Goal: Task Accomplishment & Management: Complete application form

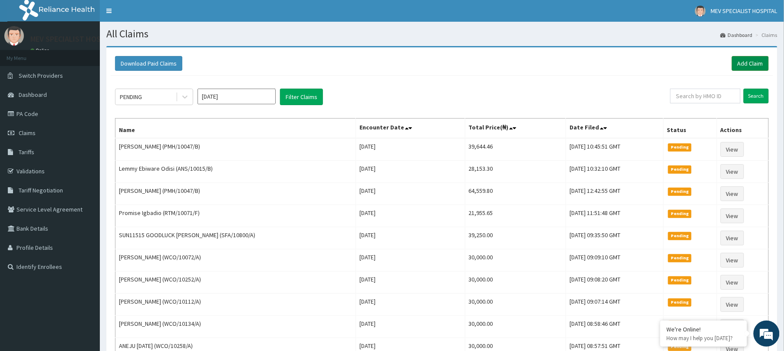
click at [754, 65] on link "Add Claim" at bounding box center [750, 63] width 37 height 15
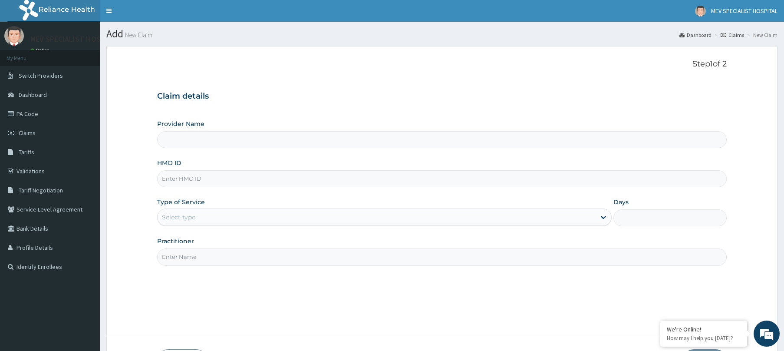
type input "MEV SPECIALIST HOSPITAL"
click at [237, 183] on input "HMO ID" at bounding box center [442, 178] width 570 height 17
paste input "TDN/10051/C"
type input "TDN/10051/C"
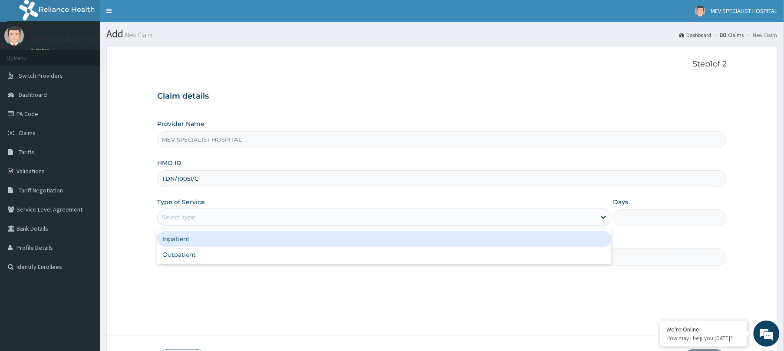
click at [231, 215] on div "Select type" at bounding box center [377, 217] width 438 height 14
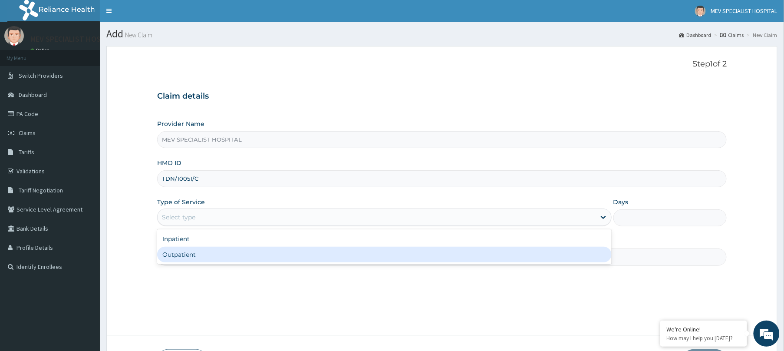
click at [228, 253] on div "Outpatient" at bounding box center [384, 255] width 455 height 16
type input "1"
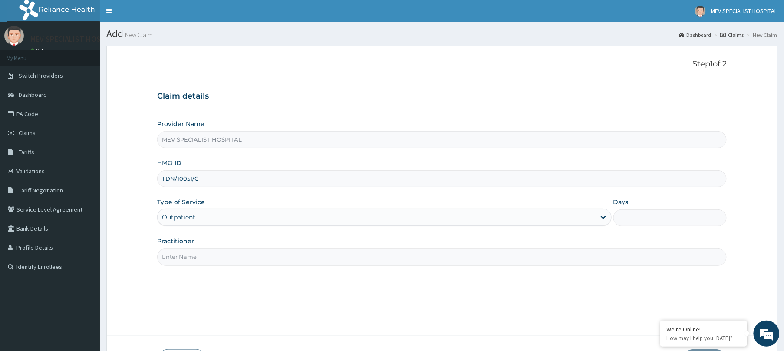
click at [228, 253] on input "Practitioner" at bounding box center [442, 256] width 570 height 17
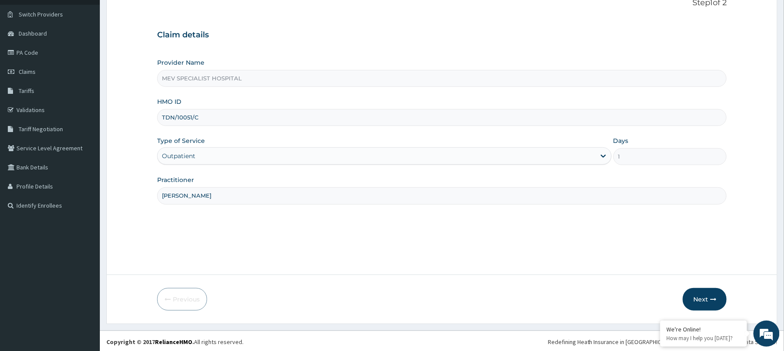
scroll to position [63, 0]
type input "DR. HENRY"
click at [716, 291] on button "Next" at bounding box center [705, 297] width 44 height 23
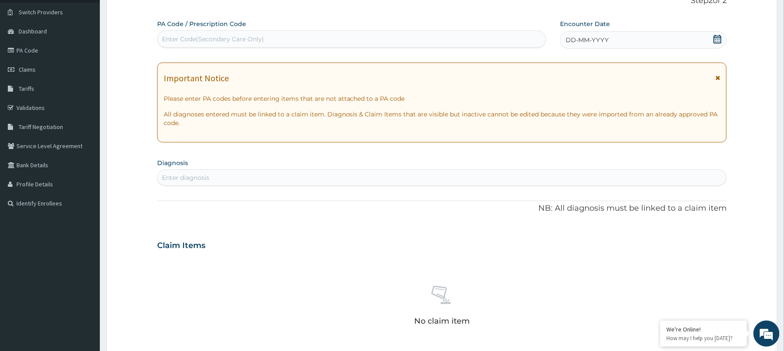
click at [346, 34] on div "Enter Code(Secondary Care Only)" at bounding box center [352, 39] width 388 height 14
paste input "PA/4994F5"
type input "PA/4994F5"
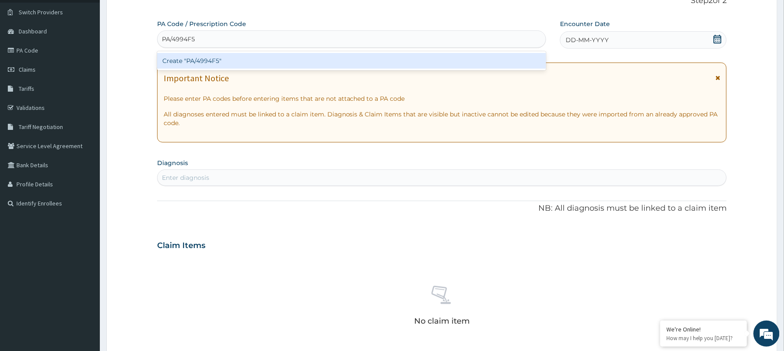
click at [339, 56] on div "Create "PA/4994F5"" at bounding box center [351, 61] width 389 height 16
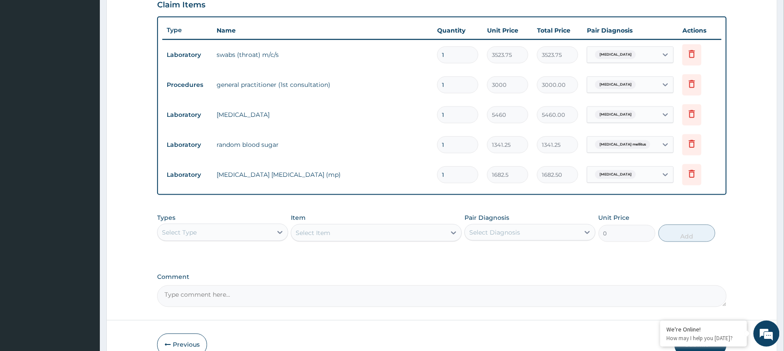
scroll to position [0, 0]
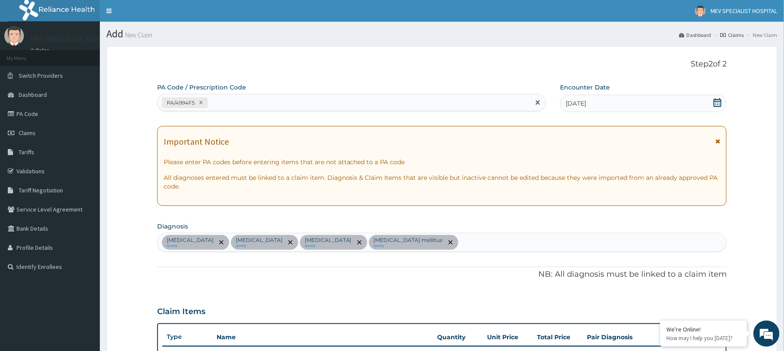
click at [313, 99] on div "PA/4994F5" at bounding box center [344, 103] width 373 height 14
paste input "PA/E9110A"
type input "PA/E9110A"
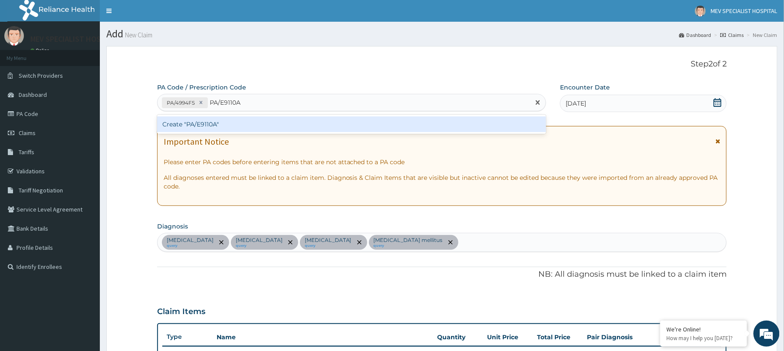
click at [311, 127] on div "Create "PA/E9110A"" at bounding box center [351, 124] width 389 height 16
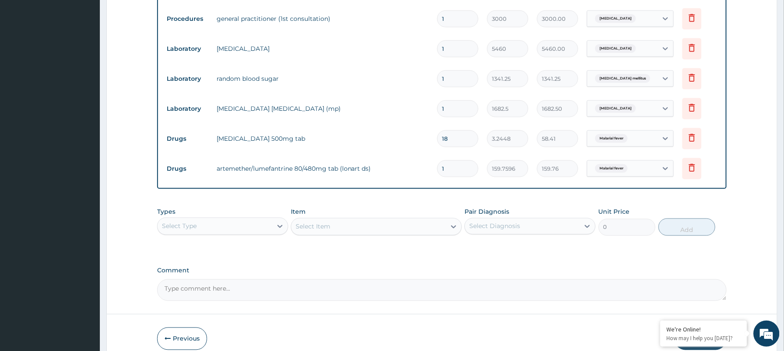
scroll to position [415, 0]
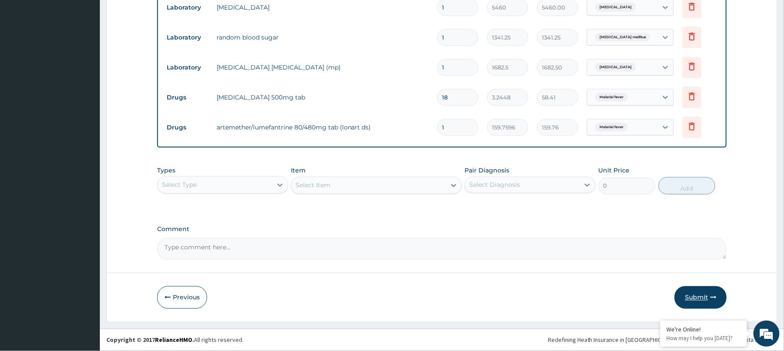
click at [707, 289] on button "Submit" at bounding box center [701, 297] width 52 height 23
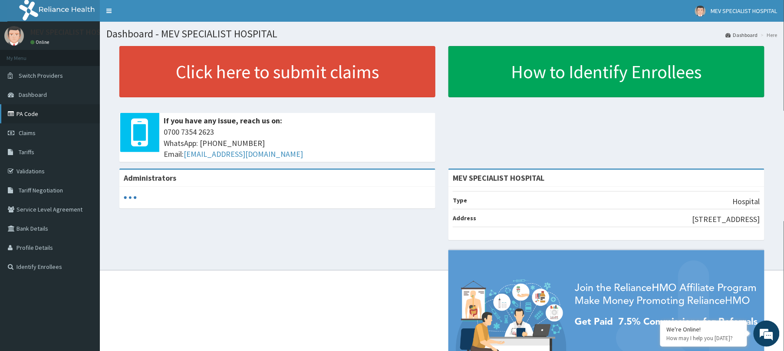
click at [35, 116] on link "PA Code" at bounding box center [50, 113] width 100 height 19
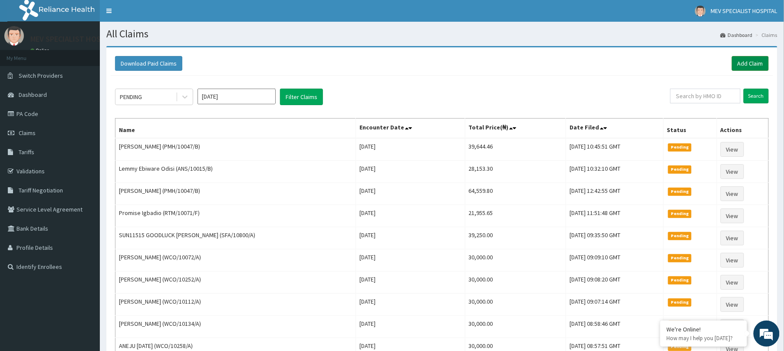
click at [753, 63] on link "Add Claim" at bounding box center [750, 63] width 37 height 15
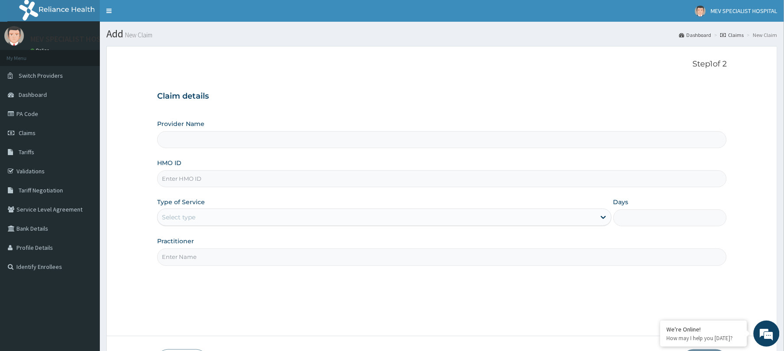
type input "MEV SPECIALIST HOSPITAL"
click at [264, 174] on input "HMO ID" at bounding box center [442, 178] width 570 height 17
paste input "TDN/10051/D"
type input "TDN/10051/D"
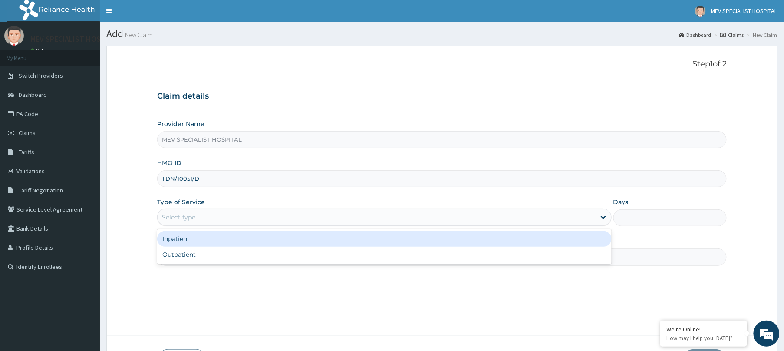
click at [235, 217] on div "Select type" at bounding box center [377, 217] width 438 height 14
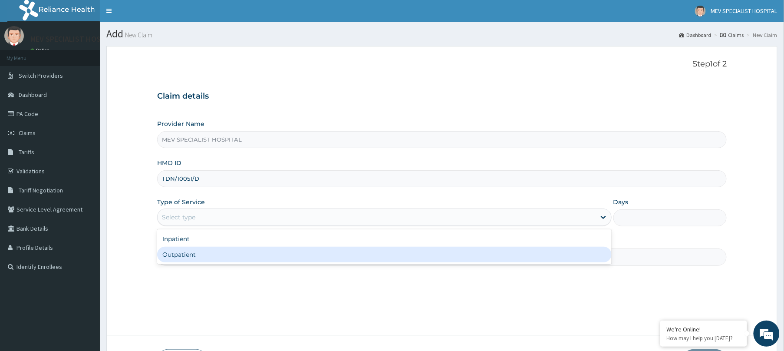
click at [216, 258] on div "Outpatient" at bounding box center [384, 255] width 455 height 16
type input "1"
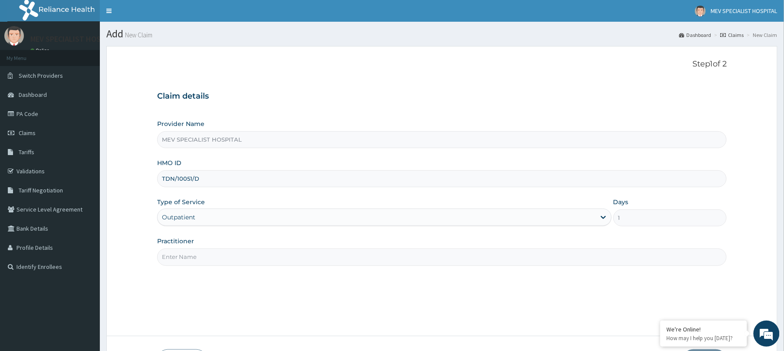
click at [216, 258] on input "Practitioner" at bounding box center [442, 256] width 570 height 17
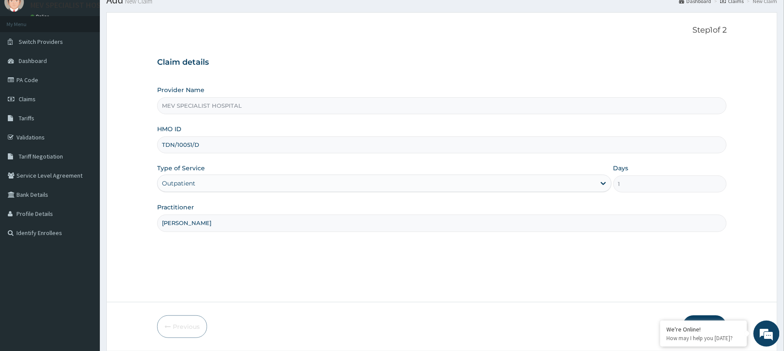
scroll to position [63, 0]
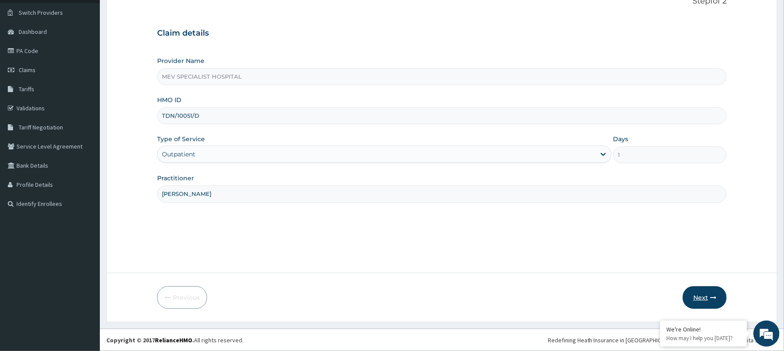
type input "DR. HENRY"
click at [703, 296] on button "Next" at bounding box center [705, 297] width 44 height 23
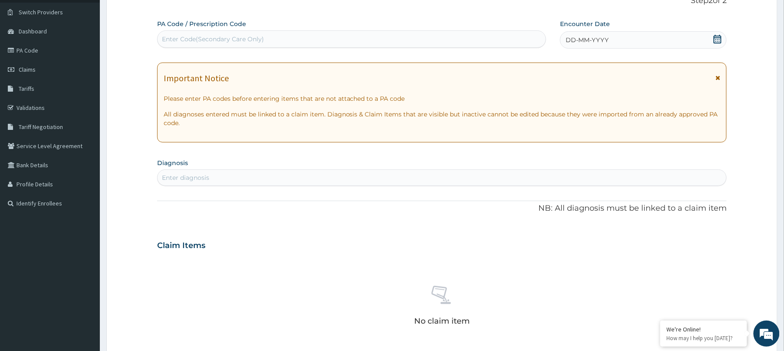
click at [441, 44] on div "Enter Code(Secondary Care Only)" at bounding box center [352, 39] width 388 height 14
paste input "PA/6D5C78"
type input "PA/6D5C78"
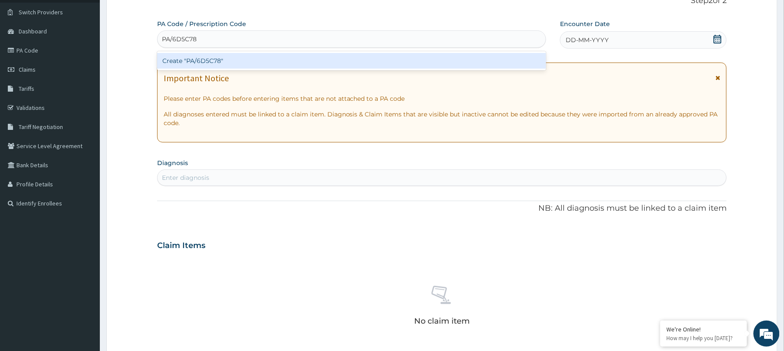
click at [439, 62] on div "Create "PA/6D5C78"" at bounding box center [351, 61] width 389 height 16
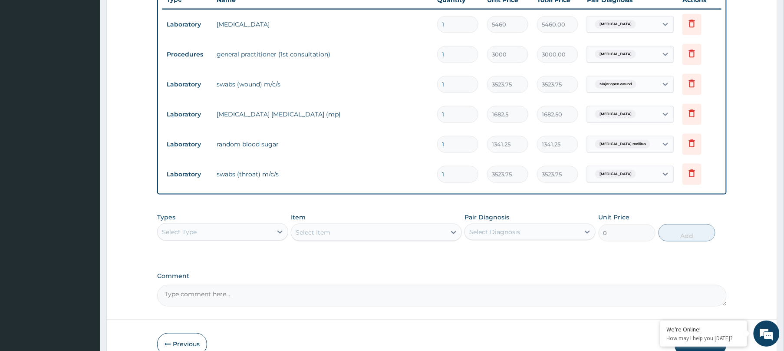
scroll to position [0, 0]
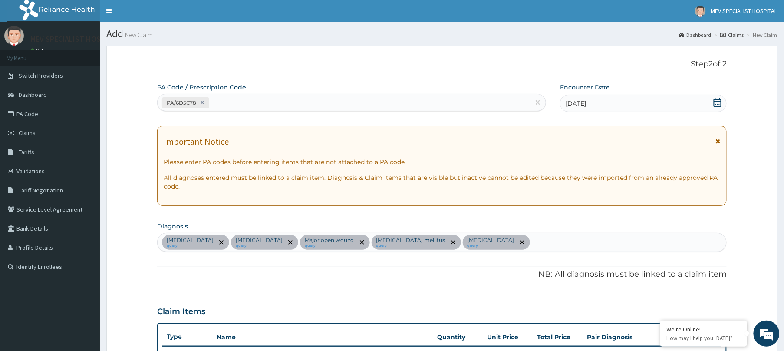
click at [293, 98] on div "PA/6D5C78" at bounding box center [344, 103] width 373 height 14
paste input "PA/B06EE0"
type input "PA/B06EE0"
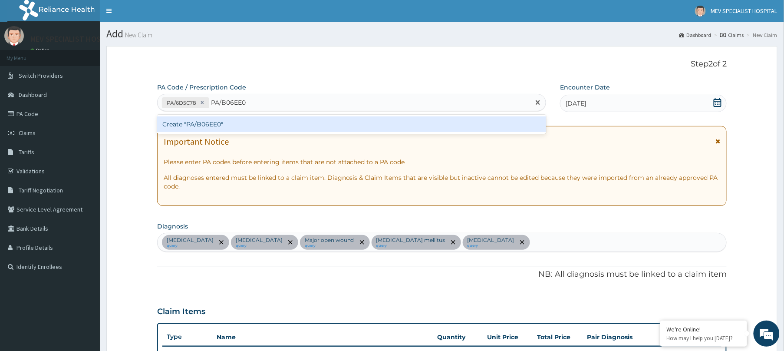
click at [297, 118] on div "Create "PA/B06EE0"" at bounding box center [351, 124] width 389 height 16
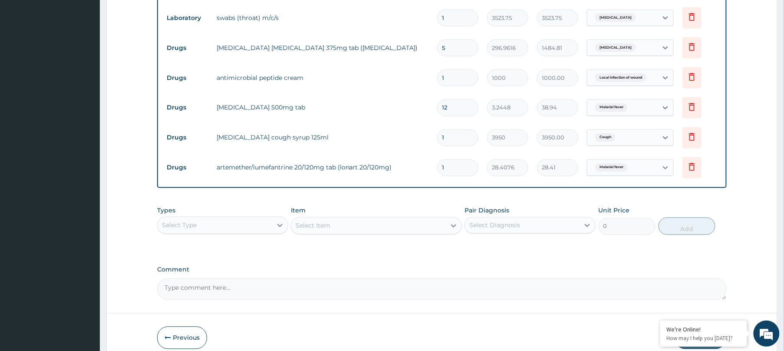
scroll to position [535, 0]
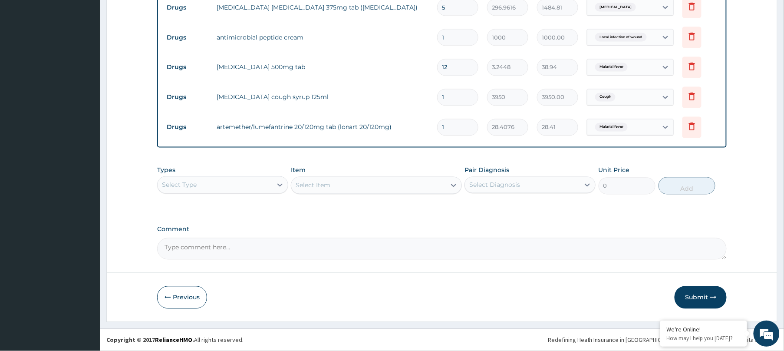
type input "0.00"
type input "6"
type input "170.45"
type input "6"
click at [709, 300] on button "Submit" at bounding box center [701, 297] width 52 height 23
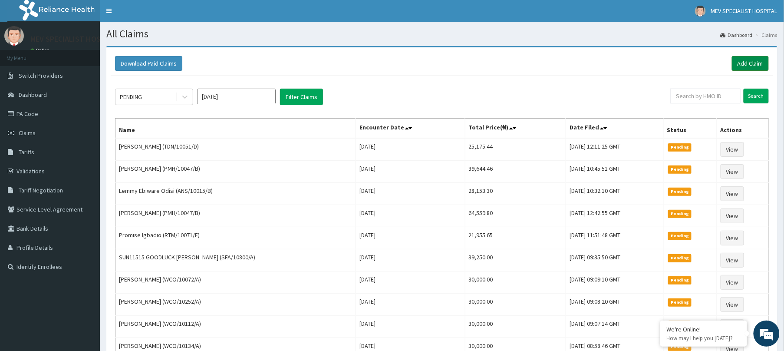
click at [750, 63] on link "Add Claim" at bounding box center [750, 63] width 37 height 15
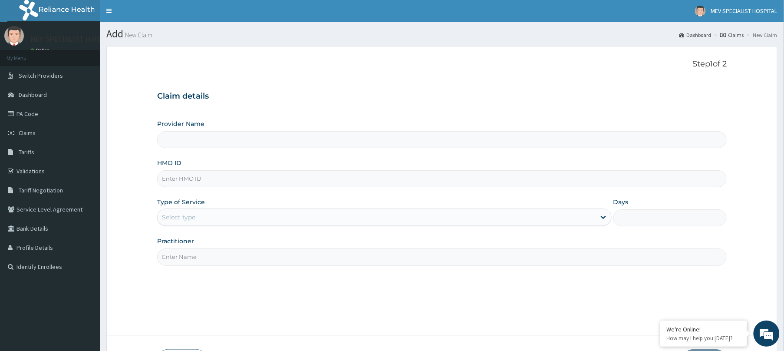
click at [272, 180] on input "HMO ID" at bounding box center [442, 178] width 570 height 17
paste input "TDN/10051/E"
type input "TDN/10051/E"
type input "MEV SPECIALIST HOSPITAL"
type input "TDN/10051/E"
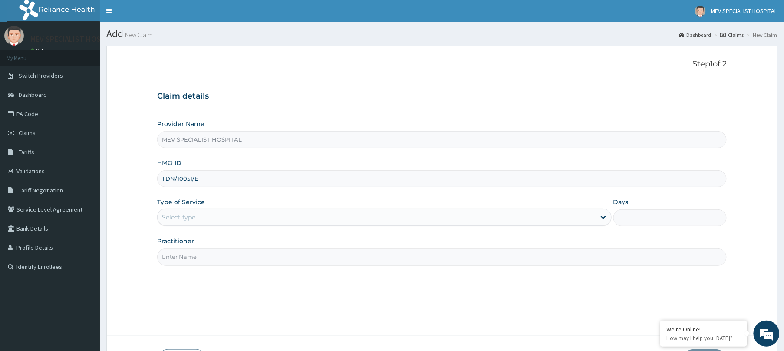
click at [265, 214] on div "Select type" at bounding box center [377, 217] width 438 height 14
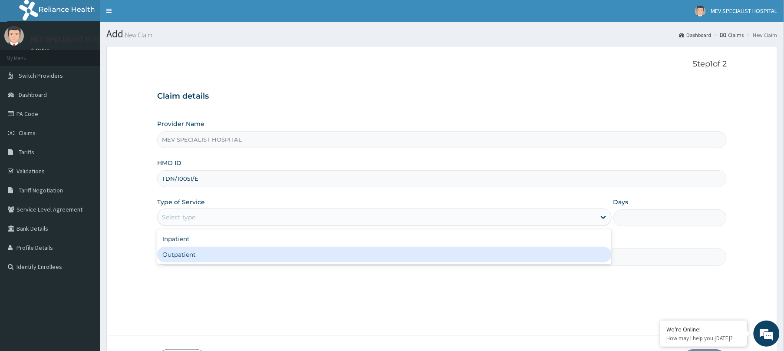
click at [258, 257] on div "Outpatient" at bounding box center [384, 255] width 455 height 16
type input "1"
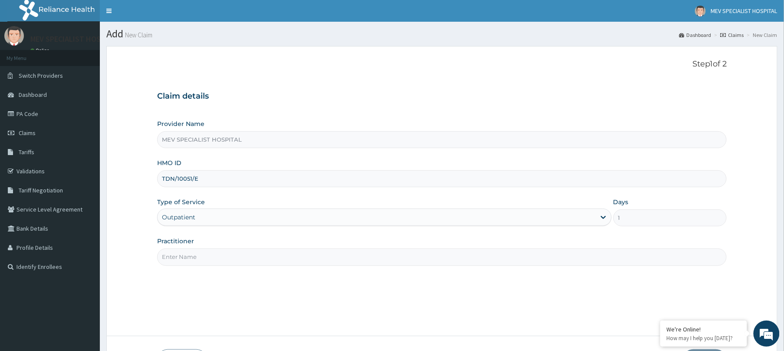
click at [258, 257] on input "Practitioner" at bounding box center [442, 256] width 570 height 17
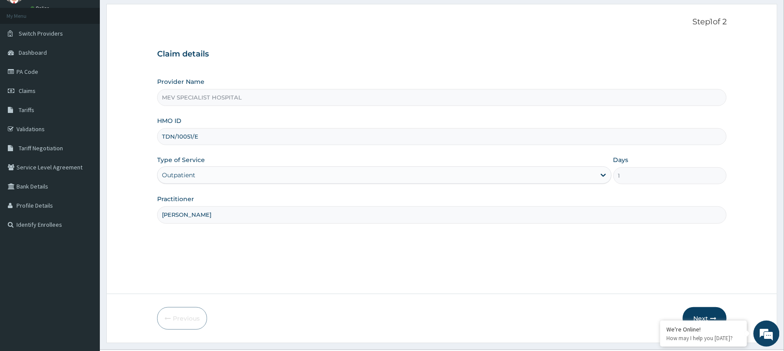
scroll to position [63, 0]
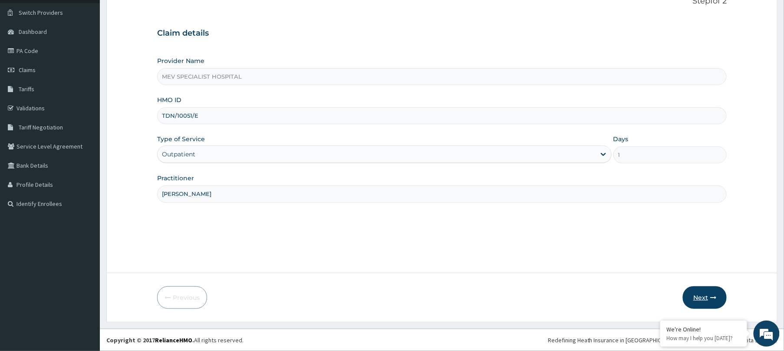
type input "[PERSON_NAME]"
click at [702, 306] on button "Next" at bounding box center [705, 297] width 44 height 23
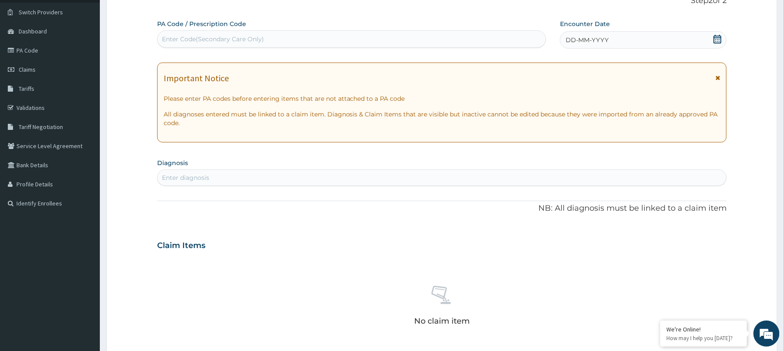
scroll to position [0, 0]
click at [443, 40] on div "Enter Code(Secondary Care Only)" at bounding box center [352, 39] width 388 height 14
paste input "PA/27FBC1"
type input "PA/27FBC1"
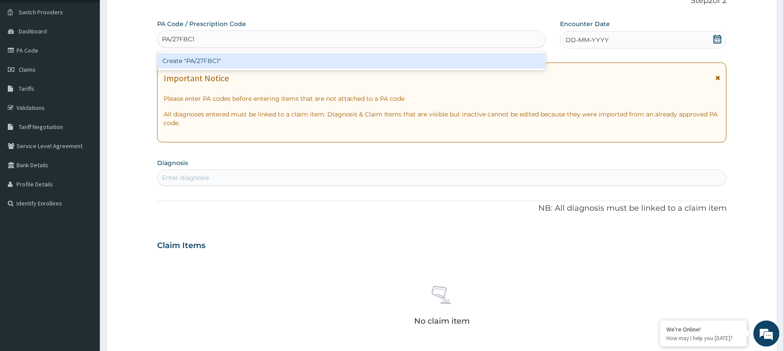
click at [442, 58] on div "Create "PA/27FBC1"" at bounding box center [351, 61] width 389 height 16
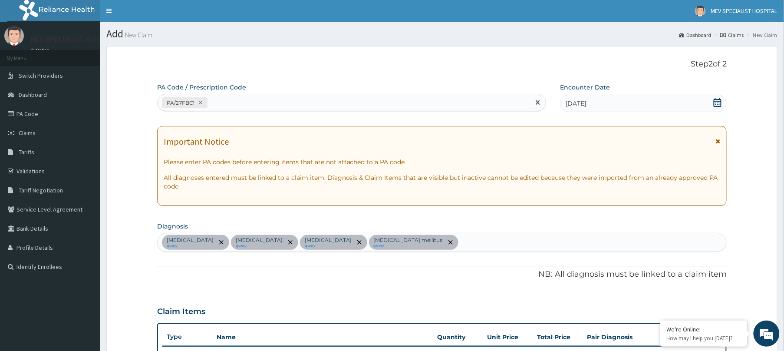
click at [292, 101] on div "PA/27FBC1" at bounding box center [344, 103] width 373 height 14
paste input "PA/CA96C6"
type input "PA/CA96C6"
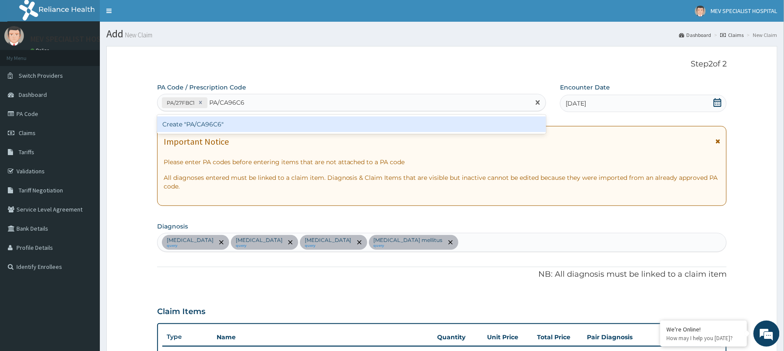
click at [289, 132] on div "Create "PA/CA96C6"" at bounding box center [351, 124] width 389 height 16
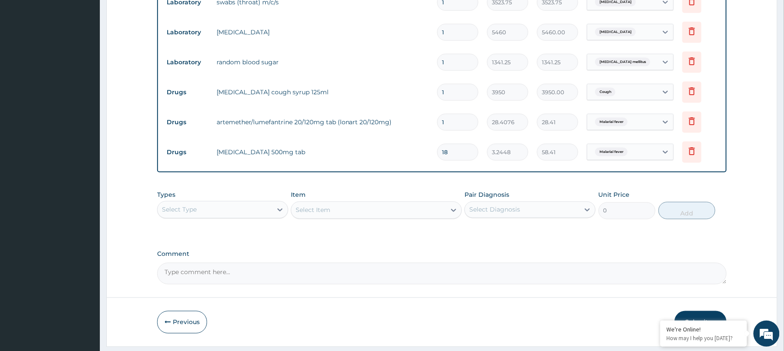
scroll to position [445, 0]
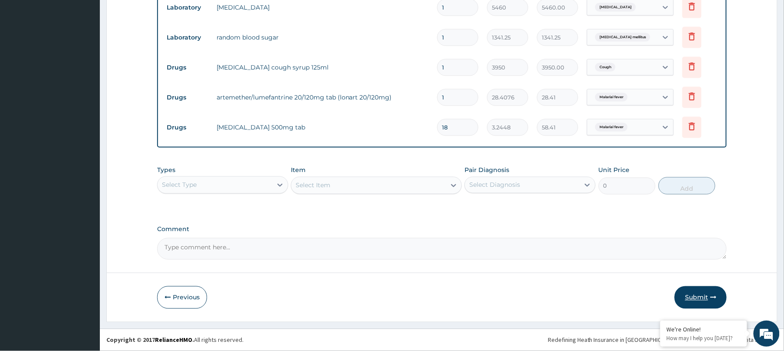
click at [697, 294] on button "Submit" at bounding box center [701, 297] width 52 height 23
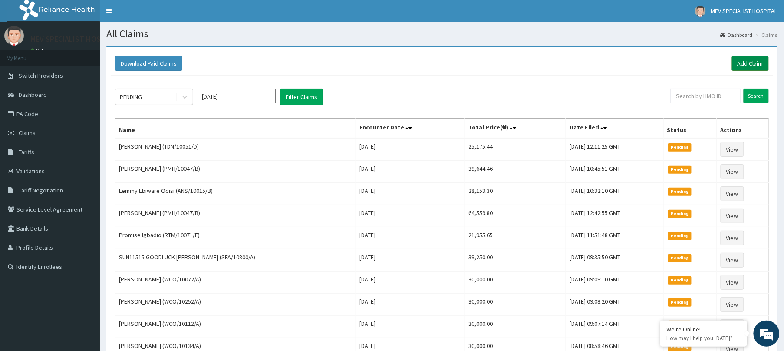
click at [759, 61] on link "Add Claim" at bounding box center [750, 63] width 37 height 15
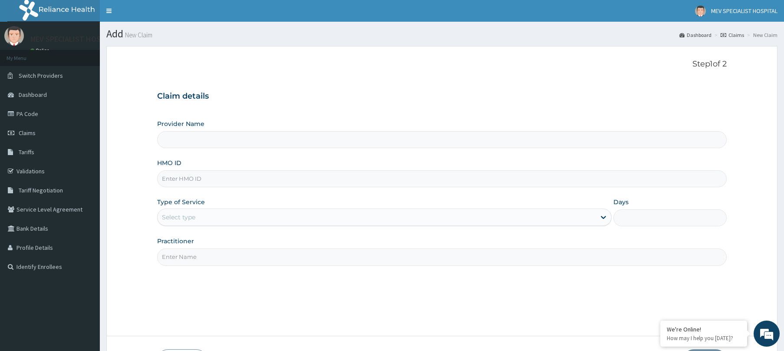
type input "MEV SPECIALIST HOSPITAL"
click at [334, 182] on input "HMO ID" at bounding box center [442, 178] width 570 height 17
paste input "FMC/11375/A"
type input "FMC/11375/A"
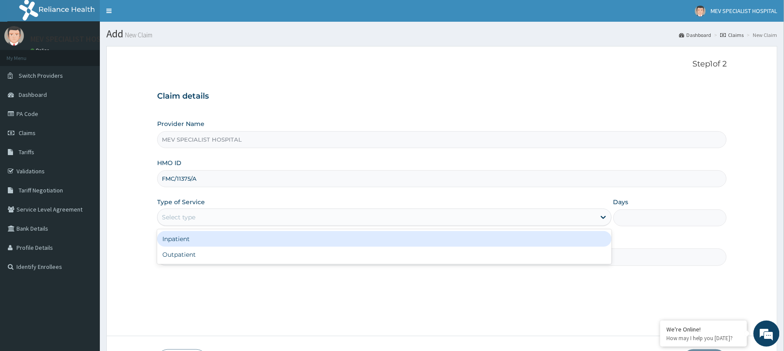
click at [317, 221] on div "Select type" at bounding box center [377, 217] width 438 height 14
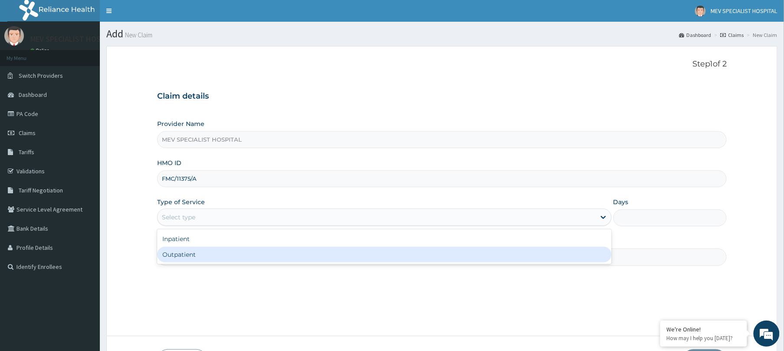
click at [284, 258] on div "Outpatient" at bounding box center [384, 255] width 455 height 16
type input "1"
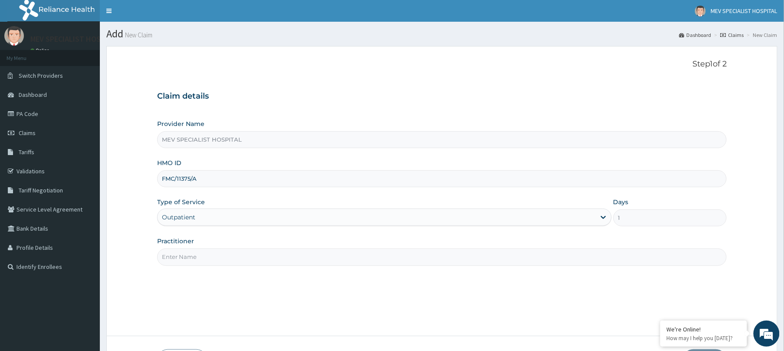
click at [284, 258] on input "Practitioner" at bounding box center [442, 256] width 570 height 17
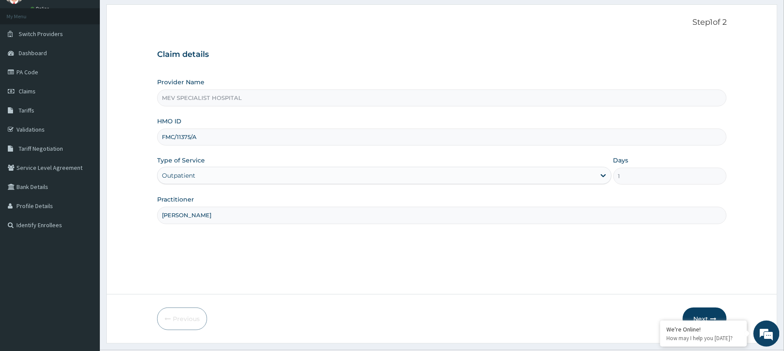
scroll to position [63, 0]
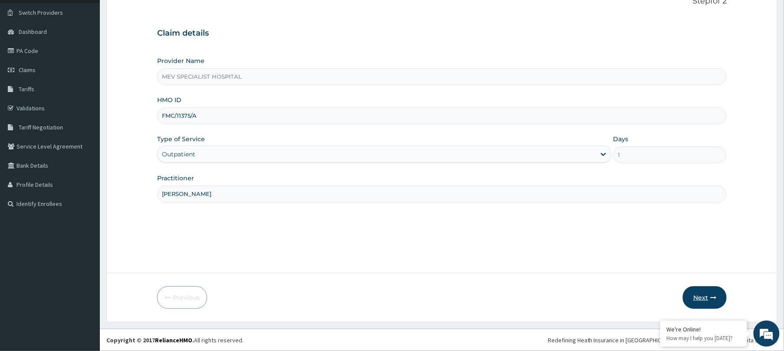
type input "[PERSON_NAME]"
click at [697, 300] on button "Next" at bounding box center [705, 297] width 44 height 23
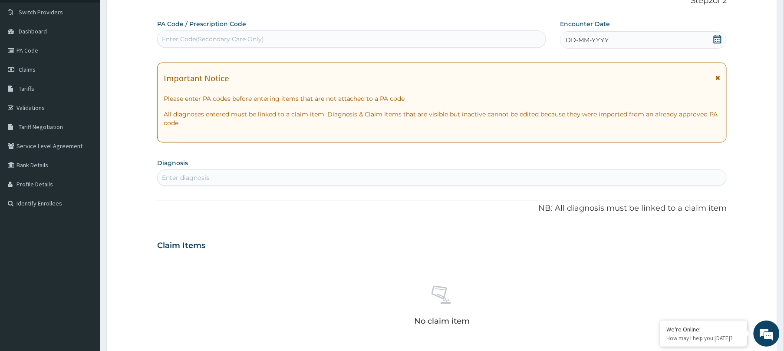
click at [340, 39] on div "Enter Code(Secondary Care Only)" at bounding box center [352, 39] width 388 height 14
paste input "PA/0C3374"
type input "PA/0C3374"
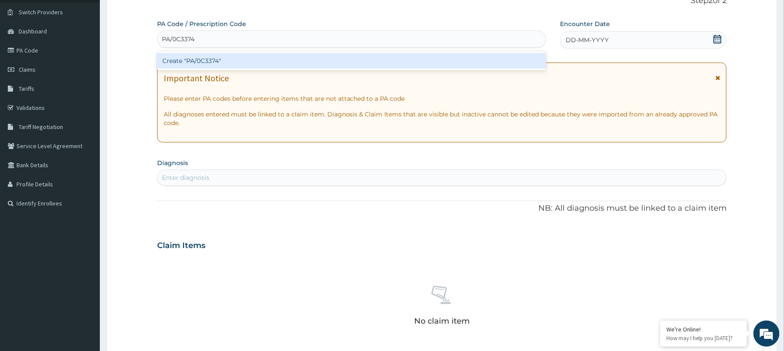
click at [329, 56] on div "Create "PA/0C3374"" at bounding box center [351, 61] width 389 height 16
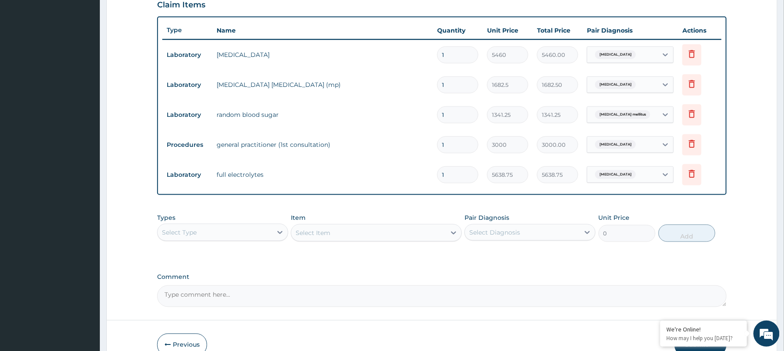
scroll to position [0, 0]
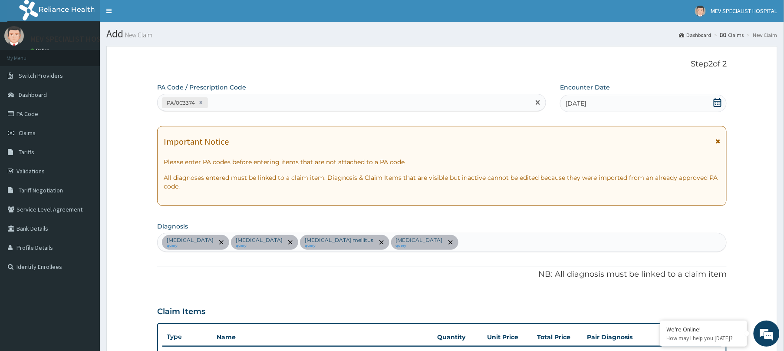
click at [256, 101] on div "PA/0C3374" at bounding box center [344, 103] width 373 height 14
paste input "PA/6C09EC"
type input "PA/6C09EC"
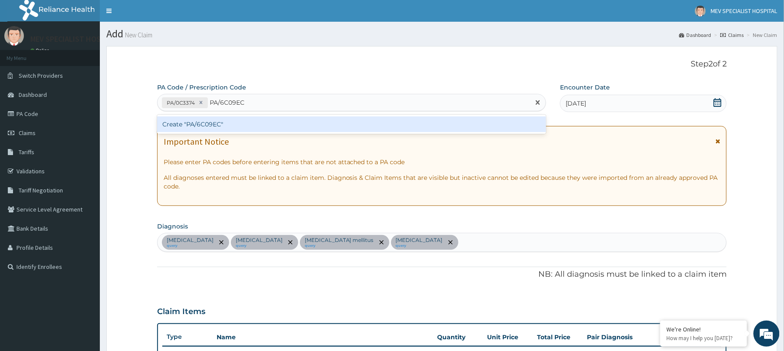
click at [260, 127] on div "Create "PA/6C09EC"" at bounding box center [351, 124] width 389 height 16
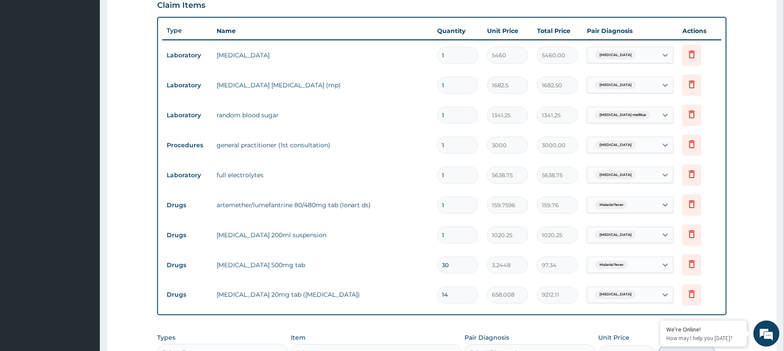
scroll to position [475, 0]
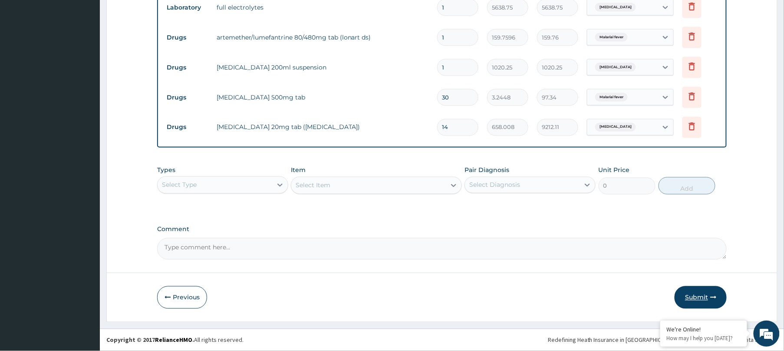
click at [713, 296] on icon "button" at bounding box center [713, 297] width 6 height 6
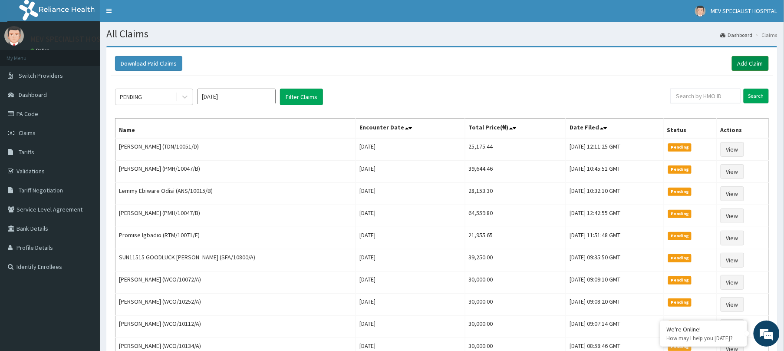
click at [739, 63] on link "Add Claim" at bounding box center [750, 63] width 37 height 15
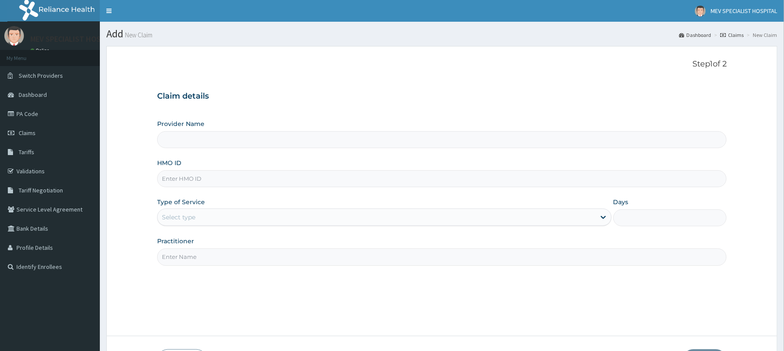
click at [346, 183] on input "HMO ID" at bounding box center [442, 178] width 570 height 17
paste input "ANS/10015/B"
type input "ANS/10015/B"
type input "MEV SPECIALIST HOSPITAL"
type input "ANS/10015/B"
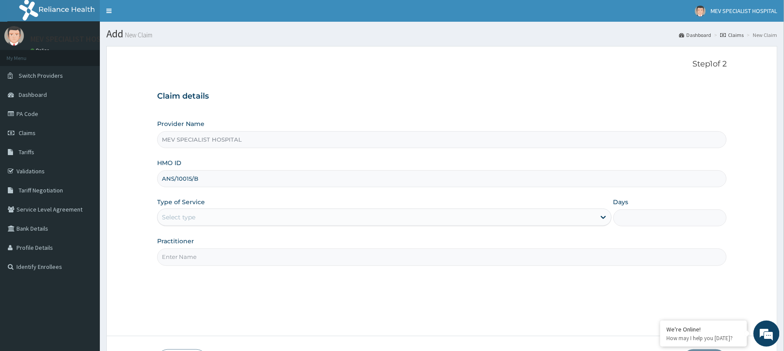
click at [343, 214] on div "Select type" at bounding box center [377, 217] width 438 height 14
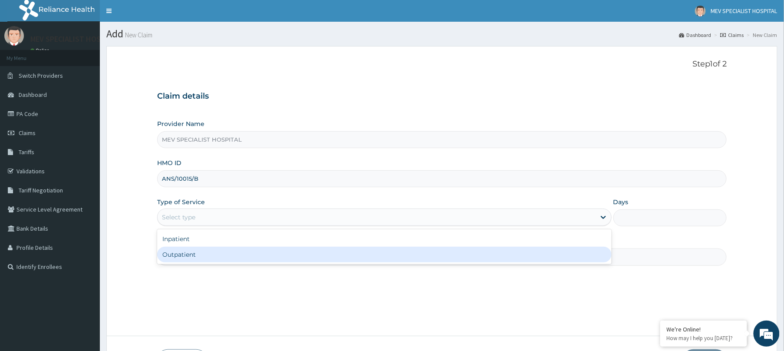
click at [321, 257] on div "Outpatient" at bounding box center [384, 255] width 455 height 16
type input "1"
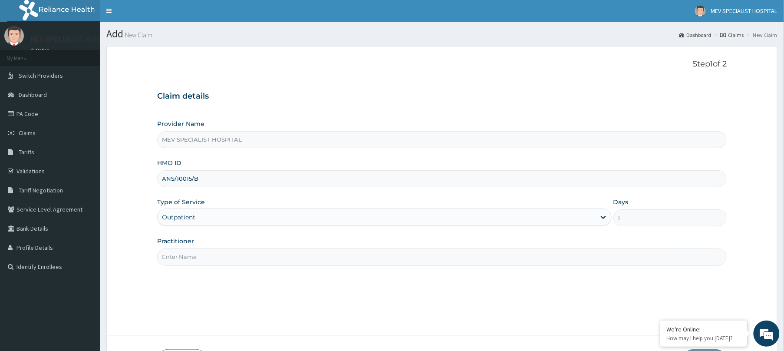
click at [318, 264] on input "Practitioner" at bounding box center [442, 256] width 570 height 17
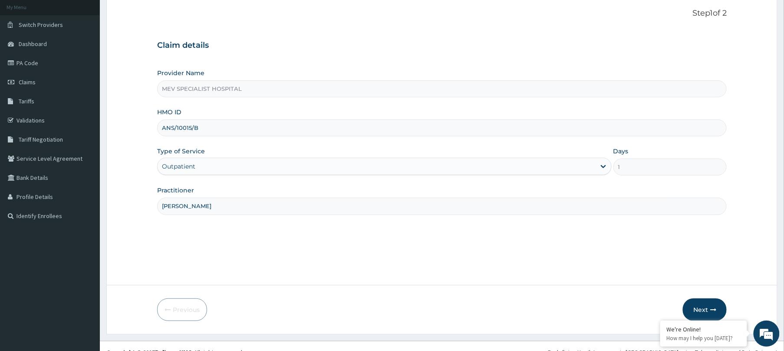
scroll to position [63, 0]
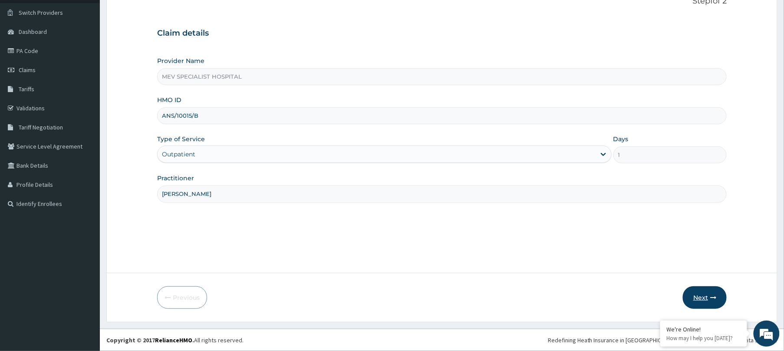
type input "DR. HENRY"
click at [709, 292] on button "Next" at bounding box center [705, 297] width 44 height 23
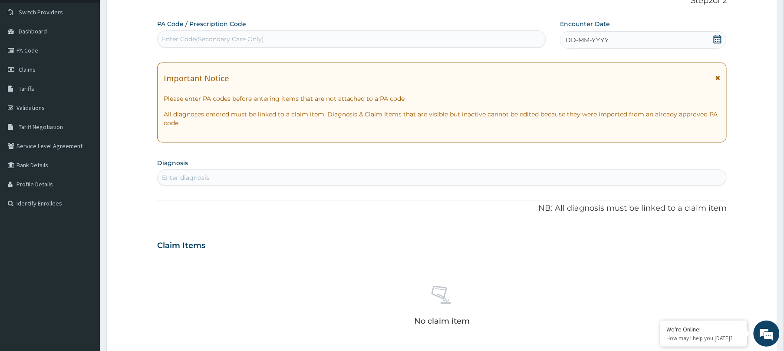
click at [388, 37] on div "Enter Code(Secondary Care Only)" at bounding box center [352, 39] width 388 height 14
paste input "PA/6555B8"
type input "PA/6555B8"
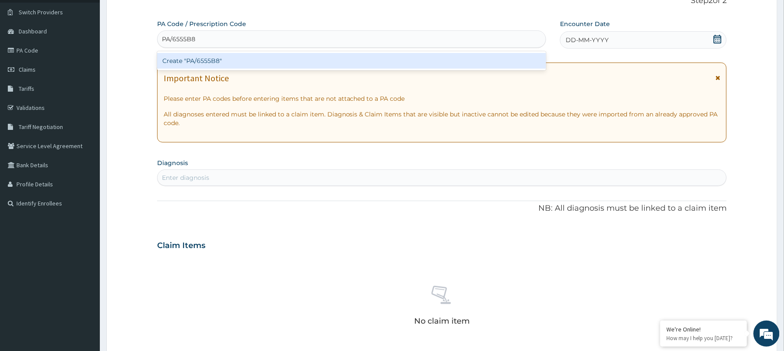
click at [377, 56] on div "Create "PA/6555B8"" at bounding box center [351, 61] width 389 height 16
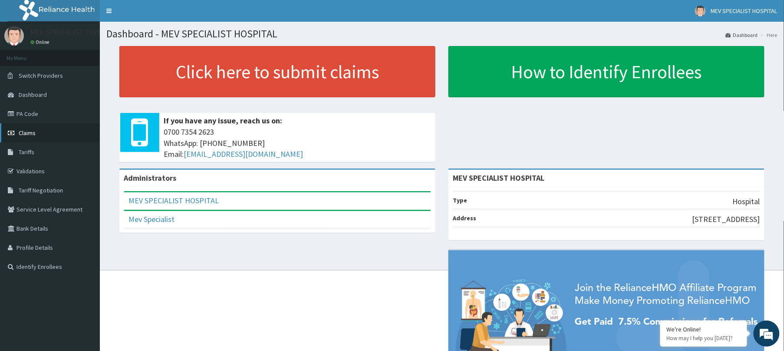
click at [30, 137] on link "Claims" at bounding box center [50, 132] width 100 height 19
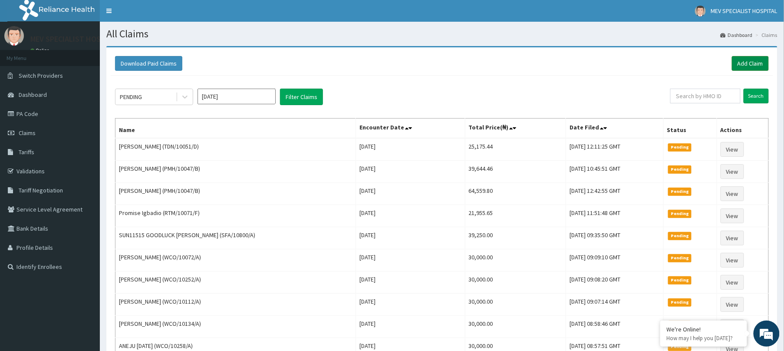
click at [750, 58] on link "Add Claim" at bounding box center [750, 63] width 37 height 15
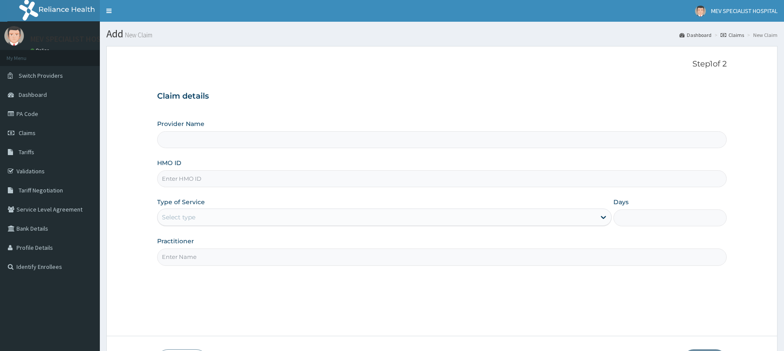
type input "ANS/10015/B"
type input "MEV SPECIALIST HOSPITAL"
type input "ANS/10015/B"
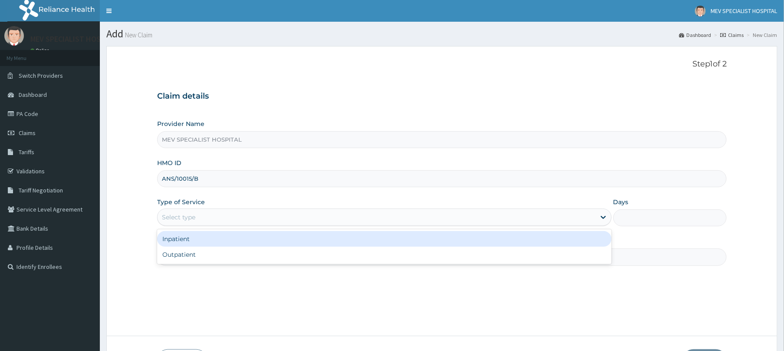
click at [330, 211] on div "Select type" at bounding box center [377, 217] width 438 height 14
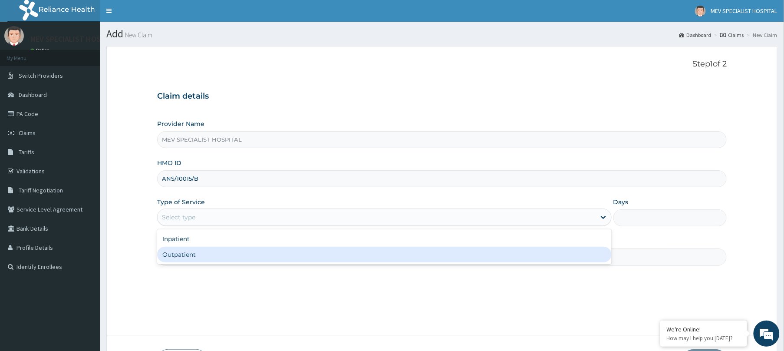
click at [306, 257] on div "Outpatient" at bounding box center [384, 255] width 455 height 16
type input "1"
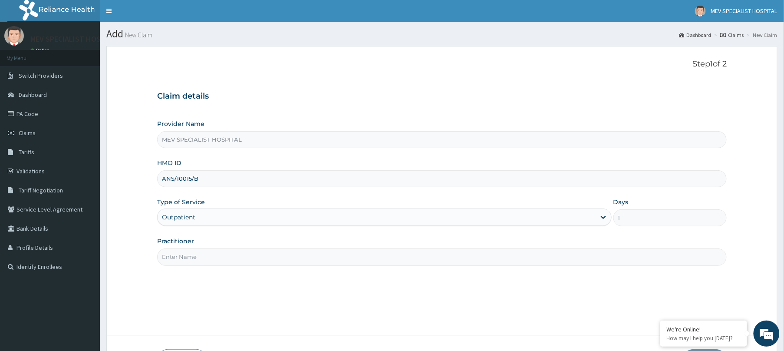
click at [306, 257] on input "Practitioner" at bounding box center [442, 256] width 570 height 17
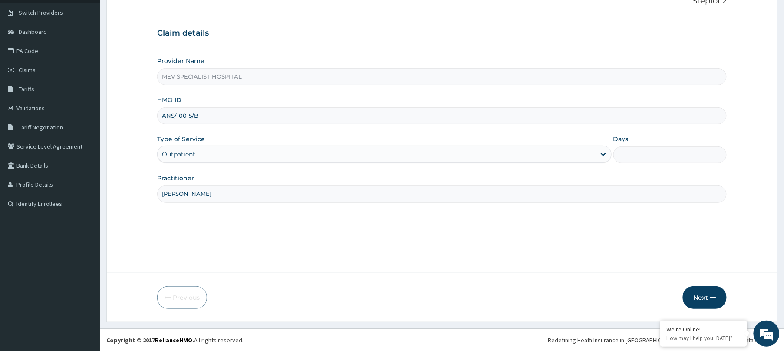
scroll to position [63, 0]
type input "DR. HENRY"
click at [696, 299] on button "Next" at bounding box center [705, 297] width 44 height 23
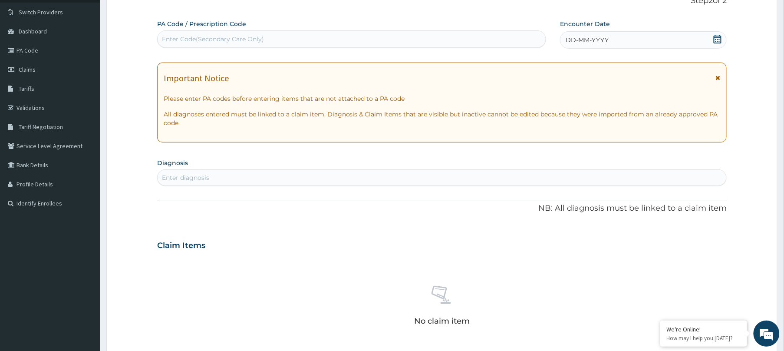
scroll to position [0, 0]
click at [440, 35] on div "Enter Code(Secondary Care Only)" at bounding box center [352, 39] width 388 height 14
paste input "PA/6555B8"
type input "PA/6555B8"
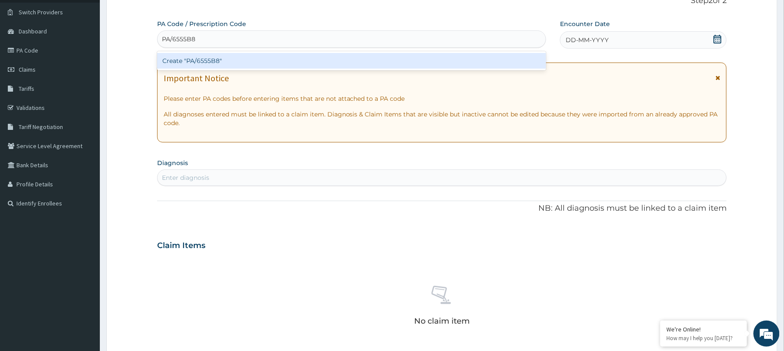
click at [430, 59] on div "Create "PA/6555B8"" at bounding box center [351, 61] width 389 height 16
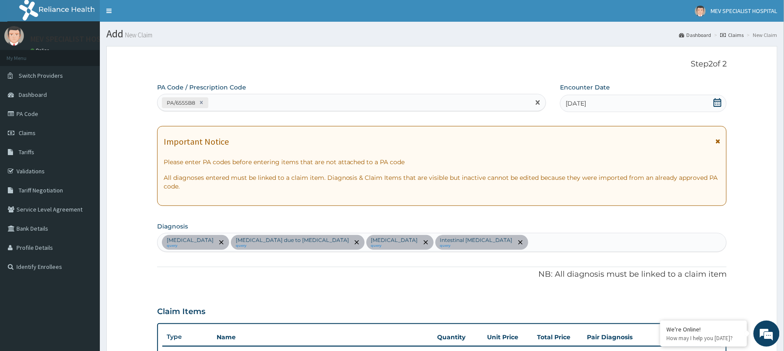
click at [227, 106] on div "PA/6555B8" at bounding box center [344, 103] width 373 height 14
paste input "PA/69A646"
type input "PA/69A646"
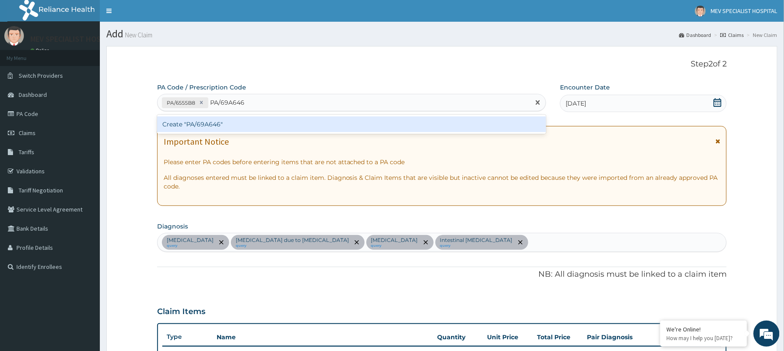
click at [228, 127] on div "Create "PA/69A646"" at bounding box center [351, 124] width 389 height 16
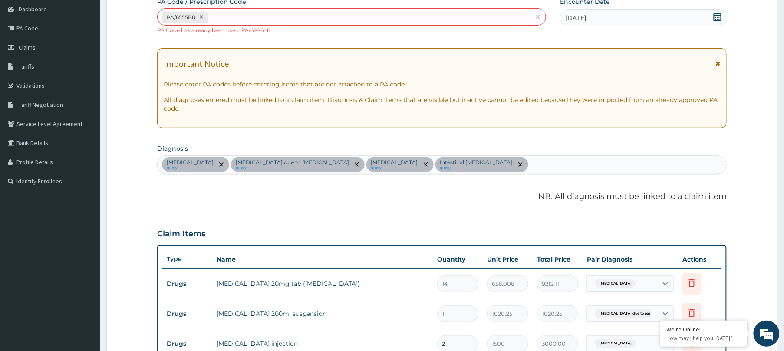
scroll to position [85, 0]
click at [300, 17] on div "PA/6555B8" at bounding box center [344, 17] width 373 height 14
paste input "PA/75929D"
type input "PA/75929D"
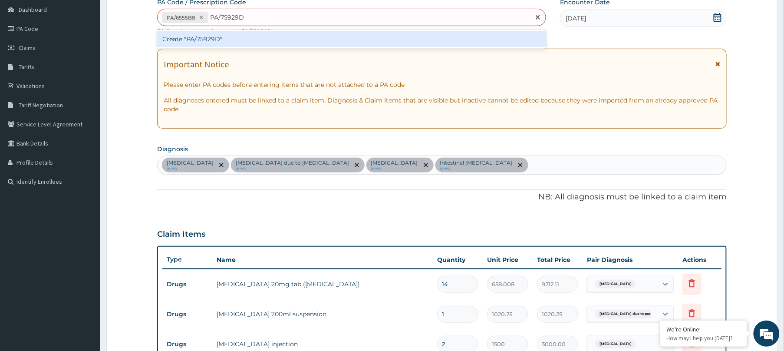
click at [299, 33] on div "Create "PA/75929D"" at bounding box center [351, 39] width 389 height 16
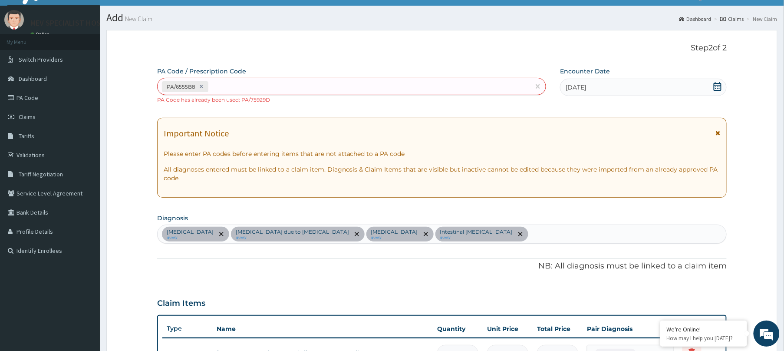
scroll to position [23, 0]
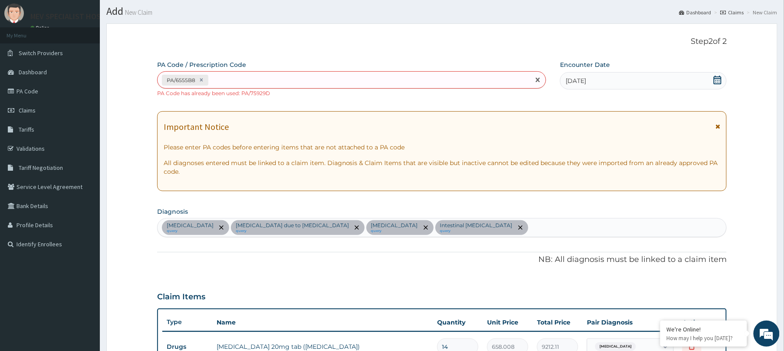
click at [375, 84] on div "PA/6555B8" at bounding box center [344, 80] width 373 height 14
paste input "PA/D90AFA"
type input "PA/D90AFA"
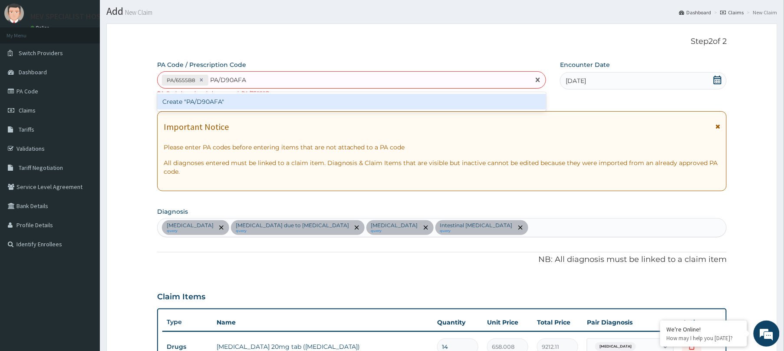
click at [365, 98] on div "Create "PA/D90AFA"" at bounding box center [351, 102] width 389 height 16
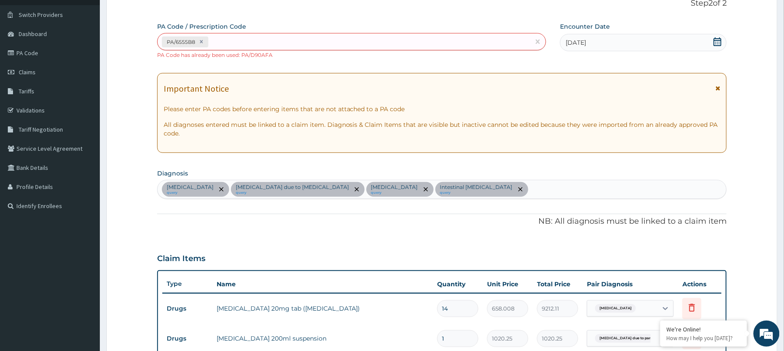
scroll to position [60, 0]
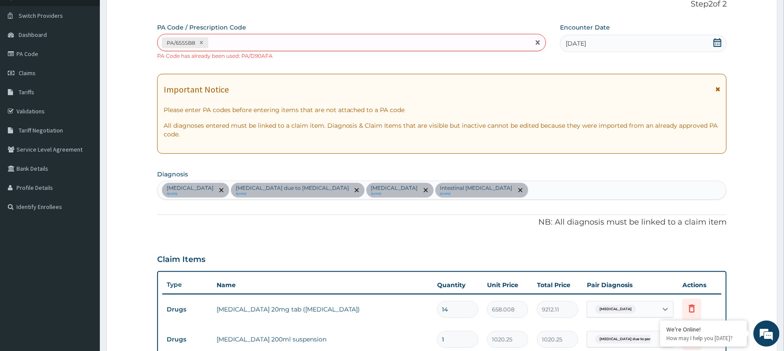
click at [264, 44] on div "PA/6555B8" at bounding box center [344, 43] width 373 height 14
paste input "PA/307760"
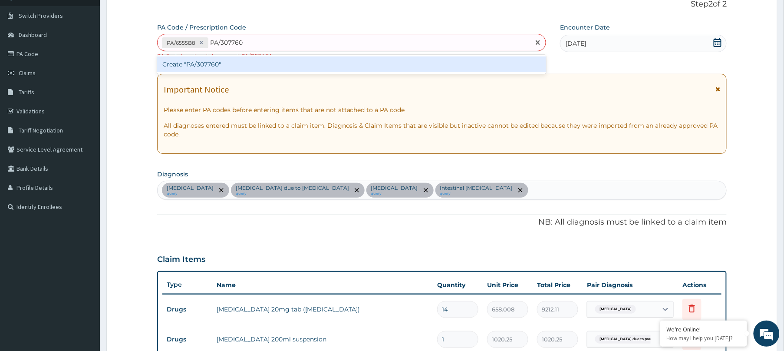
type input "PA/307760"
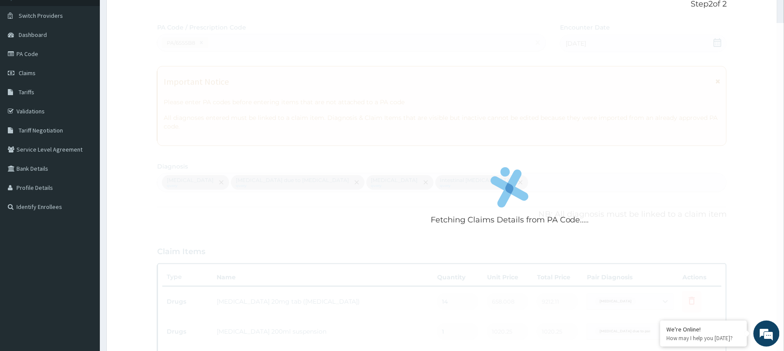
click at [263, 52] on div "Fetching Claims Details from PA Code..... PA Code / Prescription Code PA/6555B8…" at bounding box center [442, 273] width 570 height 501
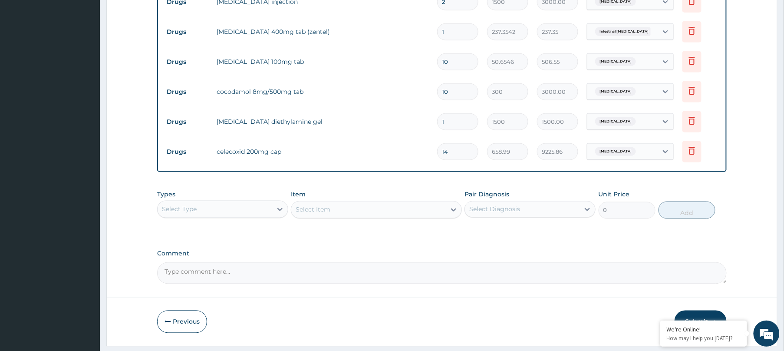
scroll to position [445, 0]
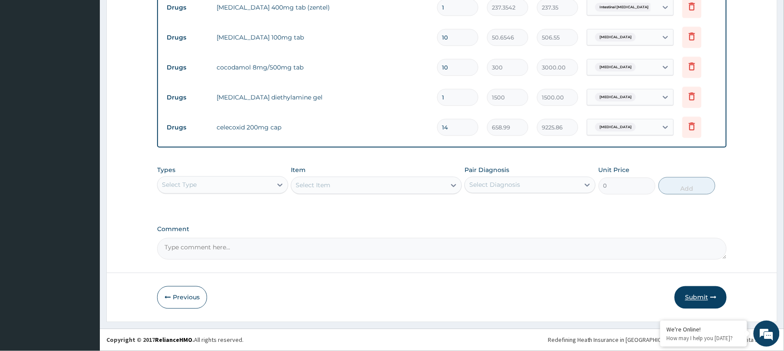
click at [702, 300] on button "Submit" at bounding box center [701, 297] width 52 height 23
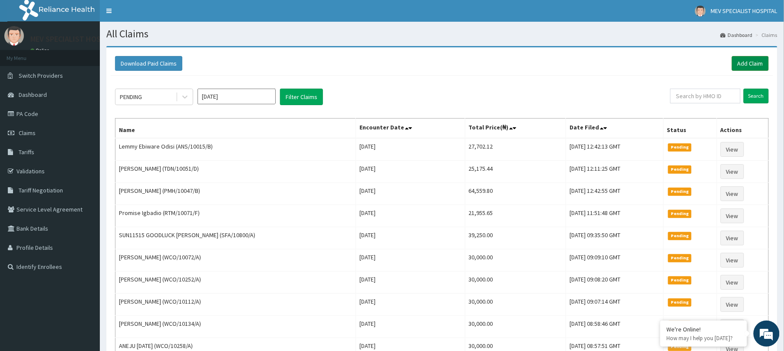
click at [744, 61] on link "Add Claim" at bounding box center [750, 63] width 37 height 15
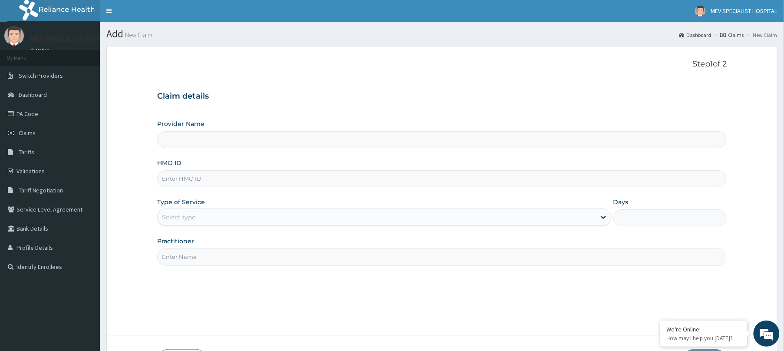
type input "MEV SPECIALIST HOSPITAL"
click at [205, 177] on input "HMO ID" at bounding box center [442, 178] width 570 height 17
paste input "TSH/10056/A"
type input "TSH/10056/A"
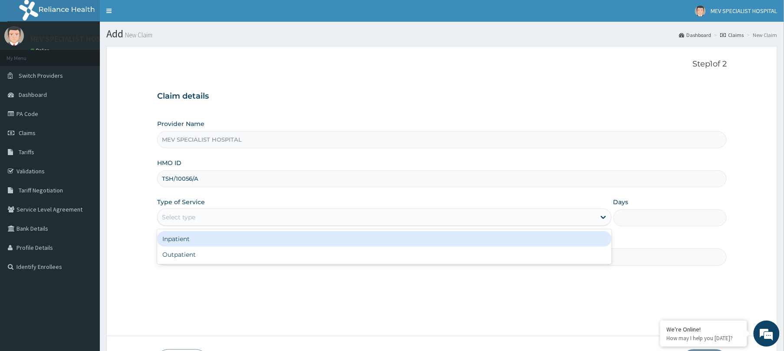
click at [189, 212] on div "Select type" at bounding box center [377, 217] width 438 height 14
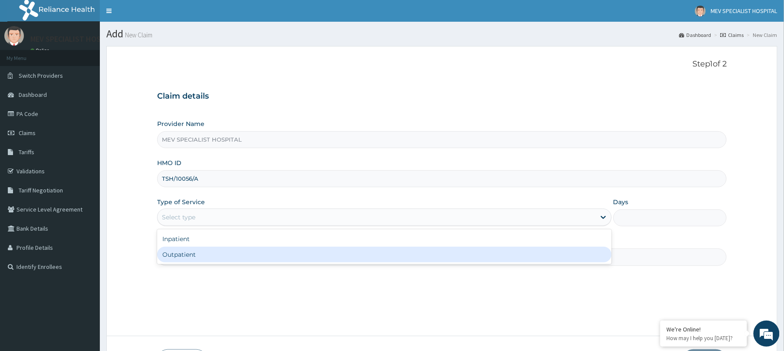
click at [177, 256] on div "Outpatient" at bounding box center [384, 255] width 455 height 16
type input "1"
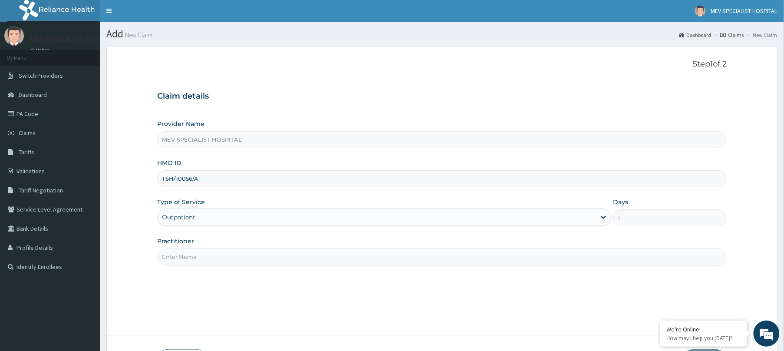
click at [177, 256] on input "Practitioner" at bounding box center [442, 256] width 570 height 17
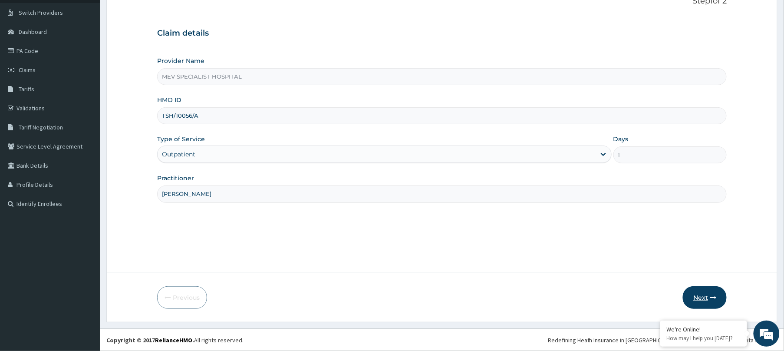
type input "DR. HENRY"
click at [707, 292] on button "Next" at bounding box center [705, 297] width 44 height 23
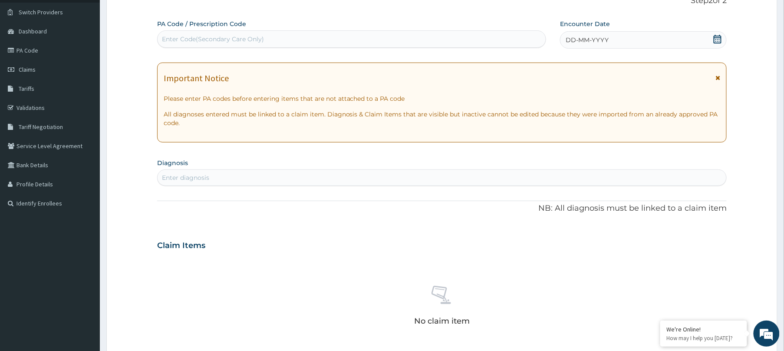
click at [464, 36] on div "Enter Code(Secondary Care Only)" at bounding box center [352, 39] width 388 height 14
paste input "PA/CF9967"
type input "PA/CF9967"
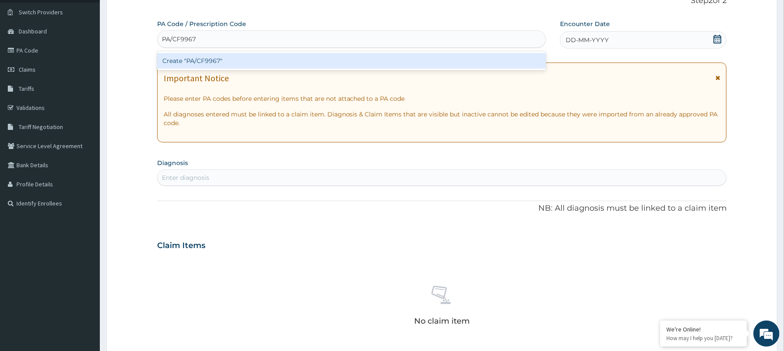
click at [453, 61] on div "Create "PA/CF9967"" at bounding box center [351, 61] width 389 height 16
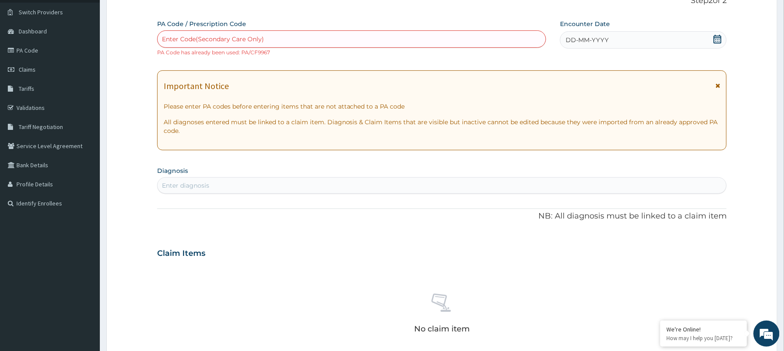
click at [451, 37] on div "Enter Code(Secondary Care Only)" at bounding box center [352, 39] width 388 height 14
paste input "PA/0EE2EE"
type input "PA/0EE2EE"
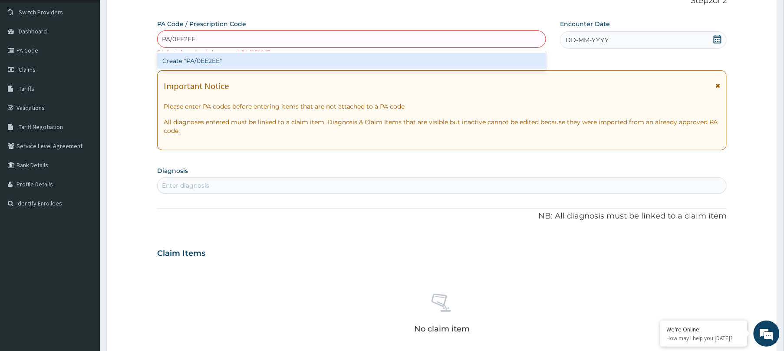
click at [439, 61] on div "Create "PA/0EE2EE"" at bounding box center [351, 61] width 389 height 16
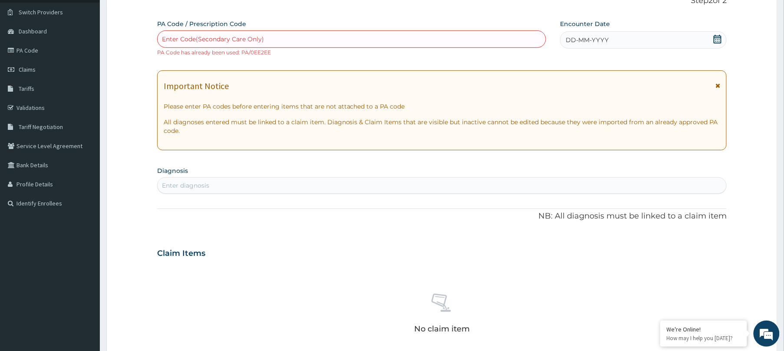
click at [334, 39] on div "Enter Code(Secondary Care Only)" at bounding box center [352, 39] width 388 height 14
paste input "PA/26CCFE"
type input "PA/26CCFE"
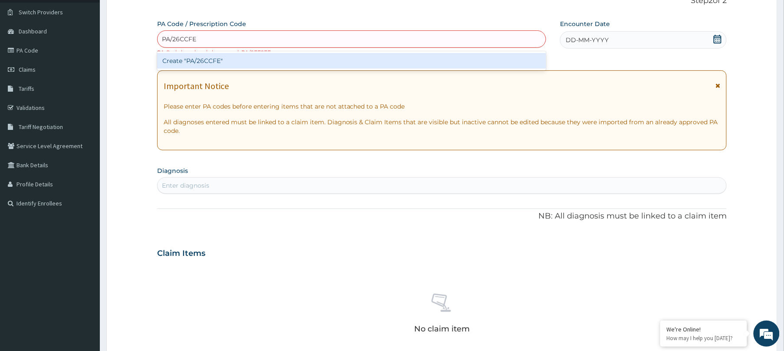
click at [333, 51] on div "Create "PA/26CCFE"" at bounding box center [351, 60] width 389 height 19
click at [333, 58] on div "Create "PA/26CCFE"" at bounding box center [351, 61] width 389 height 16
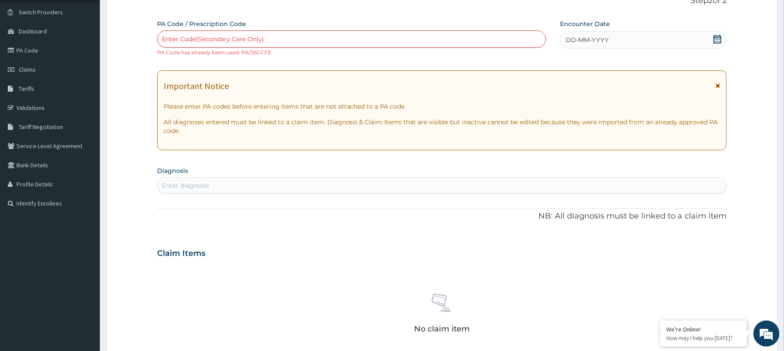
click at [398, 35] on div "Enter Code(Secondary Care Only)" at bounding box center [352, 39] width 388 height 14
paste input "PA/73BC19"
type input "PA/73BC19"
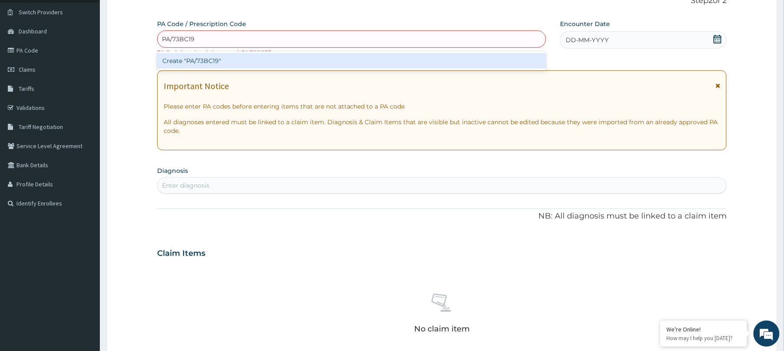
click at [389, 66] on div "Create "PA/73BC19"" at bounding box center [351, 61] width 389 height 16
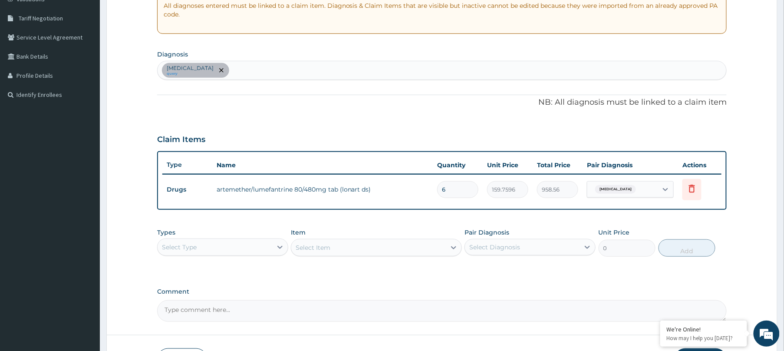
scroll to position [0, 0]
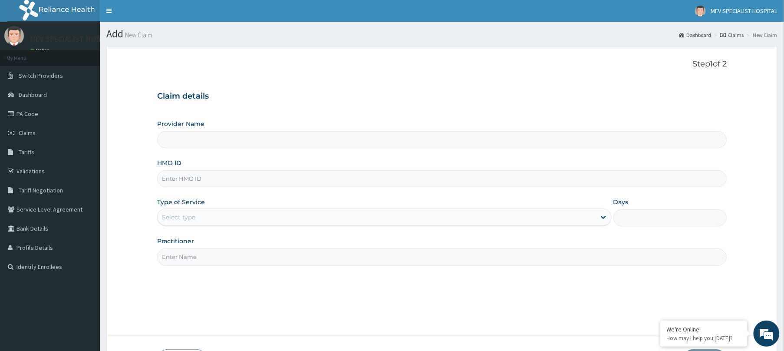
type input "MEV SPECIALIST HOSPITAL"
click at [367, 178] on input "HMO ID" at bounding box center [442, 178] width 570 height 17
paste input "SFA/10744/A"
type input "SFA/10744/A"
click at [332, 214] on div "Select type" at bounding box center [377, 217] width 438 height 14
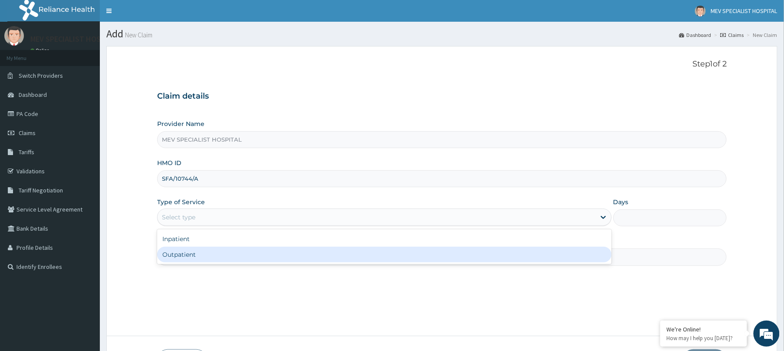
click at [313, 251] on div "Outpatient" at bounding box center [384, 255] width 455 height 16
type input "1"
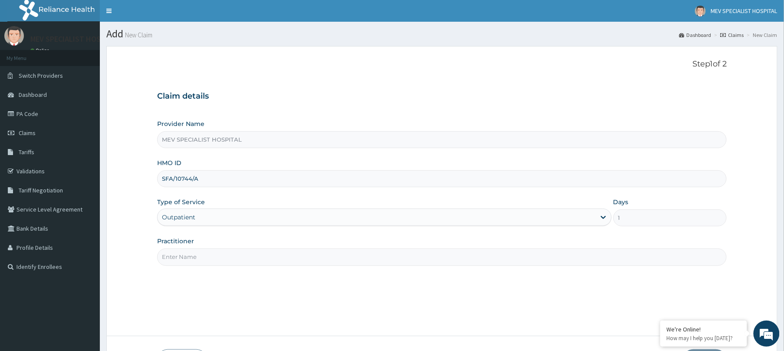
click at [235, 262] on input "Practitioner" at bounding box center [442, 256] width 570 height 17
paste input "SFA/10744/A"
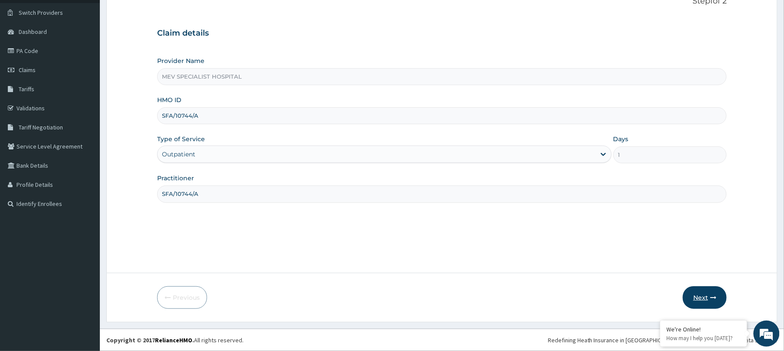
type input "SFA/10744/A"
click at [701, 288] on button "Next" at bounding box center [705, 297] width 44 height 23
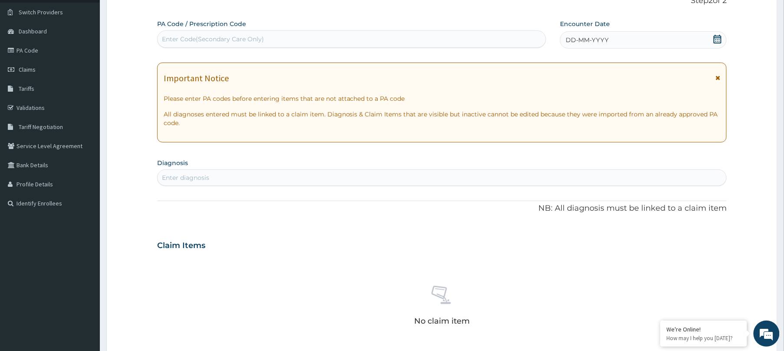
click at [343, 42] on div "Enter Code(Secondary Care Only)" at bounding box center [352, 39] width 388 height 14
click at [429, 43] on div "Enter Code(Secondary Care Only)" at bounding box center [352, 39] width 388 height 14
paste input "PA/BBA219"
type input "PA/BBA219"
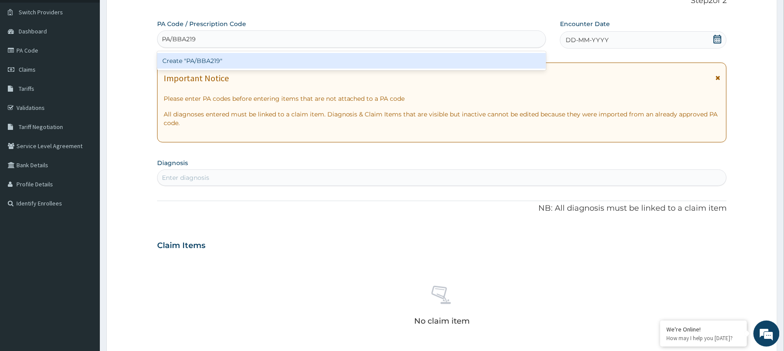
click at [419, 61] on div "Create "PA/BBA219"" at bounding box center [351, 61] width 389 height 16
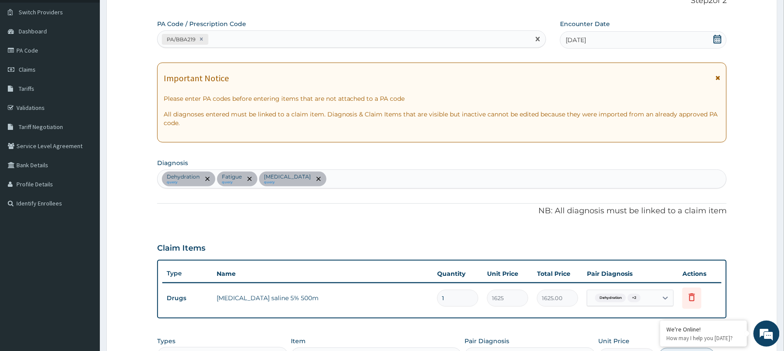
click at [360, 35] on div "PA/BBA219" at bounding box center [344, 39] width 373 height 14
paste input "PA/3806B6"
type input "PA/3806B6"
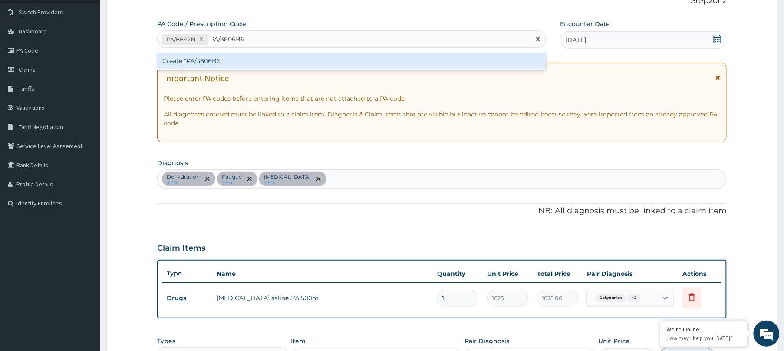
click at [358, 51] on div "Create "PA/3806B6"" at bounding box center [351, 60] width 389 height 19
click at [352, 60] on div "Create "PA/3806B6"" at bounding box center [351, 61] width 389 height 16
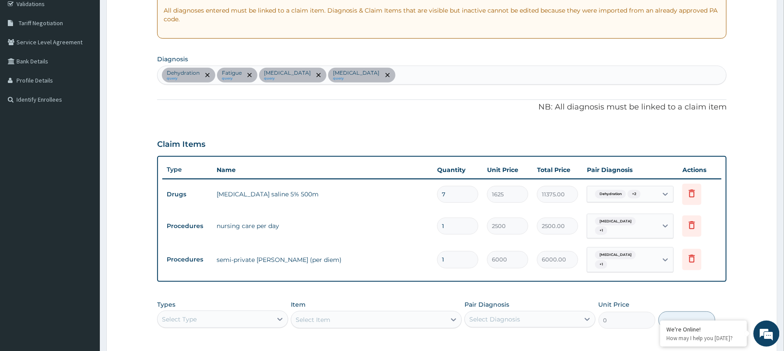
scroll to position [0, 0]
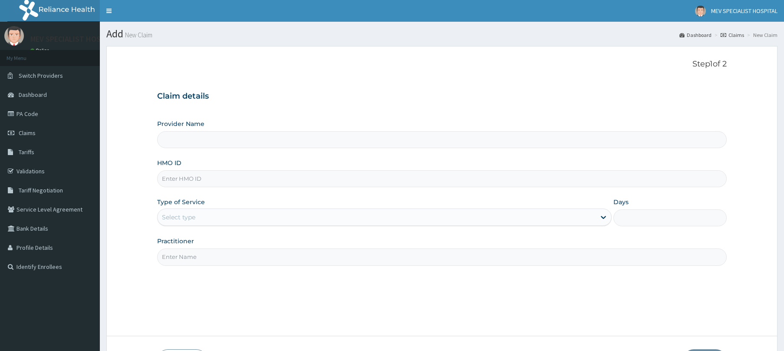
type input "MEV SPECIALIST HOSPITAL"
click at [331, 176] on input "HMO ID" at bounding box center [442, 178] width 570 height 17
paste input "SFA/10744/A"
type input "SFA/10744/A"
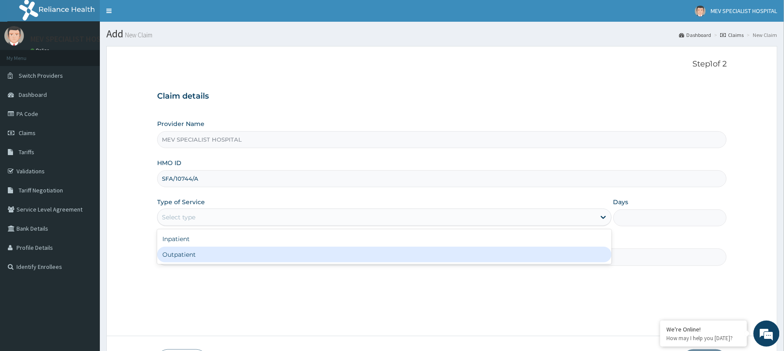
drag, startPoint x: 322, startPoint y: 214, endPoint x: 294, endPoint y: 266, distance: 59.1
click at [294, 265] on div "Provider Name MEV SPECIALIST HOSPITAL HMO ID SFA/10744/A Type of Service option…" at bounding box center [442, 192] width 570 height 146
click at [294, 265] on input "Practitioner" at bounding box center [442, 256] width 570 height 17
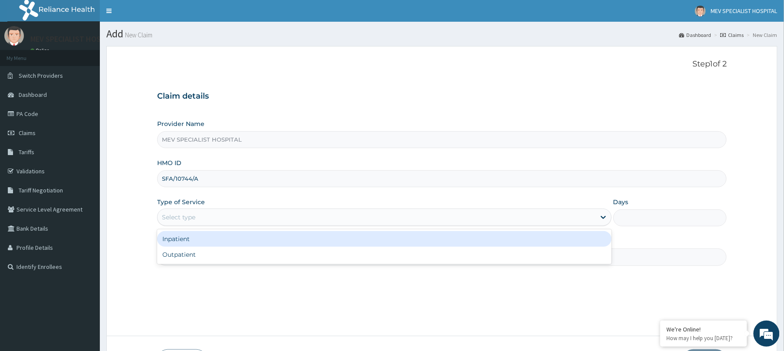
click at [296, 221] on div "Select type" at bounding box center [377, 217] width 438 height 14
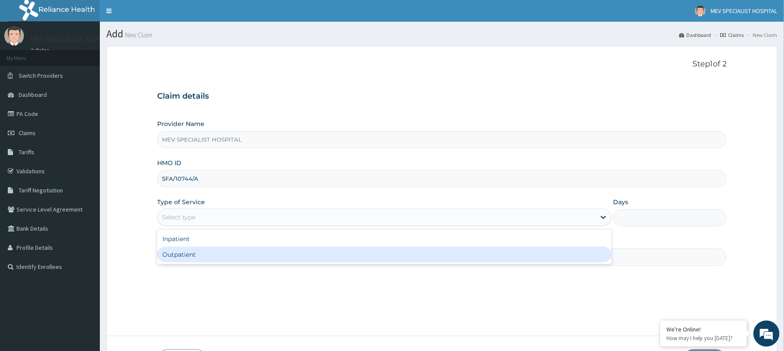
click at [277, 262] on div "Outpatient" at bounding box center [384, 255] width 455 height 16
type input "1"
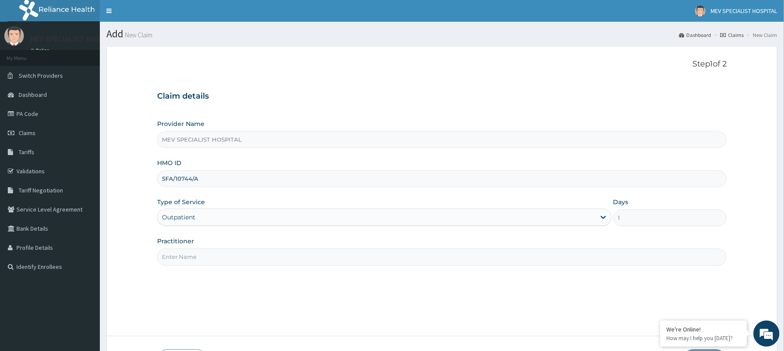
click at [277, 262] on input "Practitioner" at bounding box center [442, 256] width 570 height 17
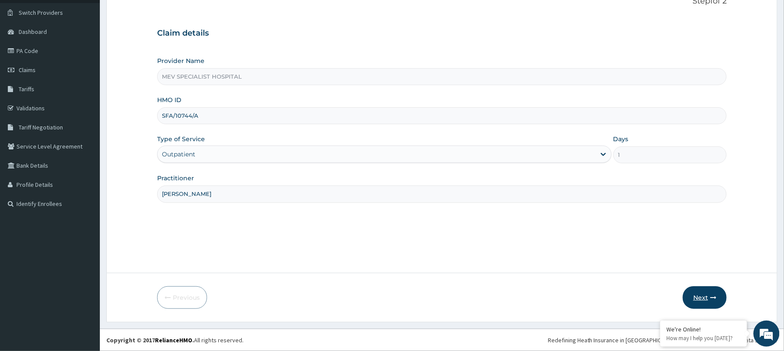
type input "[PERSON_NAME]"
click at [700, 294] on button "Next" at bounding box center [705, 297] width 44 height 23
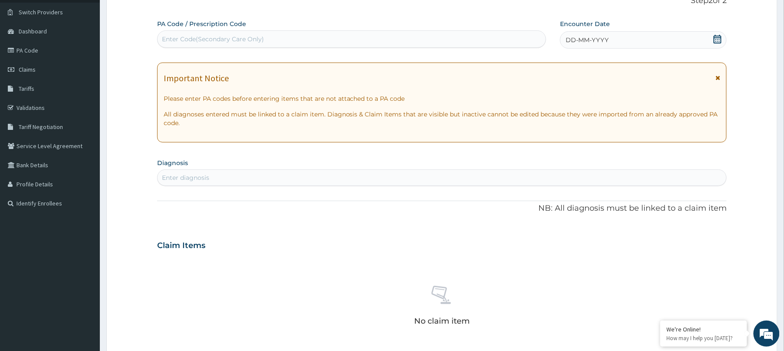
click at [406, 46] on div "Enter Code(Secondary Care Only)" at bounding box center [352, 39] width 388 height 14
paste input "PA/BBA219"
type input "PA/BBA219"
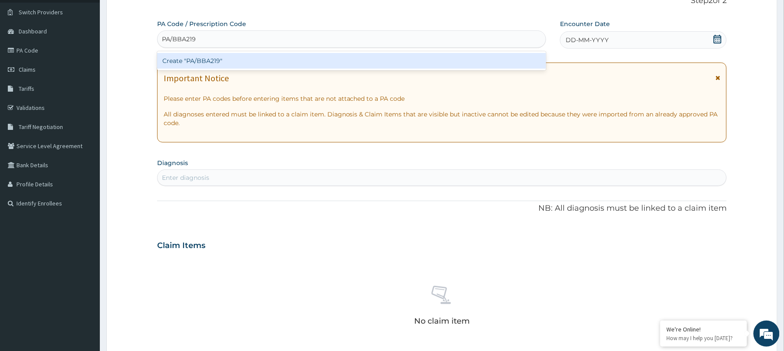
click at [409, 58] on div "Create "PA/BBA219"" at bounding box center [351, 61] width 389 height 16
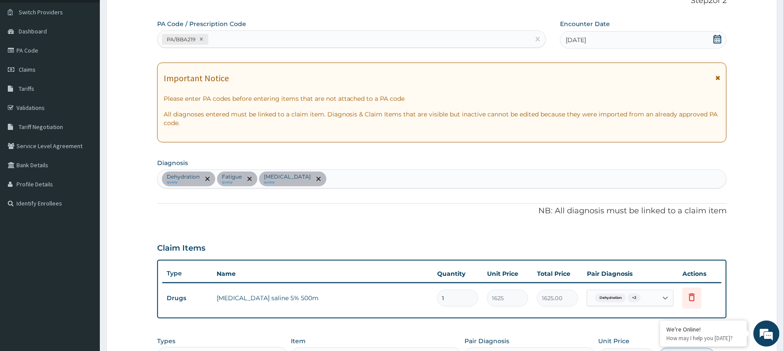
click at [373, 39] on div "PA/BBA219" at bounding box center [344, 39] width 373 height 14
paste input "PA/3806B6"
type input "PA/3806B6"
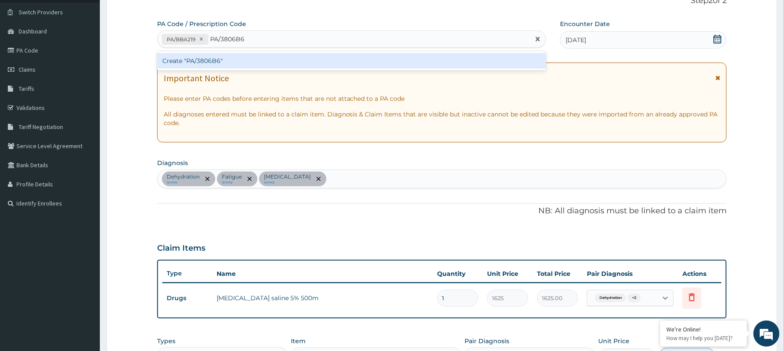
click at [370, 56] on div "Create "PA/3806B6"" at bounding box center [351, 61] width 389 height 16
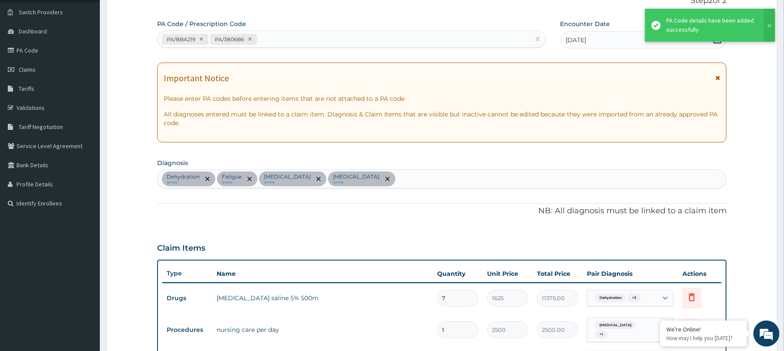
scroll to position [79, 0]
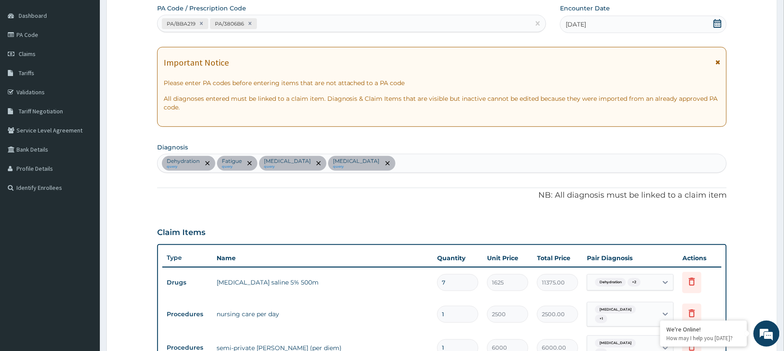
click at [419, 25] on div "PA/BBA219 PA/3806B6" at bounding box center [344, 24] width 373 height 14
paste input "PA/F4ACFF"
type input "PA/F4ACFF"
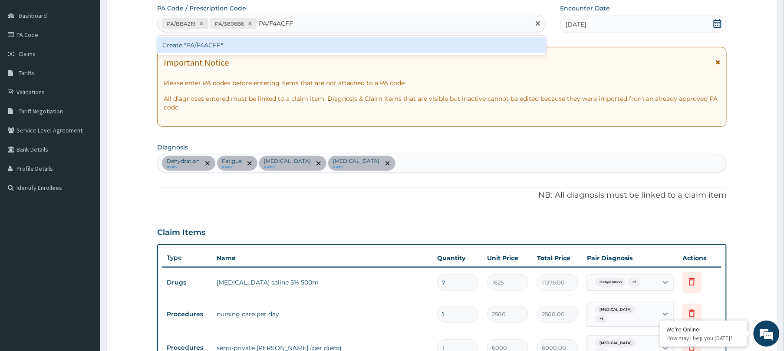
click at [401, 43] on div "Create "PA/F4ACFF"" at bounding box center [351, 45] width 389 height 16
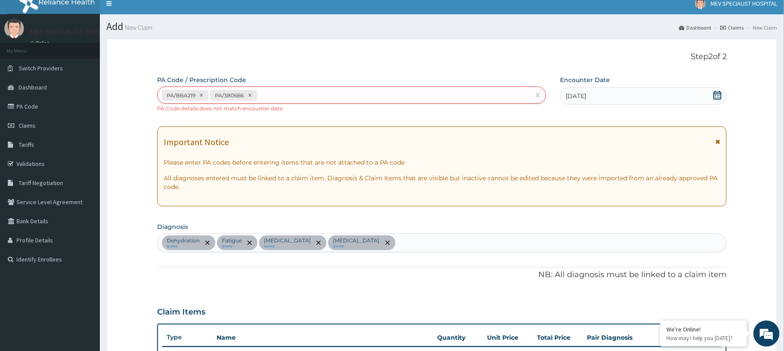
scroll to position [0, 0]
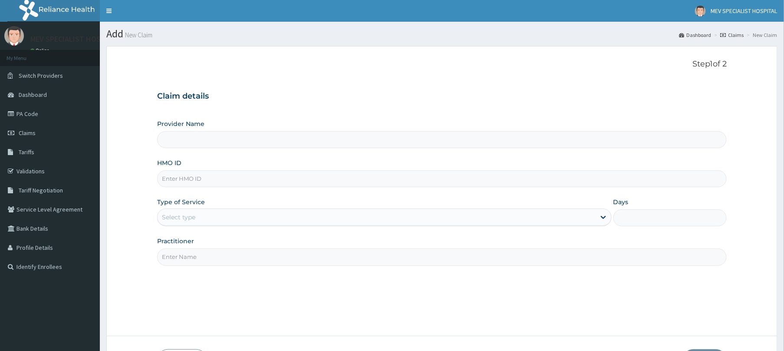
click at [243, 187] on input "HMO ID" at bounding box center [442, 178] width 570 height 17
paste input "FMC/11375/A"
type input "FMC/11375/A"
type input "MEV SPECIALIST HOSPITAL"
type input "FMC/11375/A"
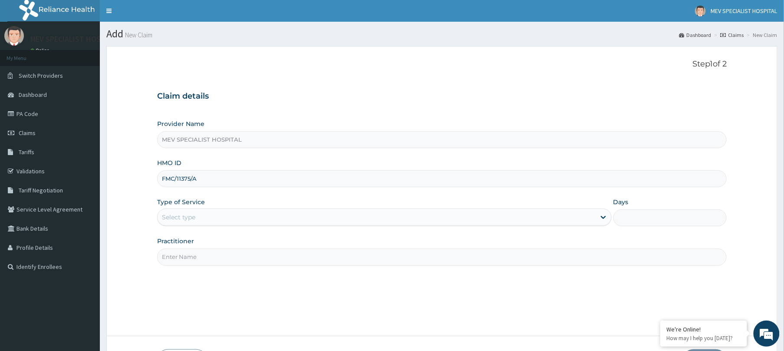
click at [228, 223] on div "Select type" at bounding box center [377, 217] width 438 height 14
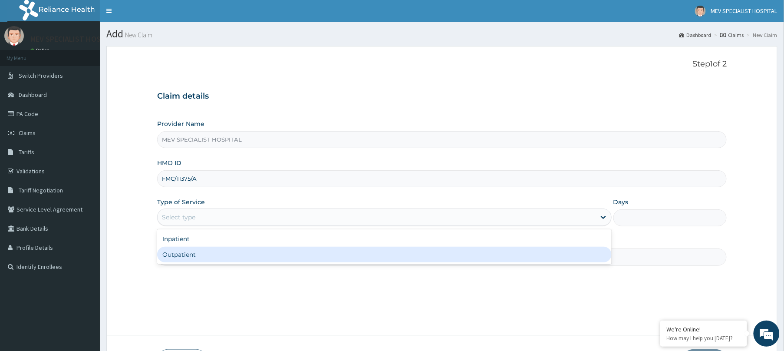
click at [215, 259] on div "Outpatient" at bounding box center [384, 255] width 455 height 16
type input "1"
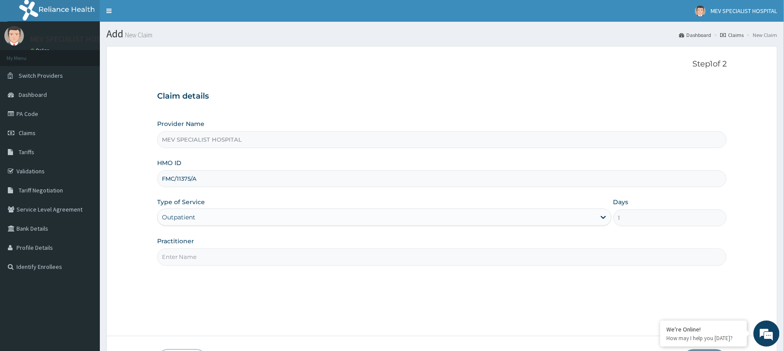
click at [215, 259] on input "Practitioner" at bounding box center [442, 256] width 570 height 17
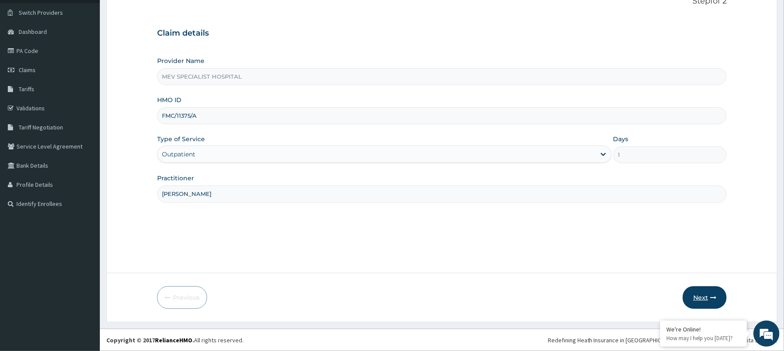
type input "[PERSON_NAME]"
click at [711, 297] on icon "button" at bounding box center [713, 297] width 6 height 6
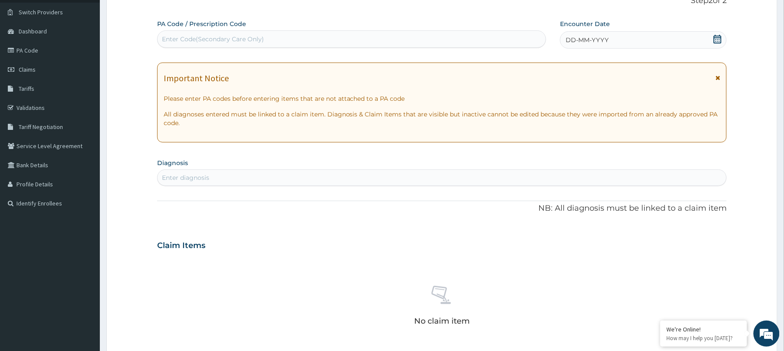
scroll to position [0, 0]
click at [405, 43] on div "Enter Code(Secondary Care Only)" at bounding box center [352, 39] width 388 height 14
paste input "PA/0C3374"
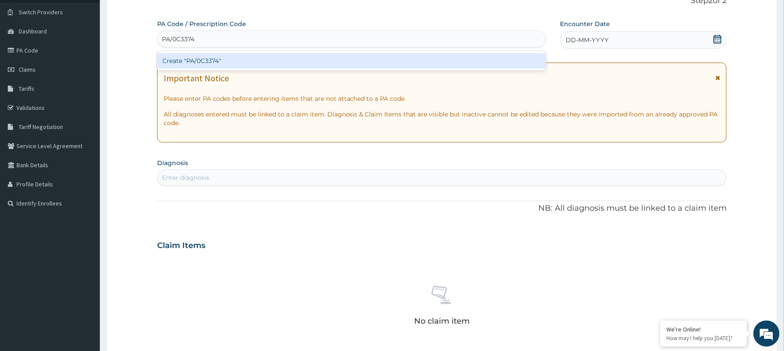
type input "PA/0C3374"
click at [396, 60] on div "Create "PA/0C3374"" at bounding box center [351, 61] width 389 height 16
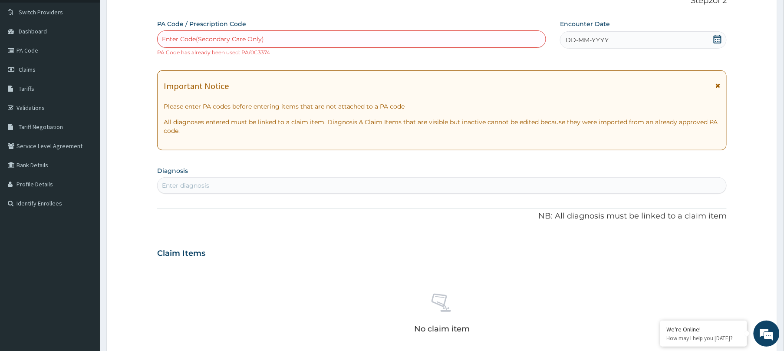
click at [459, 23] on div "PA Code / Prescription Code option Create "PA/0C3374", selected. Select is focu…" at bounding box center [351, 38] width 389 height 37
click at [455, 36] on div "Enter Code(Secondary Care Only)" at bounding box center [352, 39] width 388 height 14
paste input "PA/6C09EC"
type input "PA/6C09EC"
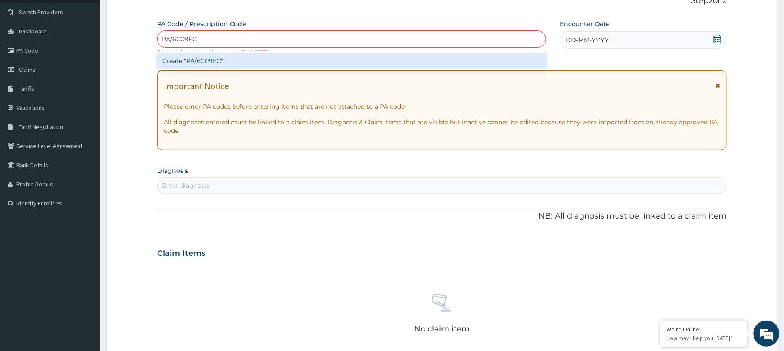
click at [442, 70] on div "Create "PA/6C09EC"" at bounding box center [351, 60] width 389 height 19
click at [437, 60] on div "Create "PA/6C09EC"" at bounding box center [351, 61] width 389 height 16
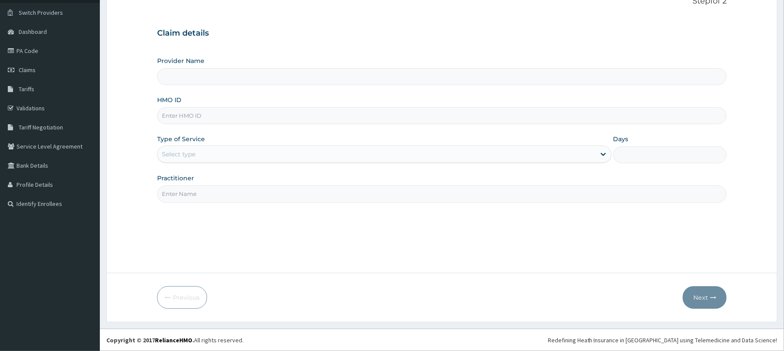
scroll to position [63, 0]
click at [234, 115] on input "HMO ID" at bounding box center [442, 115] width 570 height 17
paste input "WCO/10155/A"
type input "WCO/10155/A"
type input "MEV SPECIALIST HOSPITAL"
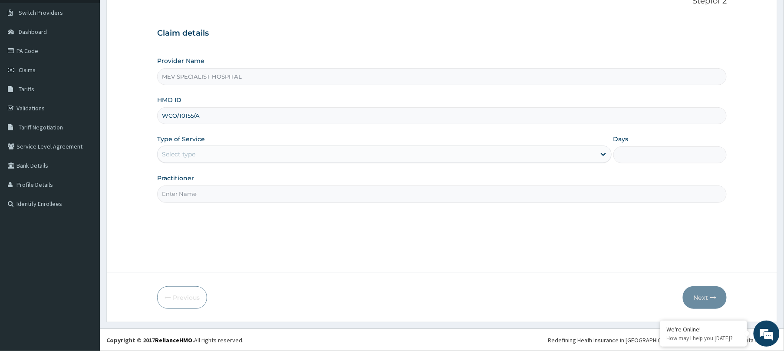
type input "WCO/10155/A"
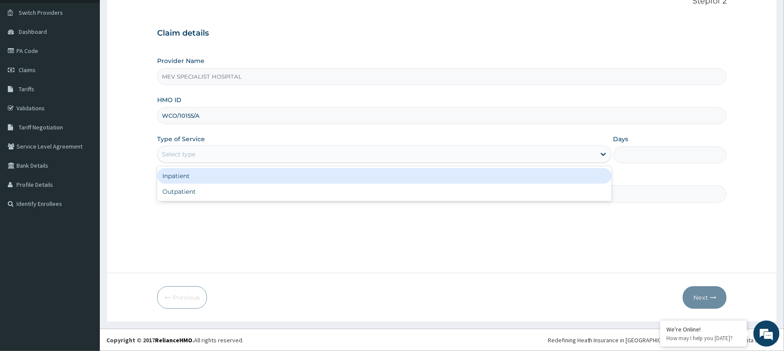
click at [195, 150] on div "Select type" at bounding box center [178, 154] width 33 height 9
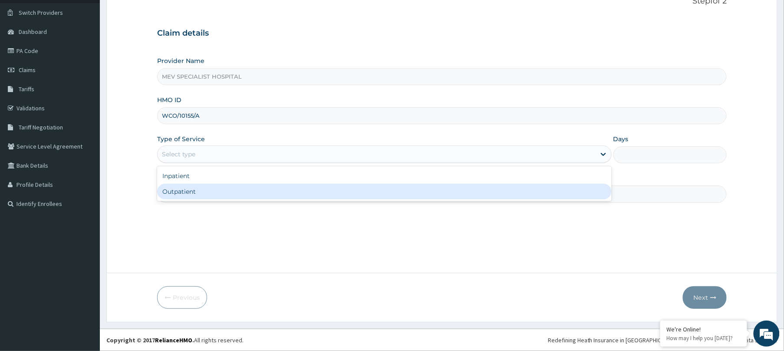
click at [188, 194] on div "Outpatient" at bounding box center [384, 192] width 455 height 16
type input "1"
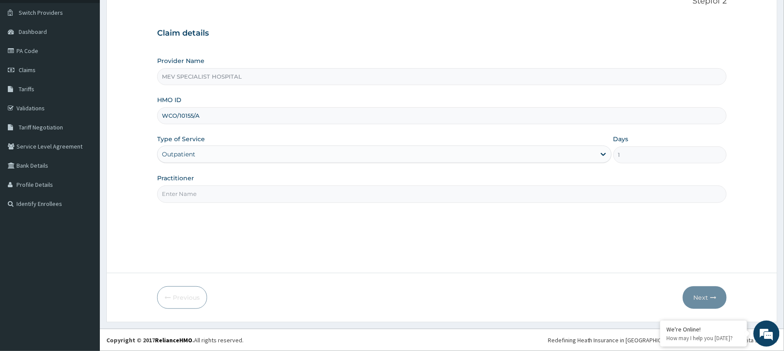
click at [188, 194] on input "Practitioner" at bounding box center [442, 193] width 570 height 17
type input "[PERSON_NAME]"
click at [698, 297] on button "Next" at bounding box center [705, 297] width 44 height 23
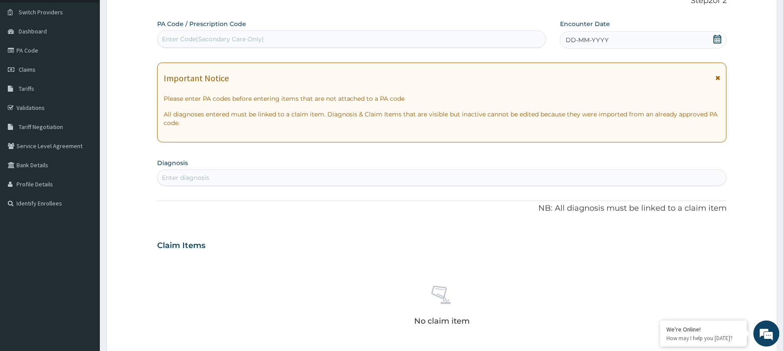
click at [405, 33] on div "Enter Code(Secondary Care Only)" at bounding box center [352, 39] width 388 height 14
paste input "PA/B83C34"
type input "PA/B83C34"
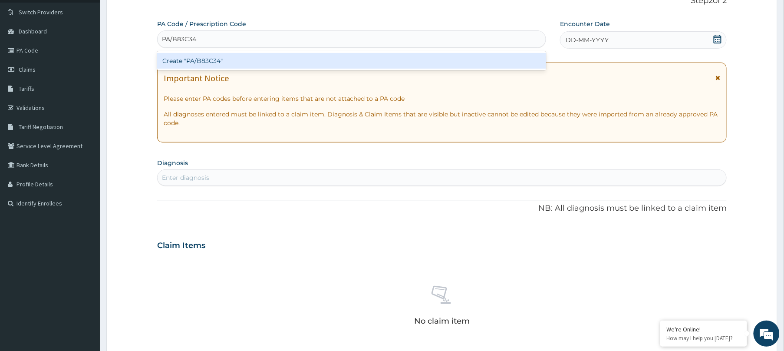
click at [390, 56] on div "Create "PA/B83C34"" at bounding box center [351, 61] width 389 height 16
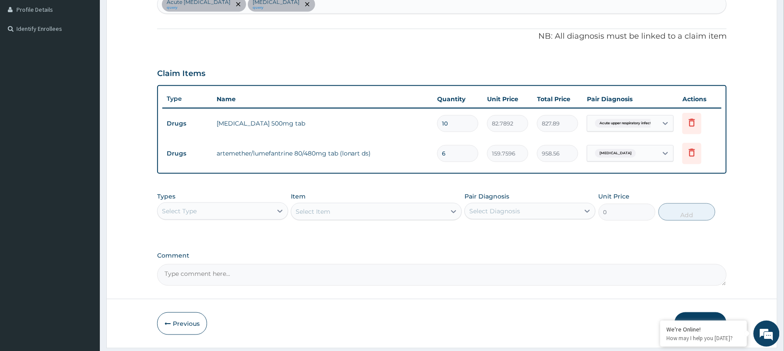
scroll to position [264, 0]
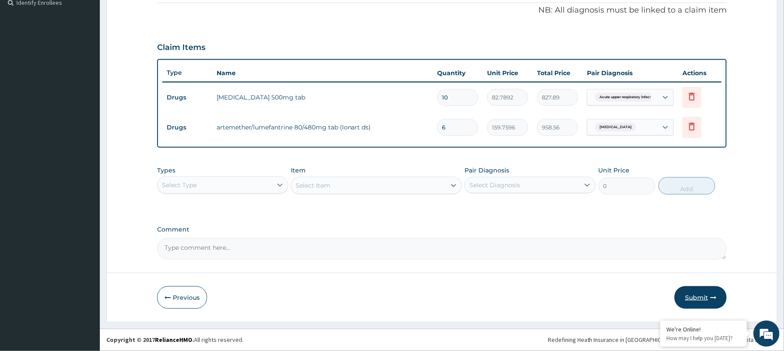
click at [692, 299] on button "Submit" at bounding box center [701, 297] width 52 height 23
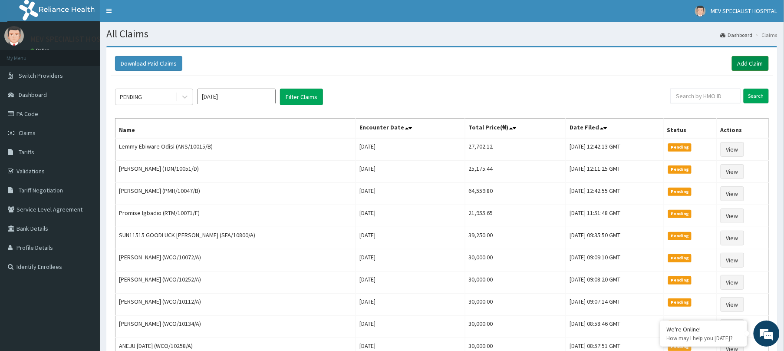
click at [756, 63] on link "Add Claim" at bounding box center [750, 63] width 37 height 15
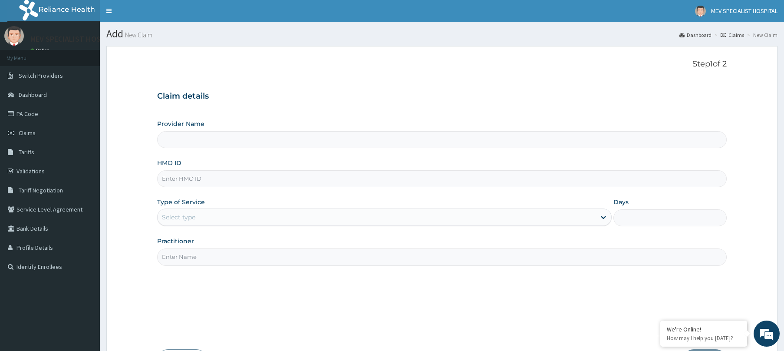
type input "MEV SPECIALIST HOSPITAL"
click at [323, 178] on input "HMO ID" at bounding box center [442, 178] width 570 height 17
paste input "MPS/10016/A"
type input "MPS/10016/A"
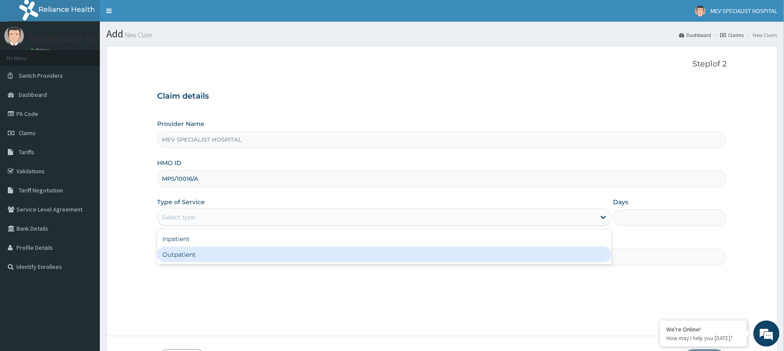
drag, startPoint x: 284, startPoint y: 215, endPoint x: 263, endPoint y: 258, distance: 47.2
click at [263, 226] on div "option Outpatient focused, 2 of 2. 2 results available. Use Up and Down to choo…" at bounding box center [384, 216] width 455 height 17
click at [263, 258] on div "Outpatient" at bounding box center [384, 255] width 455 height 16
type input "1"
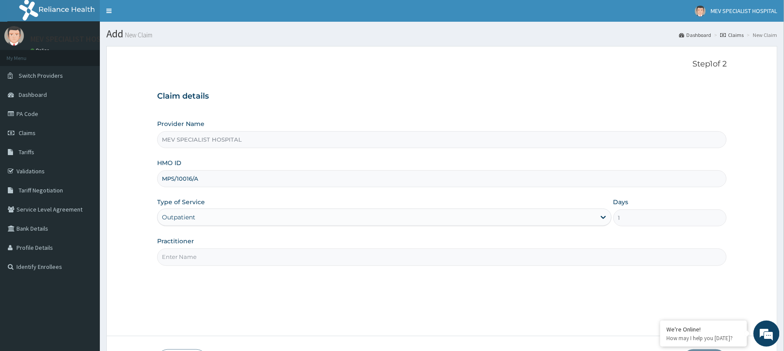
click at [263, 258] on input "Practitioner" at bounding box center [442, 256] width 570 height 17
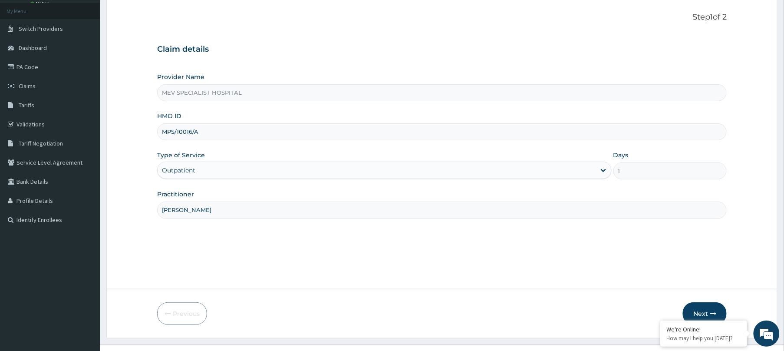
scroll to position [63, 0]
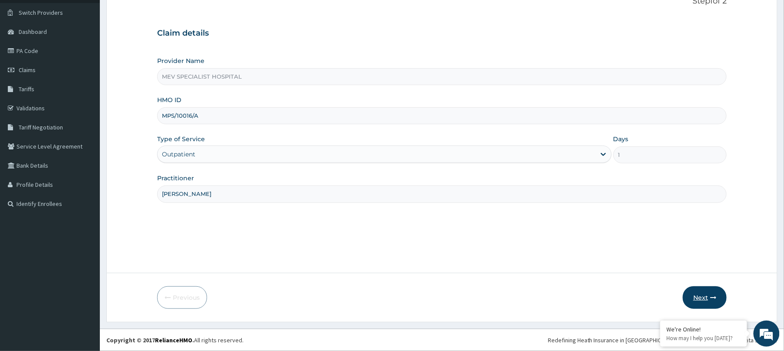
type input "DR. HENRY"
click at [695, 294] on button "Next" at bounding box center [705, 297] width 44 height 23
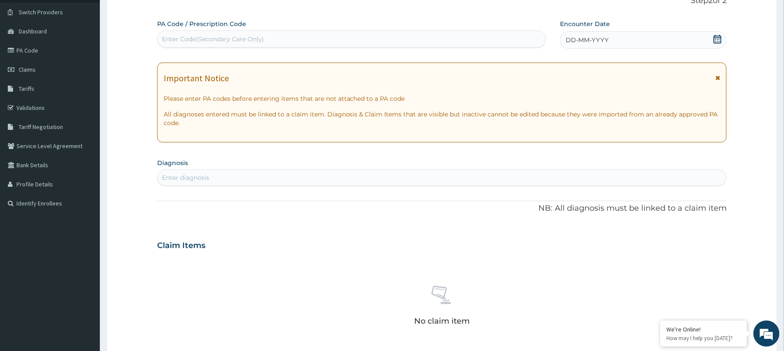
click at [390, 33] on div "Enter Code(Secondary Care Only)" at bounding box center [352, 39] width 388 height 14
paste input "PA/F6F63B"
type input "PA/F6F63B"
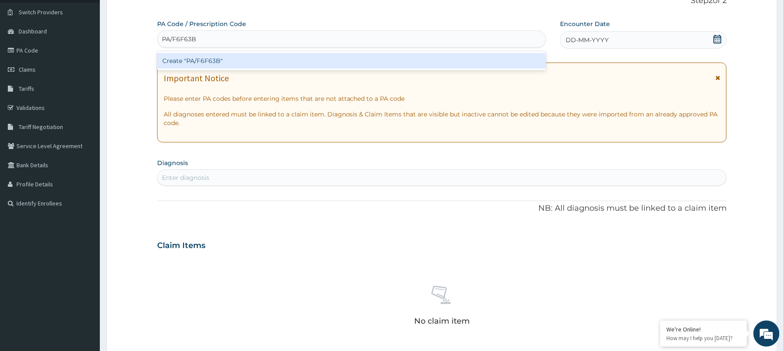
click at [396, 54] on div "Create "PA/F6F63B"" at bounding box center [351, 61] width 389 height 16
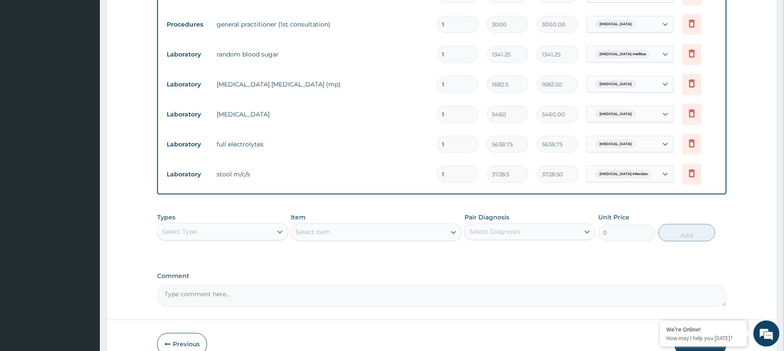
scroll to position [0, 0]
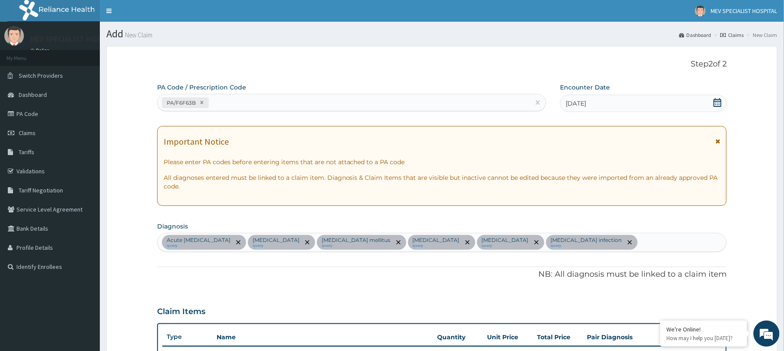
click at [300, 98] on div "PA/F6F63B" at bounding box center [344, 103] width 373 height 14
paste input "PA/435581"
type input "PA/435581"
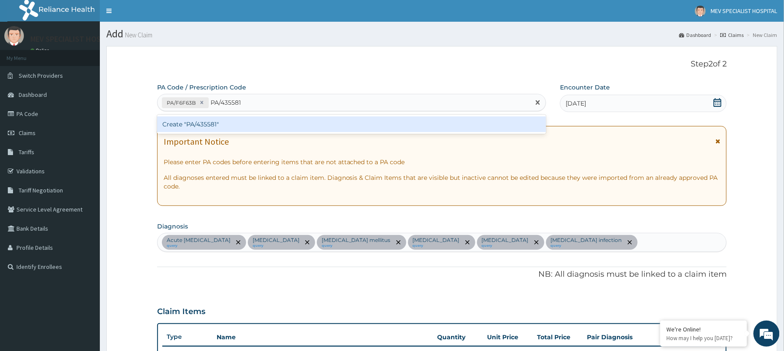
click at [270, 125] on div "Create "PA/435581"" at bounding box center [351, 124] width 389 height 16
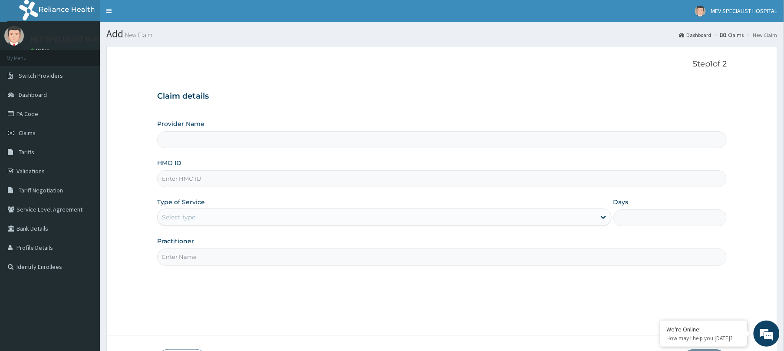
type input "MEV SPECIALIST HOSPITAL"
click at [287, 176] on input "HMO ID" at bounding box center [442, 178] width 570 height 17
paste input "MPS/10016/A"
type input "MPS/10016/A"
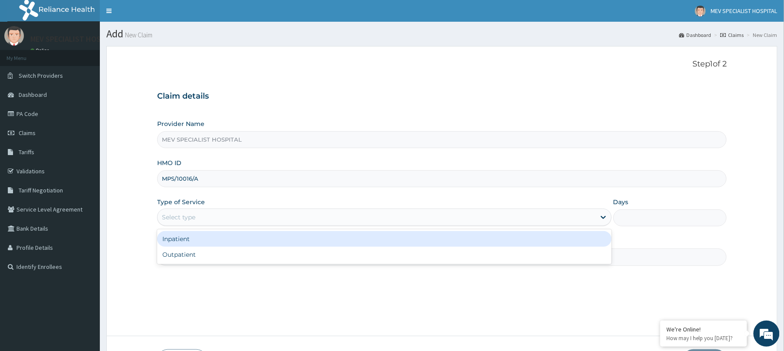
click at [240, 220] on div "Select type" at bounding box center [377, 217] width 438 height 14
click at [231, 236] on div "Inpatient" at bounding box center [384, 239] width 455 height 16
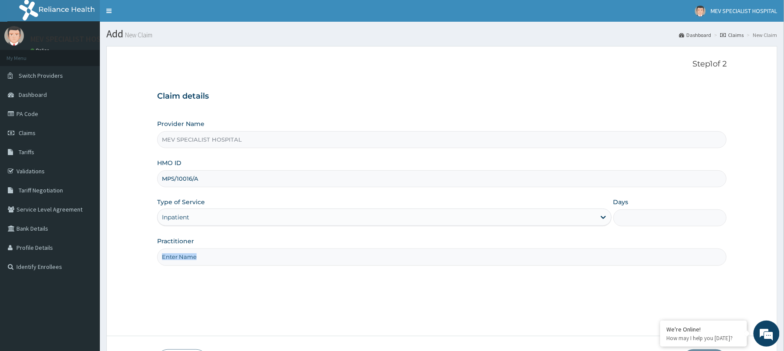
click at [231, 236] on div "Provider Name MEV SPECIALIST HOSPITAL HMO ID MPS/10016/A Type of Service Inpati…" at bounding box center [442, 192] width 570 height 146
click at [242, 254] on input "Practitioner" at bounding box center [442, 256] width 570 height 17
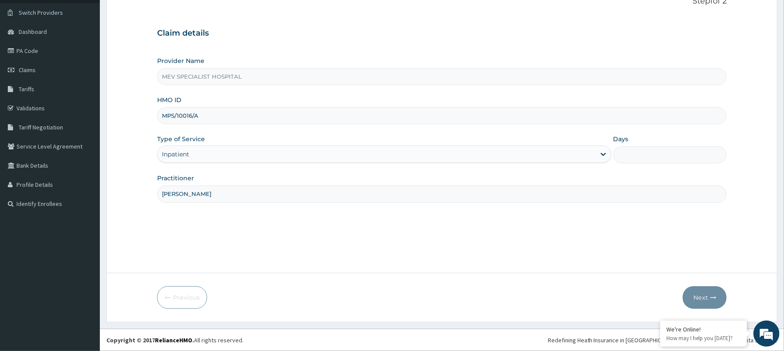
type input "DR. HENRY"
click at [647, 160] on input "Days" at bounding box center [671, 154] width 114 height 17
type input "2"
click at [697, 291] on button "Next" at bounding box center [705, 297] width 44 height 23
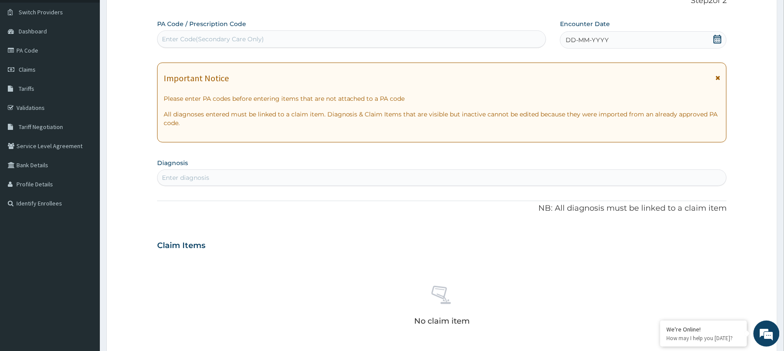
click at [450, 35] on div "Enter Code(Secondary Care Only)" at bounding box center [352, 39] width 388 height 14
paste input "PA/F6F63B"
type input "PA/F6F63B"
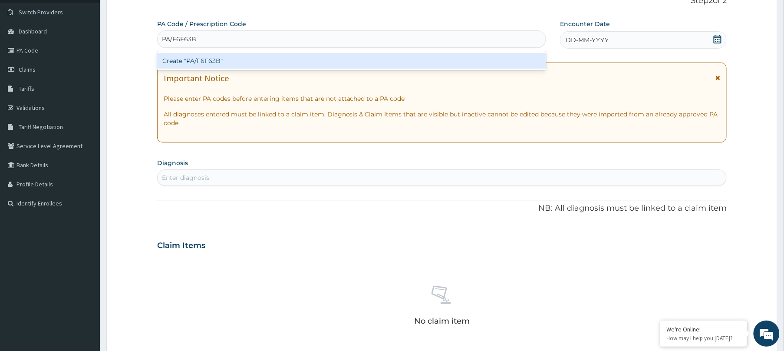
click at [450, 70] on div "Create "PA/F6F63B"" at bounding box center [351, 60] width 389 height 19
click at [423, 58] on div "Create "PA/F6F63B"" at bounding box center [351, 61] width 389 height 16
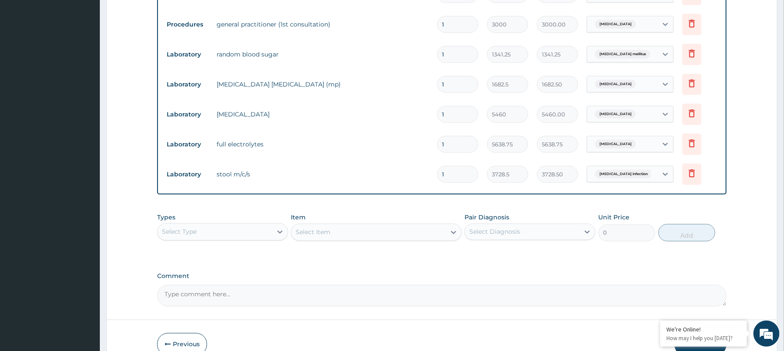
scroll to position [0, 0]
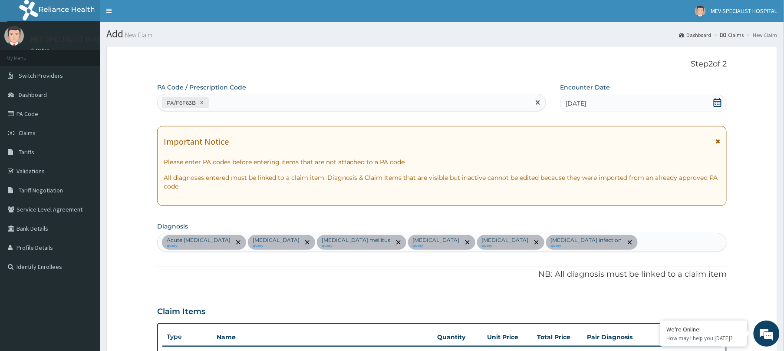
click at [321, 102] on div "PA/F6F63B" at bounding box center [344, 103] width 373 height 14
paste input "PA/435581"
type input "PA/435581"
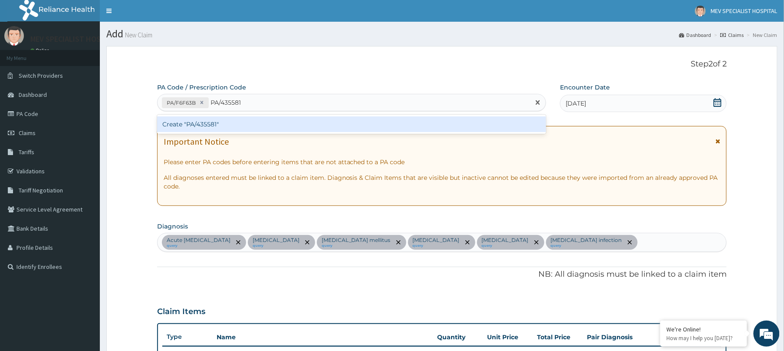
click at [315, 123] on div "Create "PA/435581"" at bounding box center [351, 124] width 389 height 16
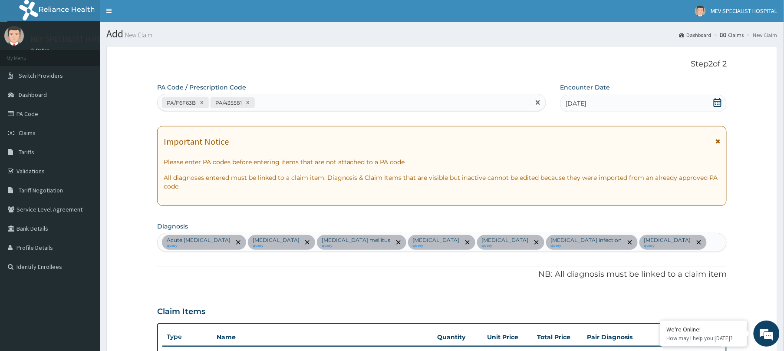
click at [333, 104] on div "PA/F6F63B PA/435581" at bounding box center [344, 103] width 373 height 14
paste input "PA/512FA9"
type input "PA/512FA9"
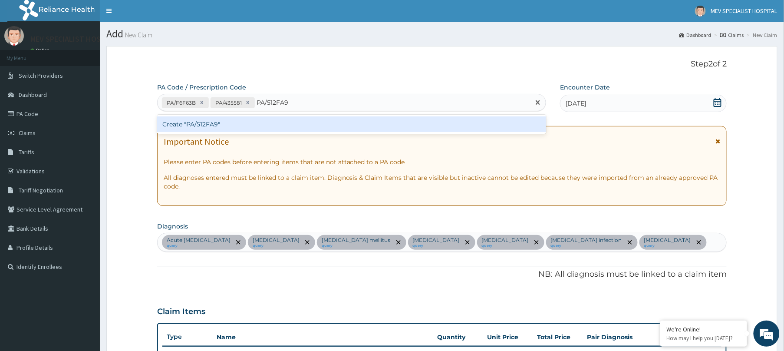
click at [320, 120] on div "Create "PA/512FA9"" at bounding box center [351, 124] width 389 height 16
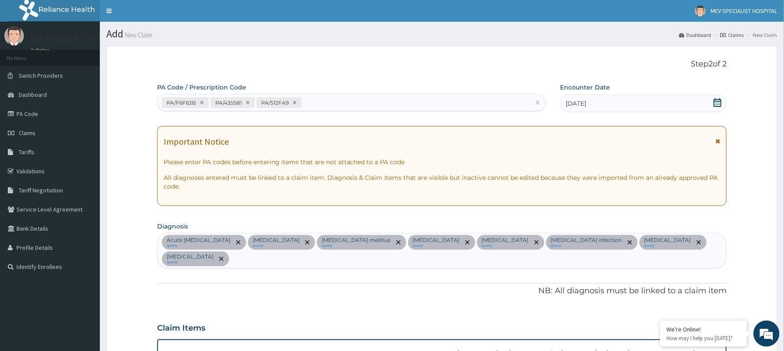
click at [336, 99] on div "PA/F6F63B PA/435581 PA/512FA9" at bounding box center [344, 103] width 373 height 14
paste input "PA/5E5C30"
type input "PA/5E5C30"
click at [319, 111] on div "PA/F6F63B PA/435581 PA/512FA9" at bounding box center [351, 102] width 389 height 17
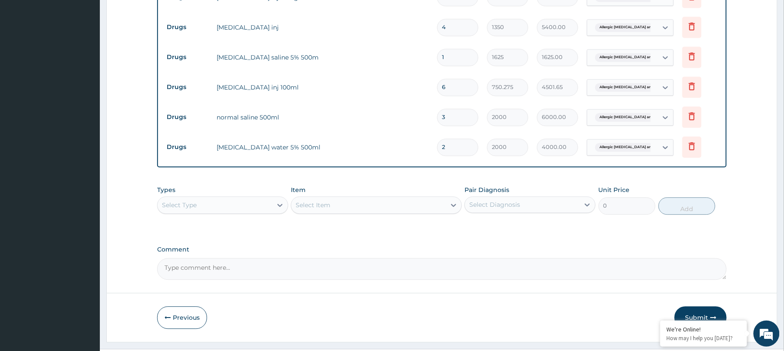
scroll to position [659, 0]
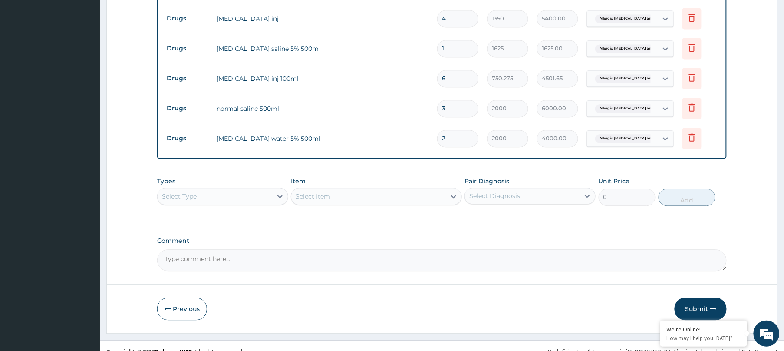
click at [231, 200] on div "Select Type" at bounding box center [215, 196] width 115 height 14
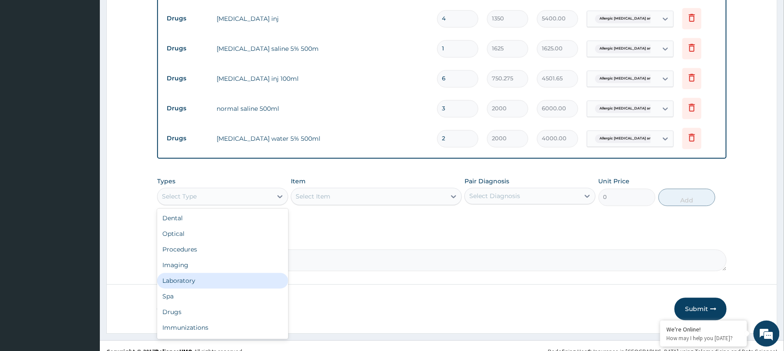
click at [195, 283] on div "Laboratory" at bounding box center [222, 281] width 131 height 16
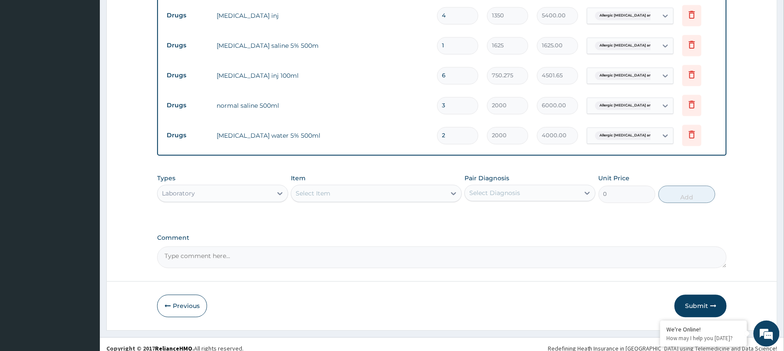
scroll to position [663, 0]
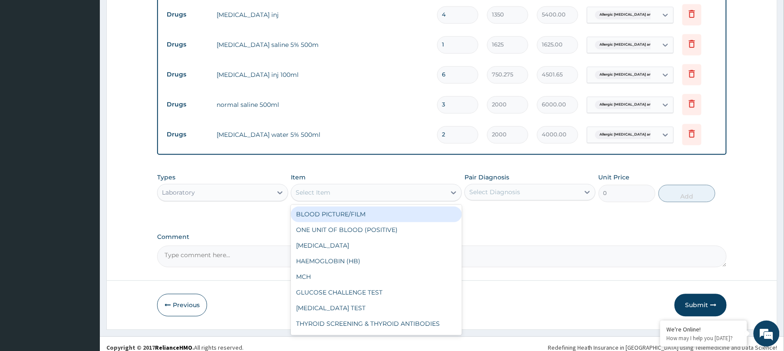
click at [392, 196] on div "Select Item" at bounding box center [368, 192] width 155 height 14
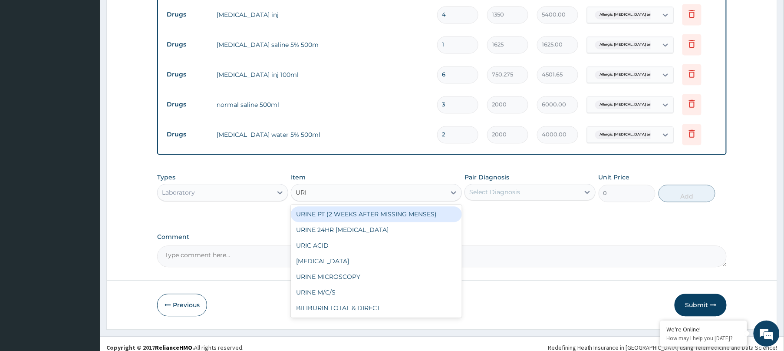
type input "URIN"
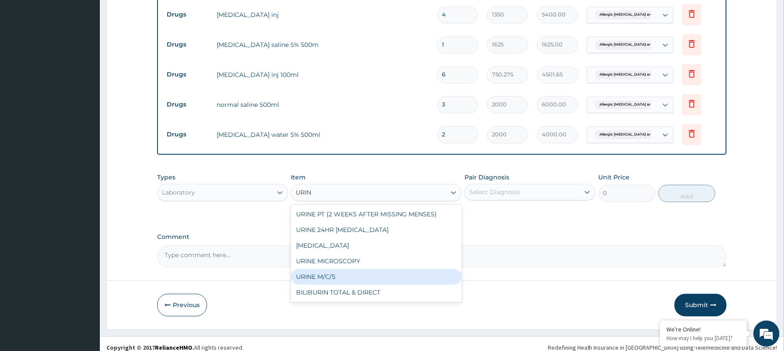
click at [317, 282] on div "URINE M/C/S" at bounding box center [376, 277] width 171 height 16
type input "4023.75"
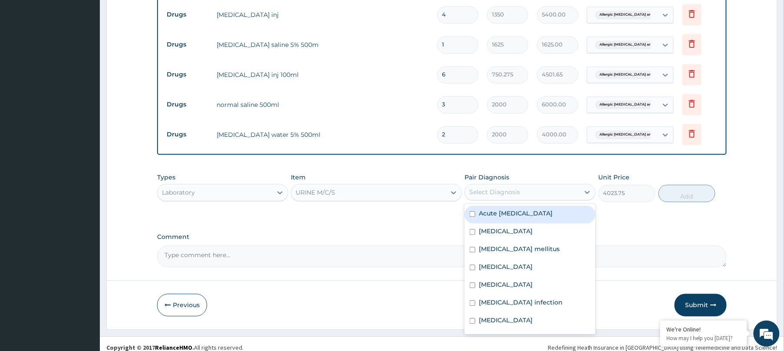
click at [511, 199] on div "Select Diagnosis" at bounding box center [522, 192] width 115 height 14
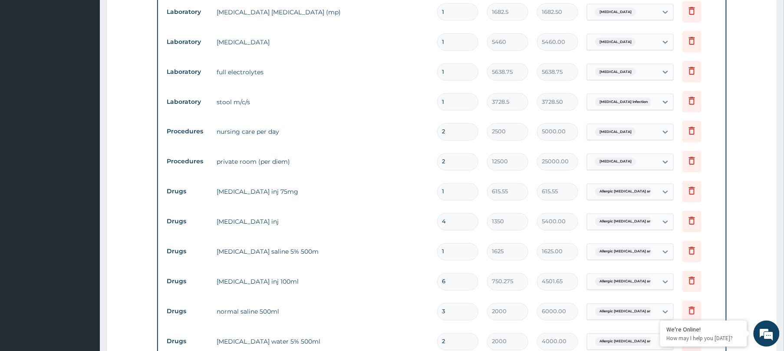
scroll to position [672, 0]
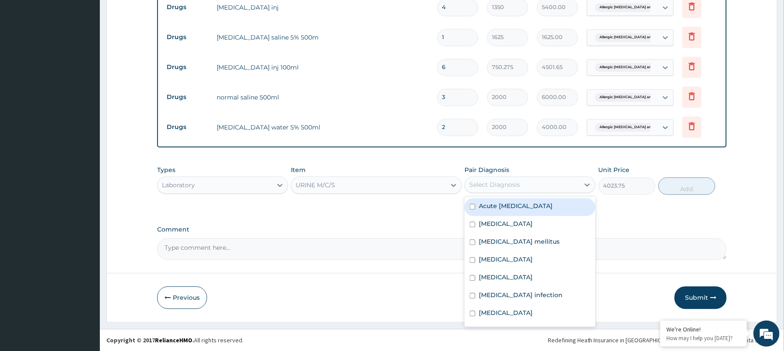
click at [530, 211] on div "Acute [MEDICAL_DATA]" at bounding box center [530, 207] width 131 height 18
checkbox input "true"
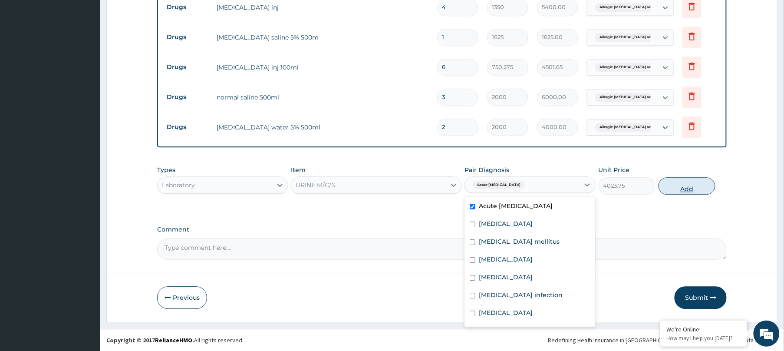
click at [693, 186] on button "Add" at bounding box center [687, 185] width 57 height 17
type input "0"
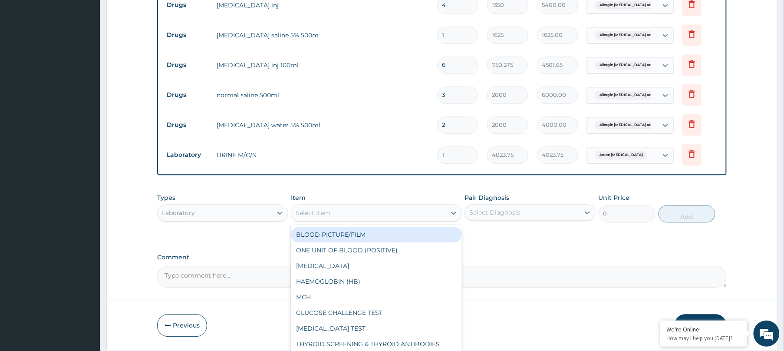
click at [373, 221] on div "Select Item" at bounding box center [376, 212] width 171 height 17
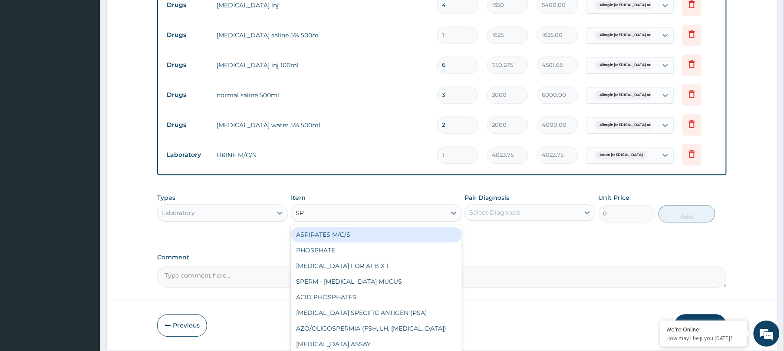
type input "SPU"
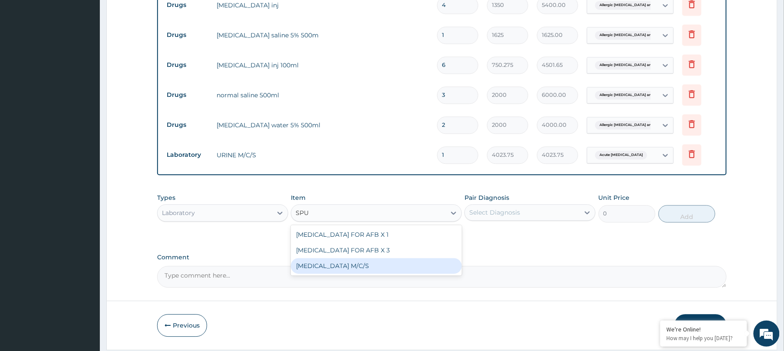
click at [329, 270] on div "[MEDICAL_DATA] M/C/S" at bounding box center [376, 266] width 171 height 16
type input "3523.75"
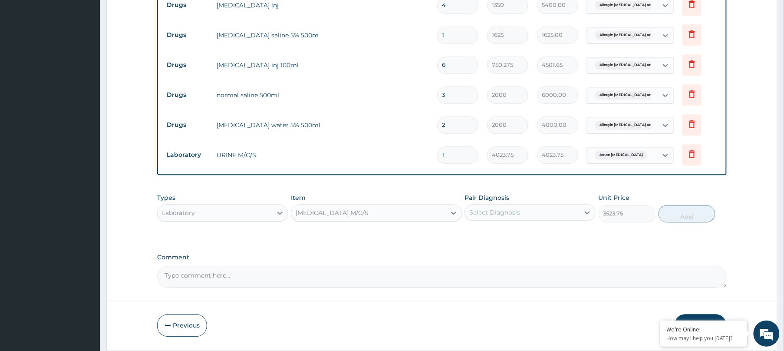
click at [525, 211] on div "Select Diagnosis" at bounding box center [522, 212] width 115 height 14
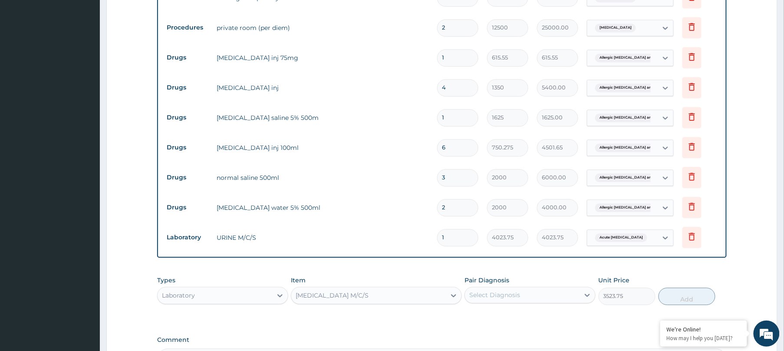
scroll to position [702, 0]
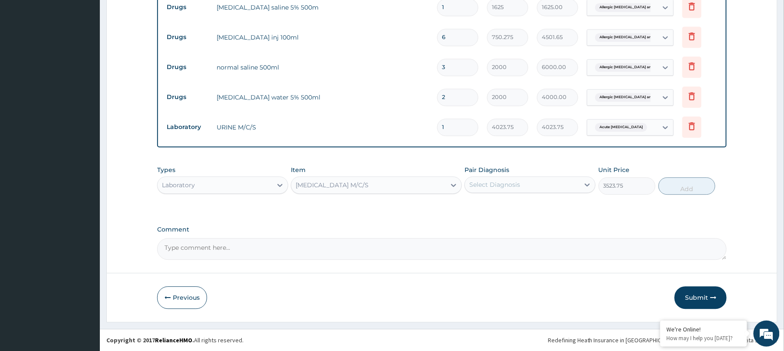
click at [561, 182] on div "Select Diagnosis" at bounding box center [522, 185] width 115 height 14
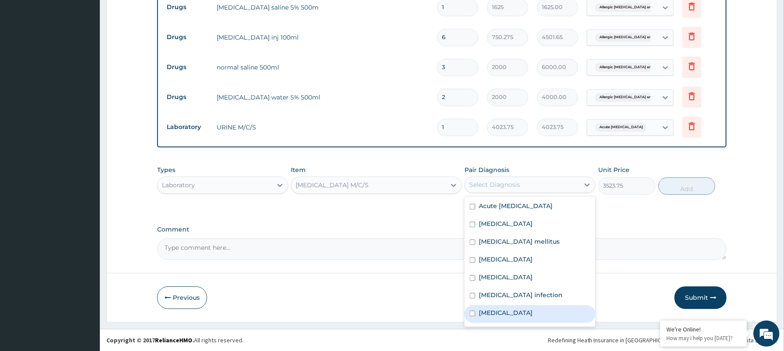
click at [358, 302] on div "Previous Submit" at bounding box center [442, 297] width 570 height 23
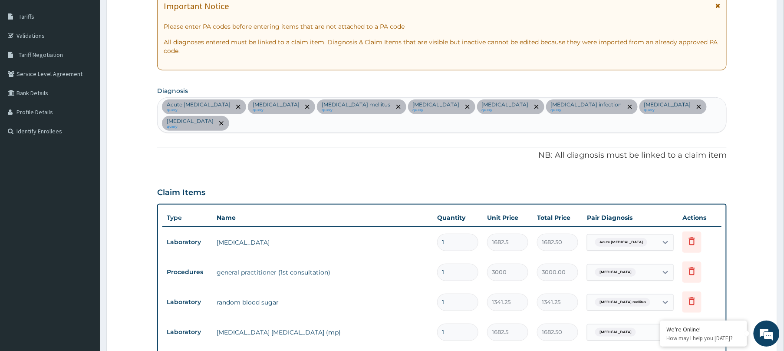
scroll to position [135, 0]
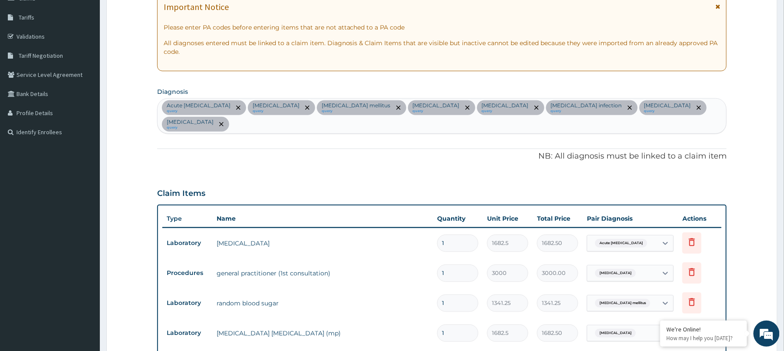
click at [314, 127] on div "Acute urinary tract infection query Malaria query Type 2 diabetes mellitus quer…" at bounding box center [442, 116] width 569 height 35
type input "UPPER"
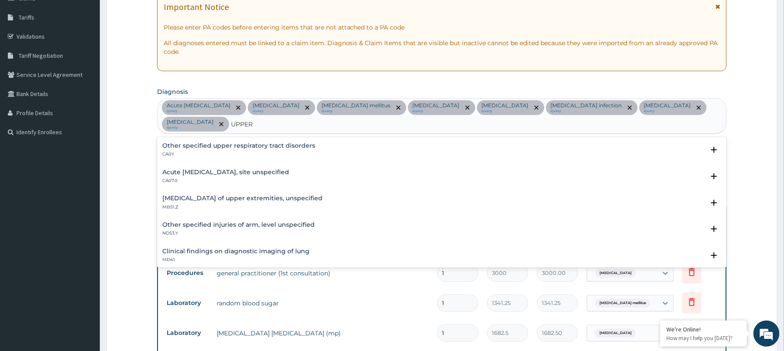
click at [260, 169] on h4 "Acute upper respiratory infection, site unspecified" at bounding box center [225, 172] width 127 height 7
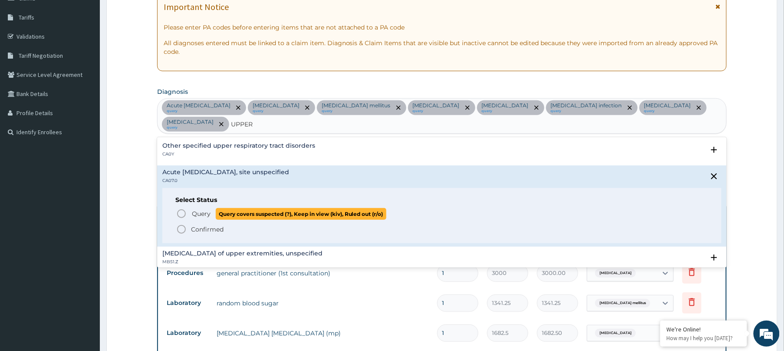
click at [184, 214] on icon "status option query" at bounding box center [181, 213] width 10 height 10
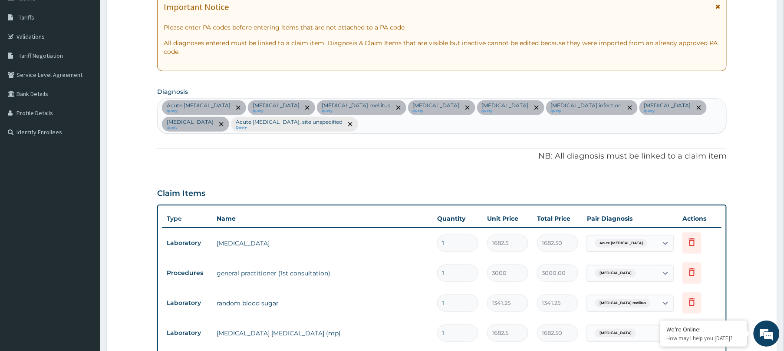
scroll to position [702, 0]
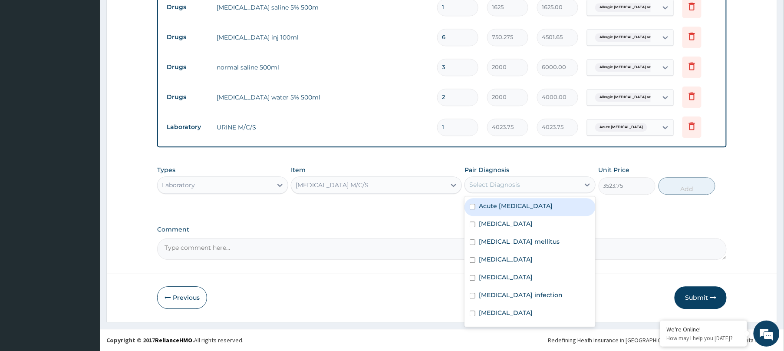
click at [517, 185] on div "Select Diagnosis" at bounding box center [494, 184] width 51 height 9
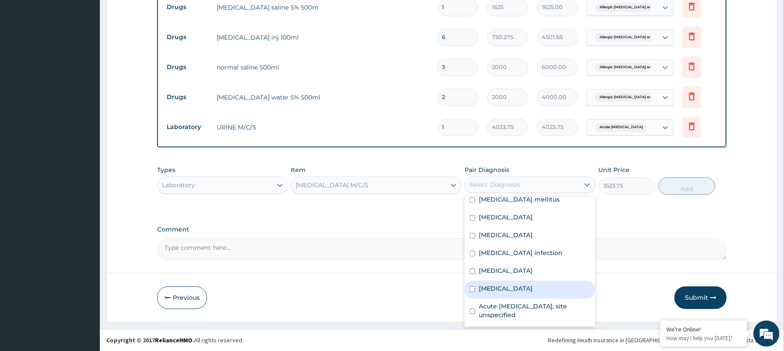
scroll to position [50, 0]
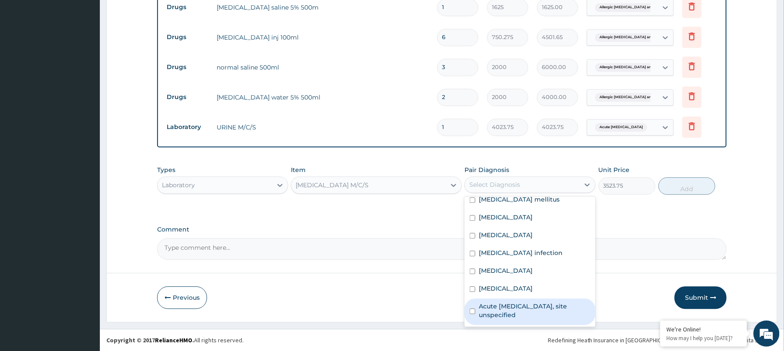
click at [516, 313] on label "Acute upper respiratory infection, site unspecified" at bounding box center [535, 310] width 112 height 17
checkbox input "true"
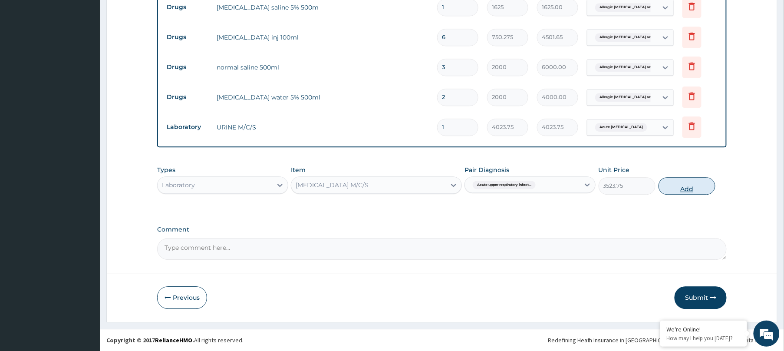
click at [699, 185] on button "Add" at bounding box center [687, 185] width 57 height 17
type input "0"
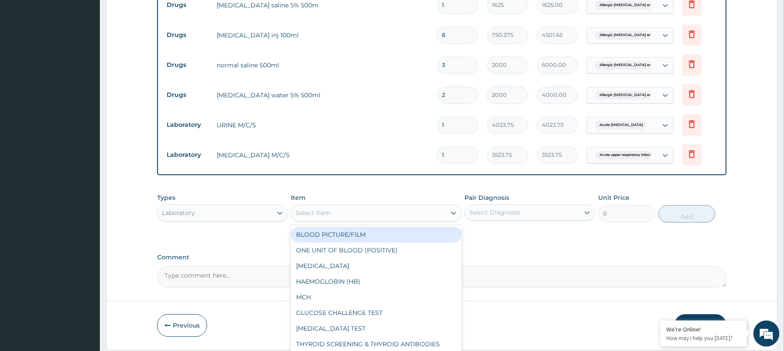
click at [408, 212] on div "Select Item" at bounding box center [368, 213] width 155 height 14
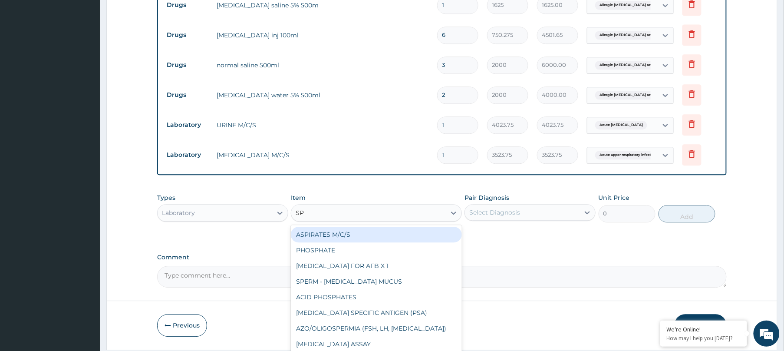
type input "SPU"
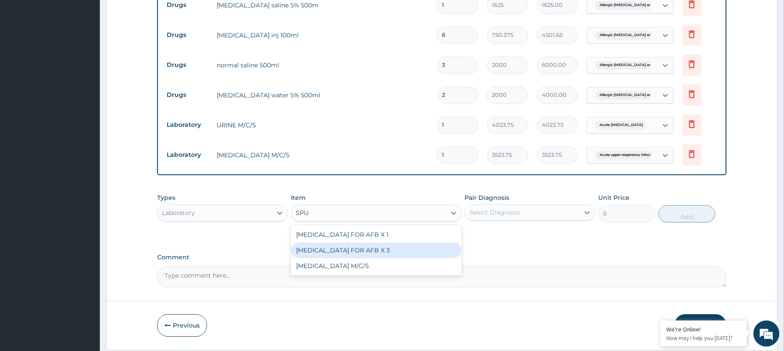
click at [365, 249] on div "SPUTUM FOR AFB X 3" at bounding box center [376, 250] width 171 height 16
type input "4865"
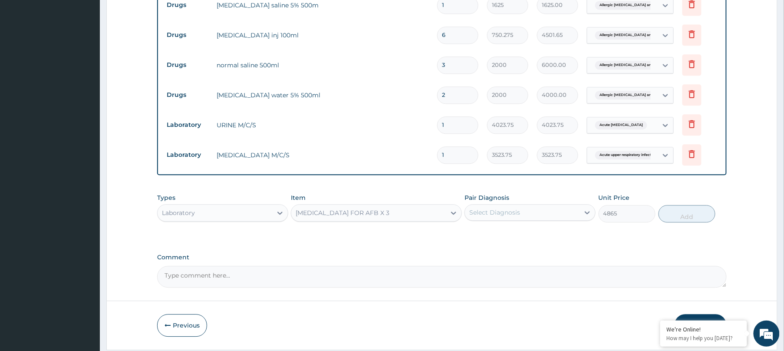
click at [546, 215] on div "Select Diagnosis" at bounding box center [522, 212] width 115 height 14
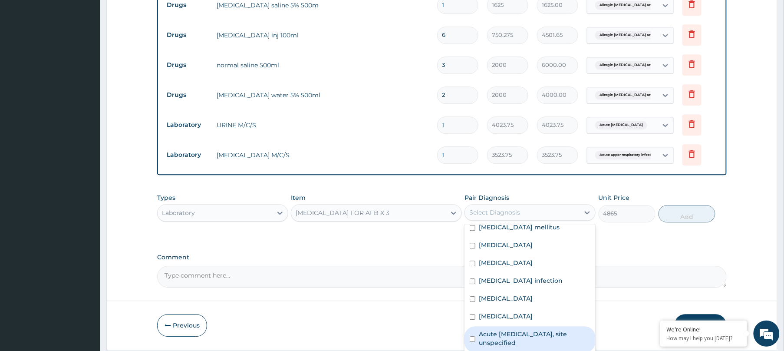
click at [513, 343] on label "Acute upper respiratory infection, site unspecified" at bounding box center [535, 338] width 112 height 17
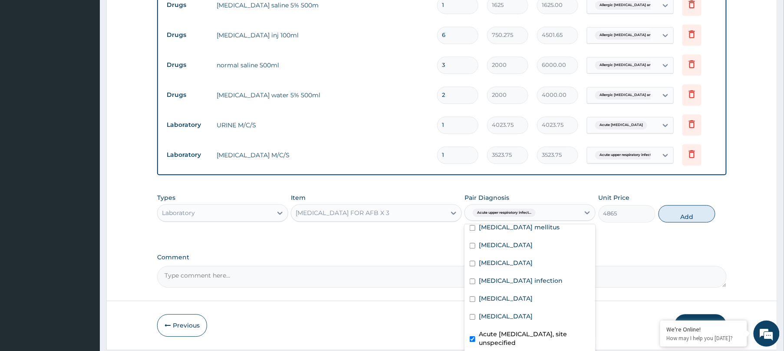
click at [513, 343] on label "Acute upper respiratory infection, site unspecified" at bounding box center [535, 338] width 112 height 17
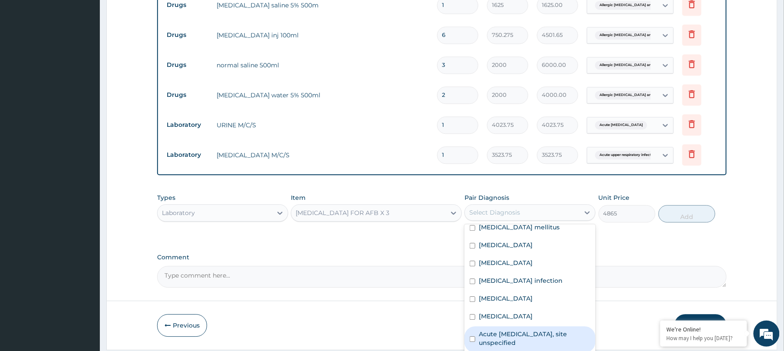
click at [518, 344] on label "Acute upper respiratory infection, site unspecified" at bounding box center [535, 338] width 112 height 17
checkbox input "true"
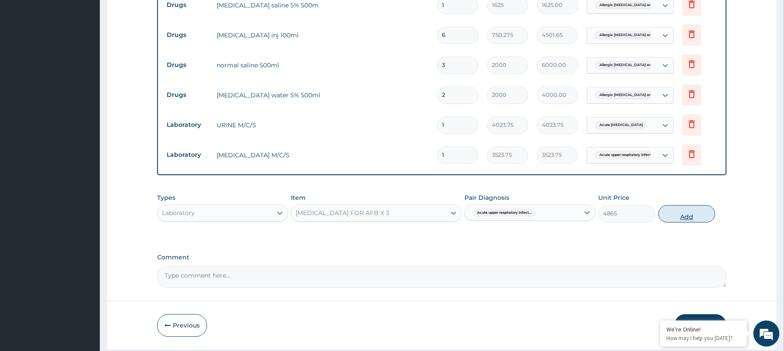
click at [693, 217] on button "Add" at bounding box center [687, 213] width 57 height 17
type input "0"
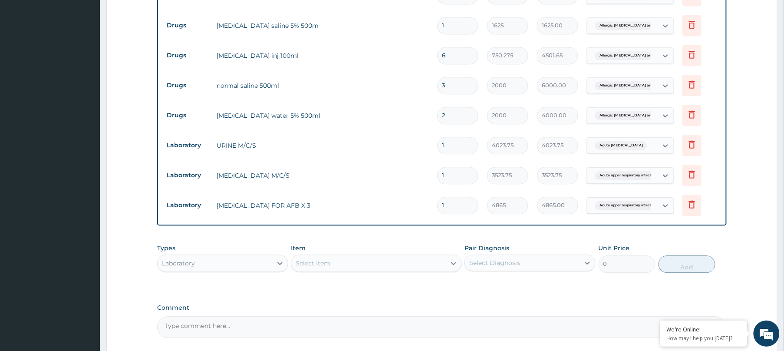
scroll to position [684, 0]
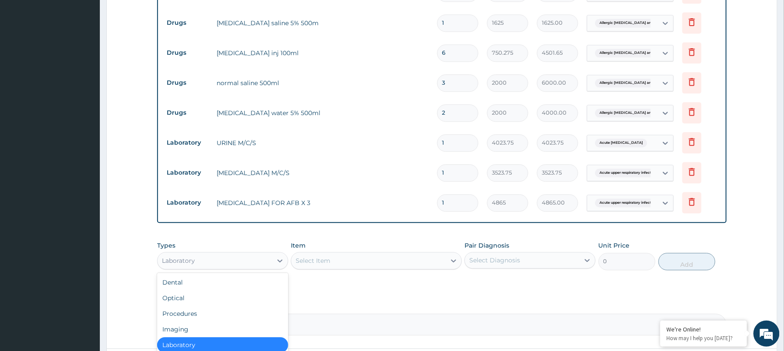
click at [256, 258] on div "Laboratory" at bounding box center [215, 261] width 115 height 14
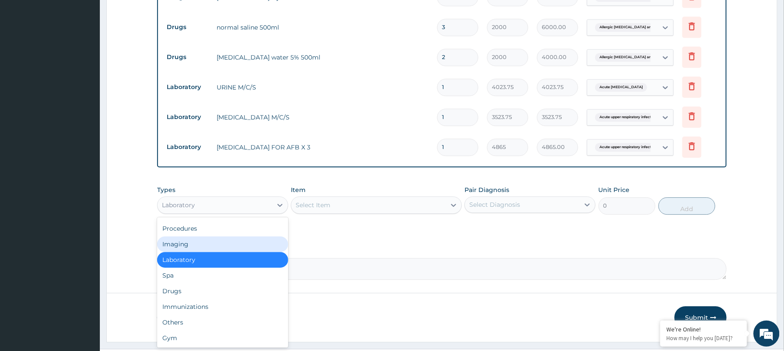
scroll to position [743, 0]
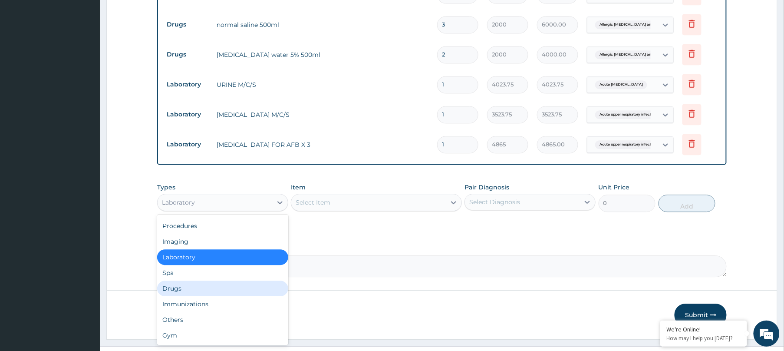
click at [255, 284] on div "Drugs" at bounding box center [222, 289] width 131 height 16
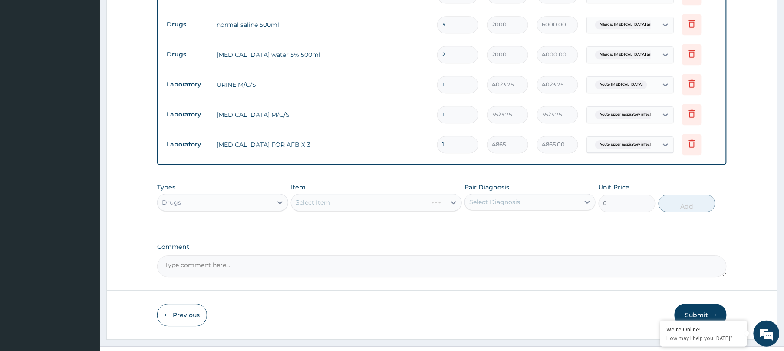
click at [402, 208] on div "Select Item" at bounding box center [376, 202] width 171 height 17
click at [402, 208] on div "Select Item" at bounding box center [368, 202] width 155 height 14
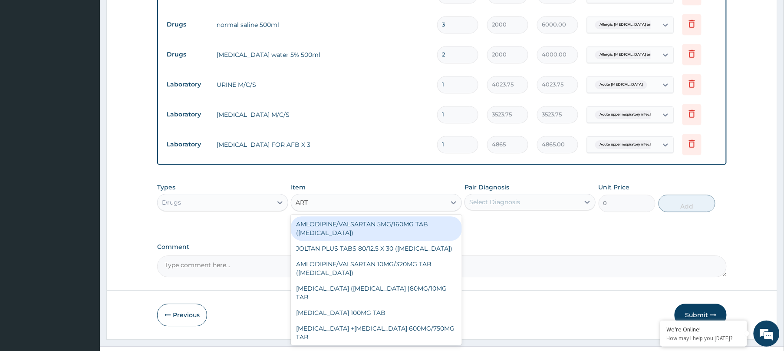
type input "ARTE"
click at [397, 228] on div "ARTESUNATE +MEFLOQUINE 600MG/750MG TAB" at bounding box center [376, 228] width 171 height 24
type input "491.0412"
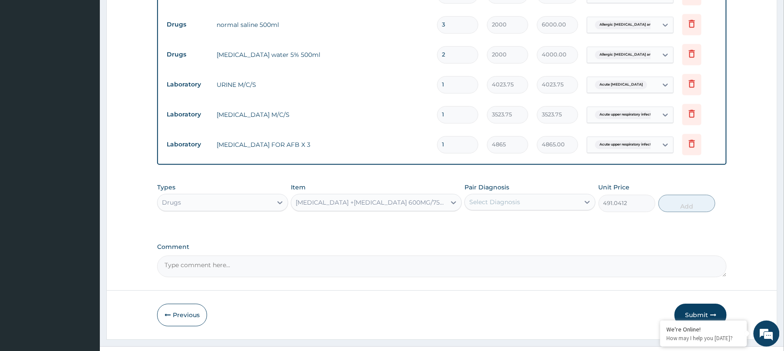
click at [531, 205] on div "Select Diagnosis" at bounding box center [522, 202] width 115 height 14
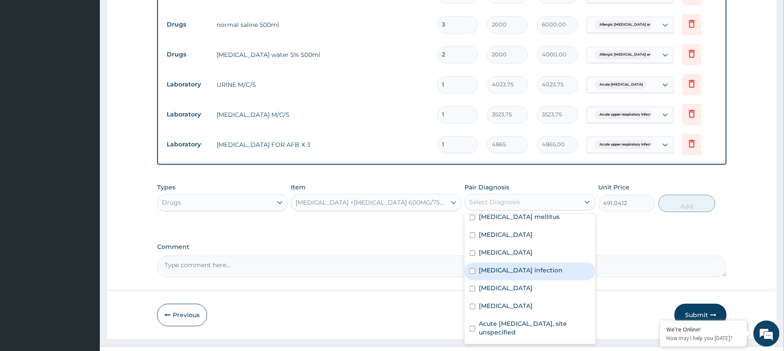
scroll to position [0, 0]
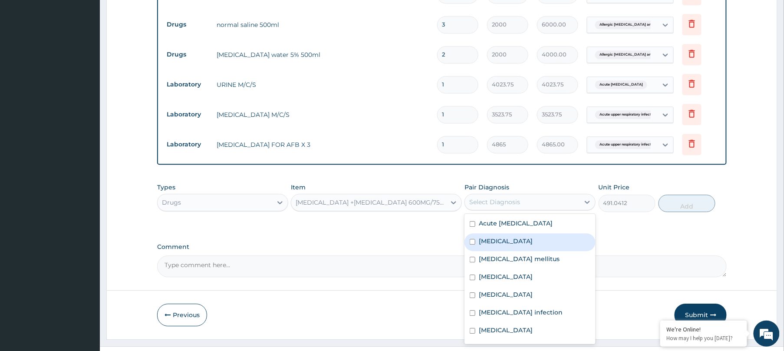
click at [499, 245] on label "Malaria" at bounding box center [506, 241] width 54 height 9
checkbox input "true"
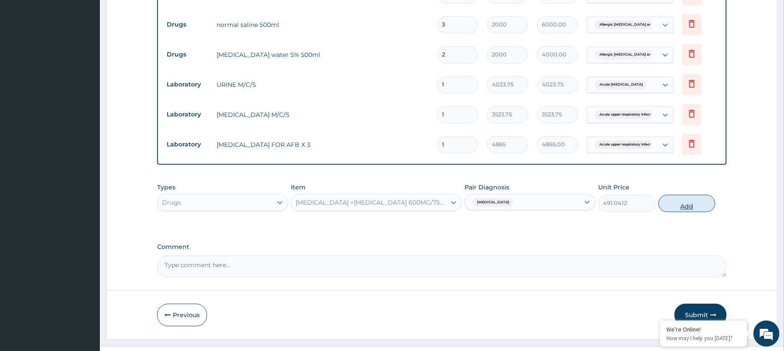
click at [685, 209] on button "Add" at bounding box center [687, 203] width 57 height 17
type input "0"
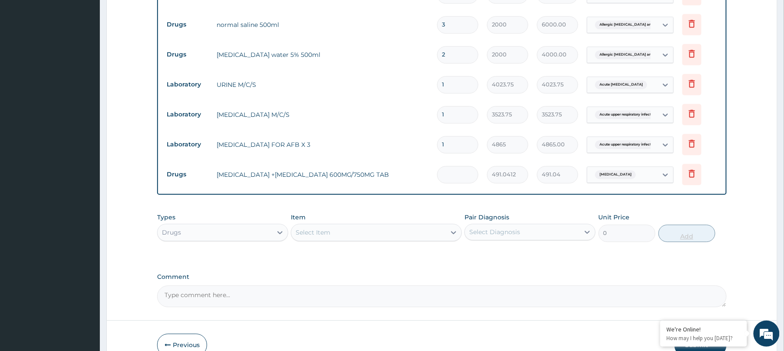
type input "0.00"
type input "6"
type input "2946.25"
type input "6"
click at [693, 176] on icon at bounding box center [692, 173] width 10 height 10
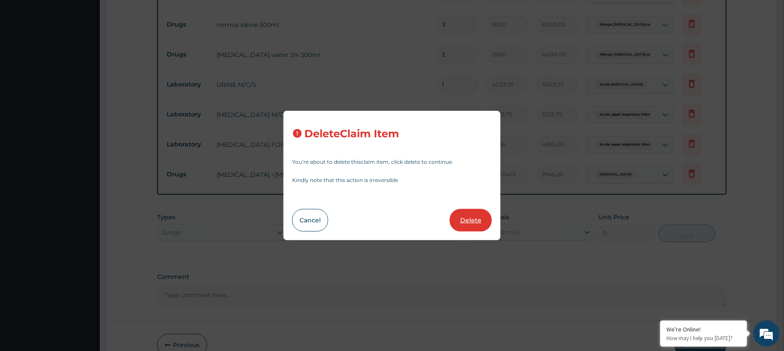
click at [471, 222] on button "Delete" at bounding box center [471, 220] width 42 height 23
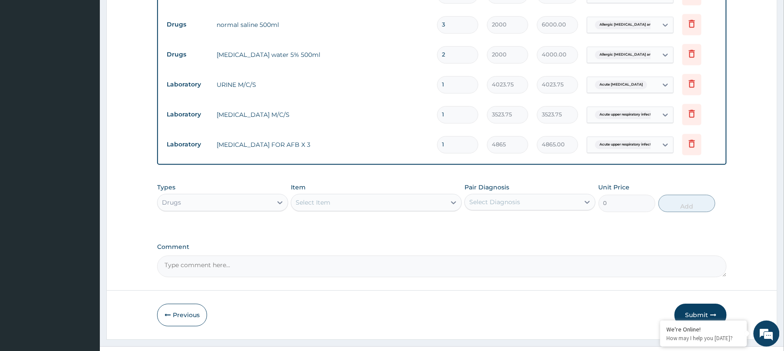
click at [385, 209] on div "Select Item" at bounding box center [368, 202] width 155 height 14
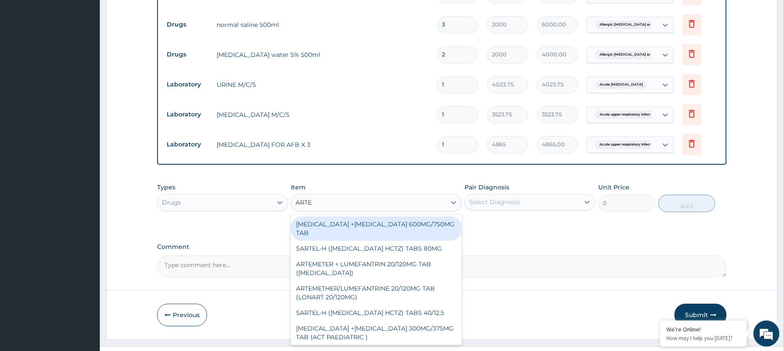
type input "ARTES"
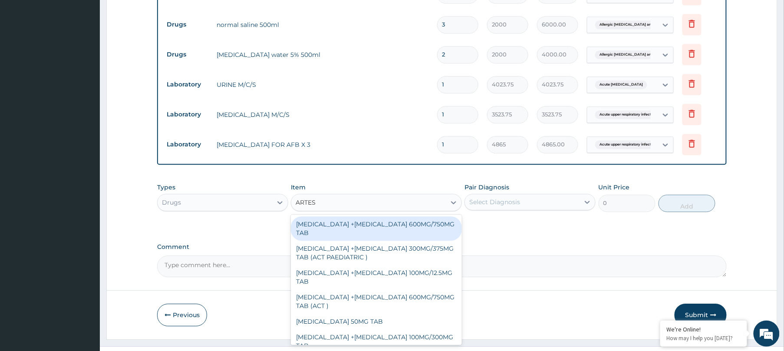
click at [379, 232] on div "ARTESUNATE +MEFLOQUINE 600MG/750MG TAB" at bounding box center [376, 228] width 171 height 24
type input "491.0412"
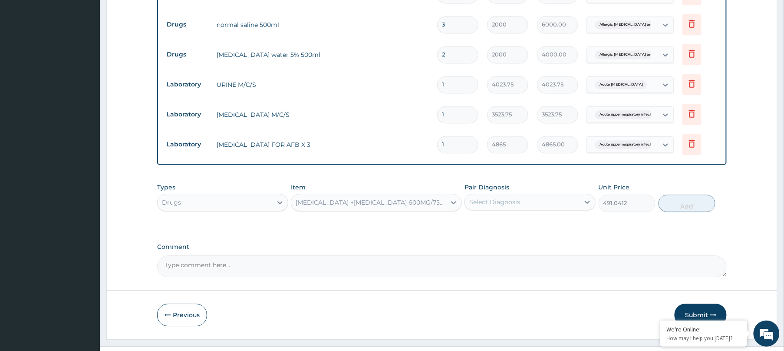
click at [523, 207] on div "Select Diagnosis" at bounding box center [522, 202] width 115 height 14
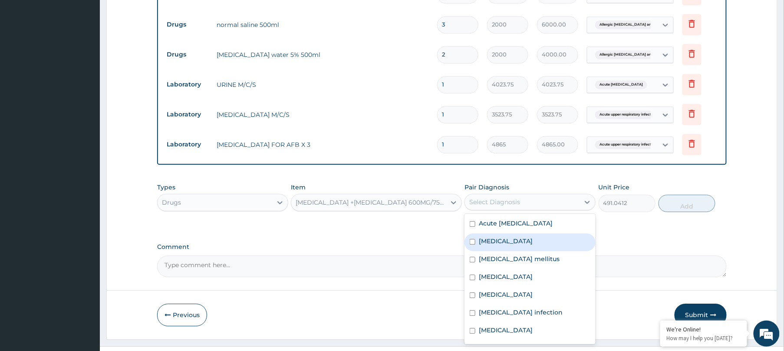
click at [490, 245] on label "Malaria" at bounding box center [506, 241] width 54 height 9
checkbox input "true"
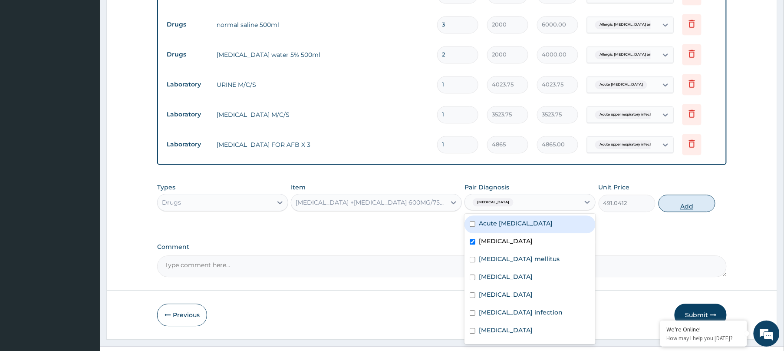
click at [686, 212] on button "Add" at bounding box center [687, 203] width 57 height 17
type input "0"
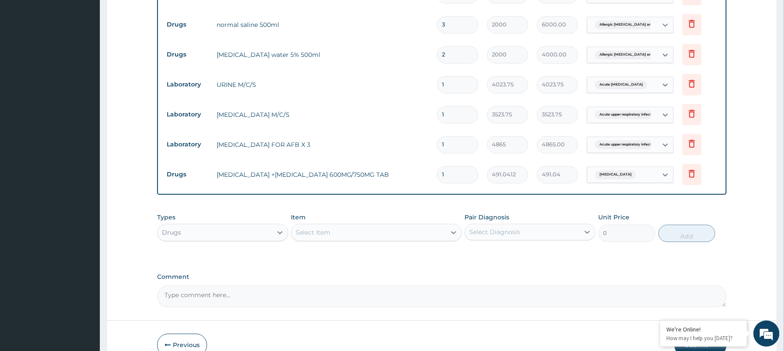
type input "0.00"
type input "6"
type input "2946.25"
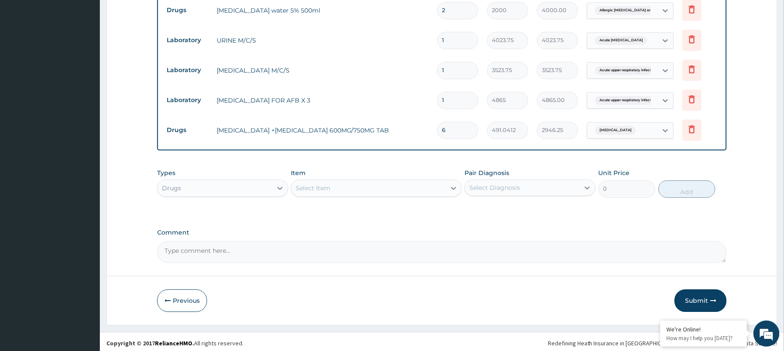
scroll to position [792, 0]
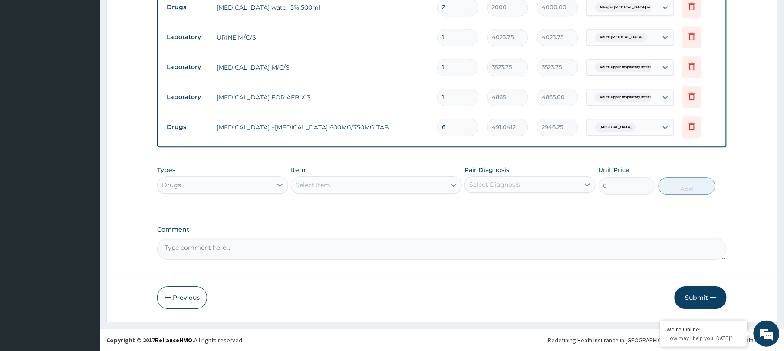
type input "6"
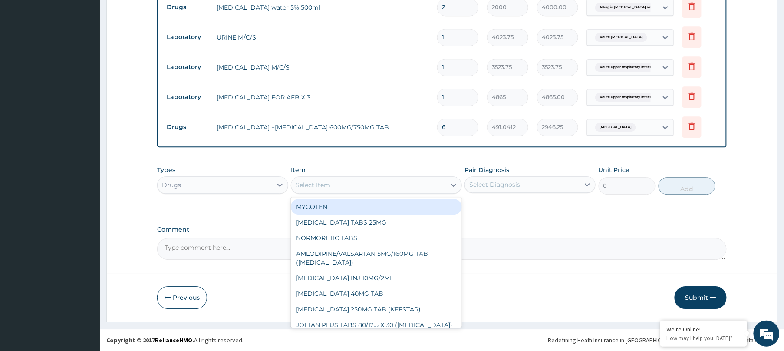
click at [386, 186] on div "Select Item" at bounding box center [368, 185] width 155 height 14
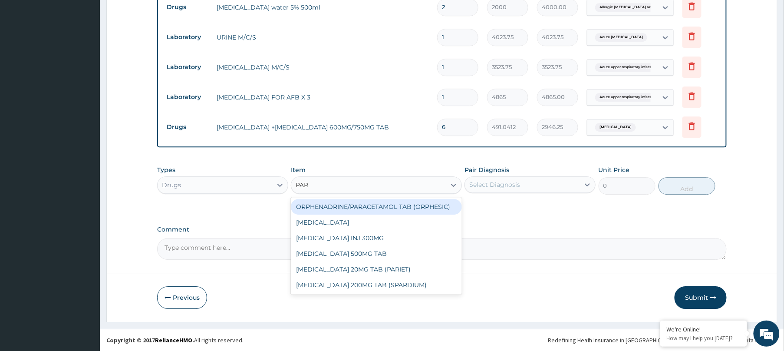
type input "PARA"
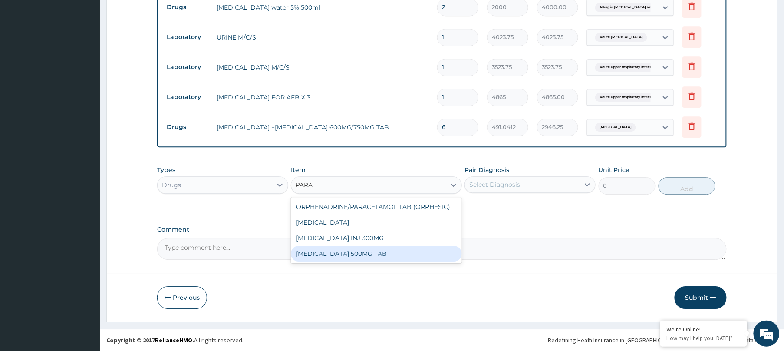
click at [367, 256] on div "PARACETAMOL 500MG TAB" at bounding box center [376, 254] width 171 height 16
type input "3.2448"
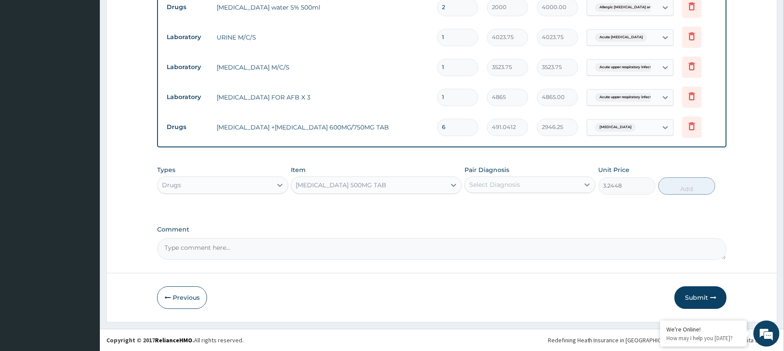
click at [513, 195] on div "Types Drugs Item PARACETAMOL 500MG TAB Pair Diagnosis Select Diagnosis Unit Pri…" at bounding box center [442, 179] width 570 height 37
click at [499, 186] on div "Select Diagnosis" at bounding box center [494, 184] width 51 height 9
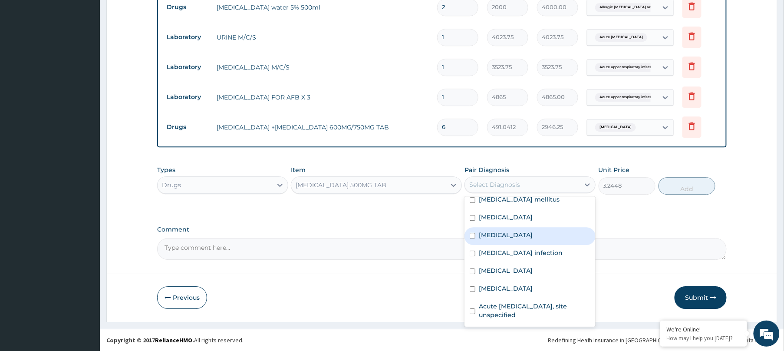
scroll to position [0, 0]
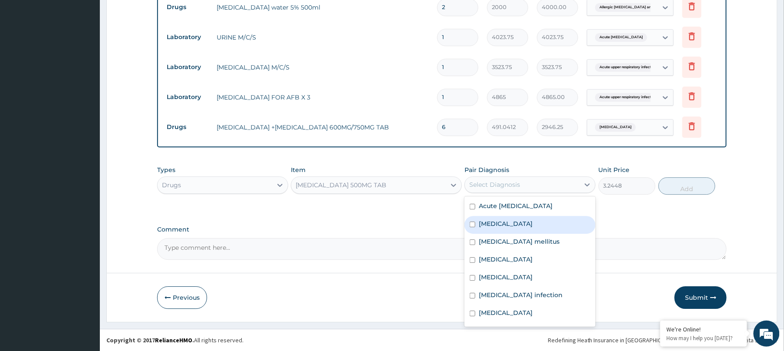
click at [479, 226] on label "Malaria" at bounding box center [506, 223] width 54 height 9
checkbox input "true"
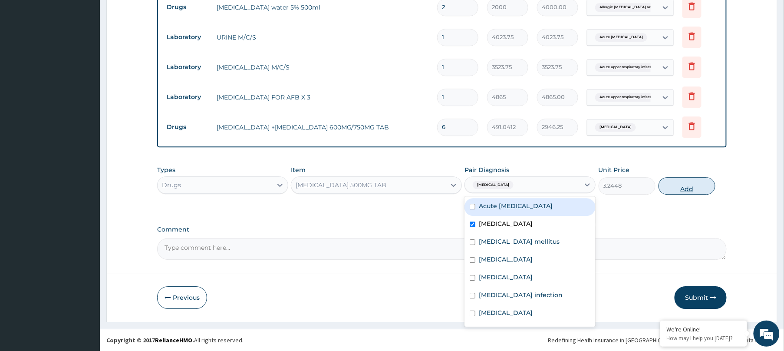
click at [690, 189] on button "Add" at bounding box center [687, 185] width 57 height 17
type input "0"
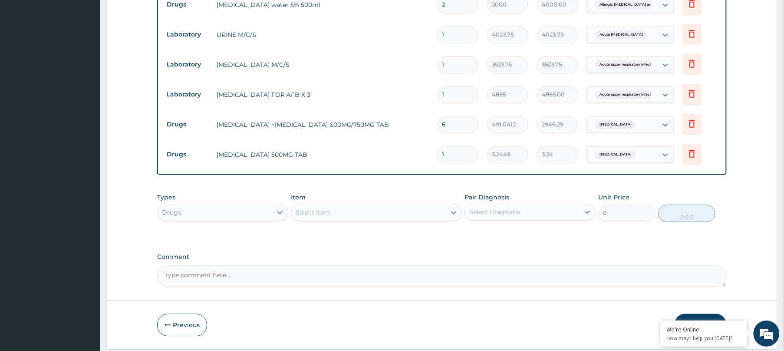
type input "18"
type input "58.41"
type input "18"
click at [433, 218] on div "Select Item" at bounding box center [368, 212] width 155 height 14
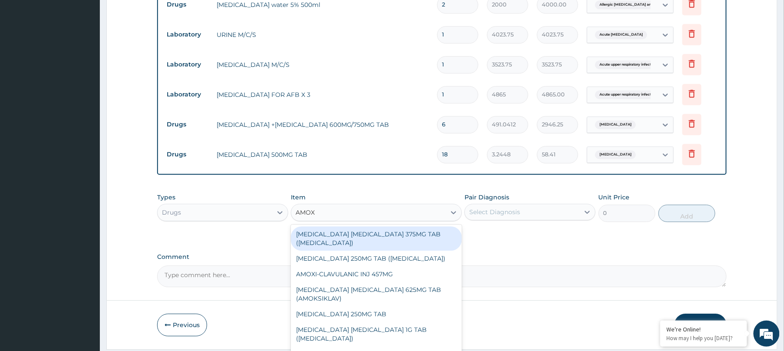
type input "AMOX"
type input "AMOXI"
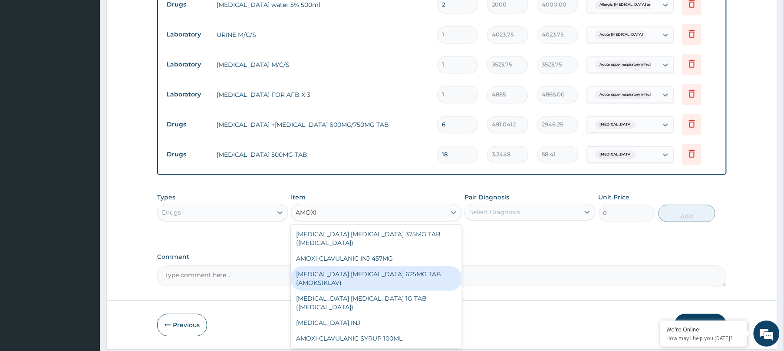
click at [384, 279] on div "AMOXICILLIN CLAVULANIC ACID 625MG TAB (AMOKSIKLAV)" at bounding box center [376, 278] width 171 height 24
type input "181.5372"
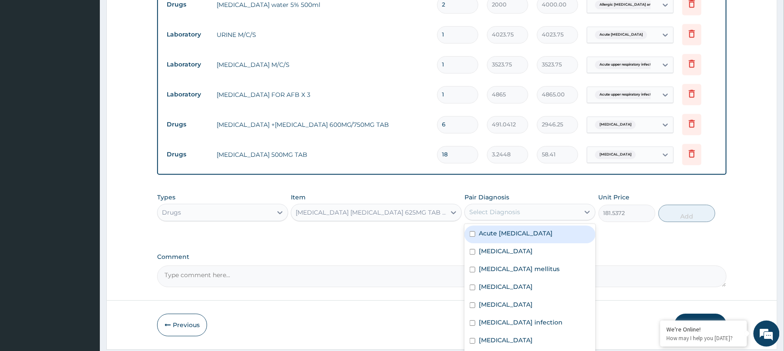
click at [549, 215] on div "Select Diagnosis" at bounding box center [522, 212] width 115 height 14
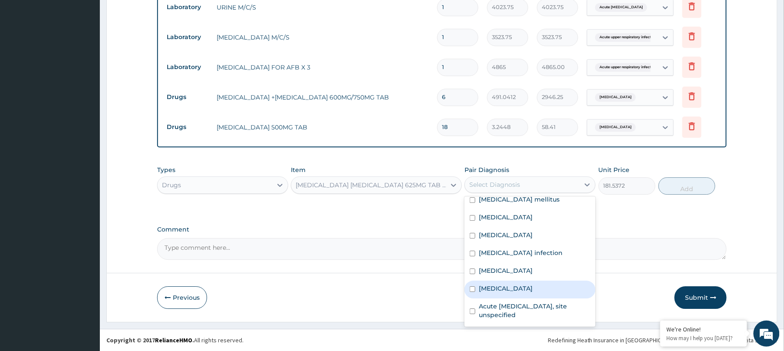
scroll to position [50, 0]
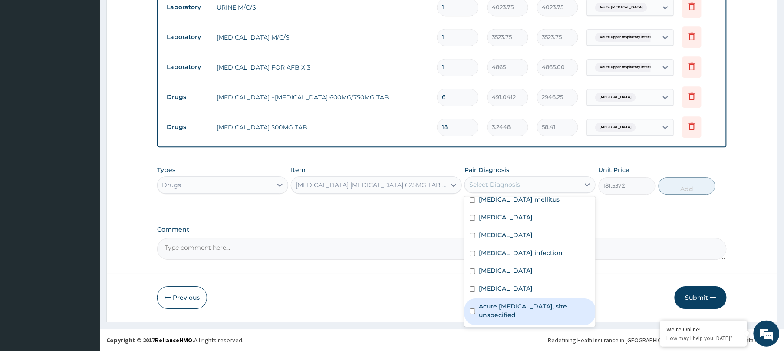
click at [508, 314] on label "Acute upper respiratory infection, site unspecified" at bounding box center [535, 310] width 112 height 17
checkbox input "true"
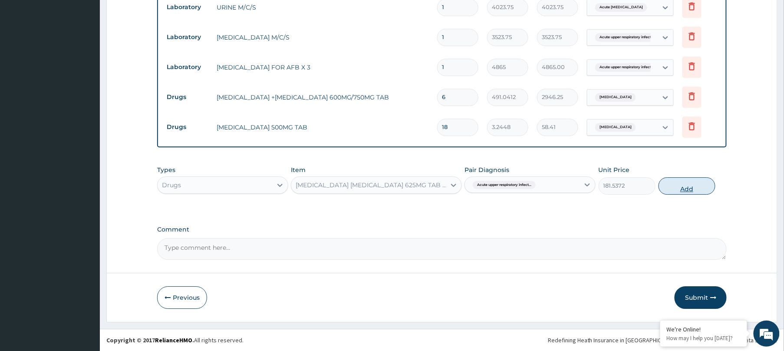
click at [690, 186] on button "Add" at bounding box center [687, 185] width 57 height 17
type input "0"
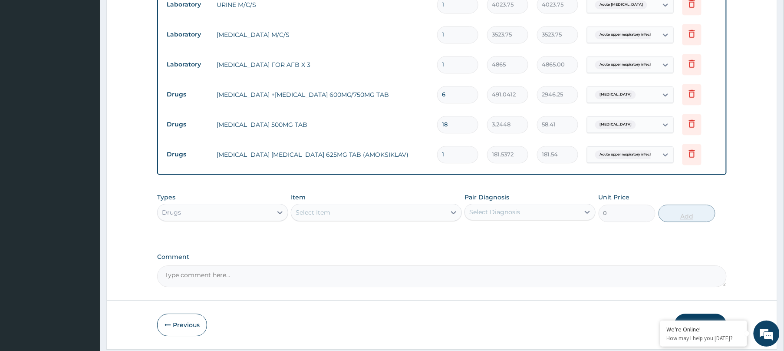
type input "14"
type input "2541.52"
type input "14"
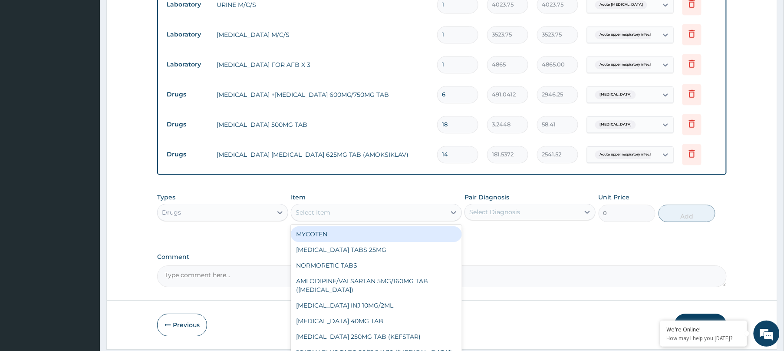
click at [410, 215] on div "Select Item" at bounding box center [368, 212] width 155 height 14
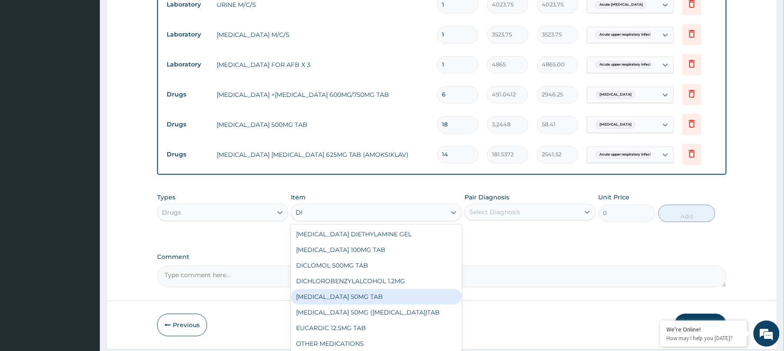
type input "D"
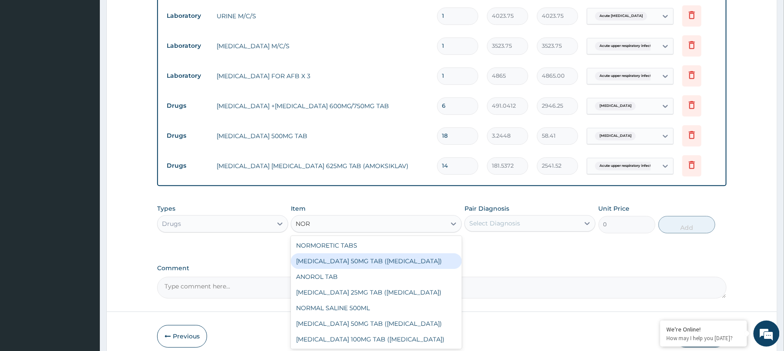
scroll to position [853, 0]
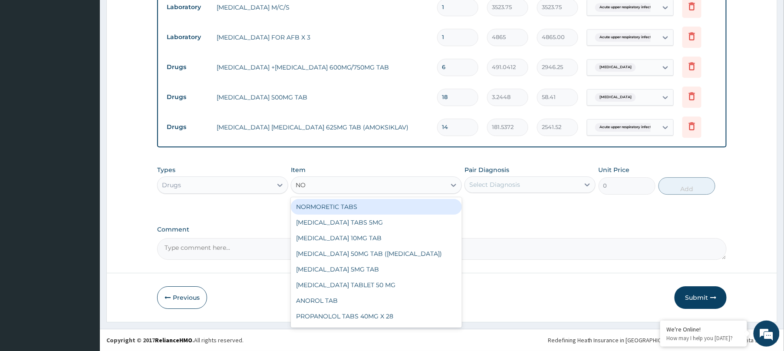
type input "N"
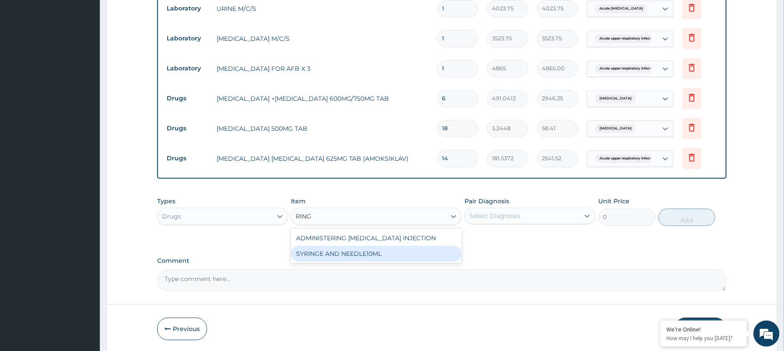
scroll to position [825, 0]
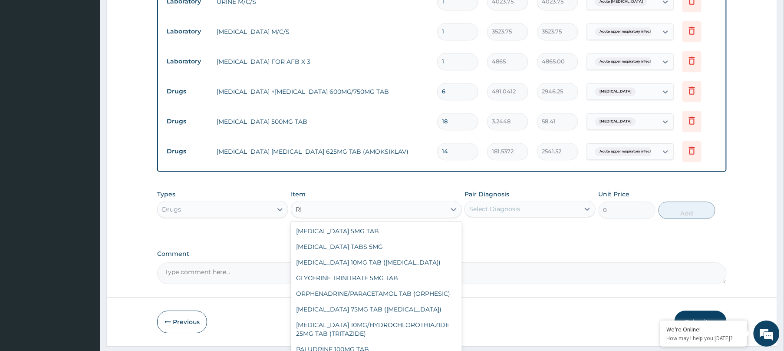
type input "R"
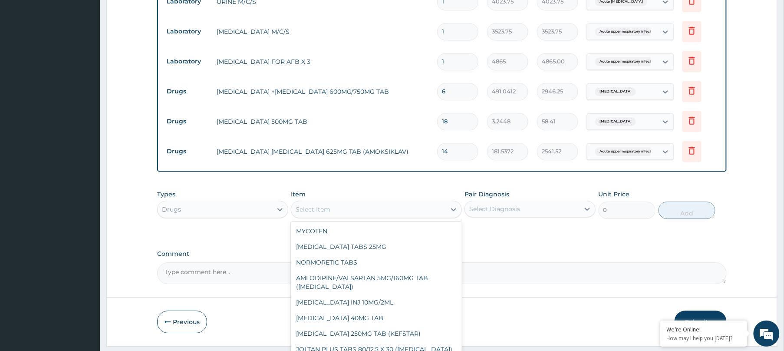
type input "S"
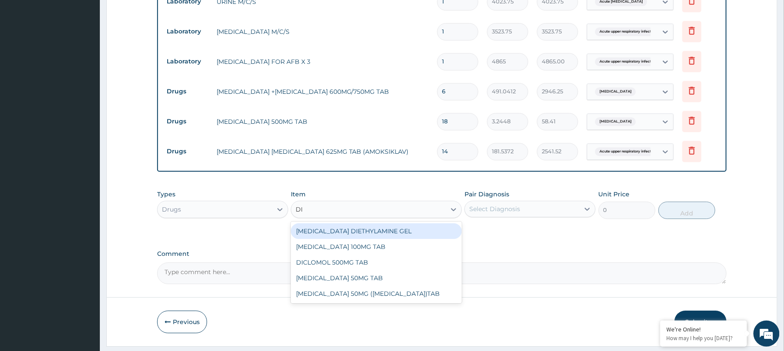
type input "D"
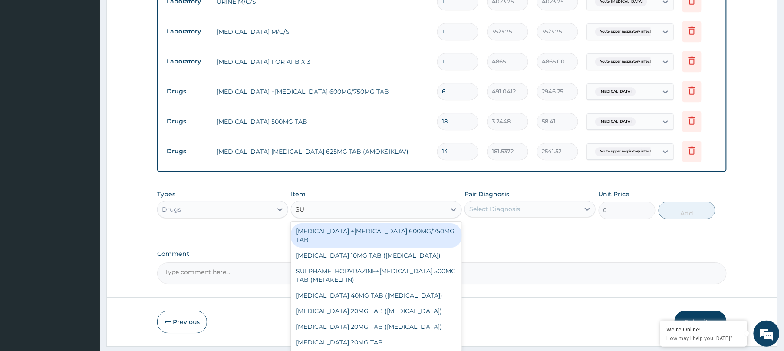
type input "SUP"
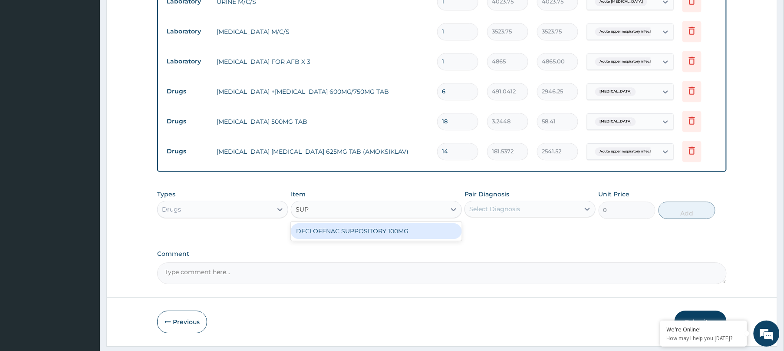
click at [370, 235] on div "DECLOFENAC SUPPOSITORY 100MG" at bounding box center [376, 231] width 171 height 16
type input "680.55"
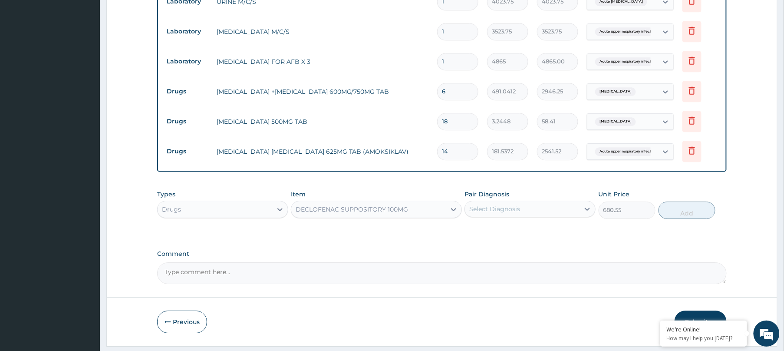
click at [534, 211] on div "Select Diagnosis" at bounding box center [522, 209] width 115 height 14
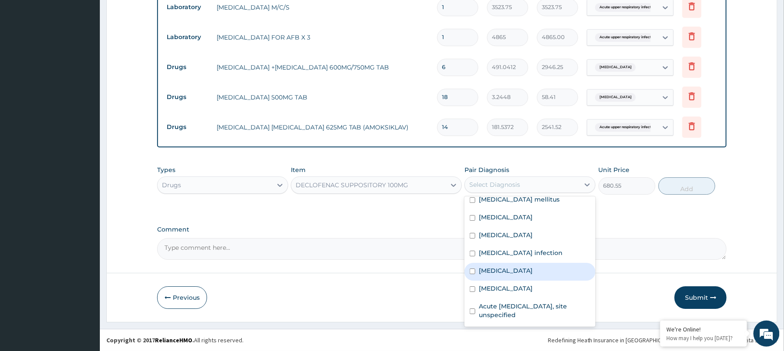
scroll to position [0, 0]
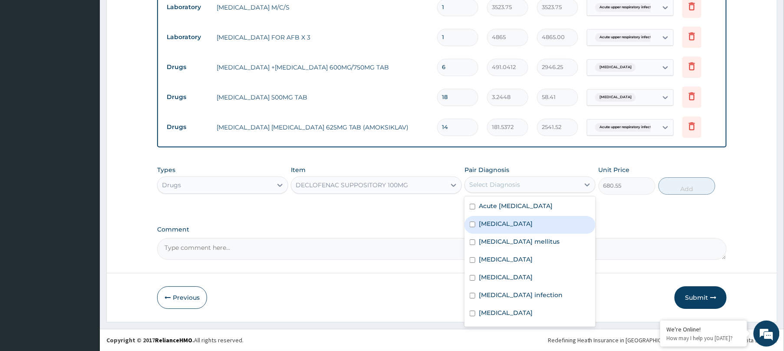
click at [485, 224] on label "Malaria" at bounding box center [506, 223] width 54 height 9
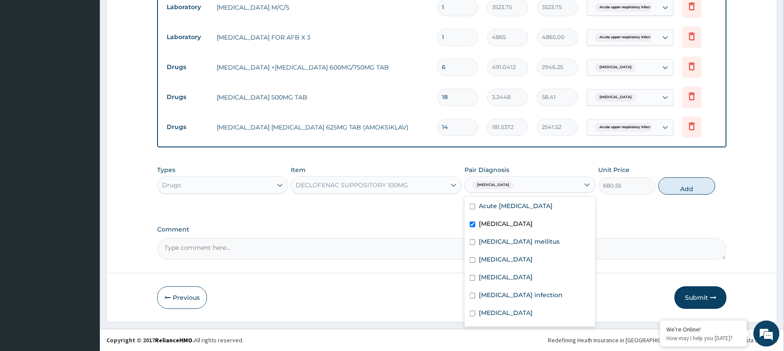
click at [472, 225] on input "checkbox" at bounding box center [473, 224] width 6 height 6
checkbox input "false"
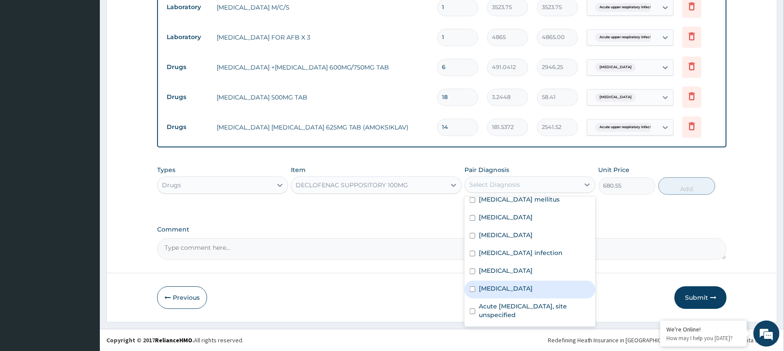
scroll to position [50, 0]
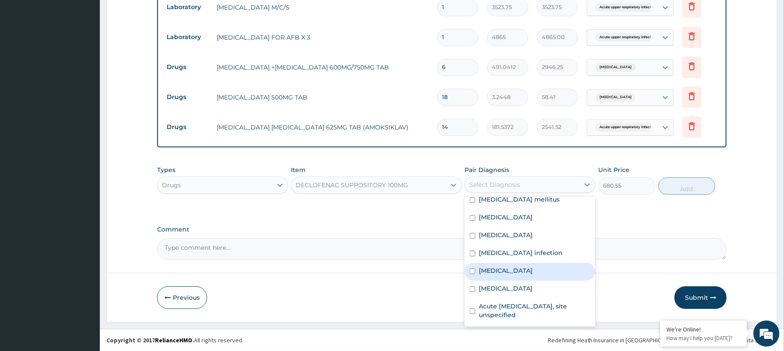
click at [497, 266] on label "Acute gastroenteritis" at bounding box center [506, 270] width 54 height 9
checkbox input "true"
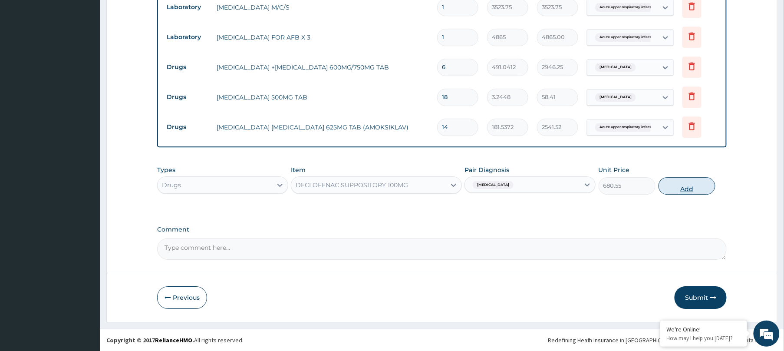
click at [689, 192] on button "Add" at bounding box center [687, 185] width 57 height 17
type input "0"
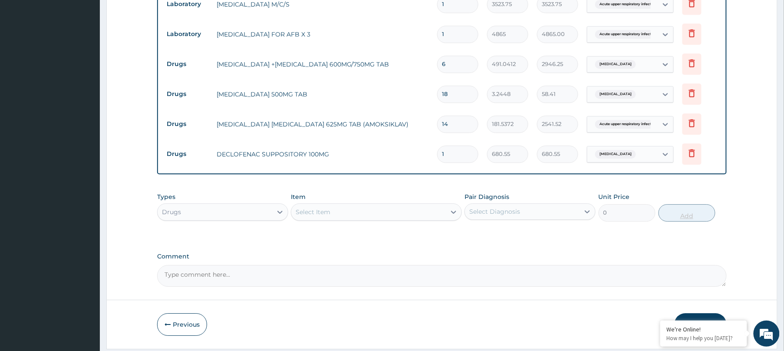
type input "0.00"
type input "2"
type input "1361.10"
type input "2"
click at [419, 214] on div "Select Item" at bounding box center [368, 212] width 155 height 14
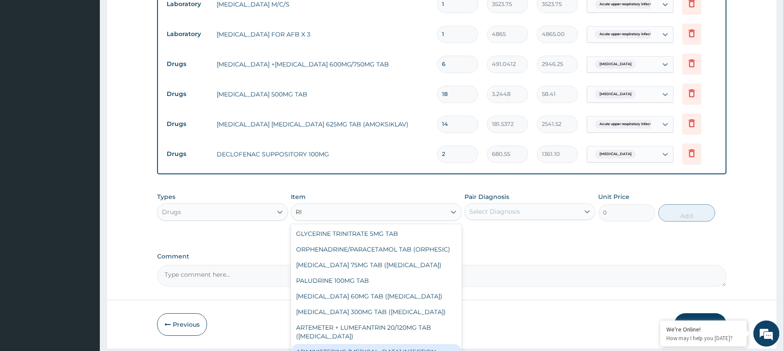
type input "R"
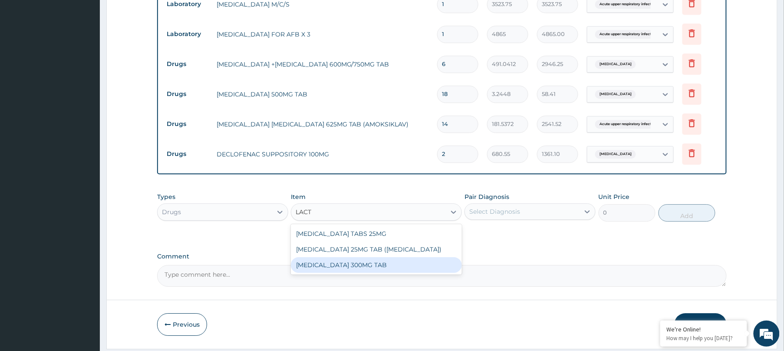
type input "LACT"
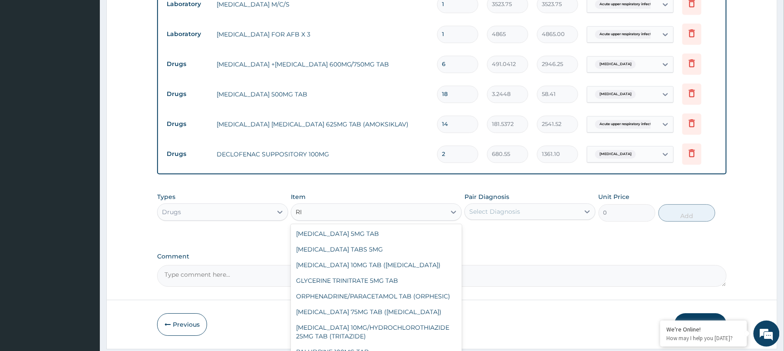
type input "R"
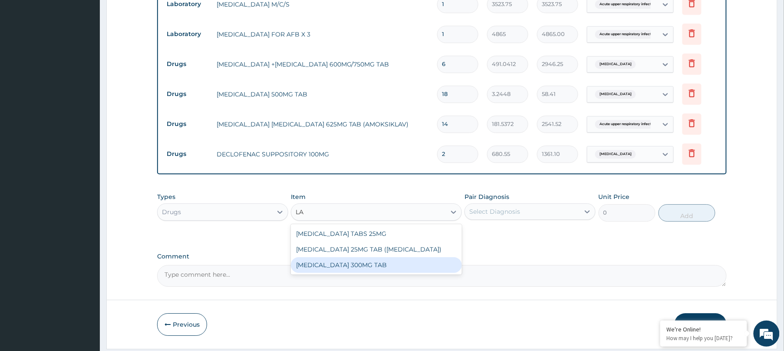
type input "L"
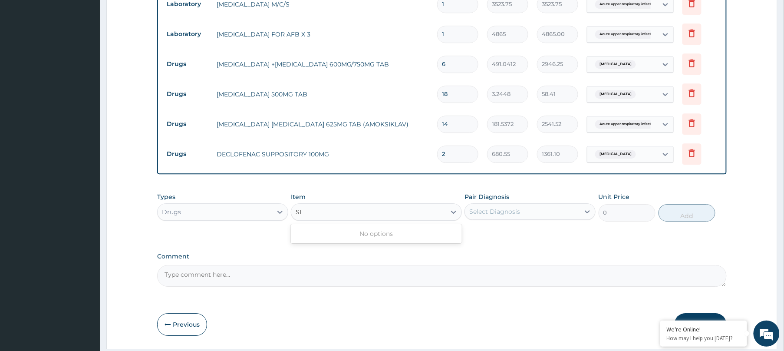
type input "S"
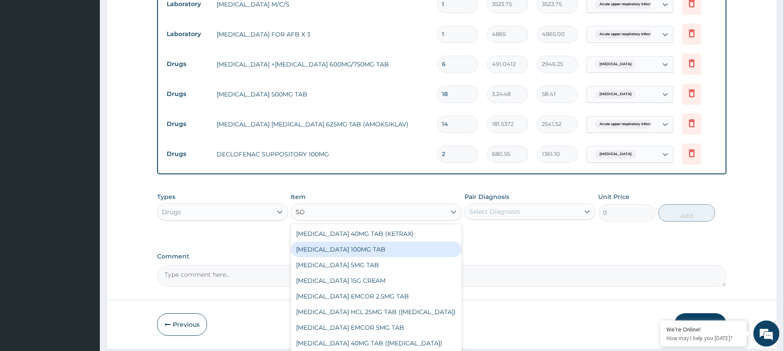
type input "S"
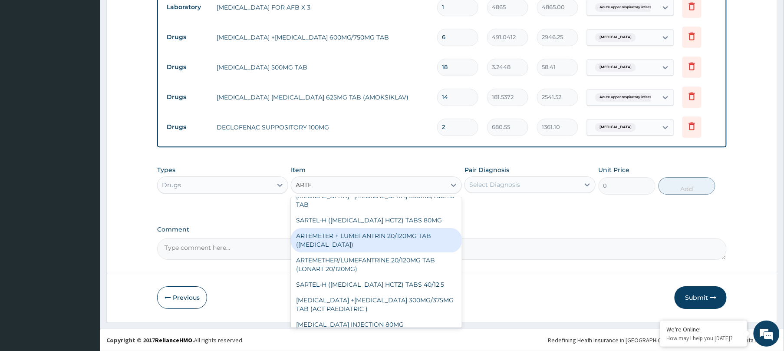
scroll to position [0, 0]
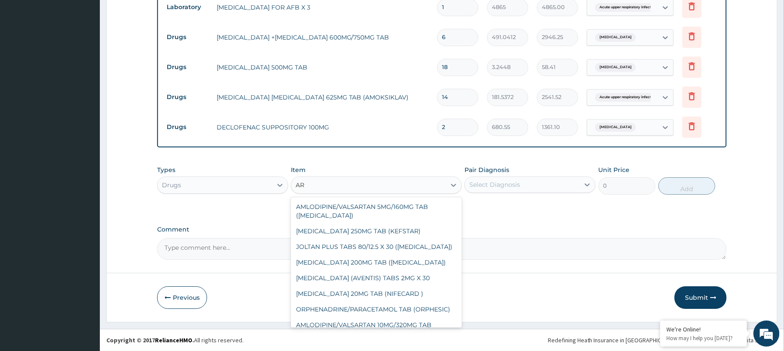
type input "A"
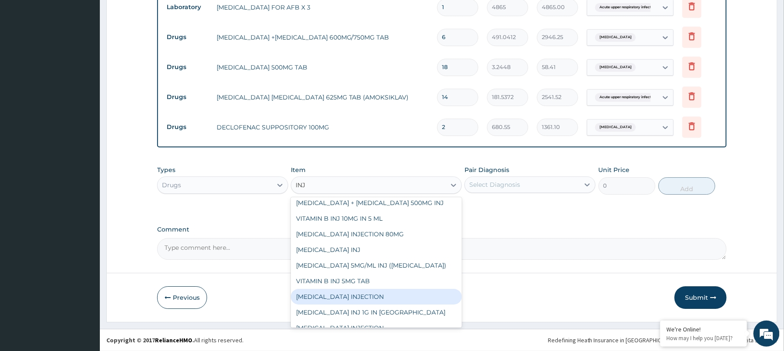
scroll to position [226, 0]
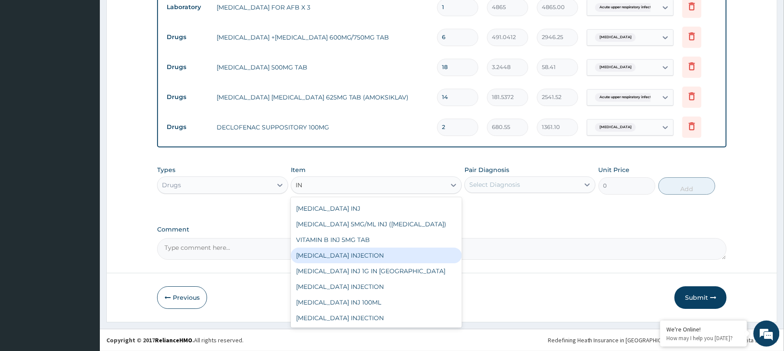
type input "I"
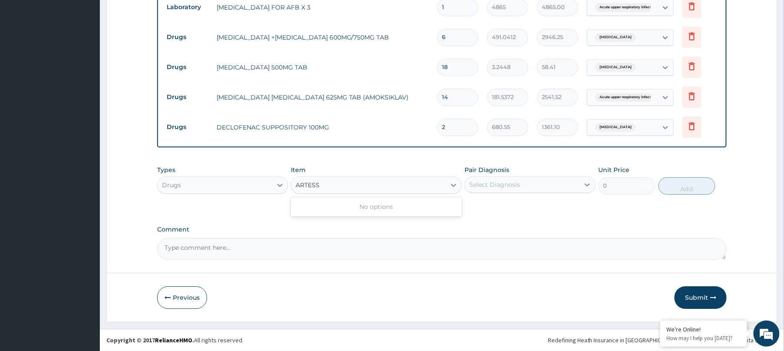
scroll to position [0, 0]
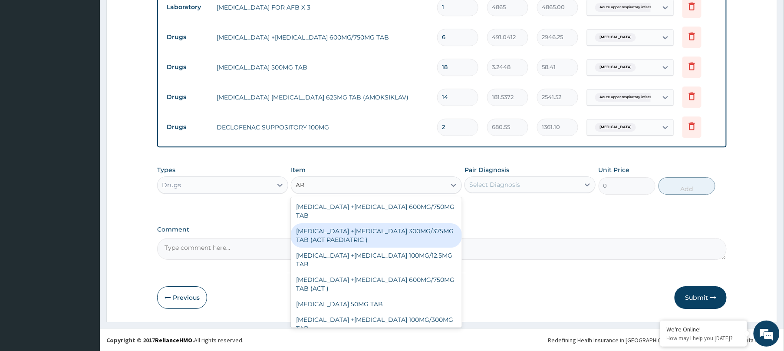
type input "A"
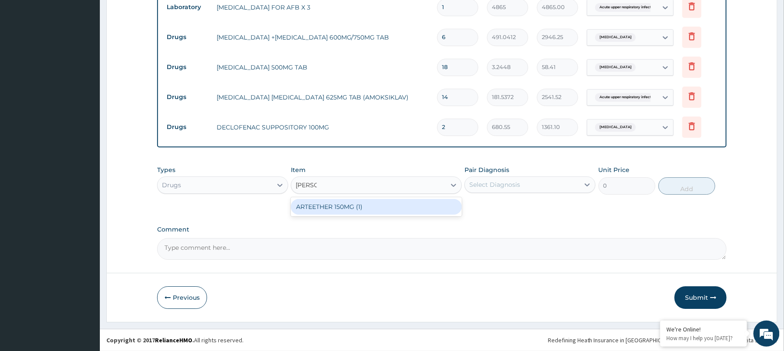
type input "ARTEET"
click at [369, 199] on div "ARTEETHER 150MG (1)" at bounding box center [376, 207] width 171 height 16
type input "2620.3125"
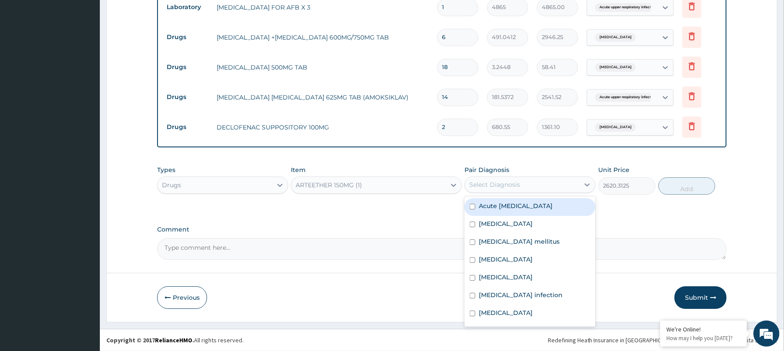
click at [527, 181] on div "Select Diagnosis" at bounding box center [522, 185] width 115 height 14
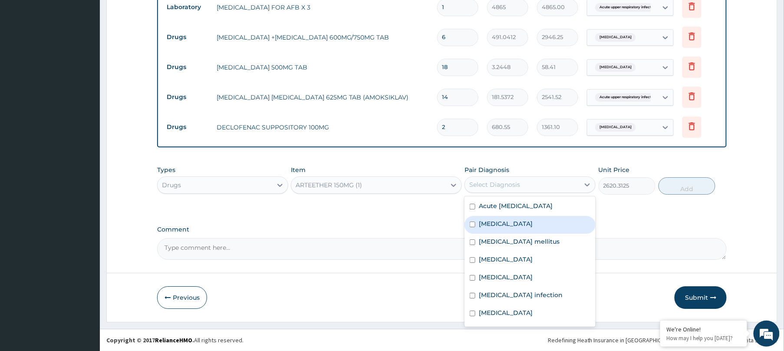
click at [483, 224] on label "Malaria" at bounding box center [506, 223] width 54 height 9
checkbox input "true"
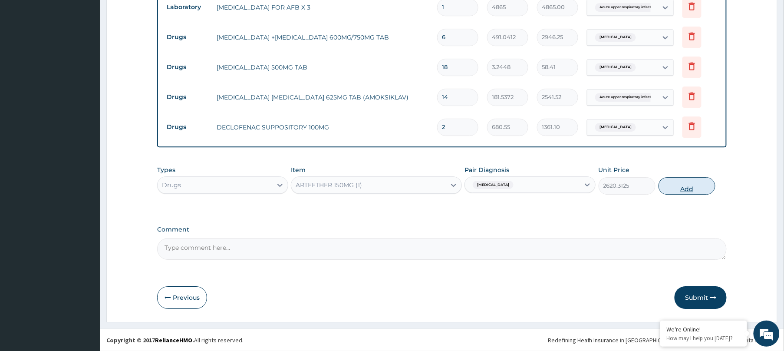
click at [691, 190] on button "Add" at bounding box center [687, 185] width 57 height 17
type input "0"
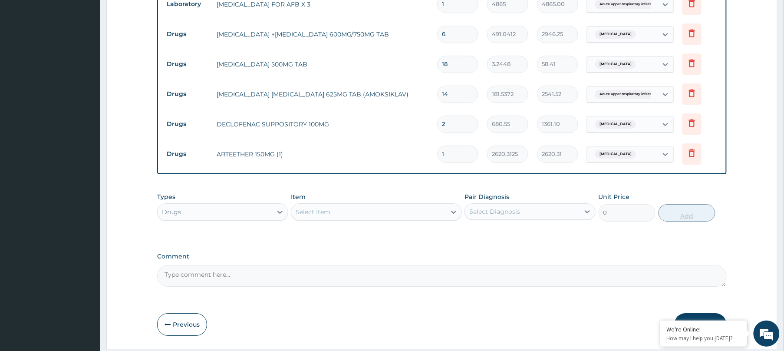
type input "0.00"
type input "3"
type input "7860.94"
type input "3"
click at [354, 221] on div "Select Item" at bounding box center [376, 211] width 171 height 17
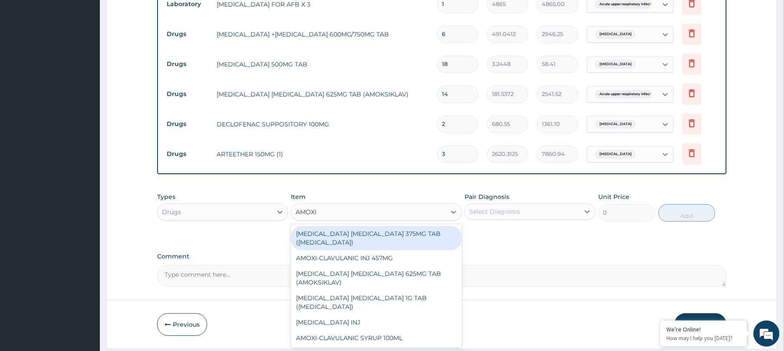
type input "AMOXI"
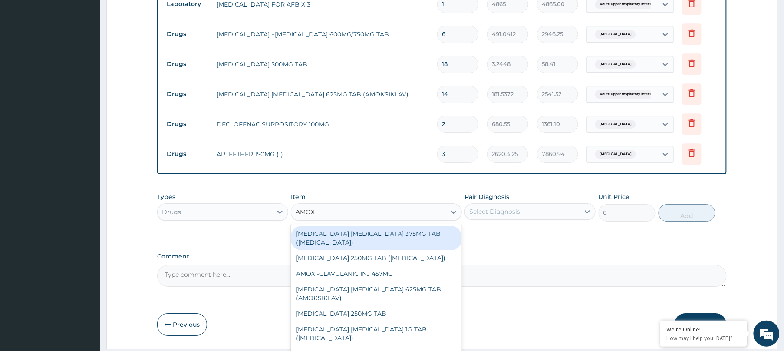
type input "AMOXI"
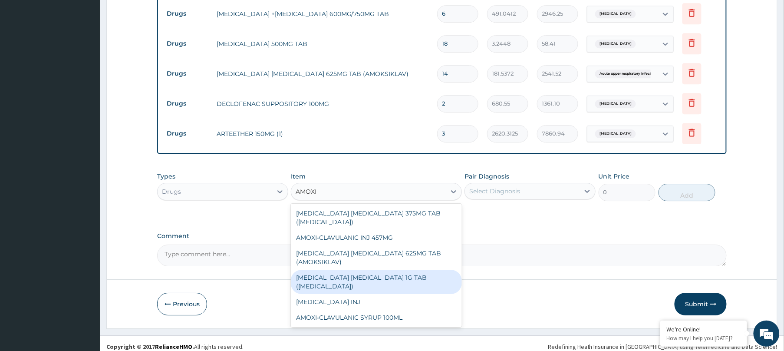
scroll to position [913, 0]
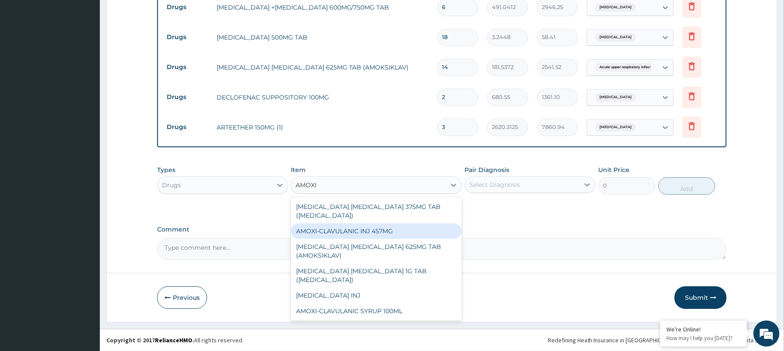
click at [362, 231] on div "AMOXI-CLAVULANIC INJ 457MG" at bounding box center [376, 231] width 171 height 16
type input "4850.85"
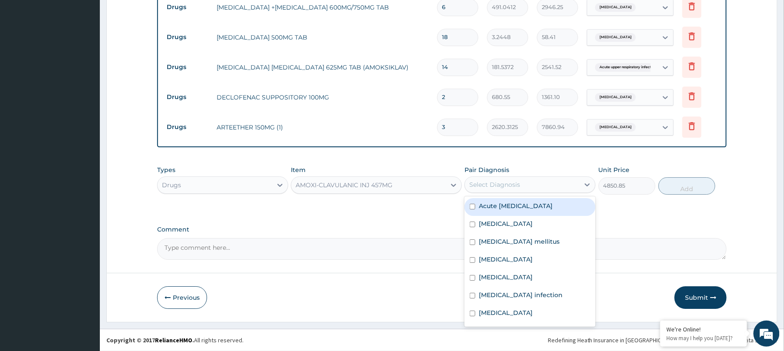
click at [523, 183] on div "Select Diagnosis" at bounding box center [522, 185] width 115 height 14
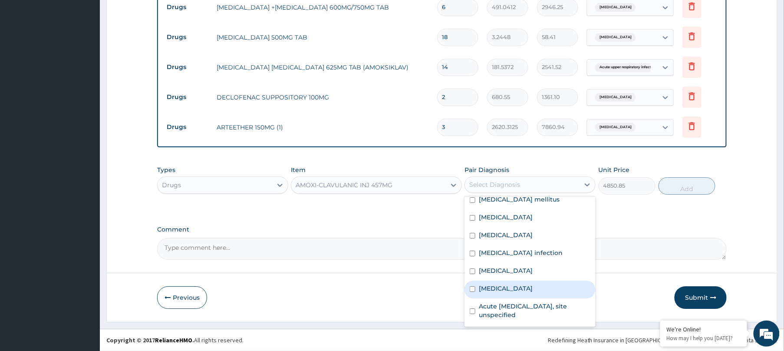
scroll to position [50, 0]
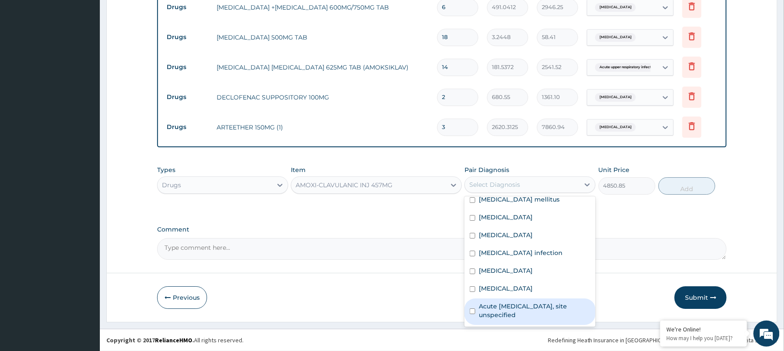
click at [493, 311] on label "Acute upper respiratory infection, site unspecified" at bounding box center [535, 310] width 112 height 17
checkbox input "true"
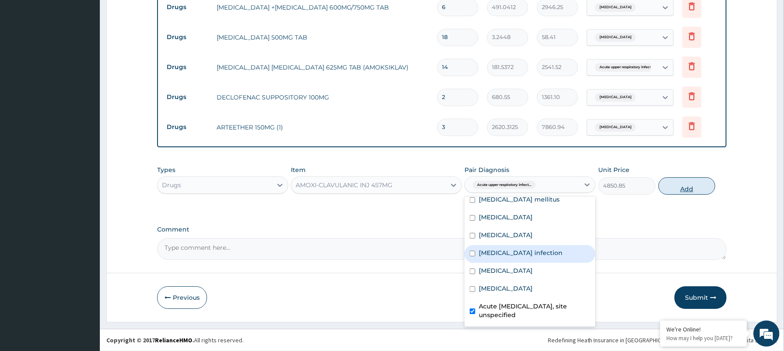
click at [680, 185] on button "Add" at bounding box center [687, 185] width 57 height 17
type input "0"
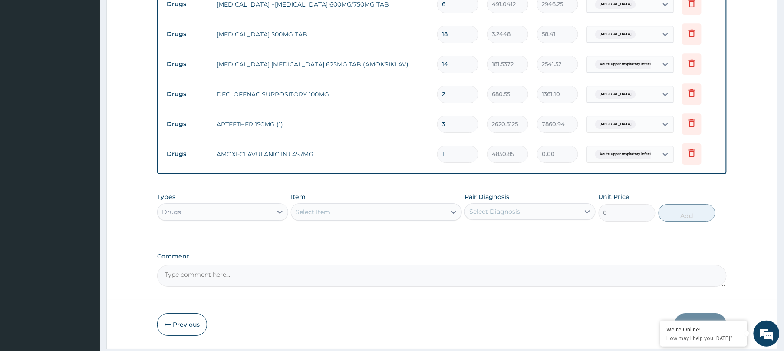
type input "0.00"
type input "2"
type input "9701.70"
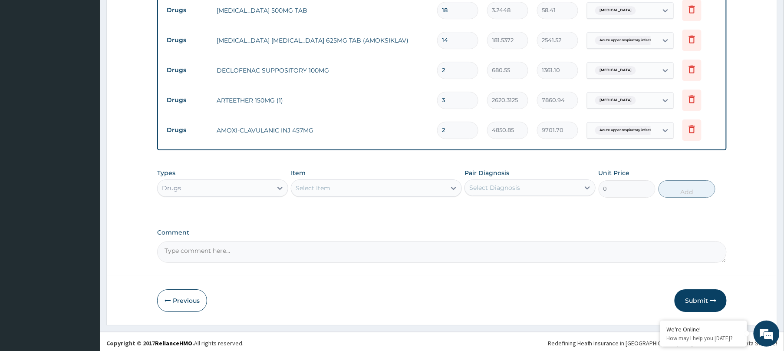
scroll to position [934, 0]
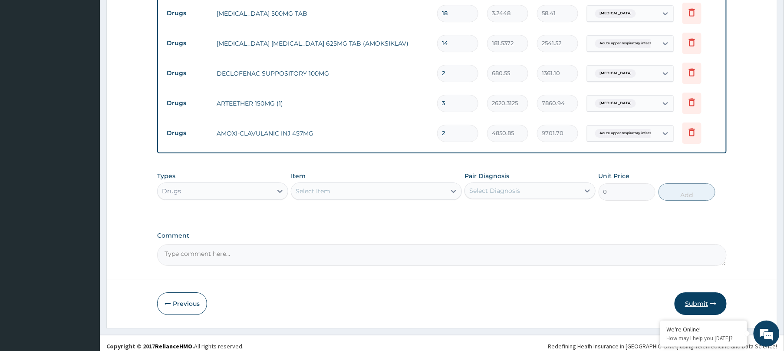
type input "2"
click at [705, 300] on button "Submit" at bounding box center [701, 303] width 52 height 23
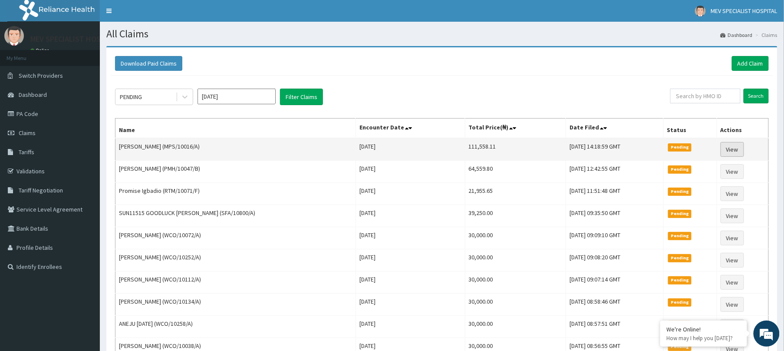
click at [730, 150] on link "View" at bounding box center [732, 149] width 23 height 15
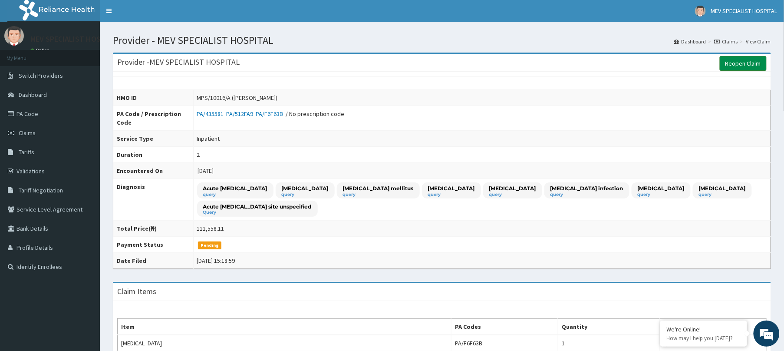
click at [747, 65] on link "Reopen Claim" at bounding box center [743, 63] width 47 height 15
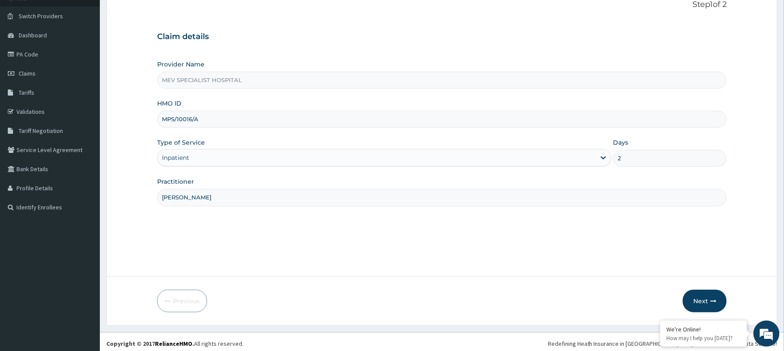
scroll to position [59, 0]
click at [705, 294] on button "Next" at bounding box center [705, 301] width 44 height 23
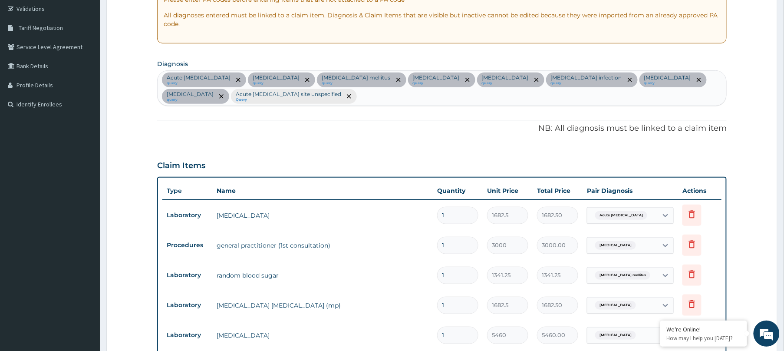
scroll to position [0, 0]
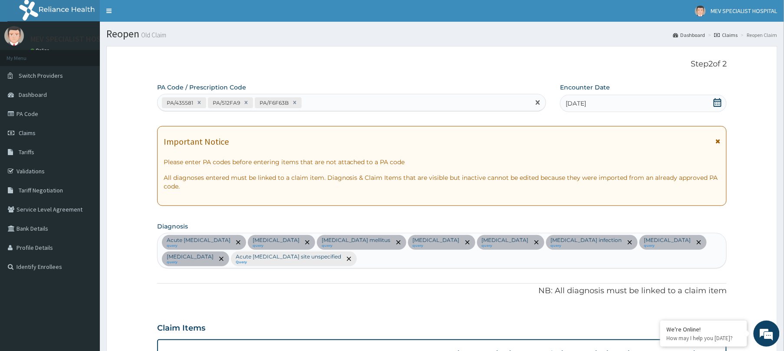
click at [360, 101] on div "PA/435581 PA/512FA9 PA/F6F63B" at bounding box center [344, 103] width 373 height 14
paste input "PA/5E5C30"
type input "PA/5E5C30"
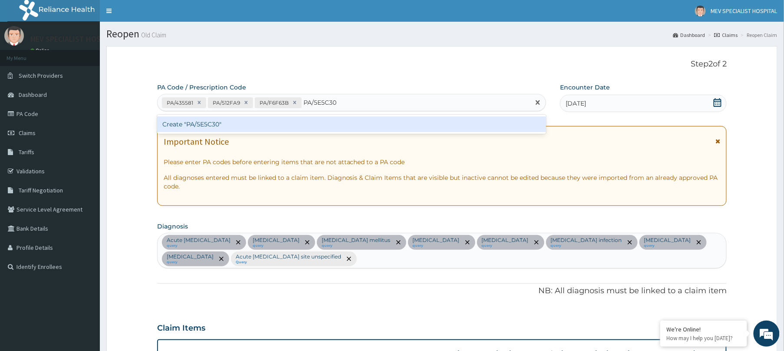
click at [312, 121] on div "Create "PA/5E5C30"" at bounding box center [351, 124] width 389 height 16
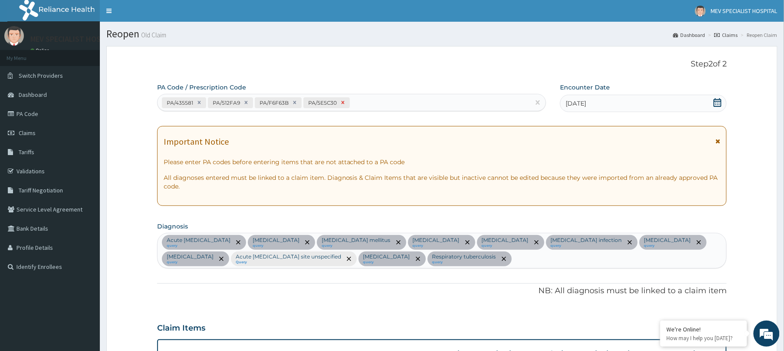
click at [342, 104] on icon at bounding box center [343, 102] width 3 height 3
type input "2"
type input "5000.00"
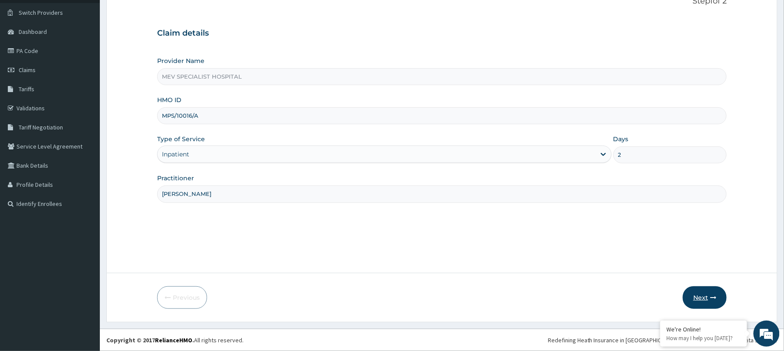
click at [712, 296] on icon "button" at bounding box center [713, 297] width 6 height 6
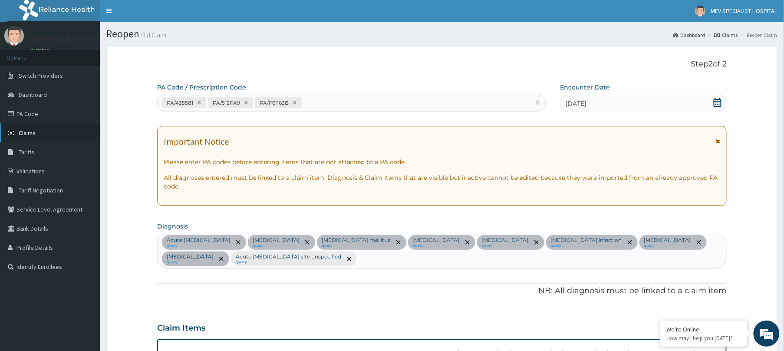
click at [25, 129] on span "Claims" at bounding box center [27, 133] width 17 height 8
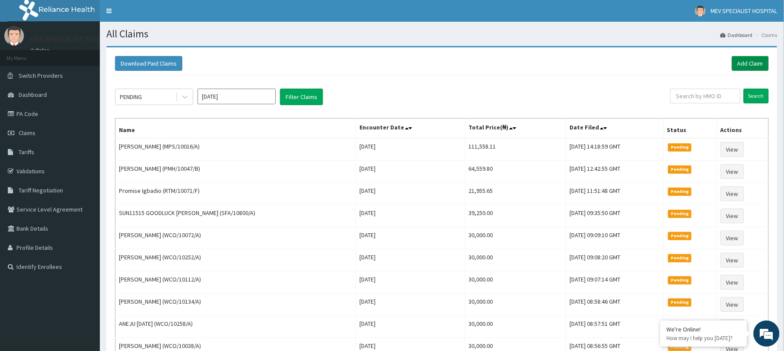
click at [744, 66] on link "Add Claim" at bounding box center [750, 63] width 37 height 15
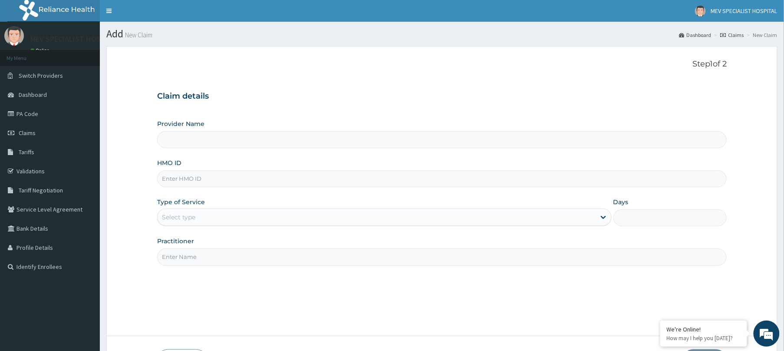
type input "MEV SPECIALIST HOSPITAL"
click at [355, 178] on input "HMO ID" at bounding box center [442, 178] width 570 height 17
paste input "TDN/10051/A"
type input "TDN/10051/A"
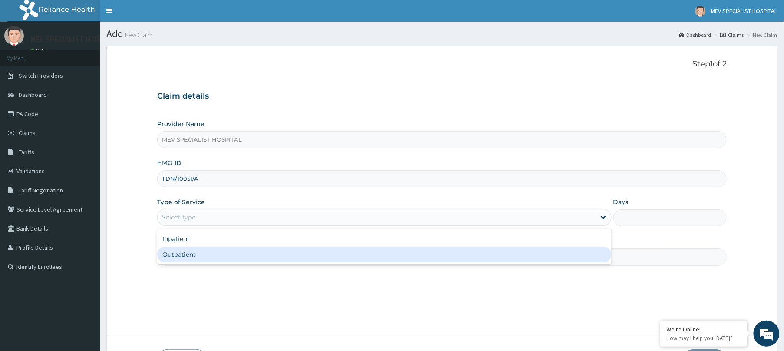
drag, startPoint x: 330, startPoint y: 217, endPoint x: 308, endPoint y: 279, distance: 65.4
click at [308, 279] on div "Step 1 of 2 Claim details Provider Name MEV SPECIALIST HOSPITAL HMO ID TDN/1005…" at bounding box center [442, 190] width 570 height 263
click at [301, 258] on div "Outpatient" at bounding box center [384, 255] width 455 height 16
type input "1"
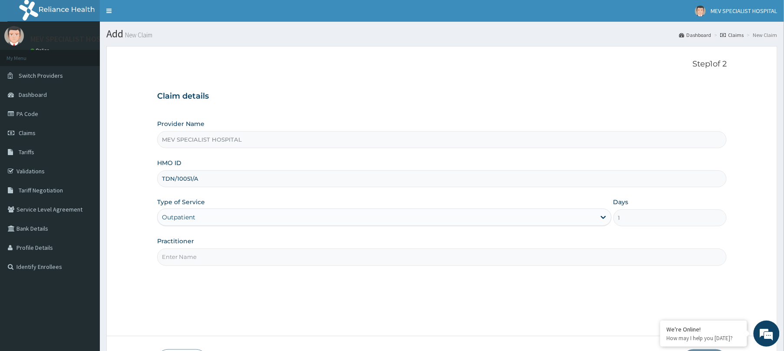
click at [301, 258] on input "Practitioner" at bounding box center [442, 256] width 570 height 17
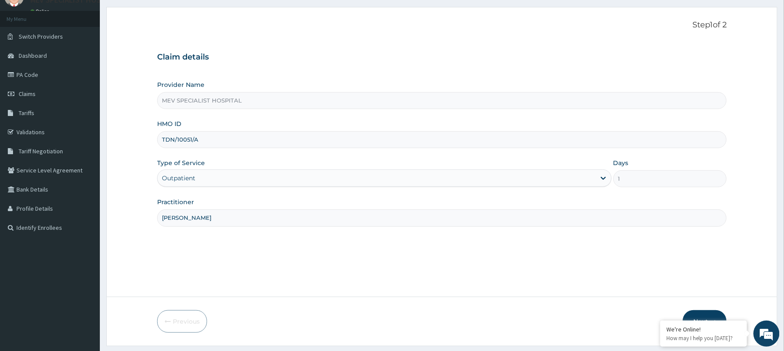
scroll to position [63, 0]
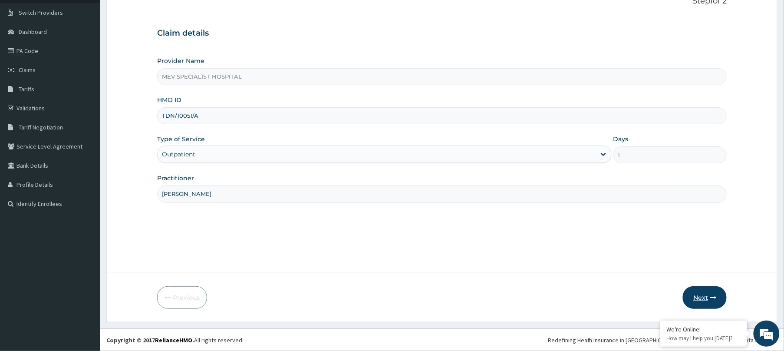
type input "[PERSON_NAME]"
click at [715, 299] on icon "button" at bounding box center [713, 297] width 6 height 6
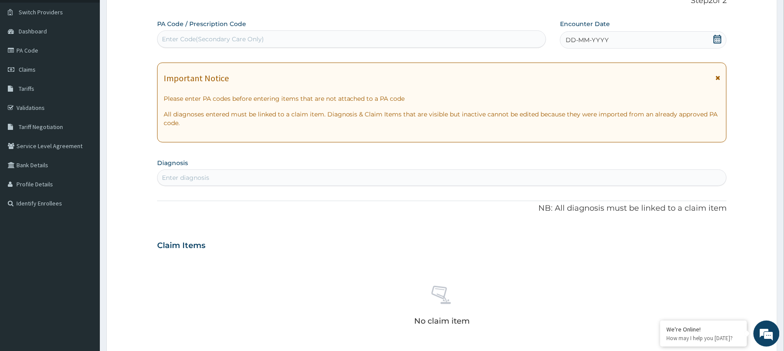
click at [439, 40] on div "Enter Code(Secondary Care Only)" at bounding box center [352, 39] width 388 height 14
paste input "PA/D23449"
type input "PA/D23449"
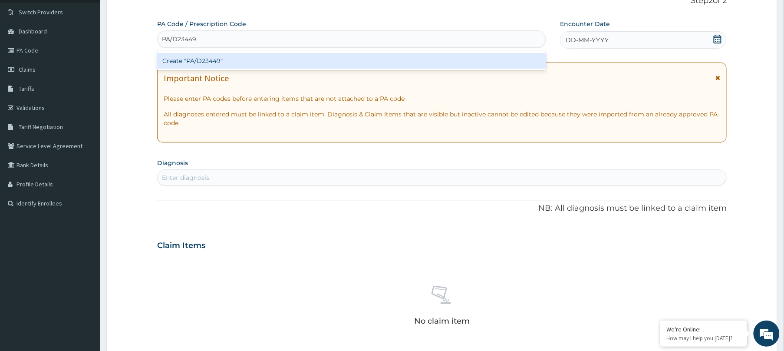
click at [430, 59] on div "Create "PA/D23449"" at bounding box center [351, 61] width 389 height 16
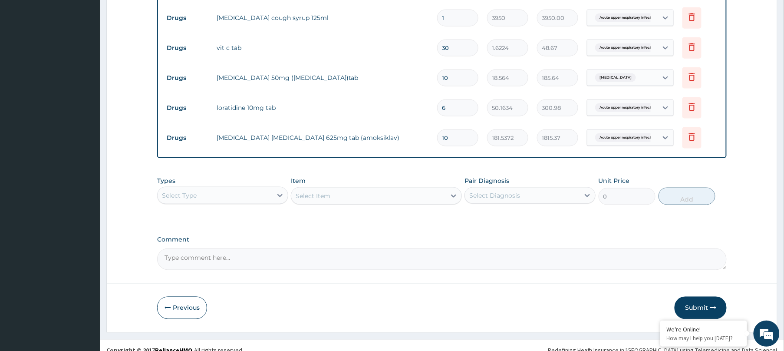
scroll to position [385, 0]
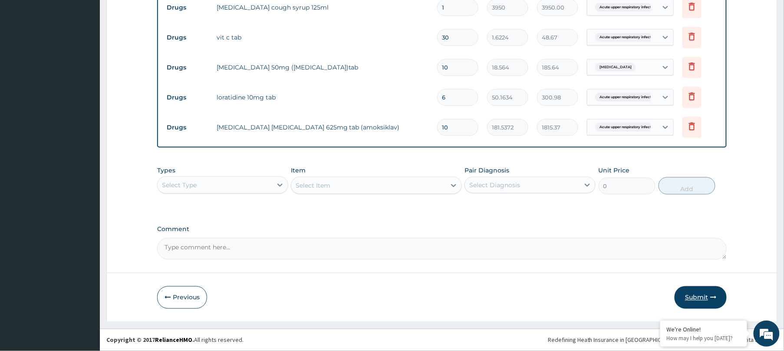
click at [692, 301] on button "Submit" at bounding box center [701, 297] width 52 height 23
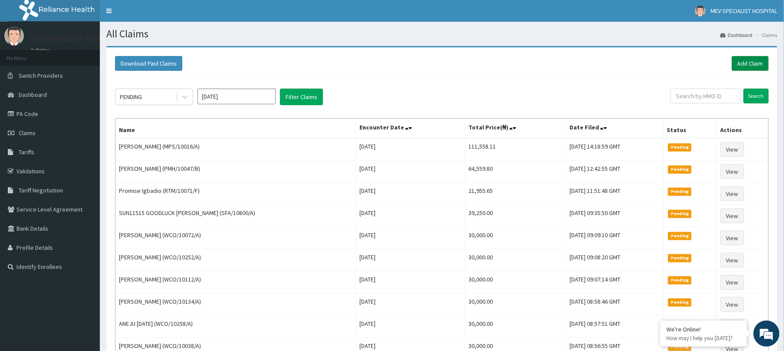
click at [756, 62] on link "Add Claim" at bounding box center [750, 63] width 37 height 15
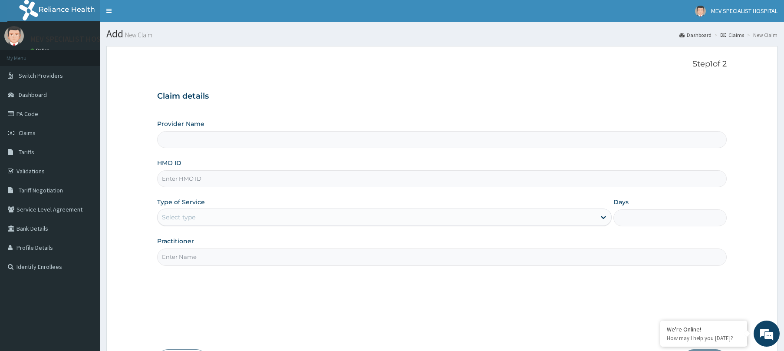
type input "MEV SPECIALIST HOSPITAL"
click at [312, 179] on input "HMO ID" at bounding box center [442, 178] width 570 height 17
paste input "TSH/10056/A"
type input "TSH/10056/A"
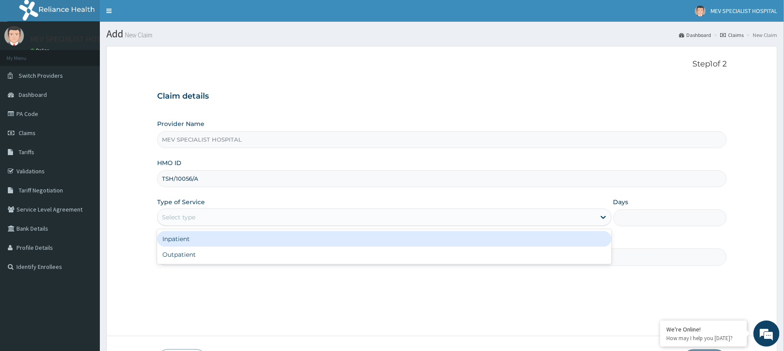
drag, startPoint x: 319, startPoint y: 214, endPoint x: 303, endPoint y: 252, distance: 41.5
click at [303, 226] on div "option Inpatient focused, 1 of 2. 2 results available. Use Up and Down to choos…" at bounding box center [384, 216] width 455 height 17
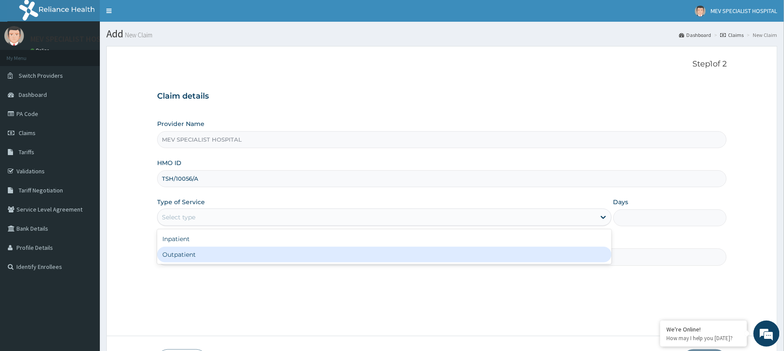
click at [303, 252] on div "Outpatient" at bounding box center [384, 255] width 455 height 16
type input "1"
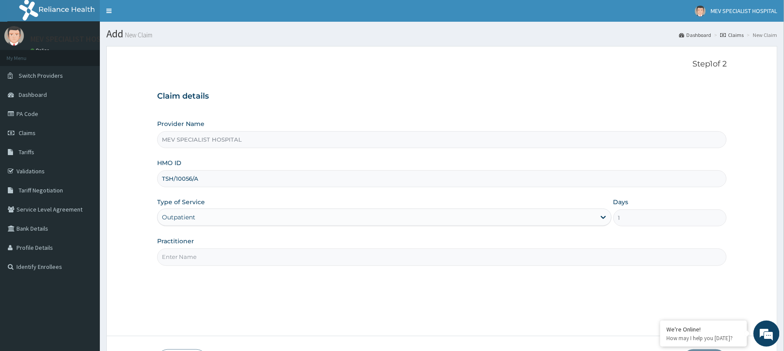
click at [303, 252] on input "Practitioner" at bounding box center [442, 256] width 570 height 17
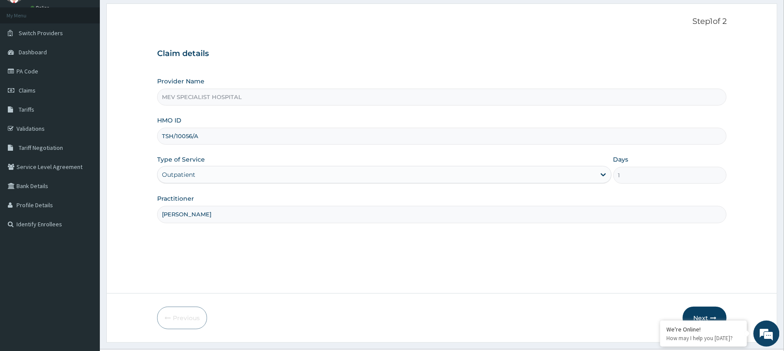
scroll to position [63, 0]
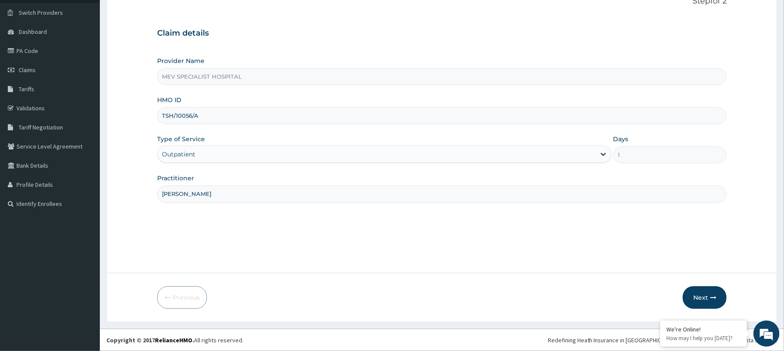
type input "[PERSON_NAME]"
click at [696, 285] on form "Step 1 of 2 Claim details Provider Name MEV SPECIALIST HOSPITAL HMO ID TSH/1005…" at bounding box center [441, 152] width 671 height 339
click at [699, 293] on button "Next" at bounding box center [705, 297] width 44 height 23
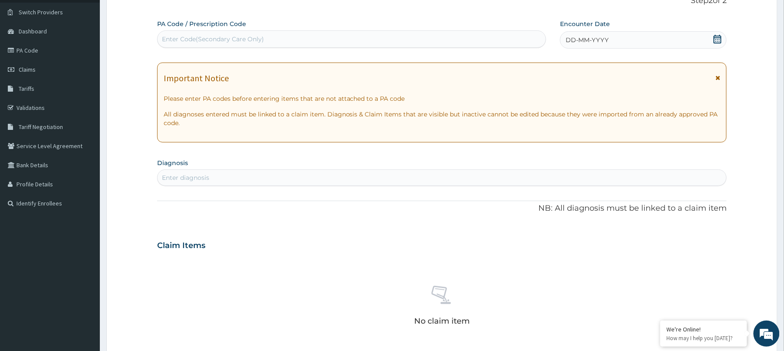
click at [280, 36] on div "Enter Code(Secondary Care Only)" at bounding box center [352, 39] width 388 height 14
paste input "PA/26CCFE"
type input "PA/26CCFE"
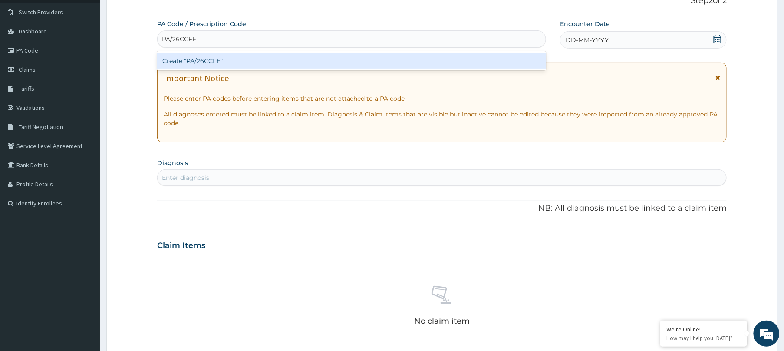
click at [267, 63] on div "Create "PA/26CCFE"" at bounding box center [351, 61] width 389 height 16
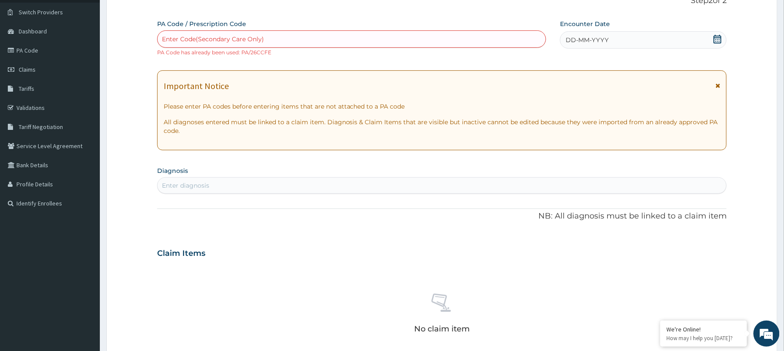
click at [435, 37] on div "Enter Code(Secondary Care Only)" at bounding box center [352, 39] width 388 height 14
click at [421, 43] on div "Enter Code(Secondary Care Only)" at bounding box center [352, 39] width 388 height 14
click at [433, 35] on div "Enter Code(Secondary Care Only)" at bounding box center [352, 39] width 388 height 14
paste input "PA/73BC19"
type input "PA/73BC19"
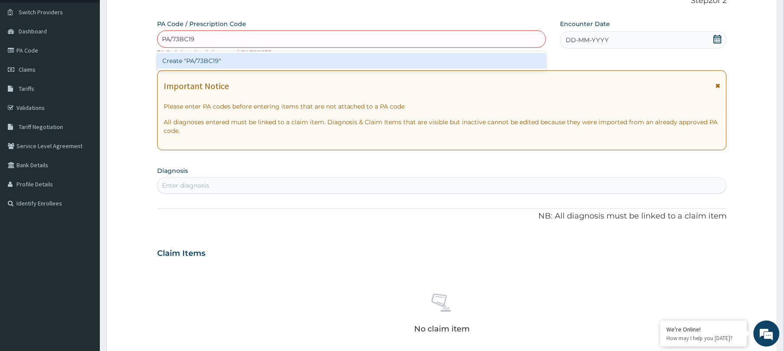
click at [424, 59] on div "Create "PA/73BC19"" at bounding box center [351, 61] width 389 height 16
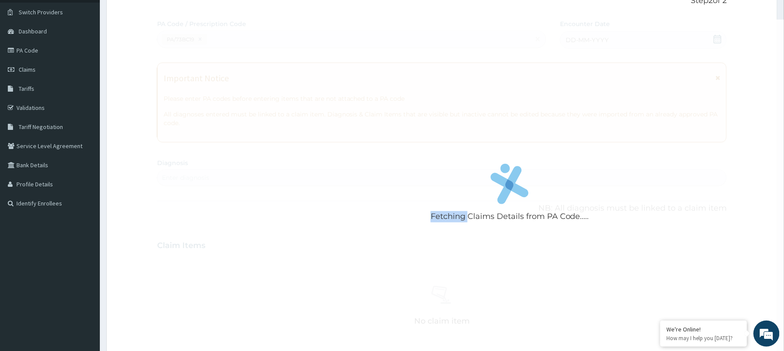
click at [424, 59] on div "Fetching Claims Details from PA Code....." at bounding box center [510, 195] width 706 height 351
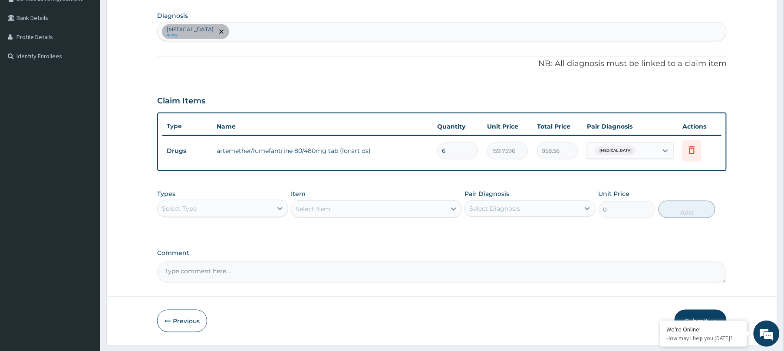
scroll to position [234, 0]
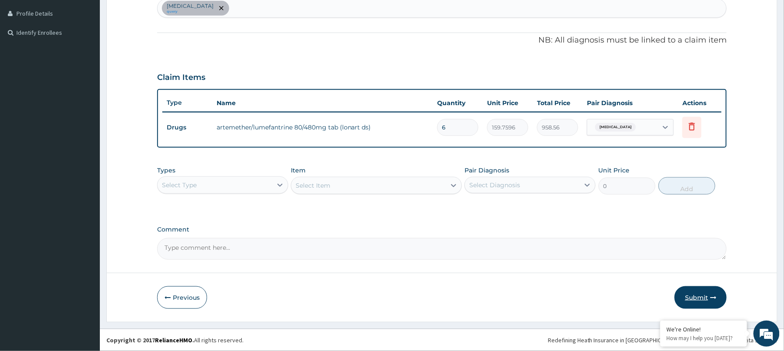
click at [701, 304] on button "Submit" at bounding box center [701, 297] width 52 height 23
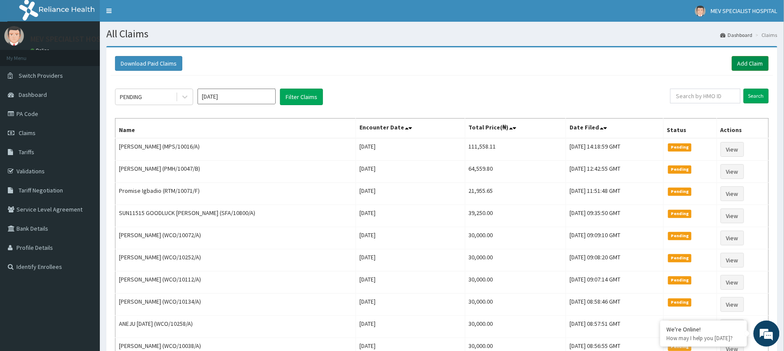
click at [737, 68] on link "Add Claim" at bounding box center [750, 63] width 37 height 15
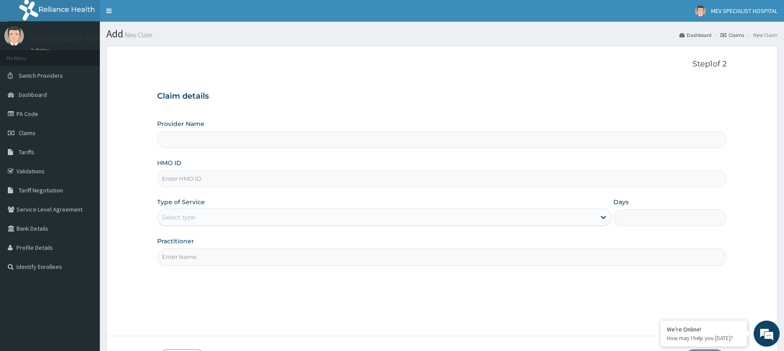
type input "MEV SPECIALIST HOSPITAL"
click at [314, 180] on input "HMO ID" at bounding box center [442, 178] width 570 height 17
paste input "BNI/10023/A"
type input "BNI/10023/A"
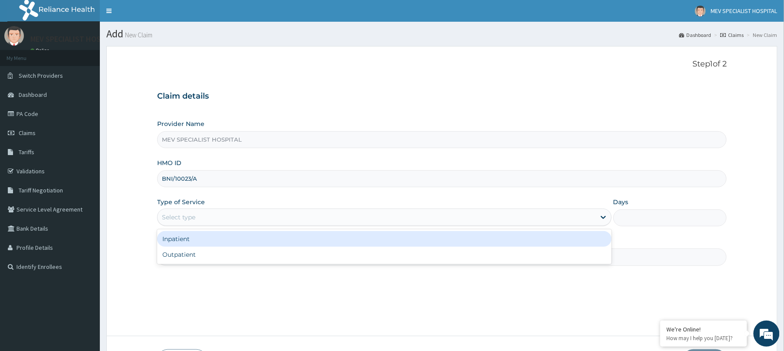
click at [291, 216] on div "Select type" at bounding box center [377, 217] width 438 height 14
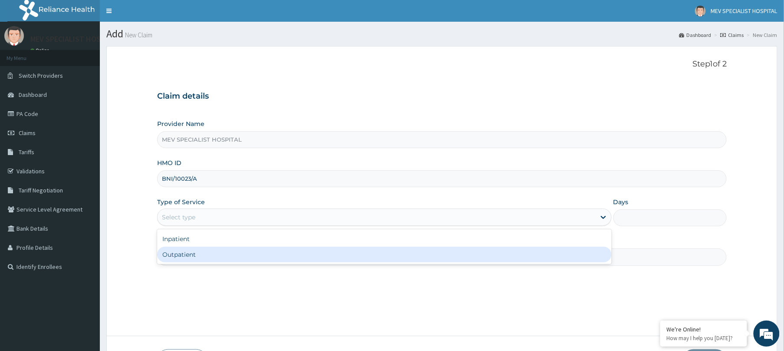
click at [282, 254] on div "Outpatient" at bounding box center [384, 255] width 455 height 16
type input "1"
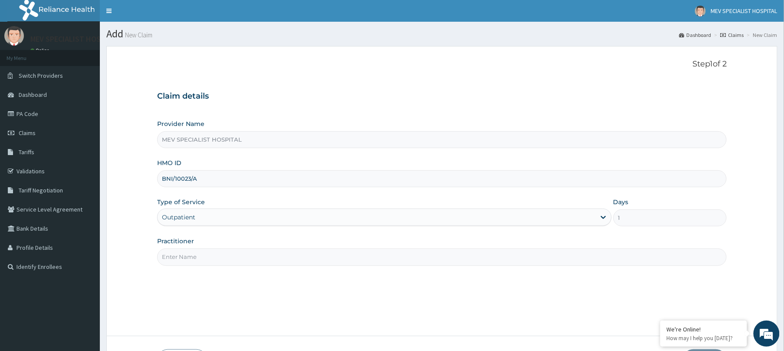
click at [282, 254] on input "Practitioner" at bounding box center [442, 256] width 570 height 17
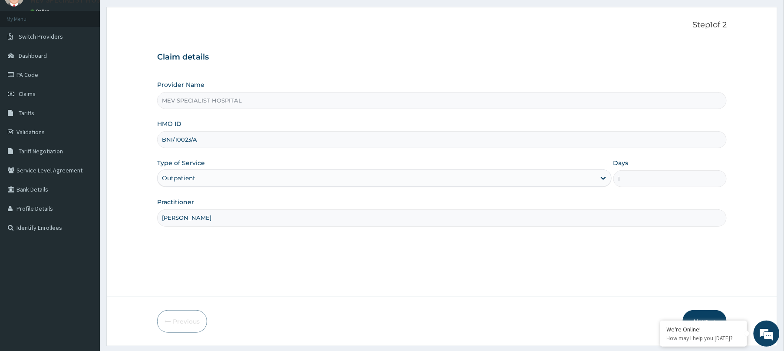
scroll to position [63, 0]
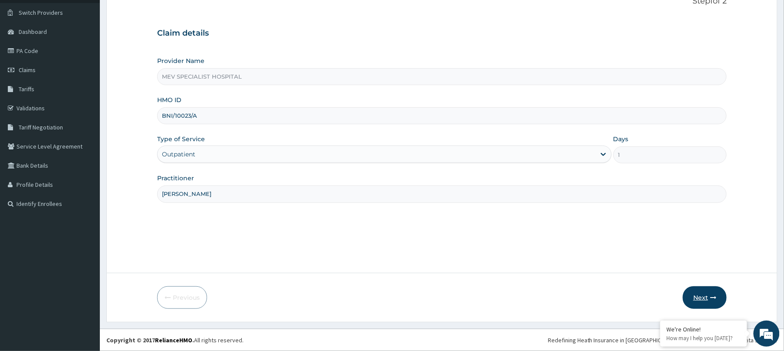
type input "DR. HENRY"
click at [699, 295] on button "Next" at bounding box center [705, 297] width 44 height 23
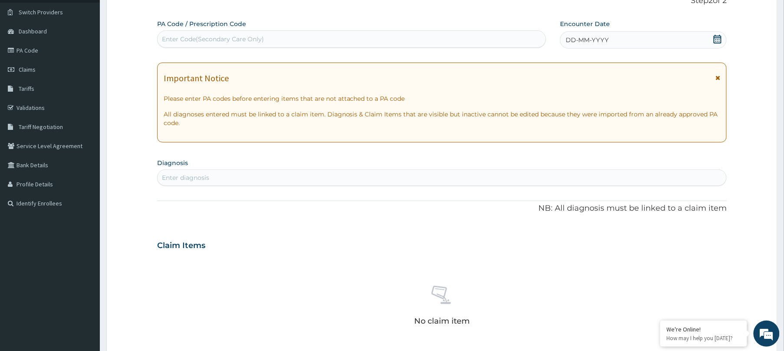
click at [407, 36] on div "Enter Code(Secondary Care Only)" at bounding box center [352, 39] width 388 height 14
paste input "PA/22E118"
type input "PA/22E118"
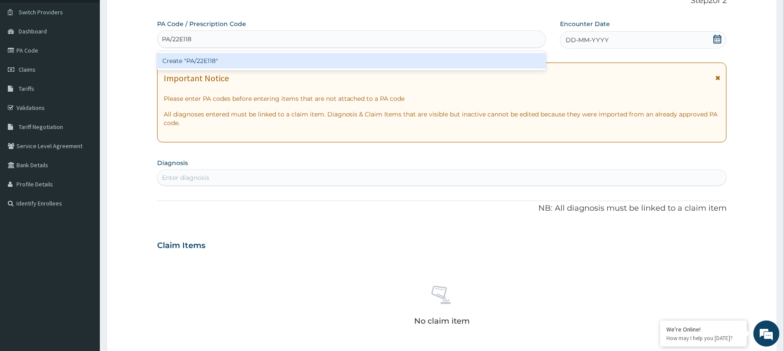
click at [402, 64] on div "Create "PA/22E118"" at bounding box center [351, 61] width 389 height 16
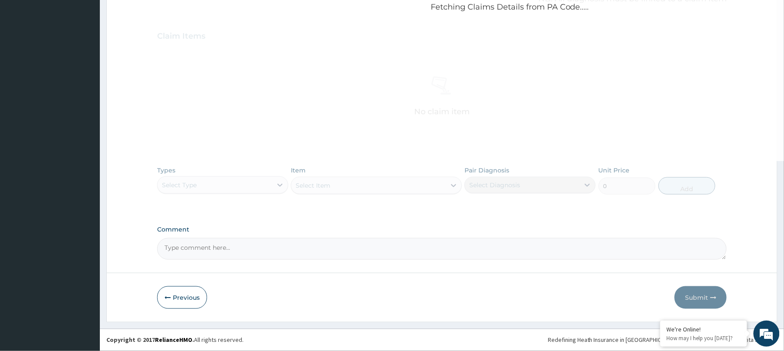
scroll to position [0, 0]
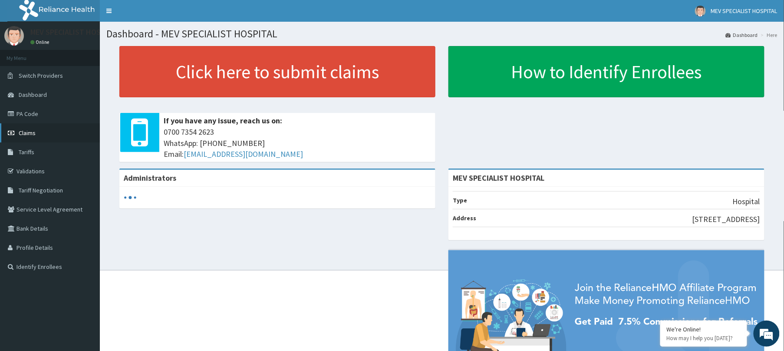
click at [28, 131] on span "Claims" at bounding box center [27, 133] width 17 height 8
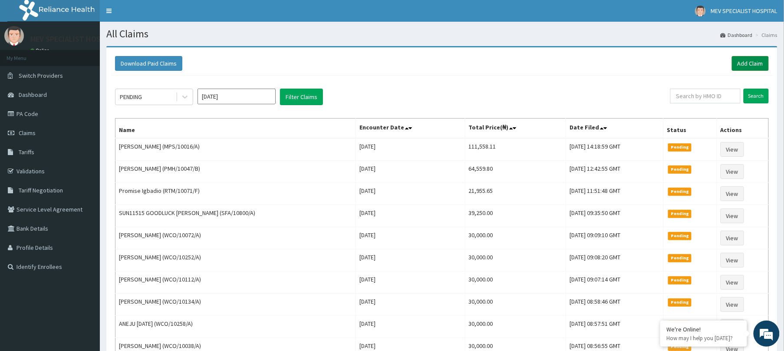
click at [753, 63] on link "Add Claim" at bounding box center [750, 63] width 37 height 15
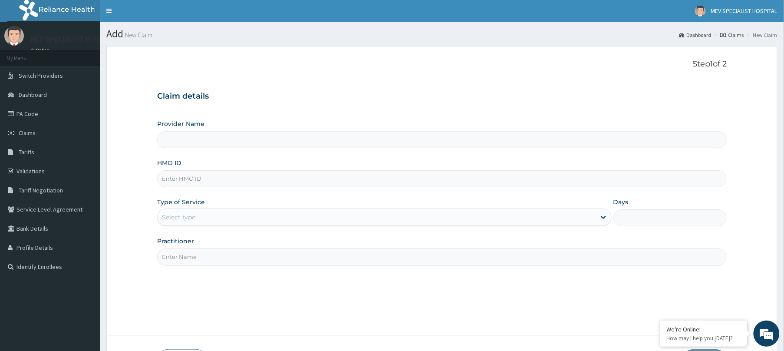
type input "MEV SPECIALIST HOSPITAL"
click at [343, 175] on input "HMO ID" at bounding box center [442, 178] width 570 height 17
paste input "BNI/10023/A"
type input "BNI/10023/A"
click at [336, 209] on div "Select type" at bounding box center [384, 216] width 455 height 17
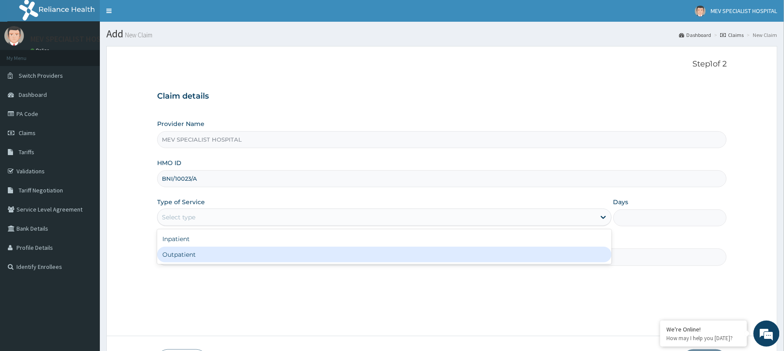
click at [325, 254] on div "Outpatient" at bounding box center [384, 255] width 455 height 16
type input "1"
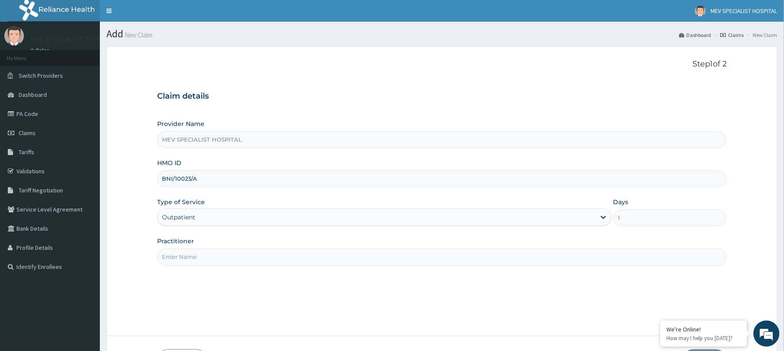
click at [325, 254] on input "Practitioner" at bounding box center [442, 256] width 570 height 17
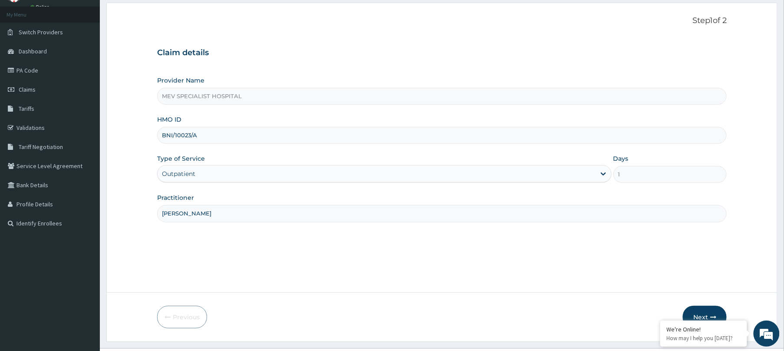
scroll to position [63, 0]
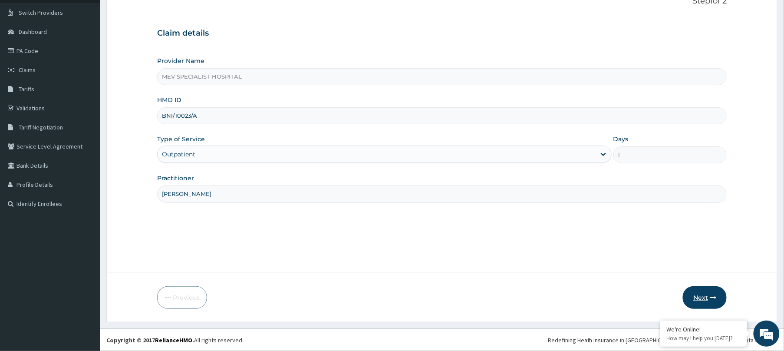
type input "[PERSON_NAME]"
click at [723, 297] on button "Next" at bounding box center [705, 297] width 44 height 23
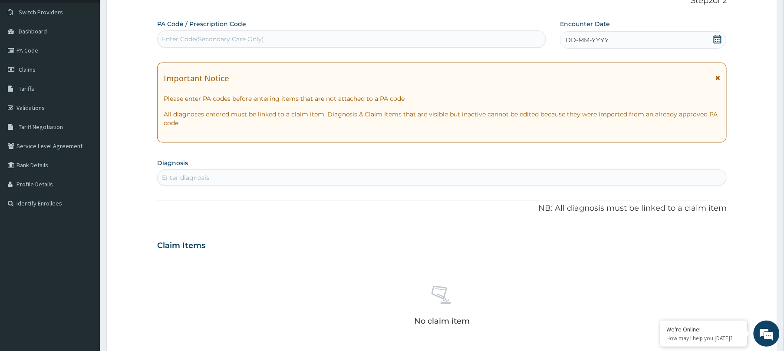
scroll to position [0, 0]
click at [469, 39] on div "Enter Code(Secondary Care Only)" at bounding box center [352, 39] width 388 height 14
paste input "PA/22E118"
type input "PA/22E118"
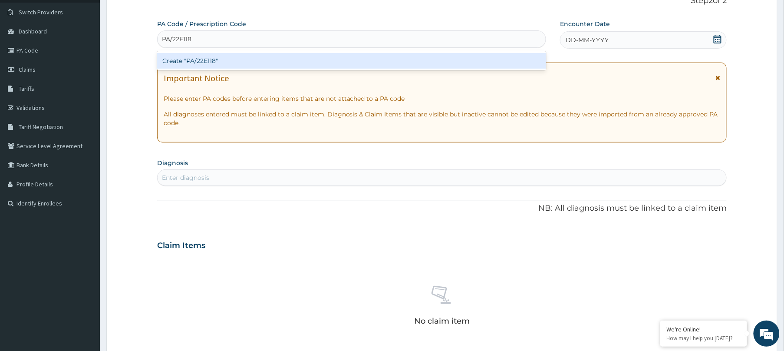
click at [460, 56] on div "Create "PA/22E118"" at bounding box center [351, 61] width 389 height 16
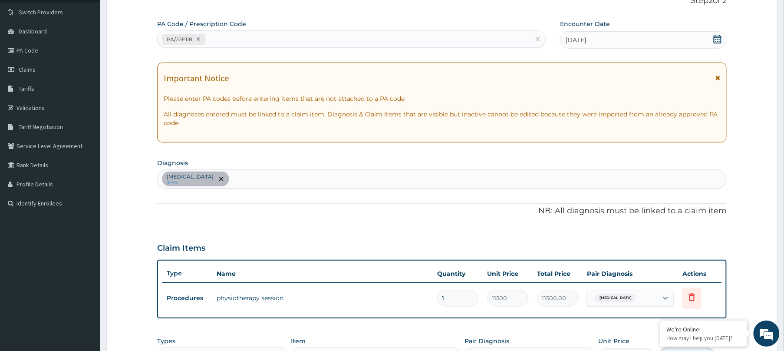
click at [393, 40] on div "PA/22E118" at bounding box center [344, 39] width 373 height 14
paste input "PA/6EB269"
type input "PA/6EB269"
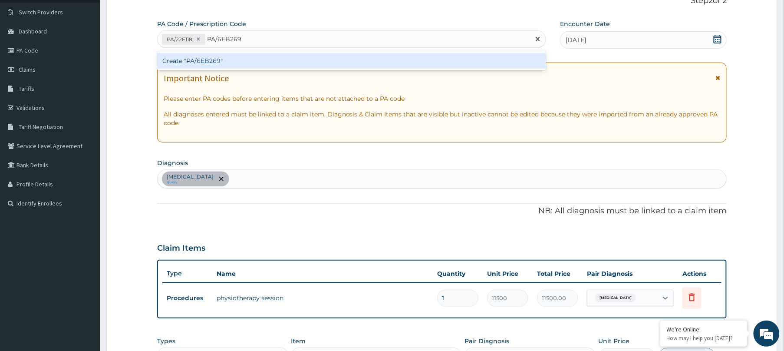
click at [388, 66] on div "Create "PA/6EB269"" at bounding box center [351, 61] width 389 height 16
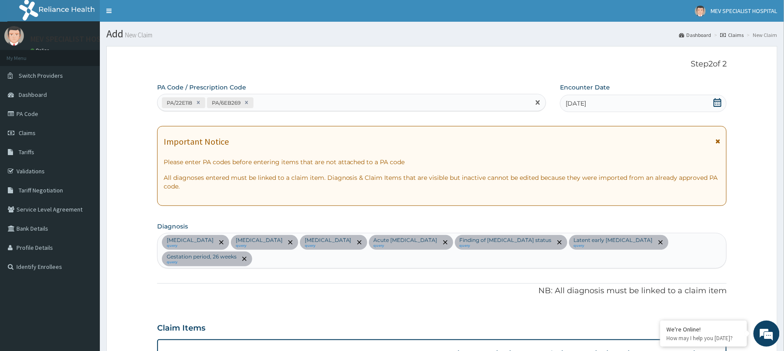
click at [363, 96] on div "PA/22E118 PA/6EB269" at bounding box center [344, 103] width 373 height 14
paste input "PA/563520"
type input "PA/563520"
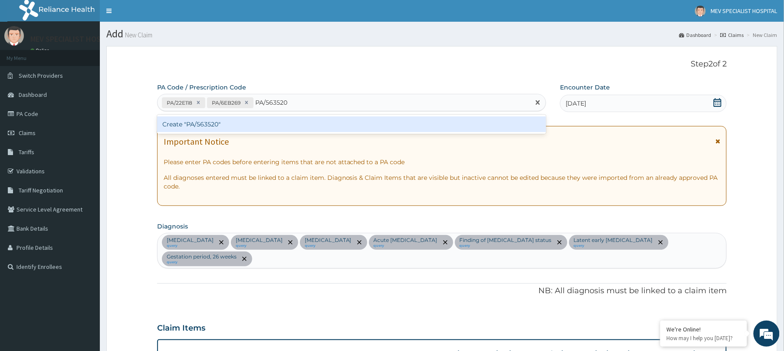
click at [353, 124] on div "Create "PA/563520"" at bounding box center [351, 124] width 389 height 16
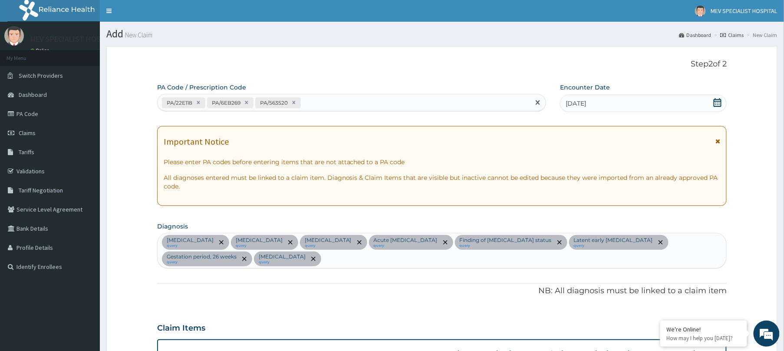
click at [355, 101] on div "PA/22E118 PA/6EB269 PA/563520" at bounding box center [344, 103] width 373 height 14
paste input "PA/984878"
type input "PA/984878"
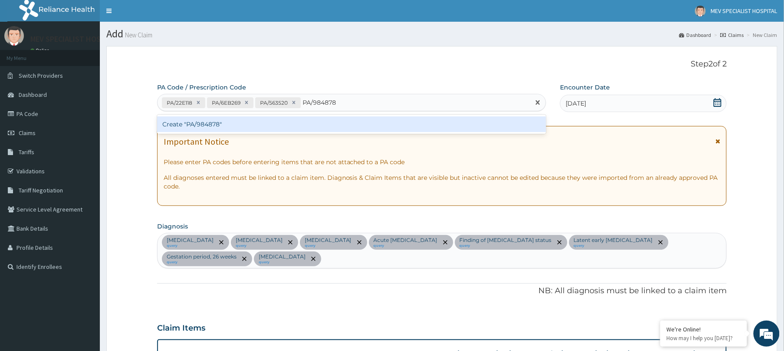
click at [334, 122] on div "Create "PA/984878"" at bounding box center [351, 124] width 389 height 16
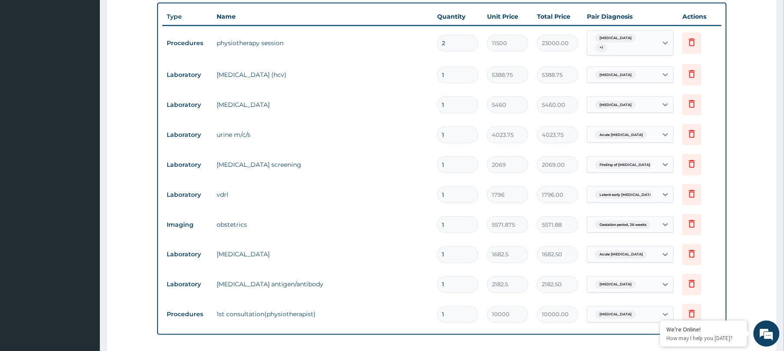
scroll to position [342, 0]
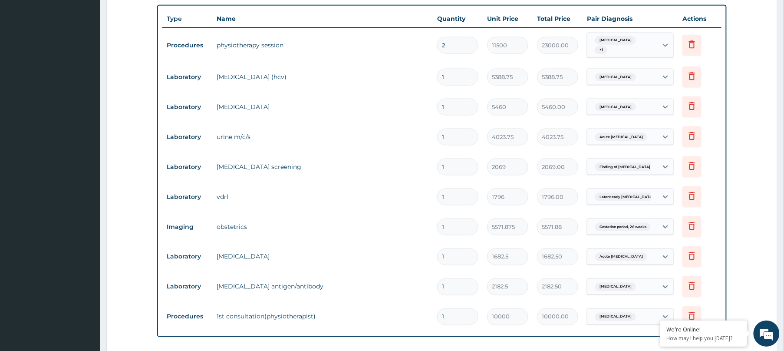
click at [471, 37] on input "2" at bounding box center [457, 45] width 41 height 17
type input "0.00"
type input "1"
type input "11500.00"
type input "1"
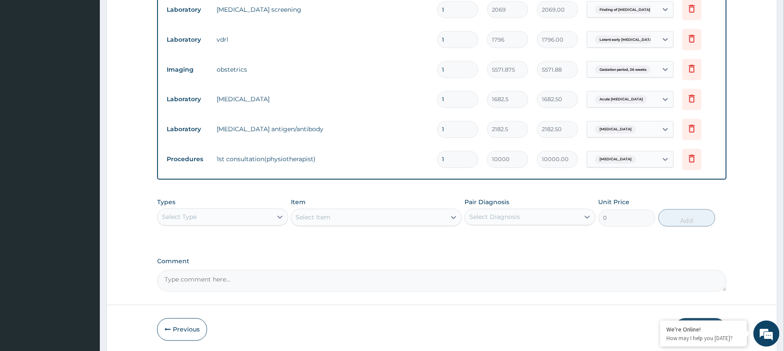
scroll to position [513, 0]
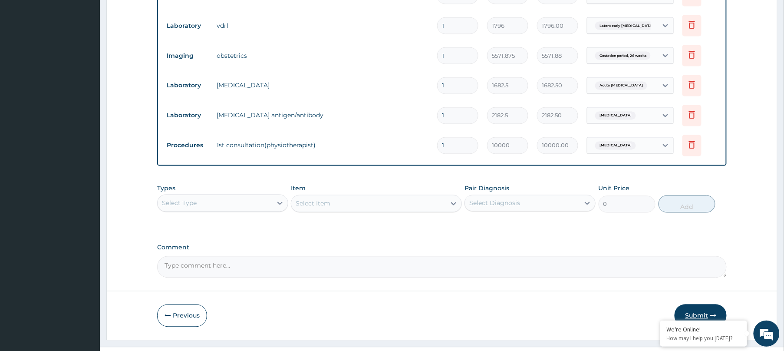
click at [714, 304] on button "Submit" at bounding box center [701, 315] width 52 height 23
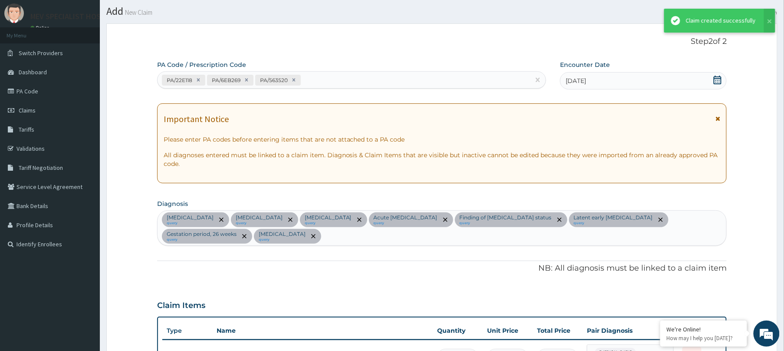
scroll to position [505, 0]
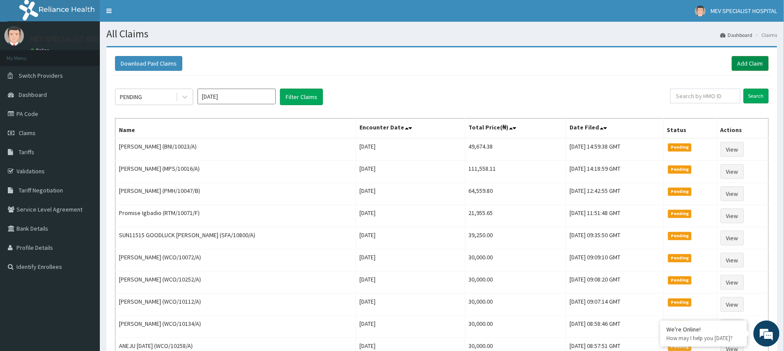
click at [746, 56] on link "Add Claim" at bounding box center [750, 63] width 37 height 15
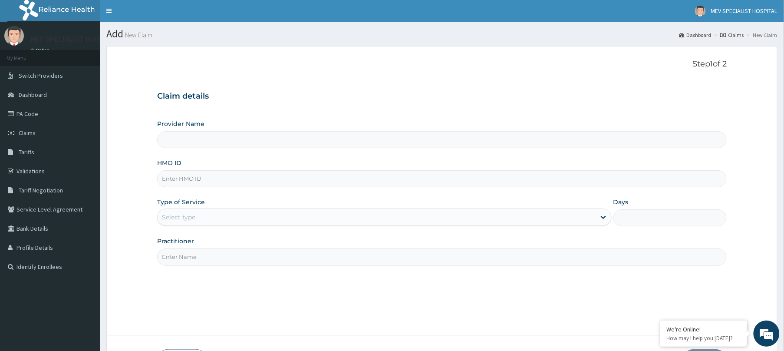
click at [339, 186] on input "HMO ID" at bounding box center [442, 178] width 570 height 17
paste input "BNI/10023/A"
type input "BNI/10023/A"
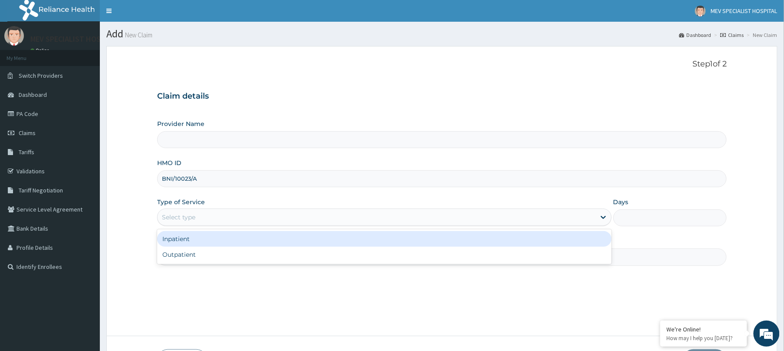
click at [330, 225] on div "Select type" at bounding box center [384, 216] width 455 height 17
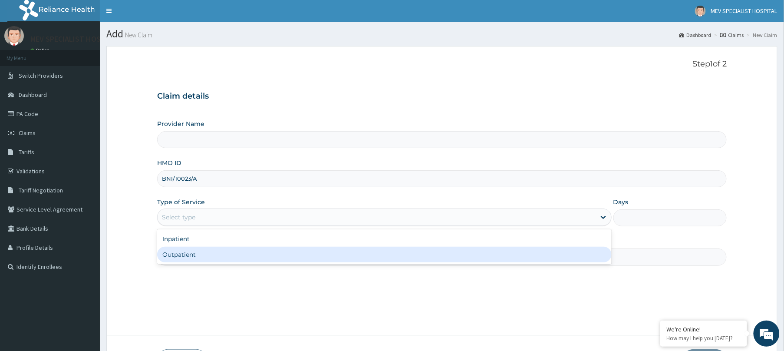
click at [318, 258] on div "Outpatient" at bounding box center [384, 255] width 455 height 16
type input "1"
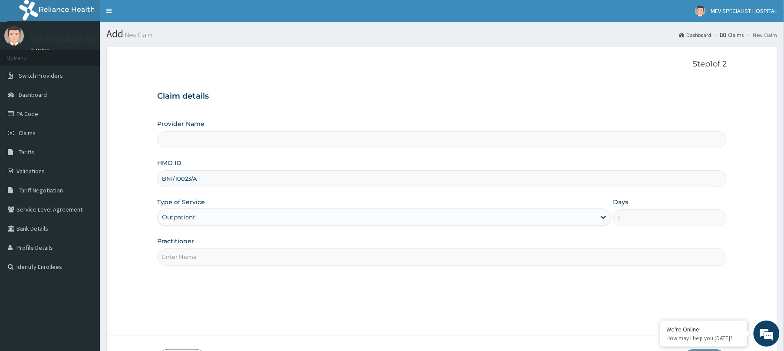
click at [318, 258] on input "Practitioner" at bounding box center [442, 256] width 570 height 17
type input "MEV SPECIALIST HOSPITAL"
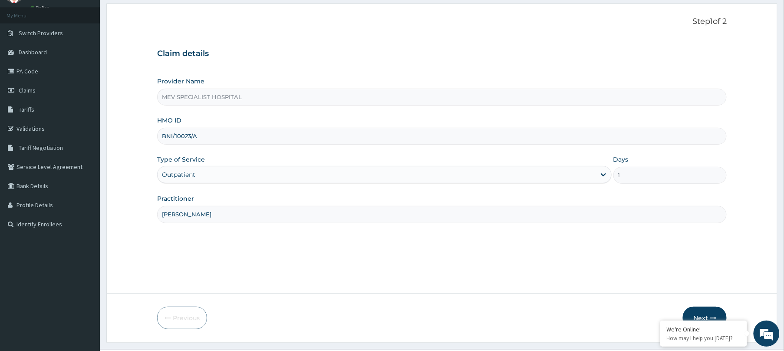
scroll to position [63, 0]
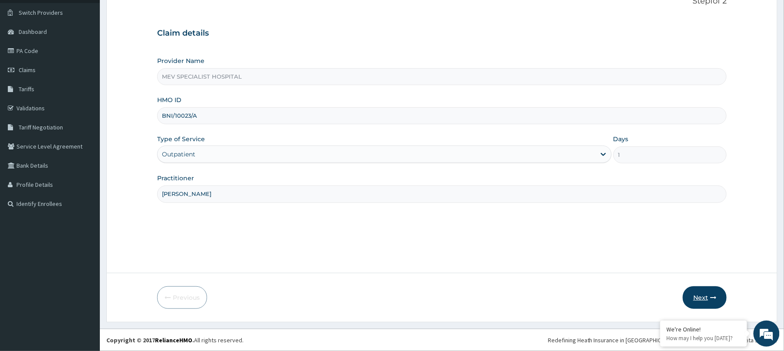
type input "[PERSON_NAME]"
click at [690, 289] on button "Next" at bounding box center [705, 297] width 44 height 23
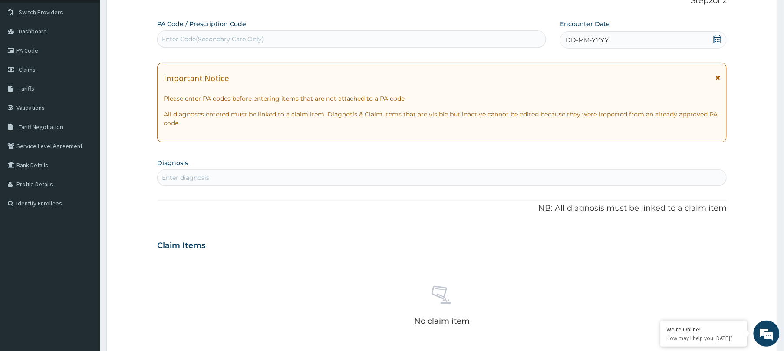
scroll to position [0, 0]
click at [459, 39] on div "Enter Code(Secondary Care Only)" at bounding box center [352, 39] width 388 height 14
paste input "PA/984878"
type input "PA/984878"
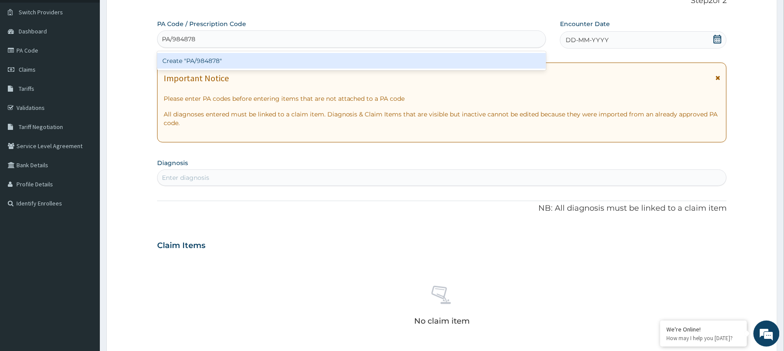
click at [455, 54] on div "Create "PA/984878"" at bounding box center [351, 61] width 389 height 16
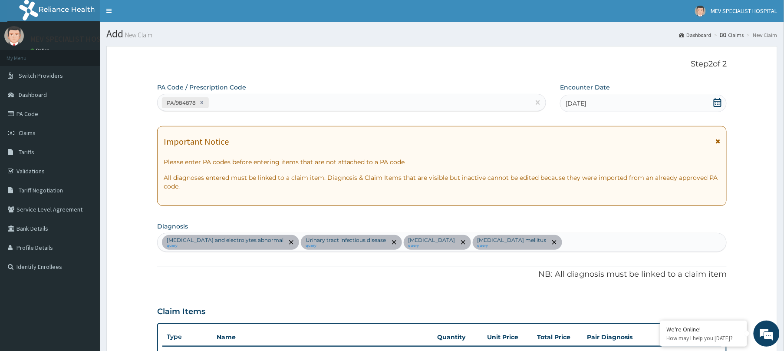
click at [306, 98] on div "PA/984878" at bounding box center [344, 103] width 373 height 14
paste input "PA/45B111"
type input "PA/45B111"
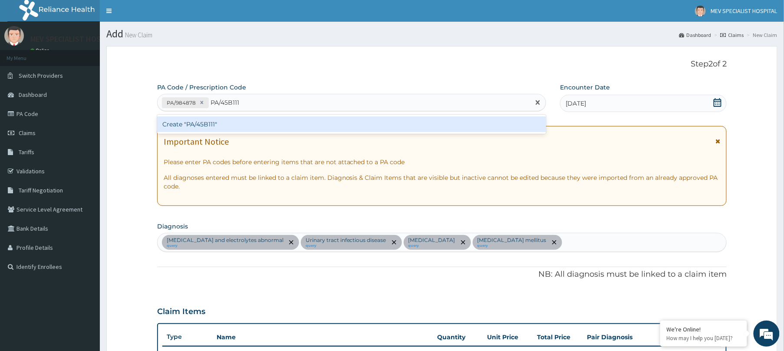
click at [296, 127] on div "Create "PA/45B111"" at bounding box center [351, 124] width 389 height 16
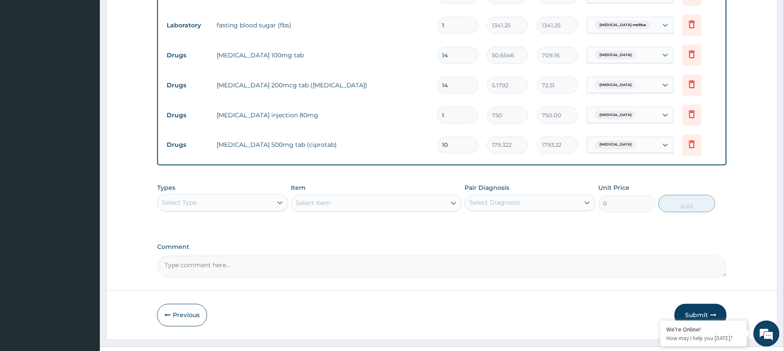
scroll to position [475, 0]
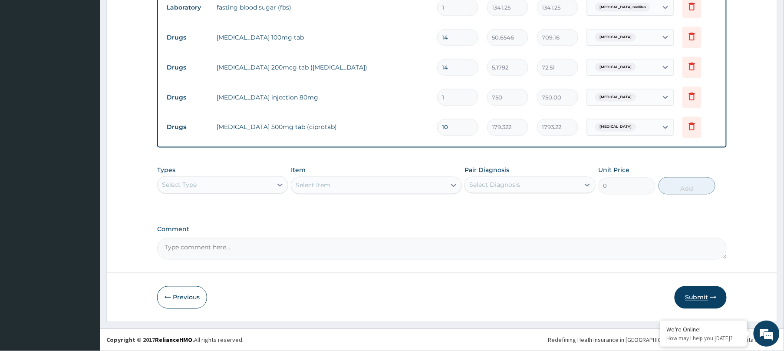
click at [705, 299] on button "Submit" at bounding box center [701, 297] width 52 height 23
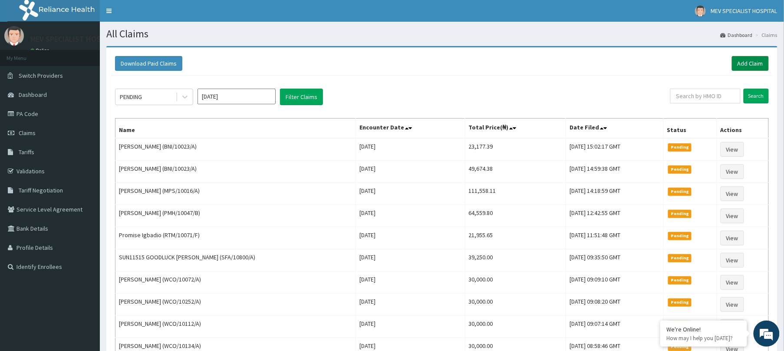
click at [759, 60] on link "Add Claim" at bounding box center [750, 63] width 37 height 15
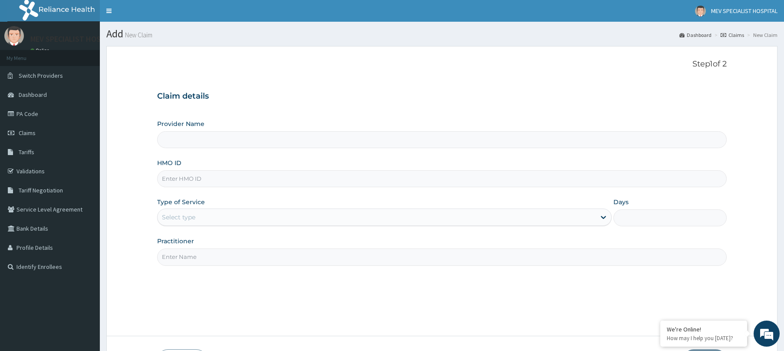
type input "MEV SPECIALIST HOSPITAL"
click at [296, 184] on input "HMO ID" at bounding box center [442, 178] width 570 height 17
paste input "BNI/10023/B"
type input "BNI/10023/B"
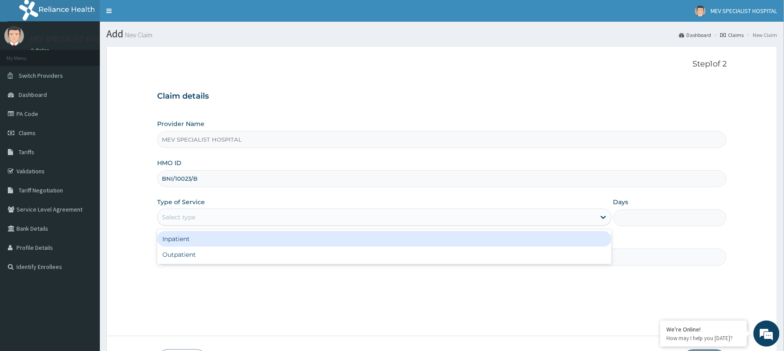
click at [277, 219] on div "Select type" at bounding box center [377, 217] width 438 height 14
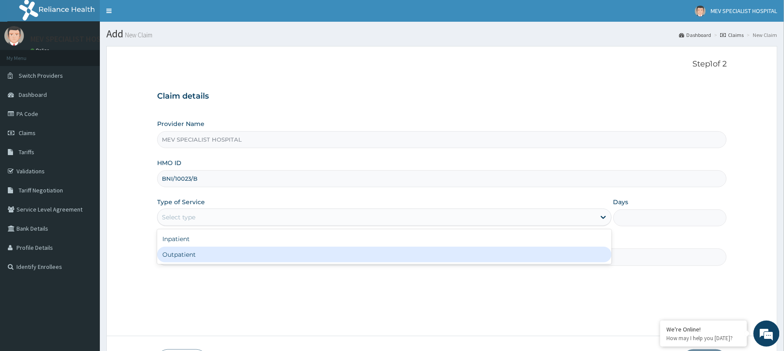
click at [259, 256] on div "Outpatient" at bounding box center [384, 255] width 455 height 16
type input "1"
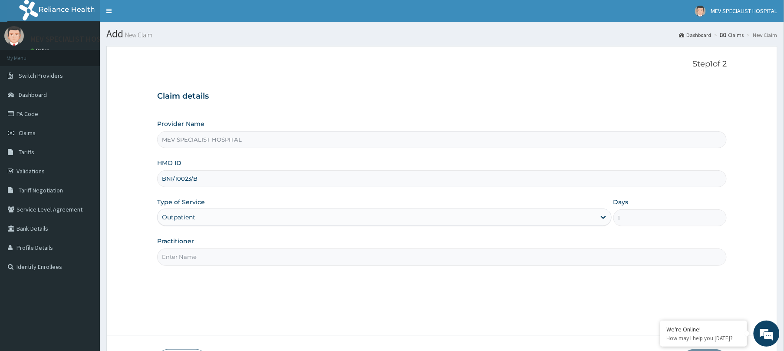
click at [259, 256] on input "Practitioner" at bounding box center [442, 256] width 570 height 17
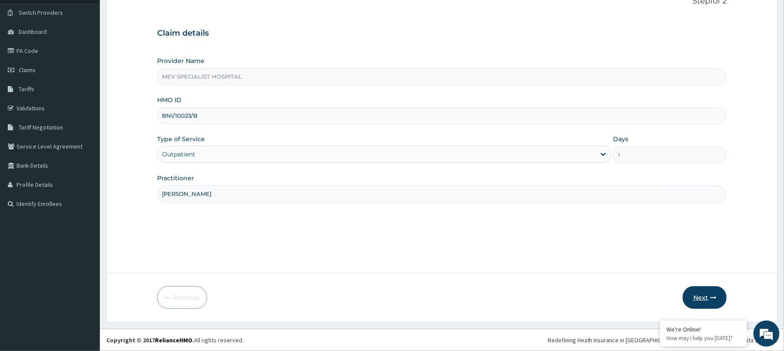
type input "[PERSON_NAME]"
click at [719, 299] on button "Next" at bounding box center [705, 297] width 44 height 23
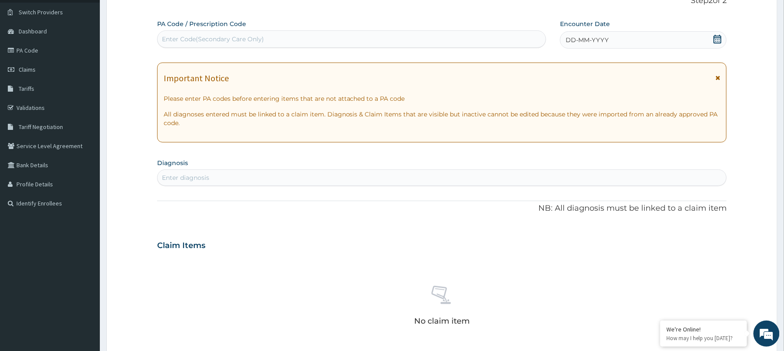
click at [356, 39] on div "Enter Code(Secondary Care Only)" at bounding box center [352, 39] width 388 height 14
paste input "PA/C8C82E"
type input "PA/C8C82E"
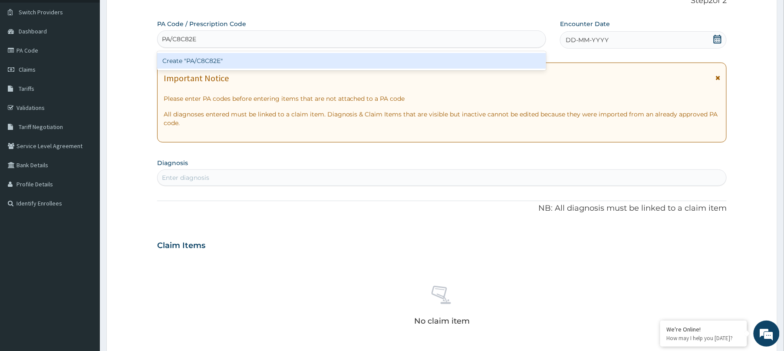
click at [345, 63] on div "Create "PA/C8C82E"" at bounding box center [351, 61] width 389 height 16
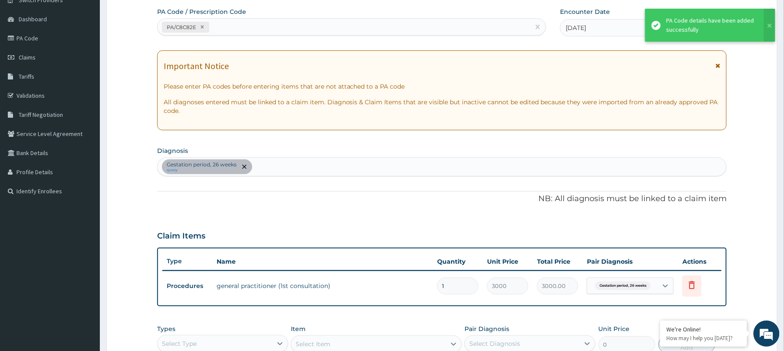
scroll to position [0, 0]
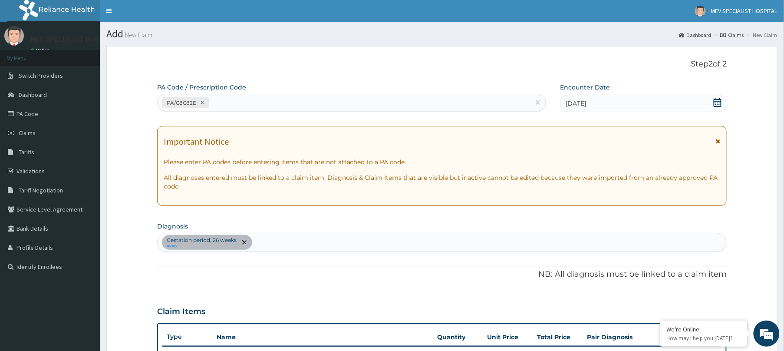
click at [330, 105] on div "PA/C8C82E" at bounding box center [344, 103] width 373 height 14
paste input "PA/1EA00F"
type input "PA/1EA00F"
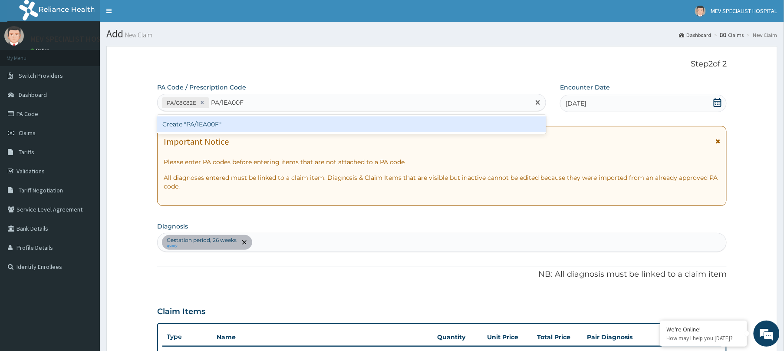
click at [329, 127] on div "Create "PA/1EA00F"" at bounding box center [351, 124] width 389 height 16
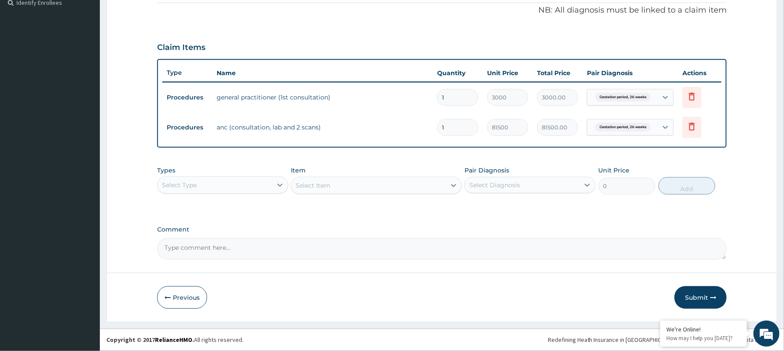
scroll to position [264, 0]
click at [701, 297] on button "Submit" at bounding box center [701, 297] width 52 height 23
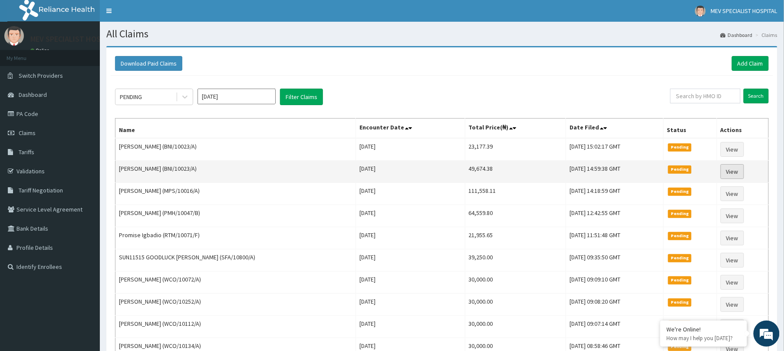
click at [736, 169] on link "View" at bounding box center [732, 171] width 23 height 15
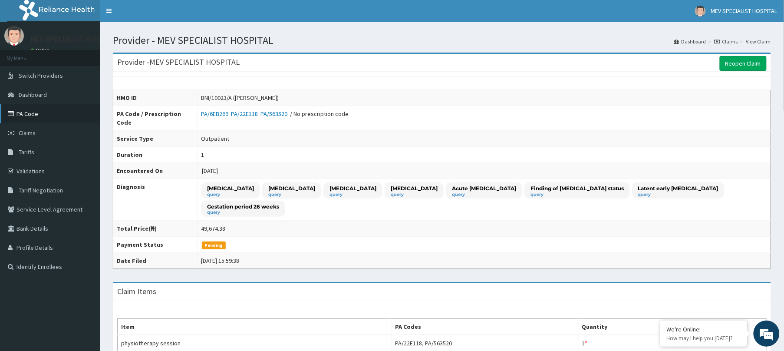
click at [33, 111] on link "PA Code" at bounding box center [50, 113] width 100 height 19
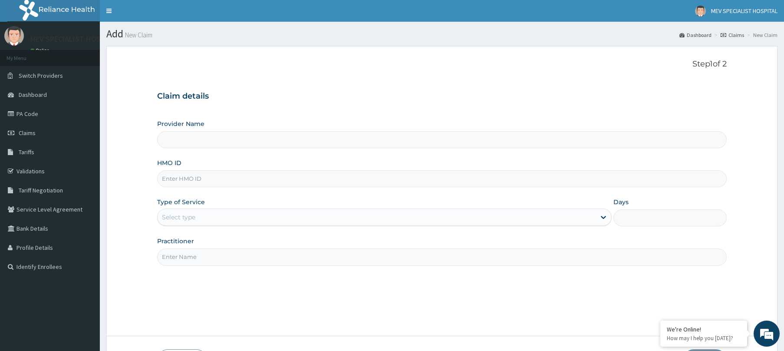
type input "MEV SPECIALIST HOSPITAL"
click at [337, 178] on input "HMO ID" at bounding box center [442, 178] width 570 height 17
paste input "RTM/10155/A"
type input "RTM/10155/A"
click at [333, 215] on div "Select type" at bounding box center [377, 217] width 438 height 14
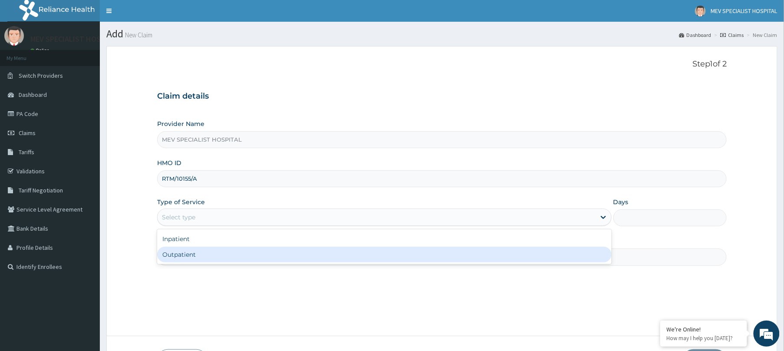
click at [325, 254] on div "Outpatient" at bounding box center [384, 255] width 455 height 16
click at [325, 254] on input "Practitioner" at bounding box center [442, 256] width 570 height 17
type input "1"
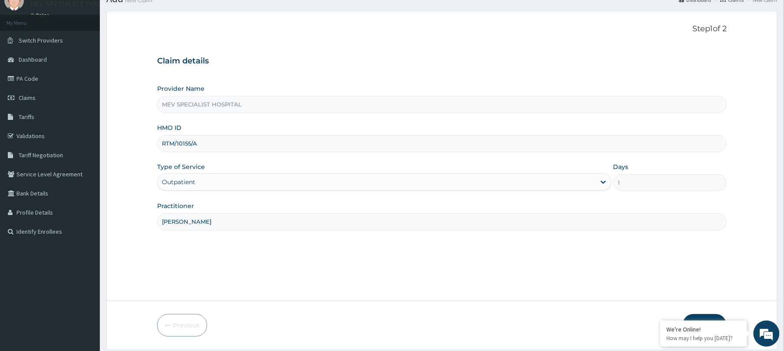
scroll to position [63, 0]
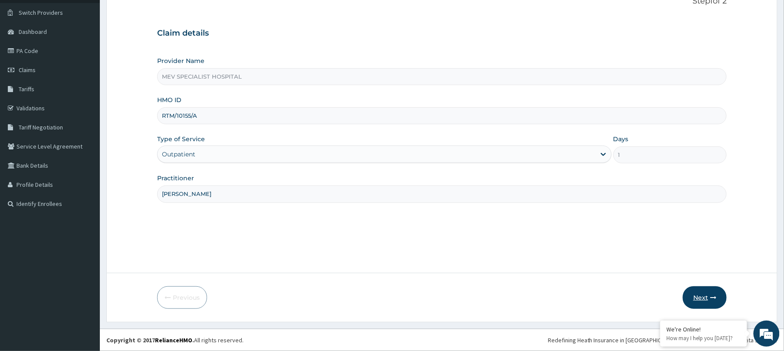
type input "DR. HENRY"
click at [709, 291] on button "Next" at bounding box center [705, 297] width 44 height 23
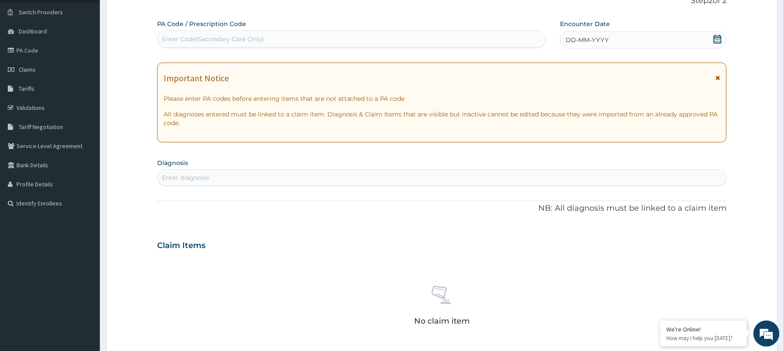
click at [442, 43] on div "Enter Code(Secondary Care Only)" at bounding box center [352, 39] width 388 height 14
paste input "PA/3480B5"
type input "PA/3480B5"
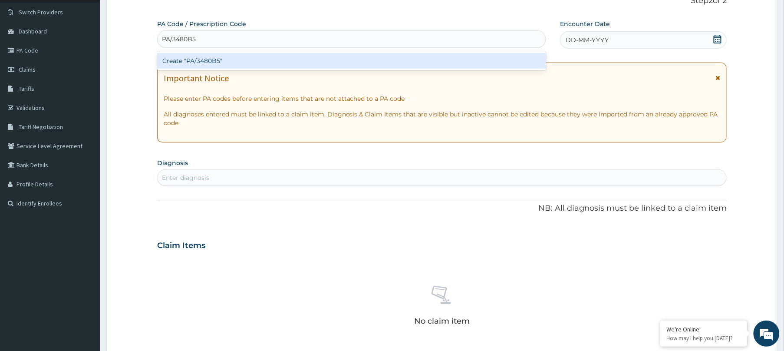
click at [436, 67] on div "Create "PA/3480B5"" at bounding box center [351, 61] width 389 height 16
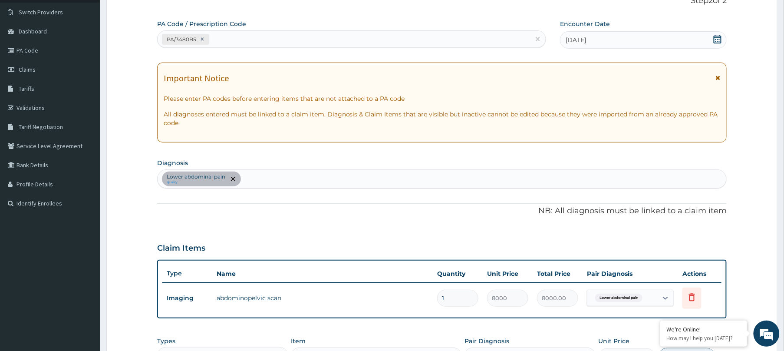
click at [391, 38] on div "PA/3480B5" at bounding box center [344, 39] width 373 height 14
paste input "PA/10240D"
type input "PA/10240D"
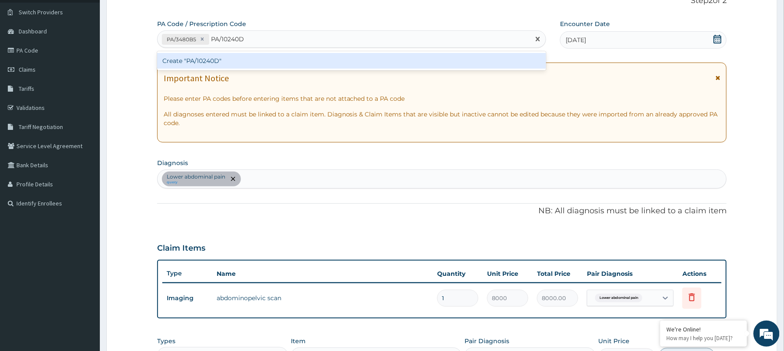
click at [387, 51] on div "Create "PA/10240D"" at bounding box center [351, 60] width 389 height 19
click at [390, 59] on div "Create "PA/10240D"" at bounding box center [351, 61] width 389 height 16
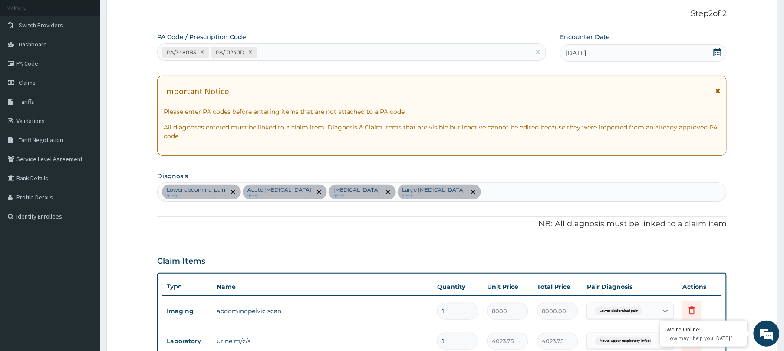
scroll to position [50, 0]
click at [297, 51] on div "PA/3480B5 PA/10240D" at bounding box center [344, 53] width 373 height 14
paste input "PA/5F4AA6"
type input "PA/5F4AA6"
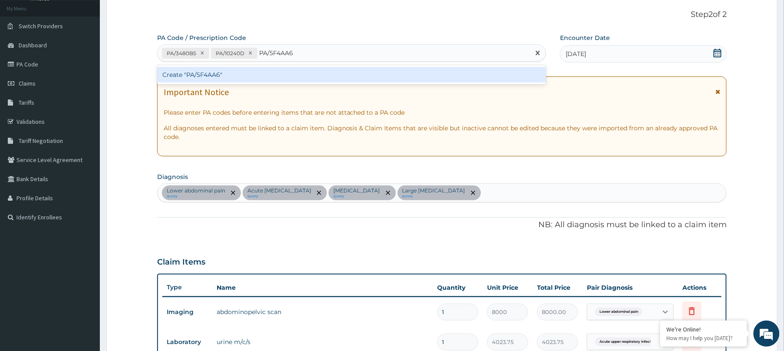
click at [287, 76] on div "Create "PA/5F4AA6"" at bounding box center [351, 75] width 389 height 16
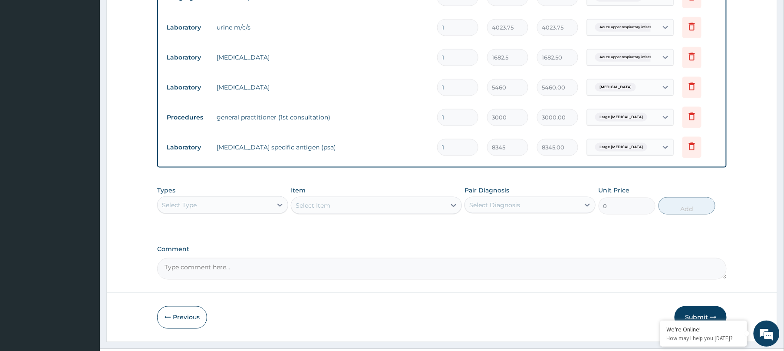
scroll to position [393, 0]
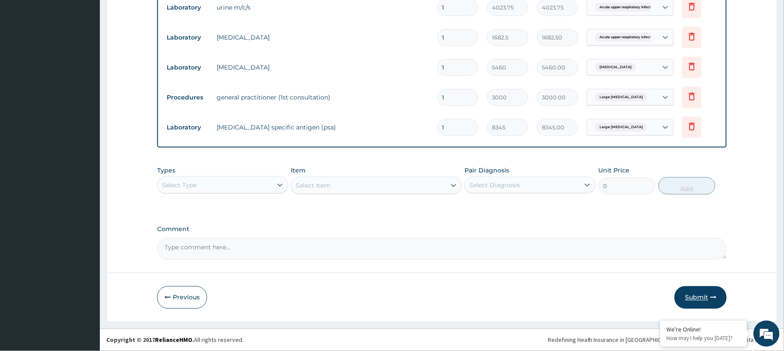
click at [706, 299] on button "Submit" at bounding box center [701, 297] width 52 height 23
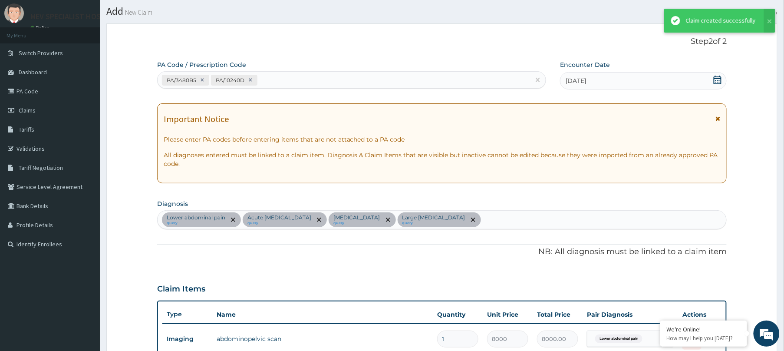
scroll to position [385, 0]
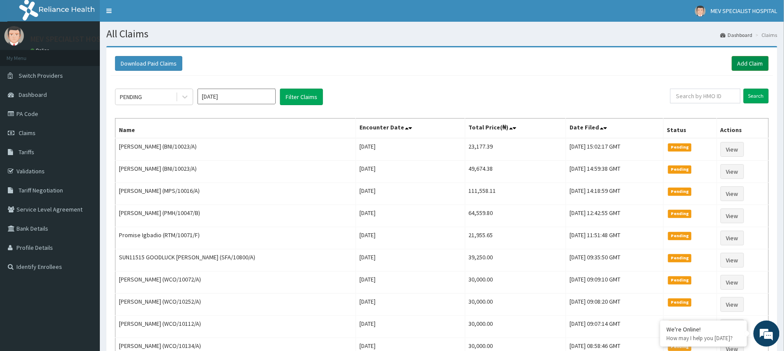
click at [755, 57] on link "Add Claim" at bounding box center [750, 63] width 37 height 15
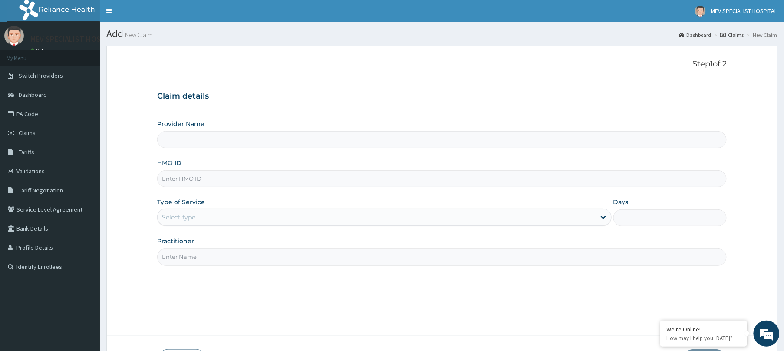
click at [357, 181] on input "HMO ID" at bounding box center [442, 178] width 570 height 17
paste input "PA/5F4AA6"
type input "PA/5F4AA6"
type input "MEV SPECIALIST HOSPITAL"
type input "P"
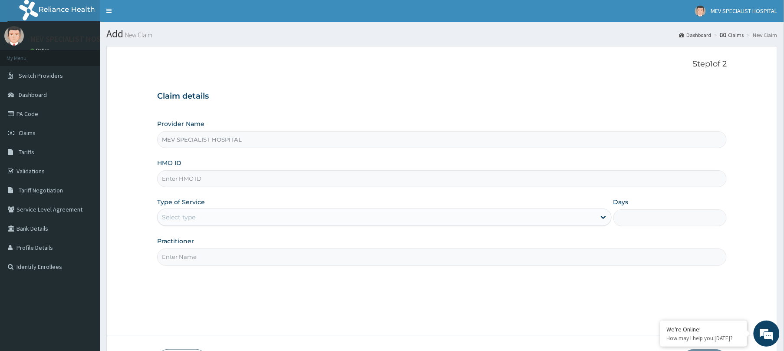
paste input "RTM/10155/A"
type input "RTM/10155/A"
click at [305, 212] on div "Select type" at bounding box center [377, 217] width 438 height 14
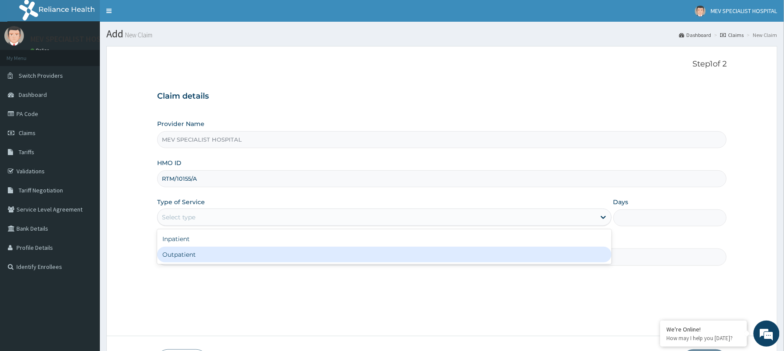
click at [275, 264] on div "Inpatient Outpatient" at bounding box center [384, 246] width 455 height 35
click at [272, 254] on div "Outpatient" at bounding box center [384, 255] width 455 height 16
type input "1"
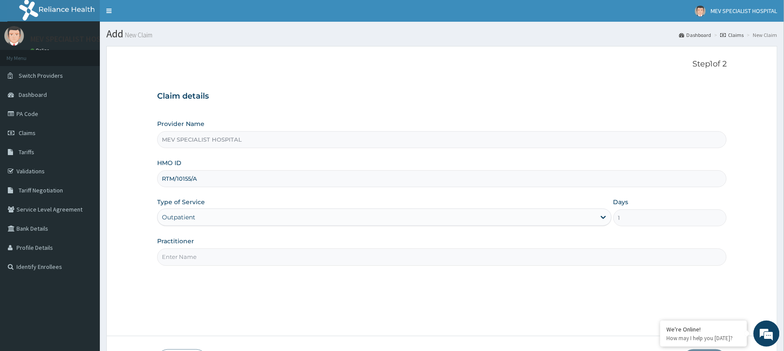
click at [272, 254] on input "Practitioner" at bounding box center [442, 256] width 570 height 17
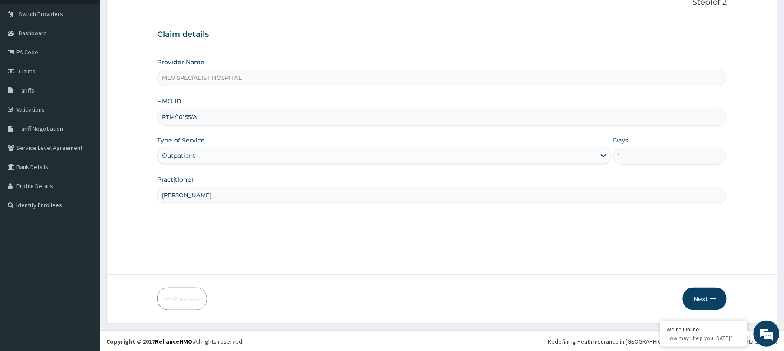
scroll to position [63, 0]
type input "DR. HENRY"
click at [701, 295] on button "Next" at bounding box center [705, 297] width 44 height 23
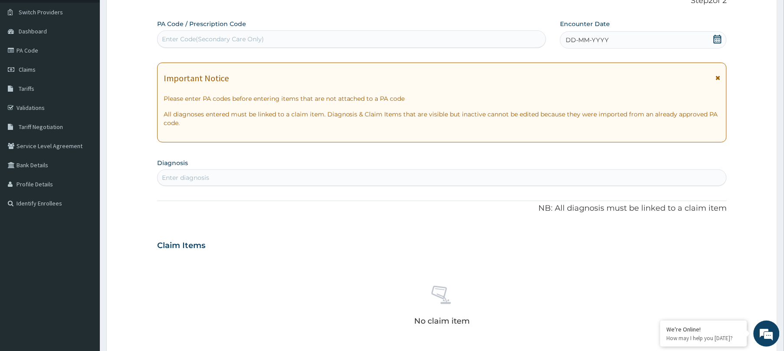
click at [358, 38] on div "Enter Code(Secondary Care Only)" at bounding box center [352, 39] width 388 height 14
paste input "PA/5F4AA6"
type input "PA/5F4AA6"
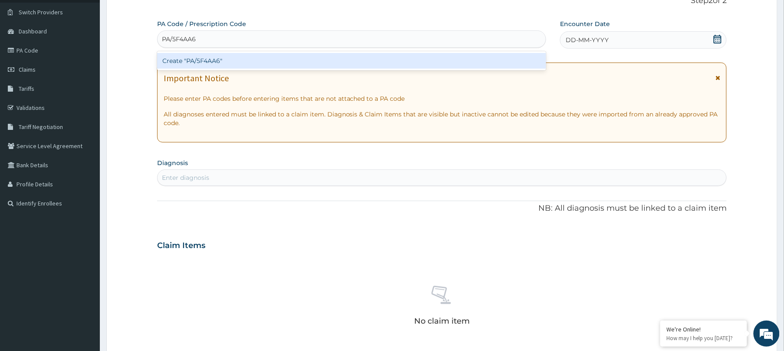
click at [355, 59] on div "Create "PA/5F4AA6"" at bounding box center [351, 61] width 389 height 16
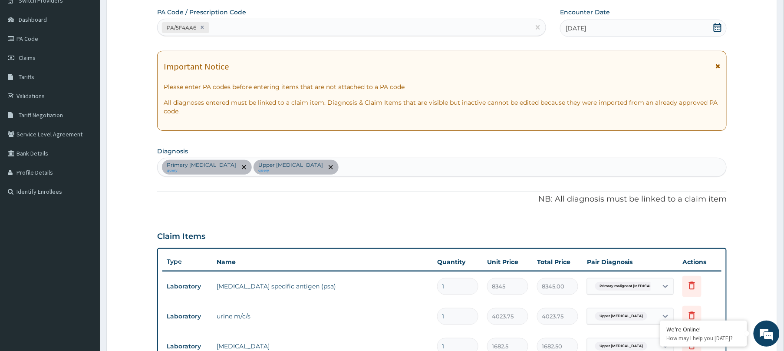
scroll to position [0, 0]
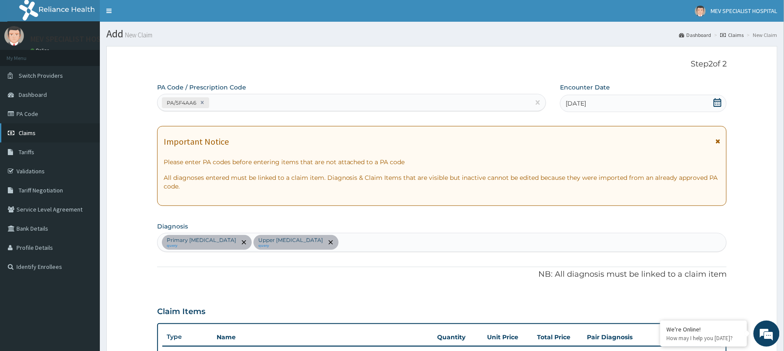
click at [30, 127] on link "Claims" at bounding box center [50, 132] width 100 height 19
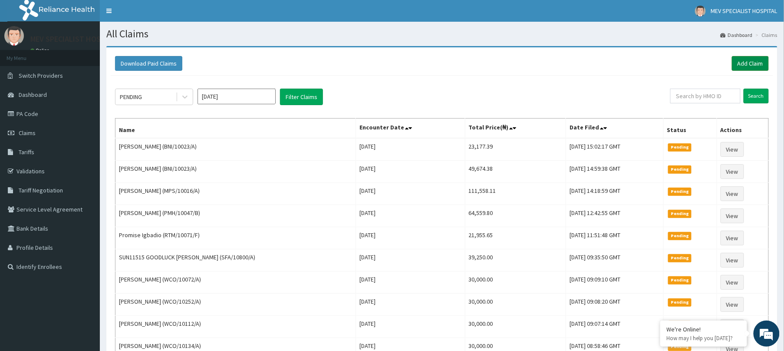
click at [736, 62] on link "Add Claim" at bounding box center [750, 63] width 37 height 15
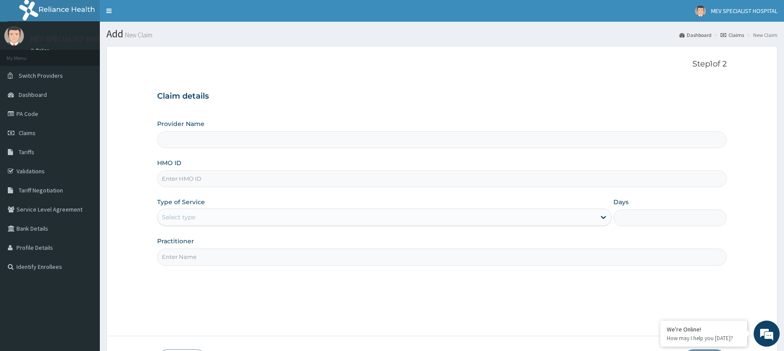
type input "MEV SPECIALIST HOSPITAL"
click at [254, 178] on input "HMO ID" at bounding box center [442, 178] width 570 height 17
paste input "FAB/10604/A"
type input "FAB/10604/A"
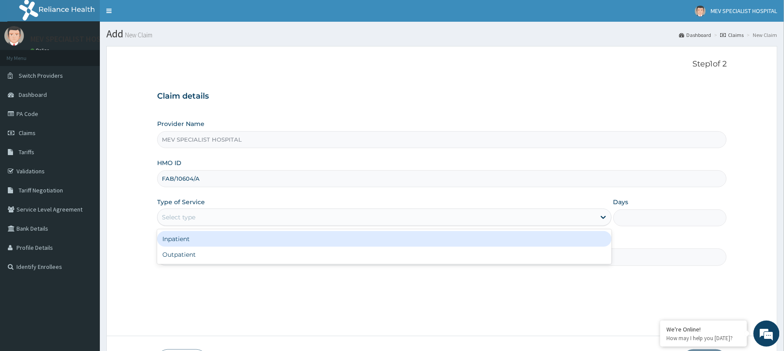
click at [259, 219] on div "Select type" at bounding box center [377, 217] width 438 height 14
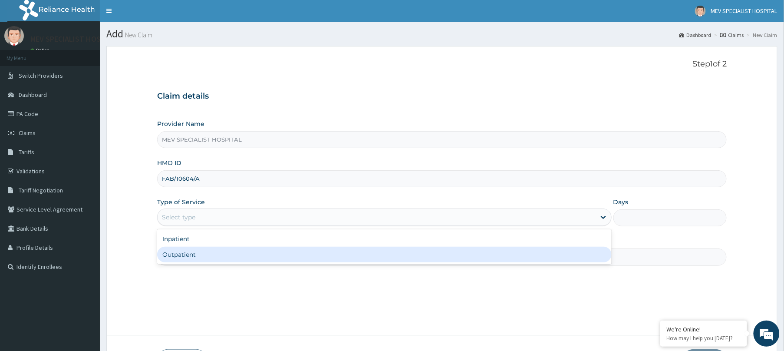
click at [253, 250] on div "Outpatient" at bounding box center [384, 255] width 455 height 16
type input "1"
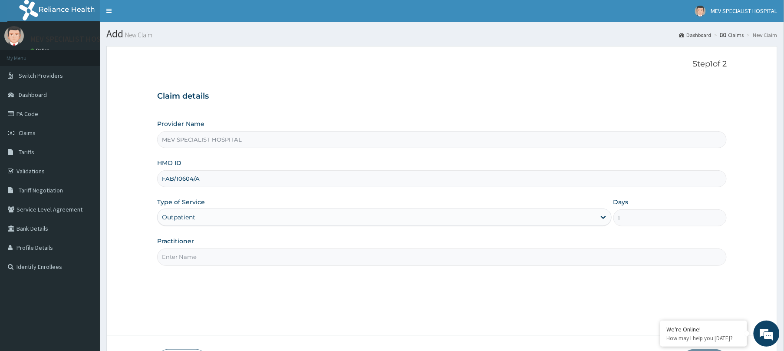
click at [248, 259] on input "Practitioner" at bounding box center [442, 256] width 570 height 17
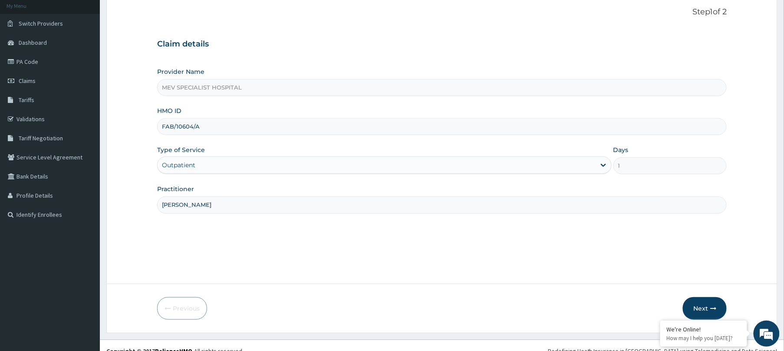
scroll to position [63, 0]
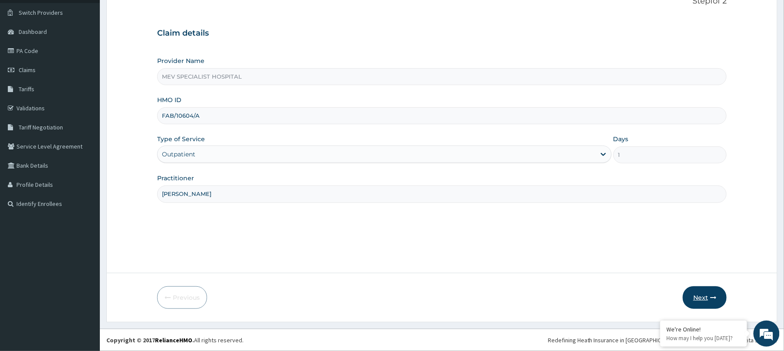
type input "[PERSON_NAME]"
click at [700, 299] on button "Next" at bounding box center [705, 297] width 44 height 23
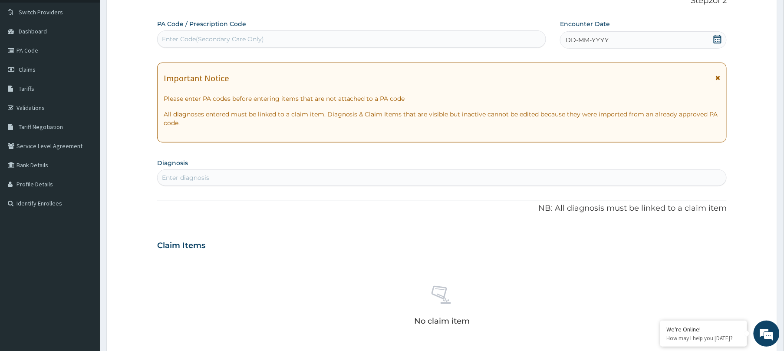
click at [380, 36] on div "Enter Code(Secondary Care Only)" at bounding box center [352, 39] width 388 height 14
paste input "PA/96F4D1"
type input "PA/96F4D1"
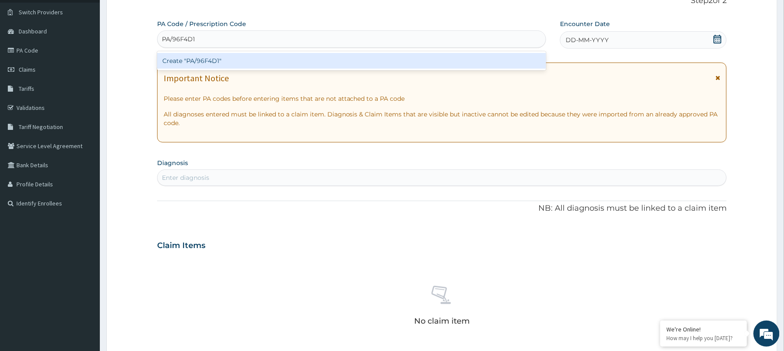
click at [380, 59] on div "Create "PA/96F4D1"" at bounding box center [351, 61] width 389 height 16
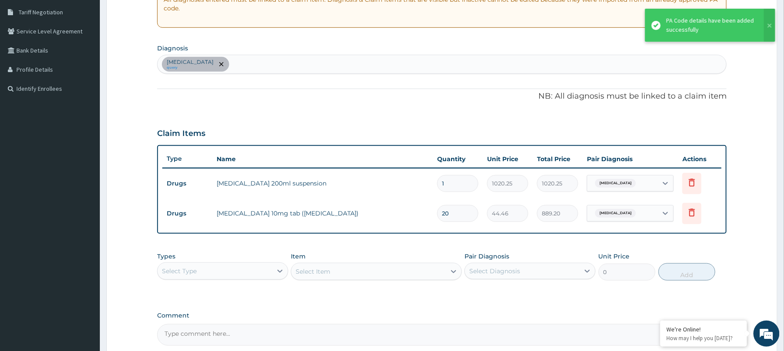
scroll to position [264, 0]
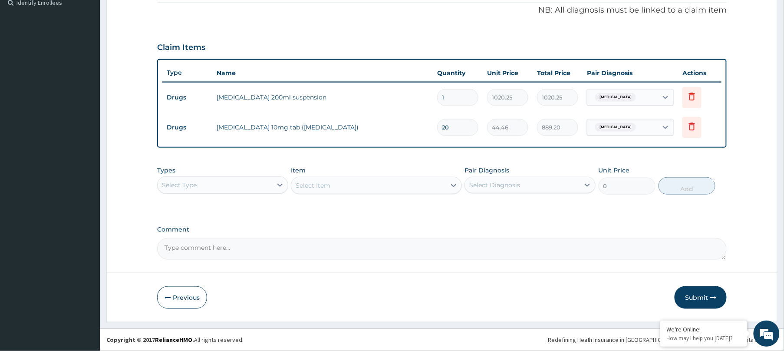
click at [468, 129] on input "20" at bounding box center [457, 127] width 41 height 17
type input "2"
type input "88.92"
type input "0.00"
type input "1"
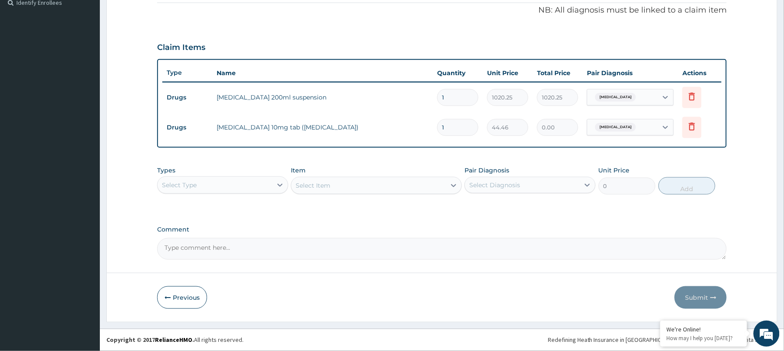
type input "44.46"
type input "10"
type input "444.60"
type input "10"
click at [711, 295] on icon "button" at bounding box center [713, 297] width 6 height 6
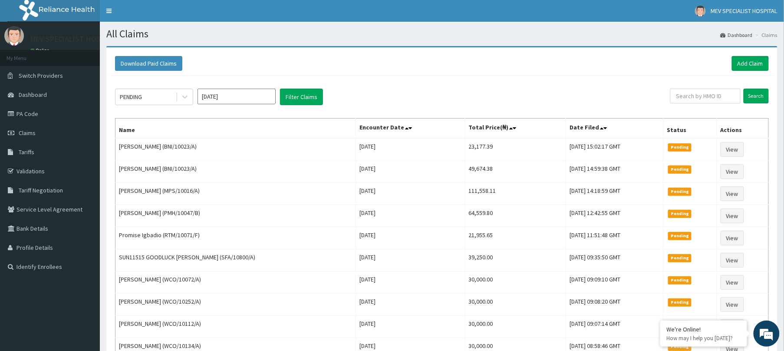
click at [731, 63] on div "Download Paid Claims Add Claim" at bounding box center [442, 63] width 654 height 15
click at [747, 61] on link "Add Claim" at bounding box center [750, 63] width 37 height 15
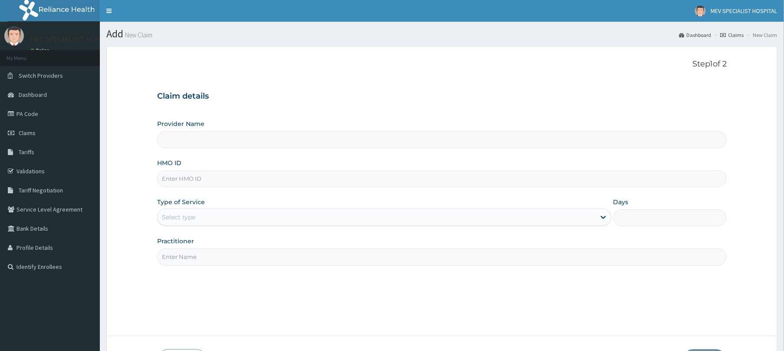
type input "MEV SPECIALIST HOSPITAL"
click at [262, 178] on input "HMO ID" at bounding box center [442, 178] width 570 height 17
paste input "AVL/10737/A"
type input "AVL/10737/A"
click at [243, 226] on div "Select type" at bounding box center [384, 216] width 455 height 17
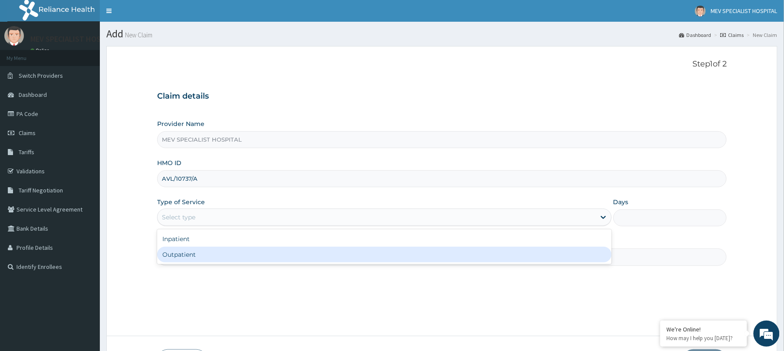
click at [236, 252] on div "Outpatient" at bounding box center [384, 255] width 455 height 16
type input "1"
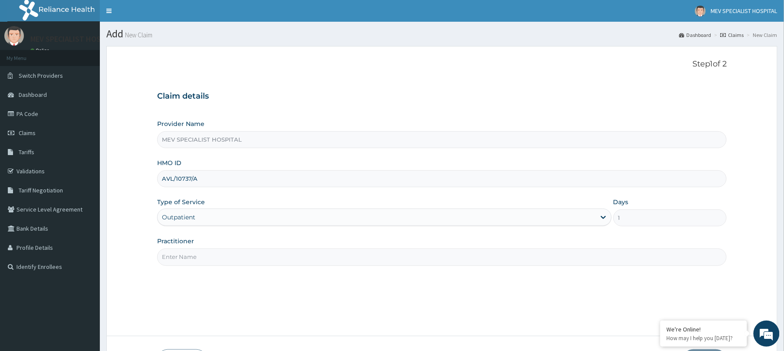
click at [236, 252] on input "Practitioner" at bounding box center [442, 256] width 570 height 17
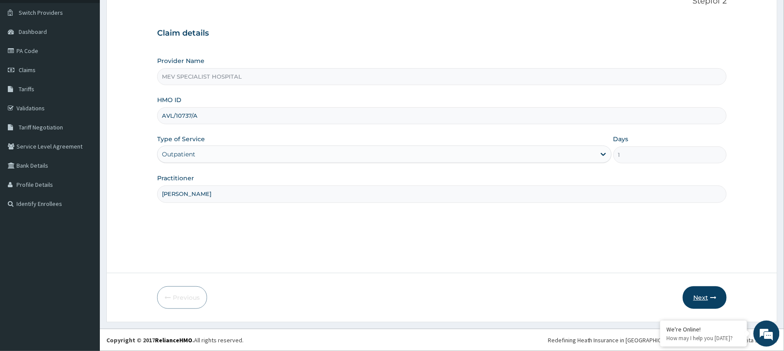
type input "DR. HENRY"
click at [716, 304] on button "Next" at bounding box center [705, 297] width 44 height 23
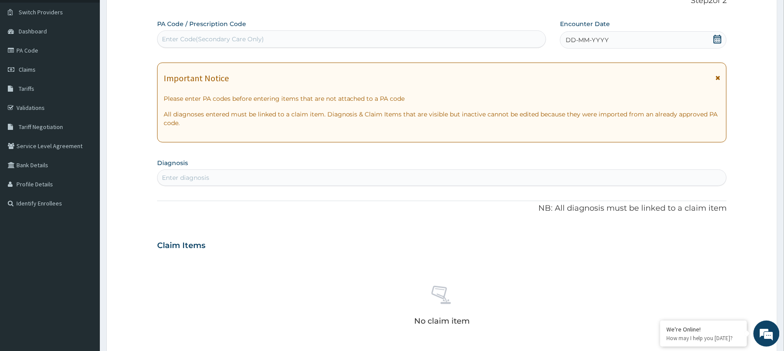
click at [406, 35] on div "Enter Code(Secondary Care Only)" at bounding box center [352, 39] width 388 height 14
paste input "PA/757174"
type input "PA/757174"
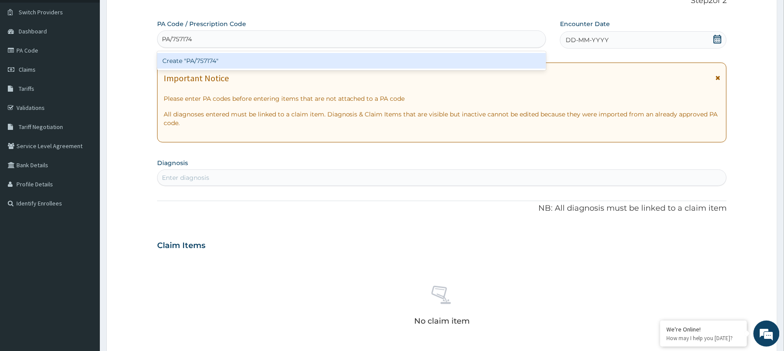
click at [344, 53] on div "Create "PA/757174"" at bounding box center [351, 61] width 389 height 16
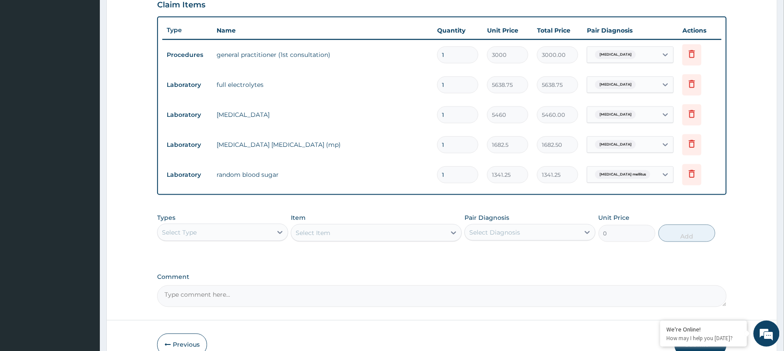
scroll to position [0, 0]
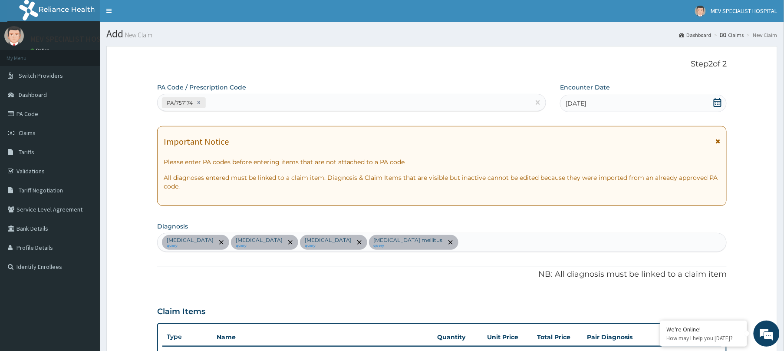
click at [373, 98] on div "PA/757174" at bounding box center [344, 103] width 373 height 14
paste input "PA/F075EA"
type input "PA/F075EA"
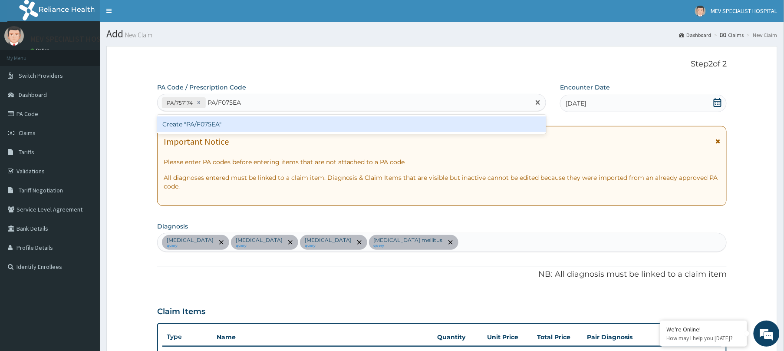
click at [336, 115] on div "Create "PA/F075EA"" at bounding box center [351, 124] width 389 height 19
click at [342, 119] on div "Create "PA/F075EA"" at bounding box center [351, 124] width 389 height 16
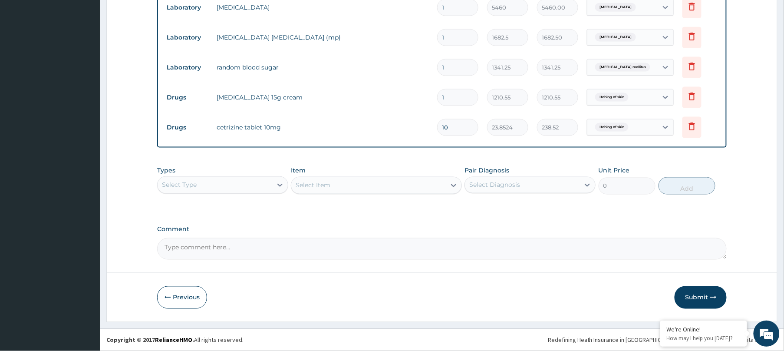
scroll to position [415, 0]
click at [708, 294] on button "Submit" at bounding box center [701, 297] width 52 height 23
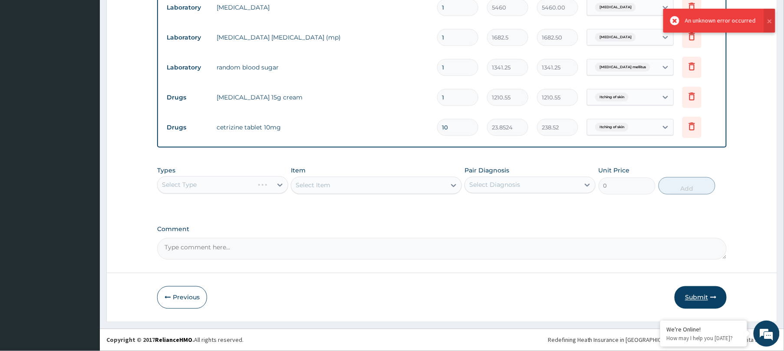
click at [681, 294] on button "Submit" at bounding box center [701, 297] width 52 height 23
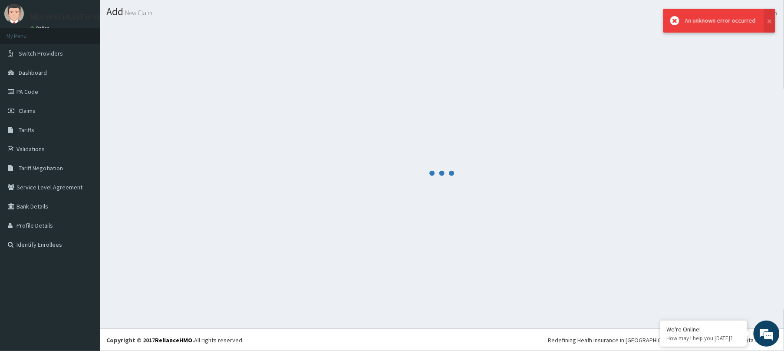
scroll to position [23, 0]
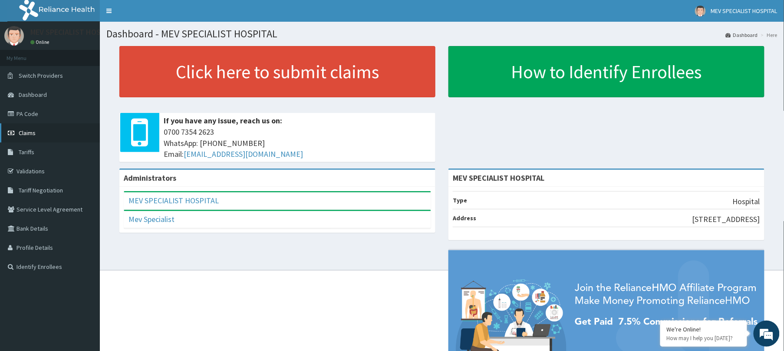
click at [36, 129] on link "Claims" at bounding box center [50, 132] width 100 height 19
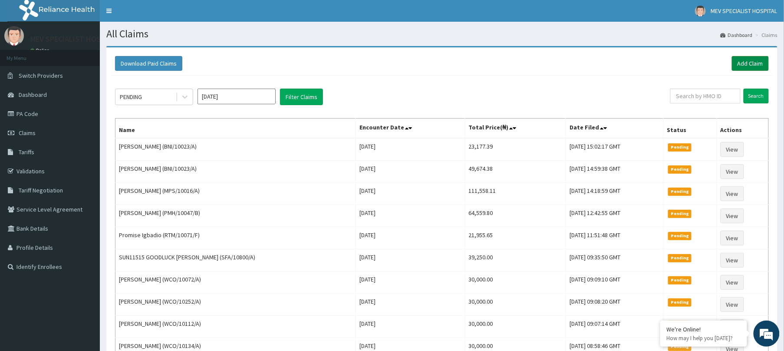
click at [744, 56] on link "Add Claim" at bounding box center [750, 63] width 37 height 15
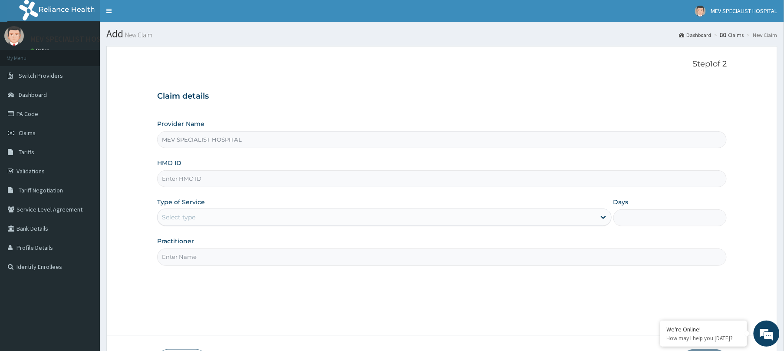
type input "MEV SPECIALIST HOSPITAL"
click at [315, 181] on input "HMO ID" at bounding box center [442, 178] width 570 height 17
paste input "AVL/10737/A"
type input "AVL/10737/A"
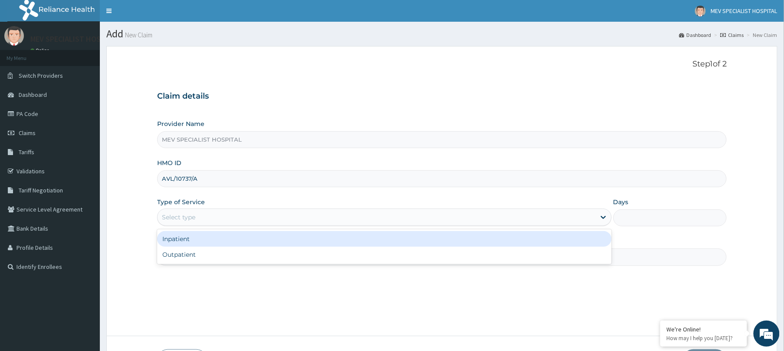
click at [294, 221] on div "Select type" at bounding box center [377, 217] width 438 height 14
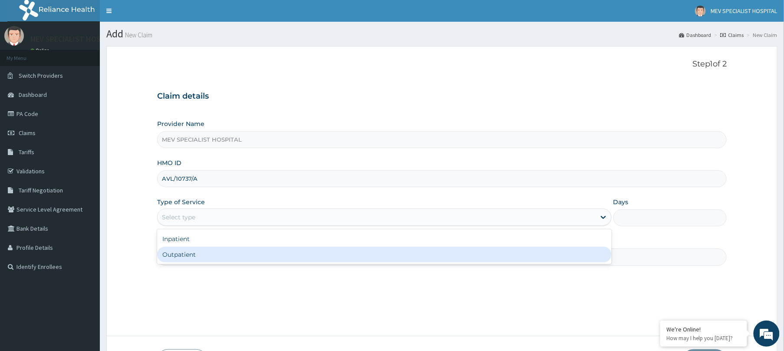
click at [286, 263] on div "Inpatient Outpatient" at bounding box center [384, 246] width 455 height 35
click at [280, 256] on div "Outpatient" at bounding box center [384, 255] width 455 height 16
type input "1"
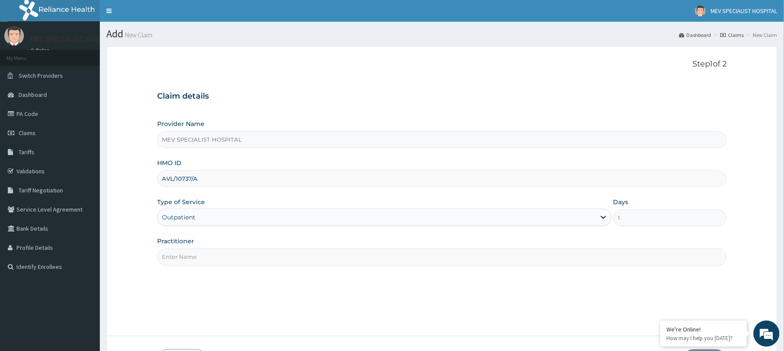
click at [280, 256] on input "Practitioner" at bounding box center [442, 256] width 570 height 17
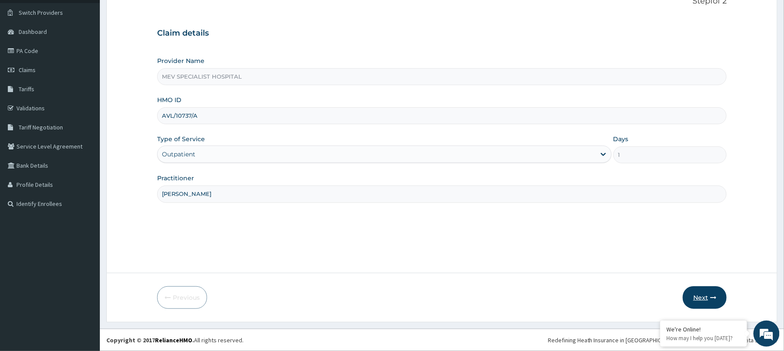
type input "DR. HENRY"
click at [699, 291] on button "Next" at bounding box center [705, 297] width 44 height 23
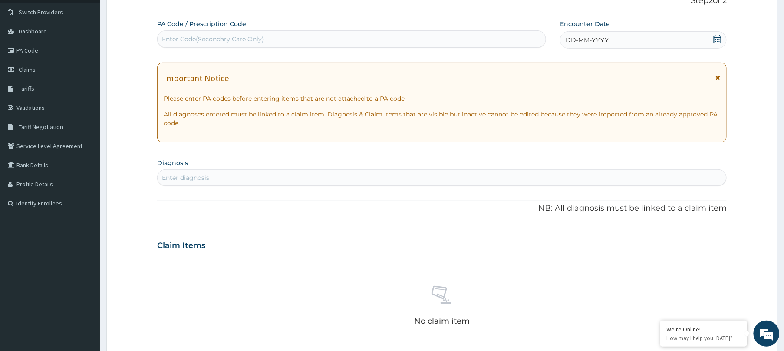
click at [429, 39] on div "Enter Code(Secondary Care Only)" at bounding box center [352, 39] width 388 height 14
paste input "PA/757174"
type input "PA/757174"
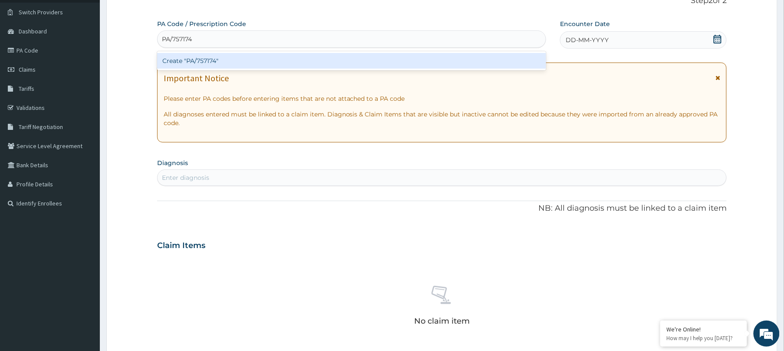
click at [432, 54] on div "Create "PA/757174"" at bounding box center [351, 61] width 389 height 16
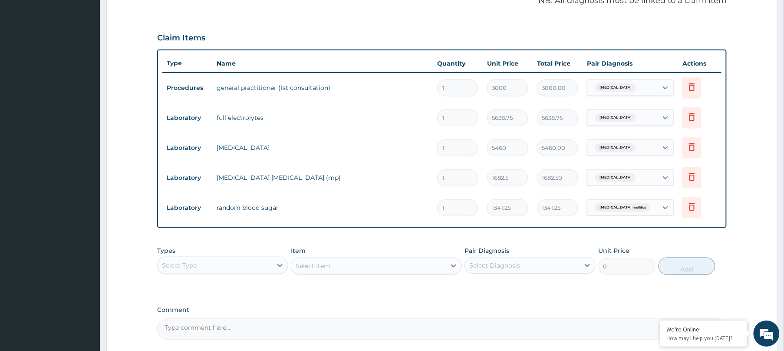
scroll to position [0, 0]
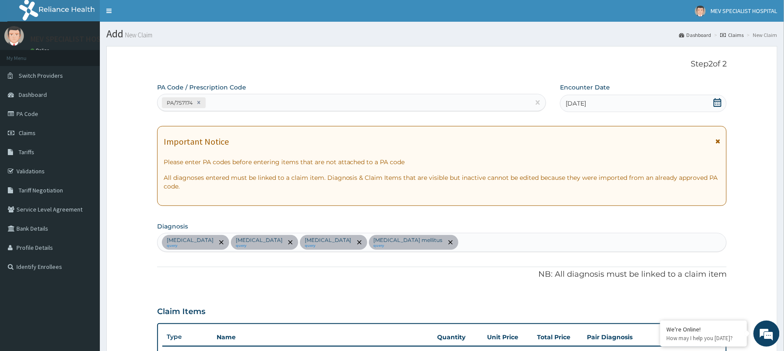
click at [275, 109] on div "PA/757174" at bounding box center [344, 103] width 373 height 14
paste input "PA/F075EA"
type input "PA/F075EA"
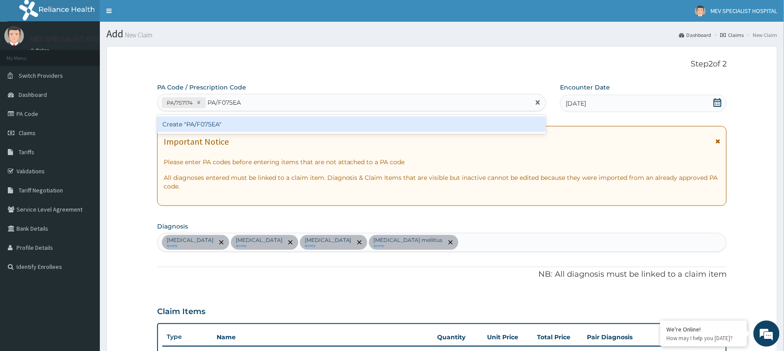
click at [263, 129] on div "Create "PA/F075EA"" at bounding box center [351, 124] width 389 height 16
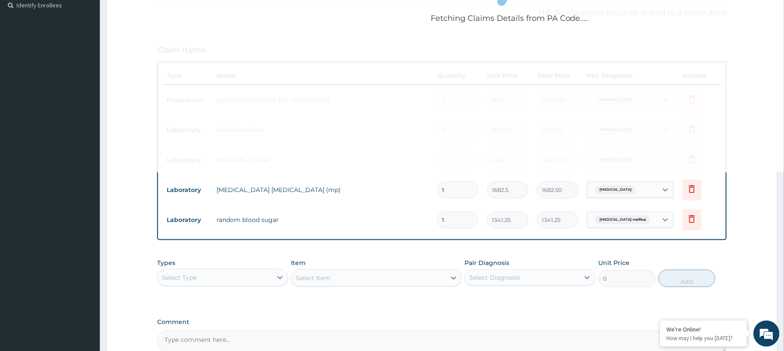
scroll to position [306, 0]
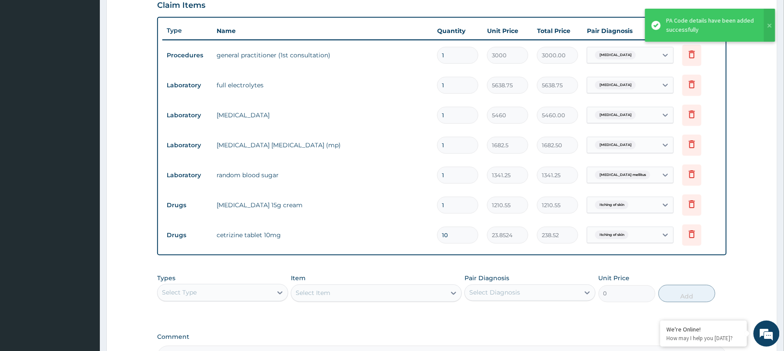
click at [263, 129] on tr "Laboratory full blood count 1 5460 5460.00 Sepsis Delete" at bounding box center [441, 115] width 559 height 30
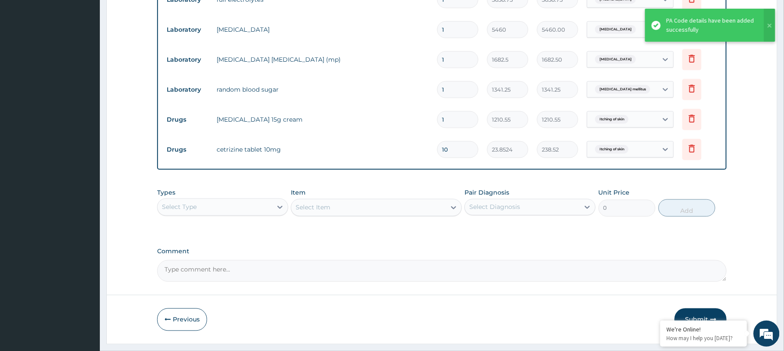
scroll to position [415, 0]
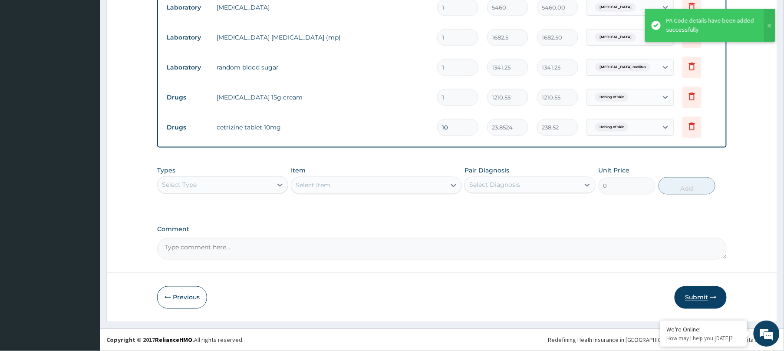
click at [702, 307] on button "Submit" at bounding box center [701, 297] width 52 height 23
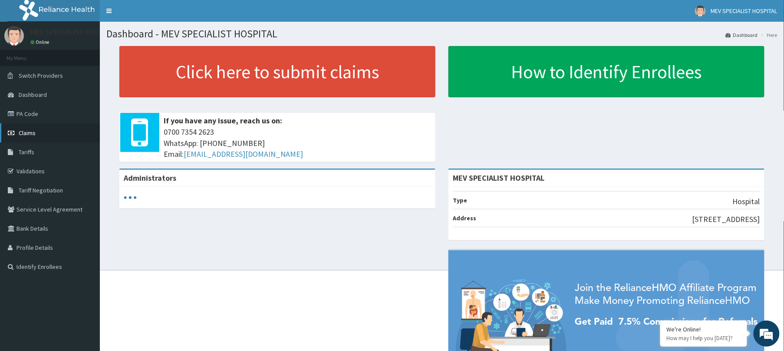
click at [35, 132] on span "Claims" at bounding box center [27, 133] width 17 height 8
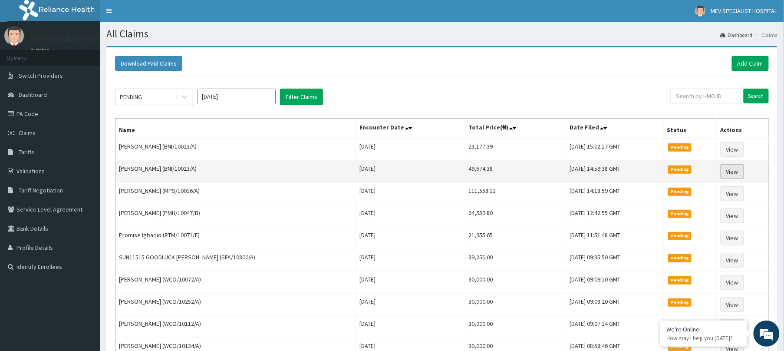
click at [738, 172] on link "View" at bounding box center [732, 171] width 23 height 15
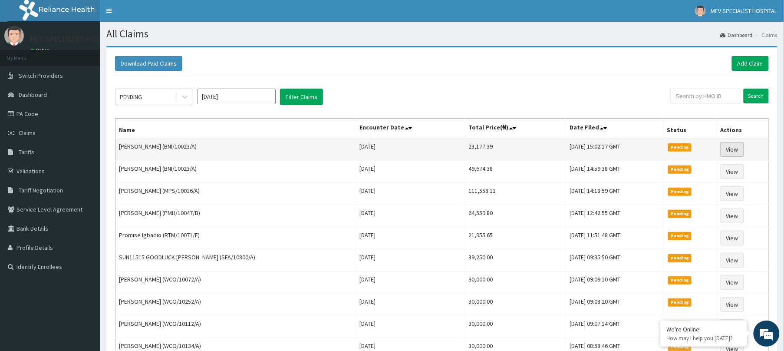
click at [737, 148] on link "View" at bounding box center [732, 149] width 23 height 15
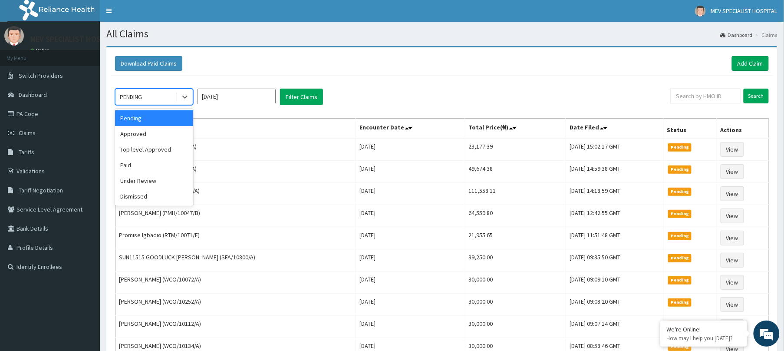
click at [155, 103] on div "PENDING" at bounding box center [146, 97] width 60 height 14
click at [139, 131] on div "Approved" at bounding box center [154, 134] width 78 height 16
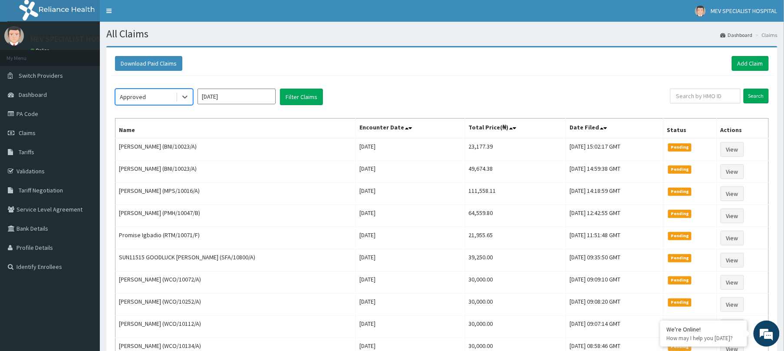
click at [212, 96] on input "[DATE]" at bounding box center [237, 97] width 78 height 16
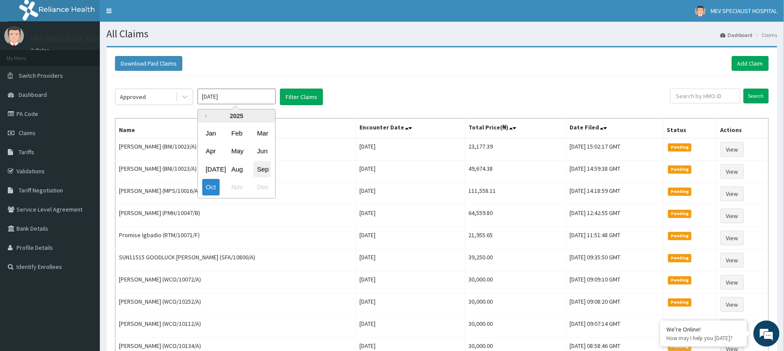
click at [261, 165] on div "Sep" at bounding box center [262, 169] width 17 height 16
type input "[DATE]"
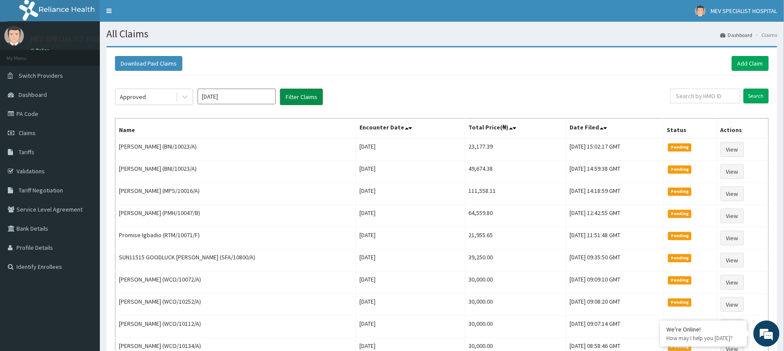
click at [301, 96] on button "Filter Claims" at bounding box center [301, 97] width 43 height 17
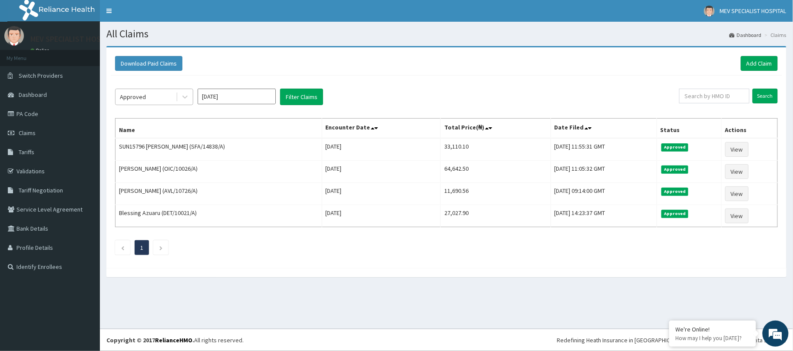
click at [176, 99] on div at bounding box center [184, 97] width 17 height 16
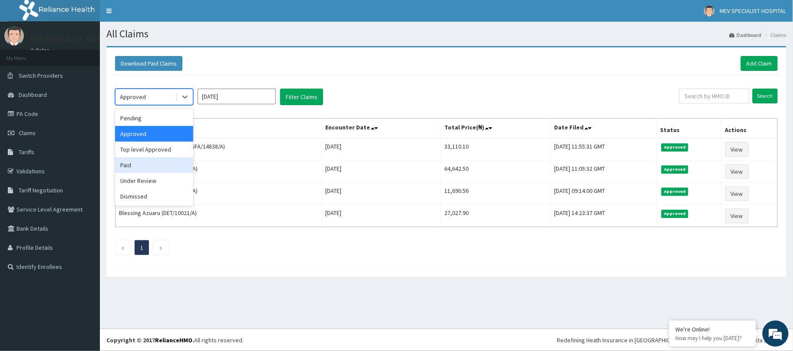
click at [131, 163] on div "Paid" at bounding box center [154, 165] width 78 height 16
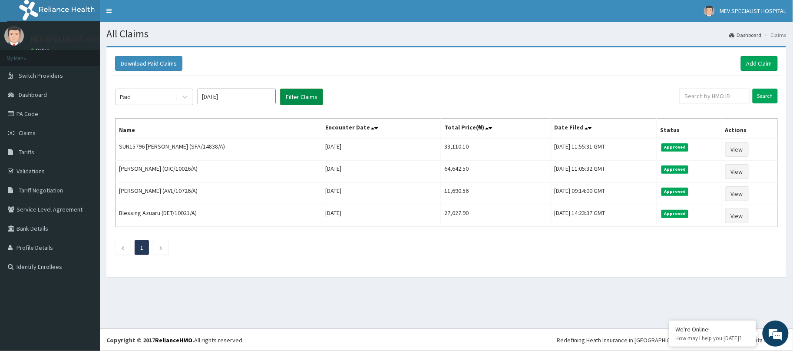
click at [311, 94] on button "Filter Claims" at bounding box center [301, 97] width 43 height 17
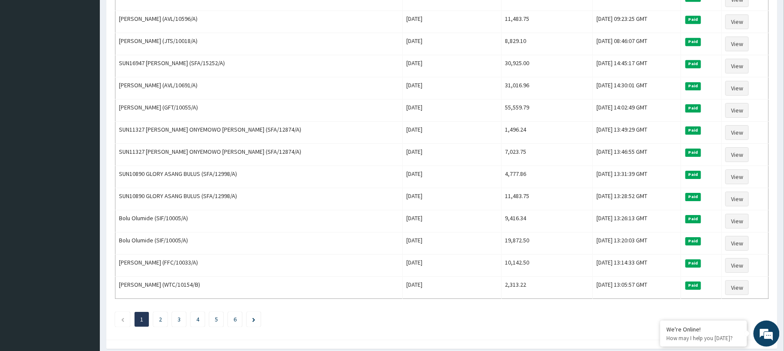
scroll to position [968, 0]
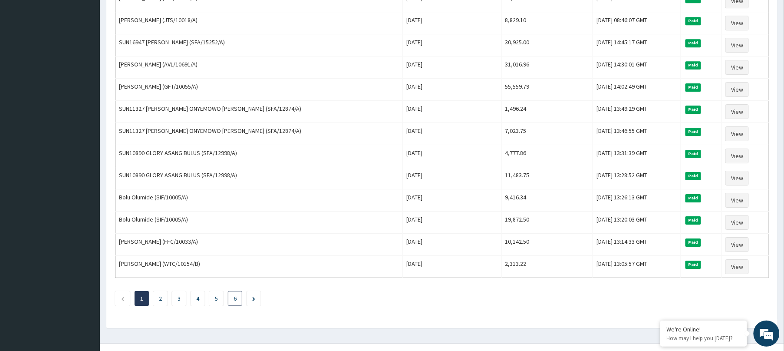
click at [232, 306] on li "6" at bounding box center [235, 298] width 14 height 15
click at [234, 306] on li "6" at bounding box center [235, 298] width 14 height 15
click at [255, 302] on link "Next page" at bounding box center [253, 298] width 3 height 8
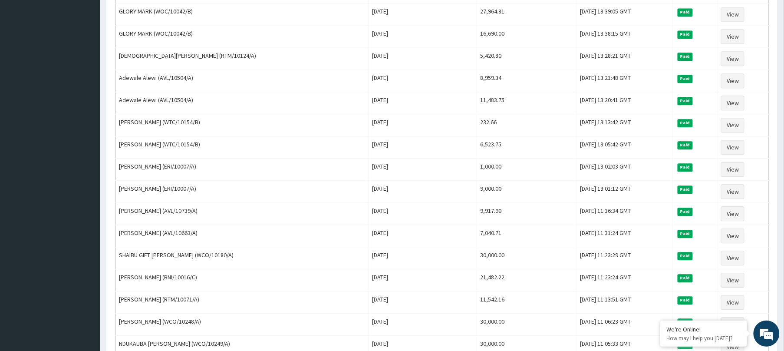
scroll to position [1005, 0]
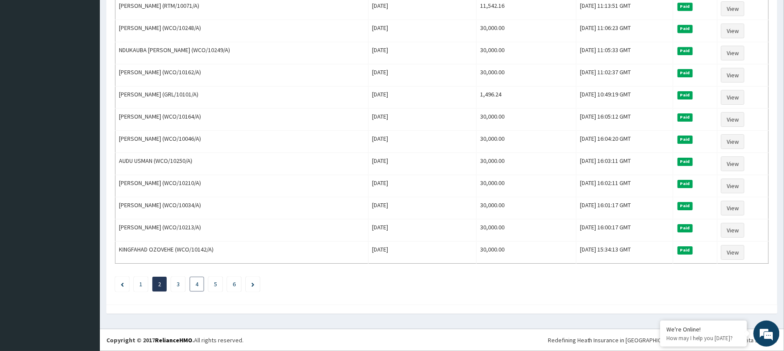
click at [200, 279] on li "4" at bounding box center [197, 284] width 14 height 15
click at [254, 284] on icon "Next page" at bounding box center [252, 284] width 3 height 4
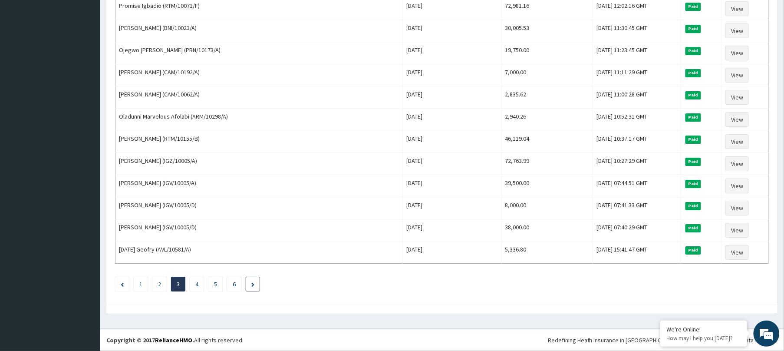
click at [249, 286] on li at bounding box center [253, 284] width 14 height 15
click at [254, 280] on link "Next page" at bounding box center [252, 284] width 3 height 8
click at [139, 284] on link "1" at bounding box center [140, 284] width 3 height 8
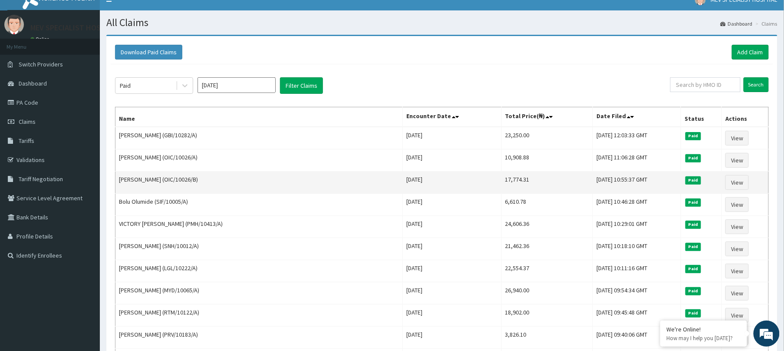
scroll to position [0, 0]
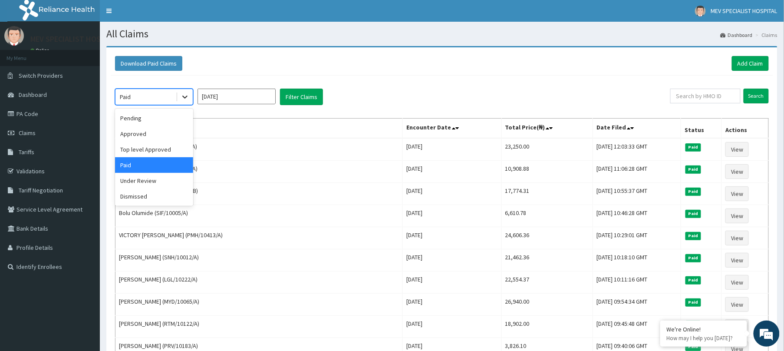
click at [182, 100] on icon at bounding box center [185, 96] width 9 height 9
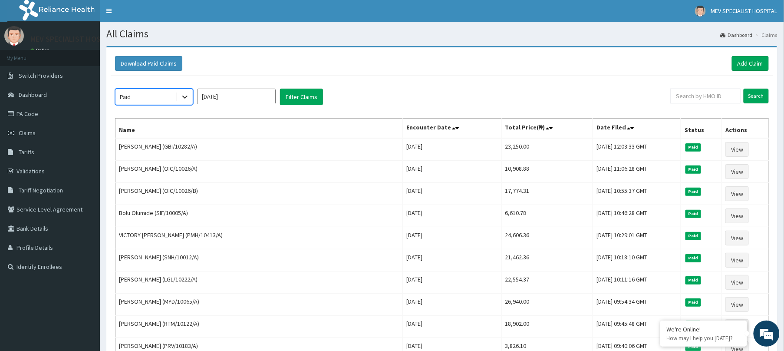
click at [182, 100] on icon at bounding box center [185, 96] width 9 height 9
click at [181, 95] on icon at bounding box center [185, 96] width 9 height 9
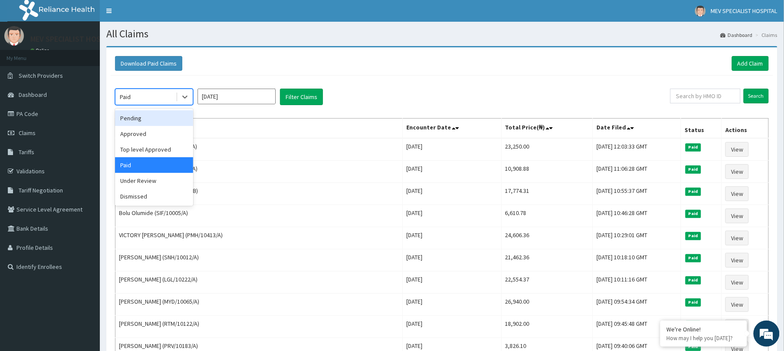
click at [130, 119] on div "Pending" at bounding box center [154, 118] width 78 height 16
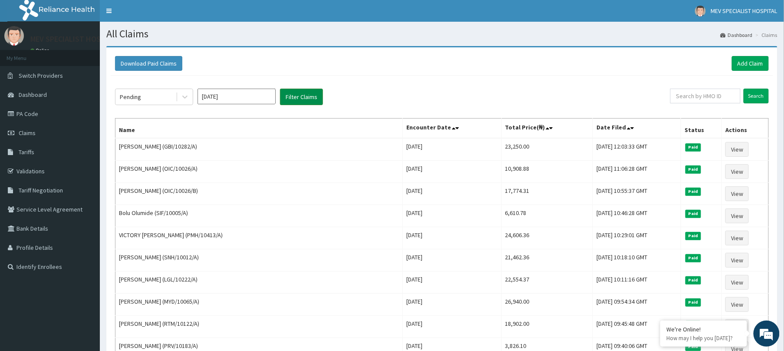
click at [295, 103] on button "Filter Claims" at bounding box center [301, 97] width 43 height 17
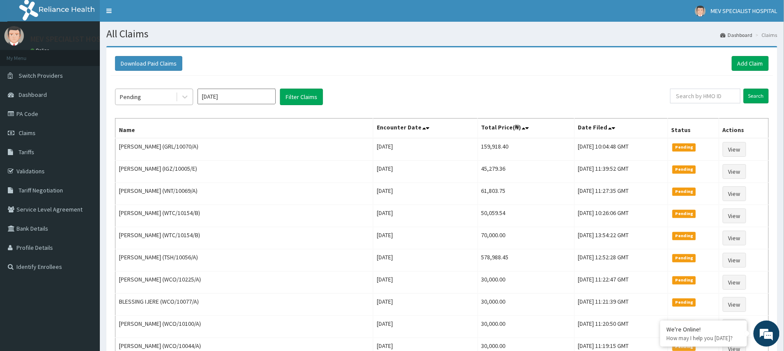
click at [172, 98] on div "Pending" at bounding box center [146, 97] width 60 height 14
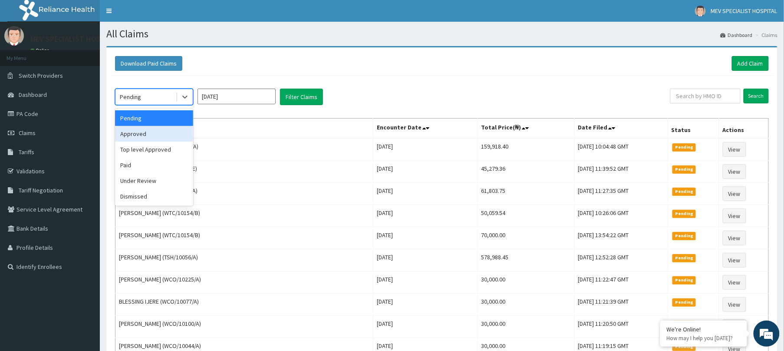
click at [138, 131] on div "Approved" at bounding box center [154, 134] width 78 height 16
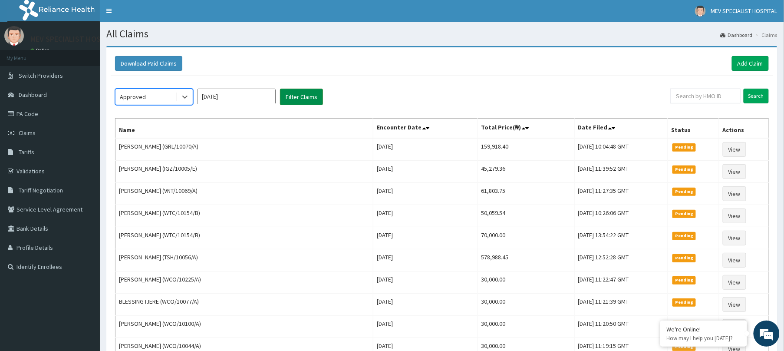
click at [297, 98] on button "Filter Claims" at bounding box center [301, 97] width 43 height 17
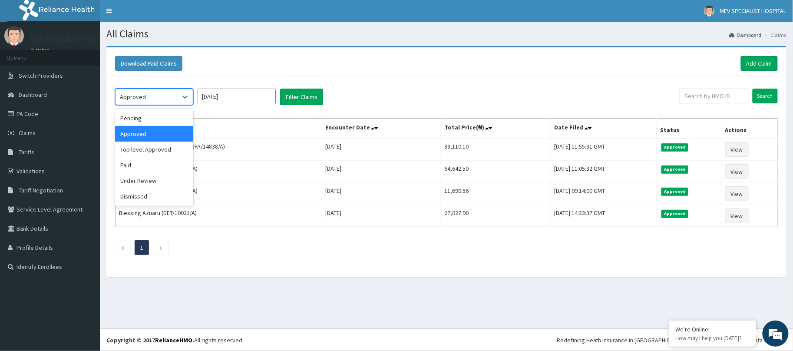
click at [145, 105] on div "Approved" at bounding box center [154, 97] width 78 height 17
click at [137, 155] on div "Top level Approved" at bounding box center [154, 150] width 78 height 16
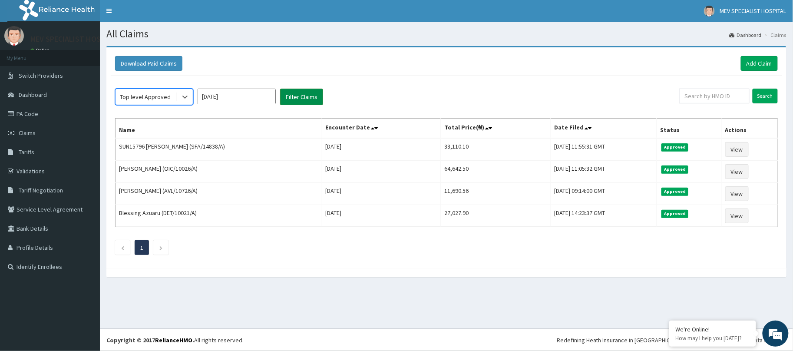
click at [297, 100] on button "Filter Claims" at bounding box center [301, 97] width 43 height 17
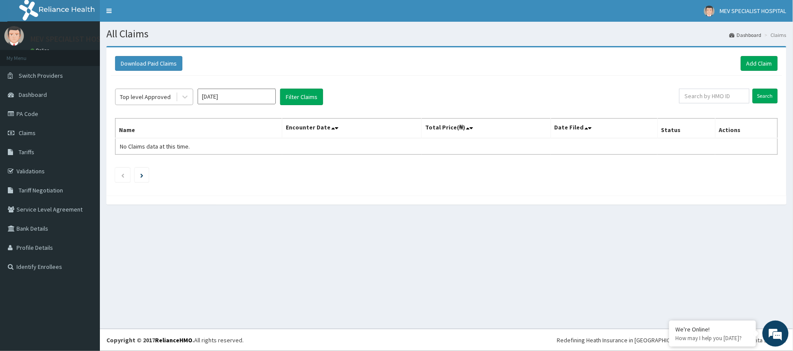
click at [168, 97] on div "Top level Approved" at bounding box center [145, 96] width 51 height 9
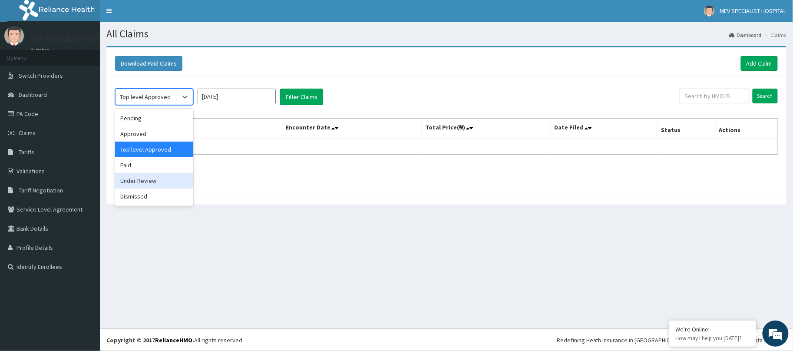
click at [142, 184] on div "Under Review" at bounding box center [154, 181] width 78 height 16
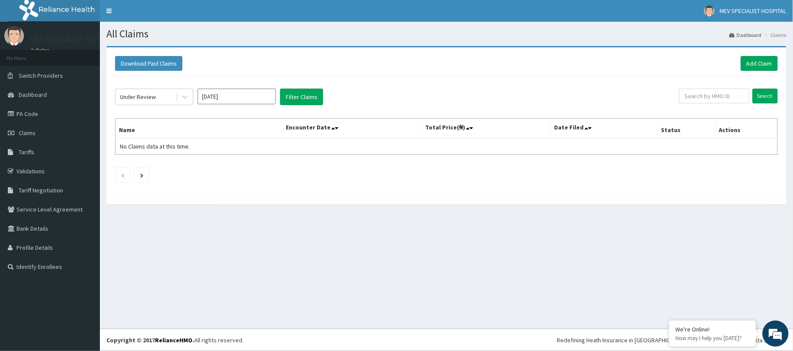
click at [314, 88] on div "Under Review Sep 2025 Filter Claims Search Name Encounter Date Total Price(₦) D…" at bounding box center [446, 134] width 671 height 116
click at [314, 94] on button "Filter Claims" at bounding box center [301, 97] width 43 height 17
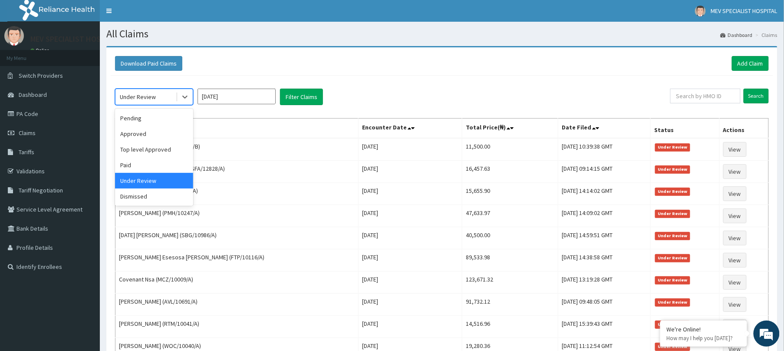
click at [171, 96] on div "Under Review" at bounding box center [146, 97] width 60 height 14
click at [142, 198] on div "Dismissed" at bounding box center [154, 196] width 78 height 16
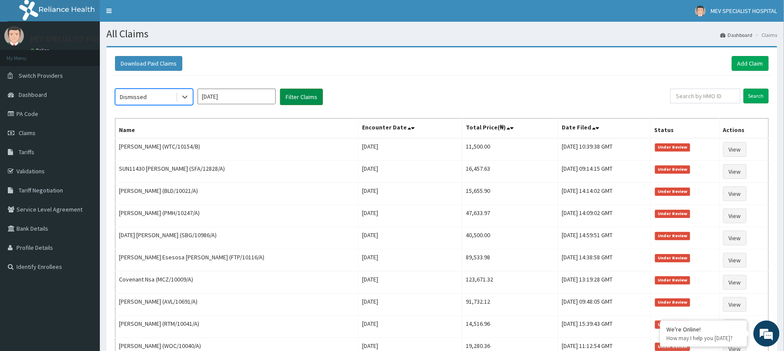
click at [306, 96] on button "Filter Claims" at bounding box center [301, 97] width 43 height 17
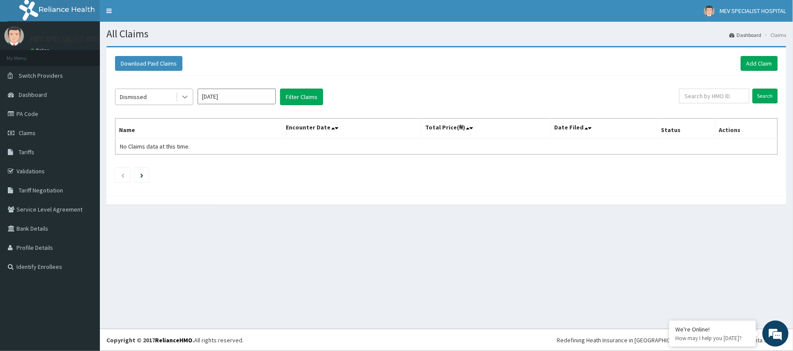
click at [179, 92] on div at bounding box center [185, 97] width 16 height 16
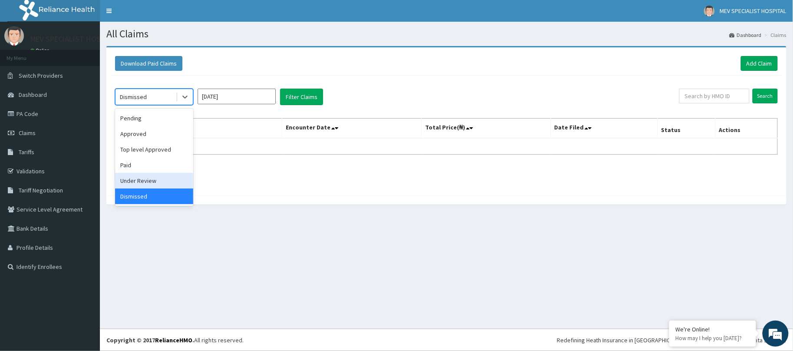
click at [151, 178] on div "Under Review" at bounding box center [154, 181] width 78 height 16
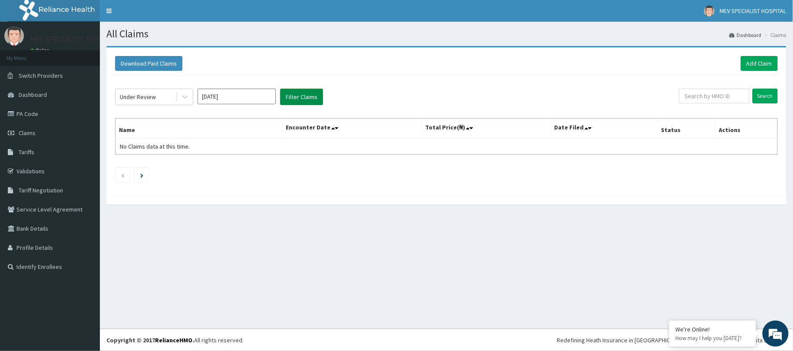
click at [294, 96] on button "Filter Claims" at bounding box center [301, 97] width 43 height 17
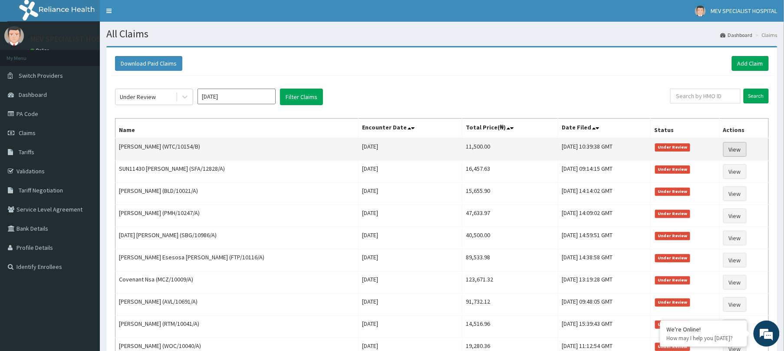
click at [741, 148] on link "View" at bounding box center [734, 149] width 23 height 15
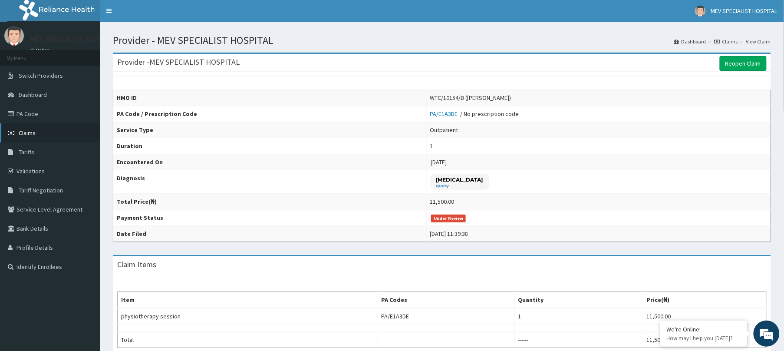
click at [31, 127] on link "Claims" at bounding box center [50, 132] width 100 height 19
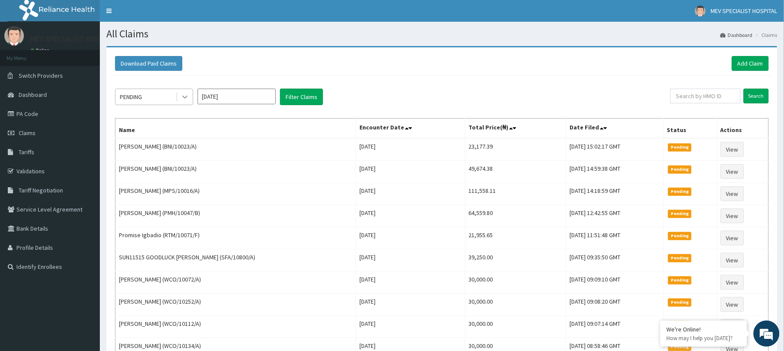
click at [177, 98] on div at bounding box center [185, 97] width 16 height 16
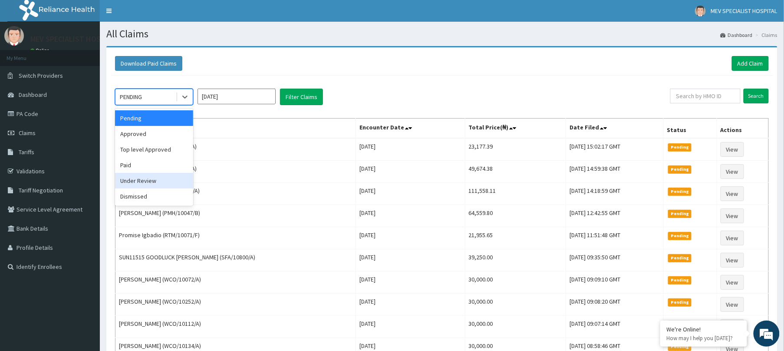
click at [137, 187] on div "Under Review" at bounding box center [154, 181] width 78 height 16
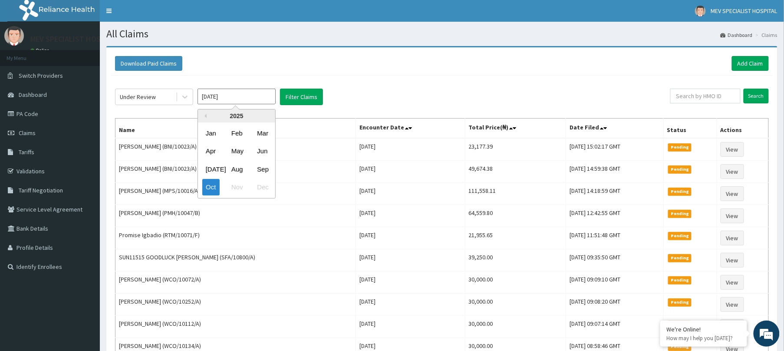
click at [238, 101] on input "[DATE]" at bounding box center [237, 97] width 78 height 16
drag, startPoint x: 263, startPoint y: 169, endPoint x: 308, endPoint y: 92, distance: 89.4
click at [308, 92] on div "Under Review Oct 2025 Previous Year 2025 Jan Feb Mar Apr May Jun Jul Aug Sep Oc…" at bounding box center [392, 97] width 555 height 17
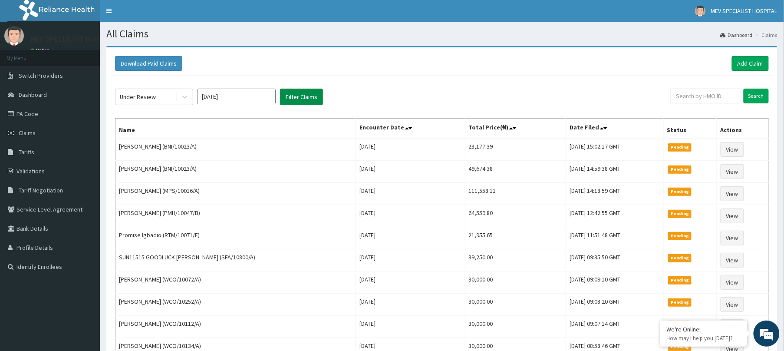
click at [308, 92] on button "Filter Claims" at bounding box center [301, 97] width 43 height 17
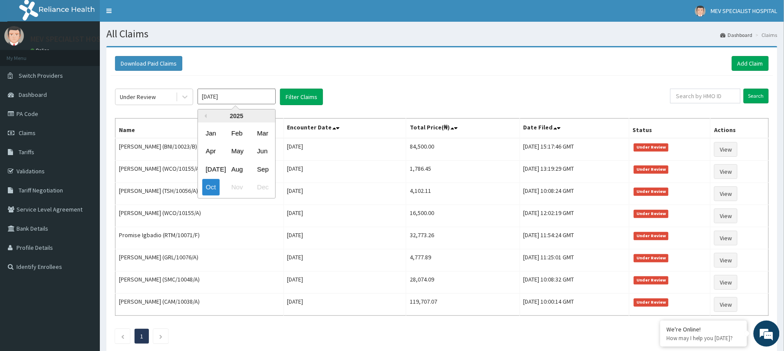
click at [240, 92] on input "[DATE]" at bounding box center [237, 97] width 78 height 16
click at [261, 167] on div "Sep" at bounding box center [262, 169] width 17 height 16
type input "[DATE]"
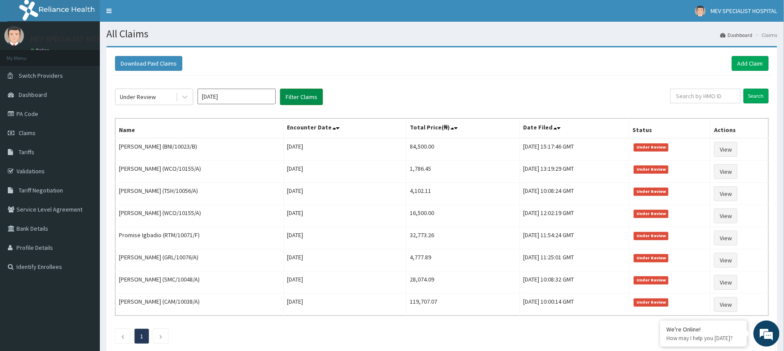
click at [302, 91] on button "Filter Claims" at bounding box center [301, 97] width 43 height 17
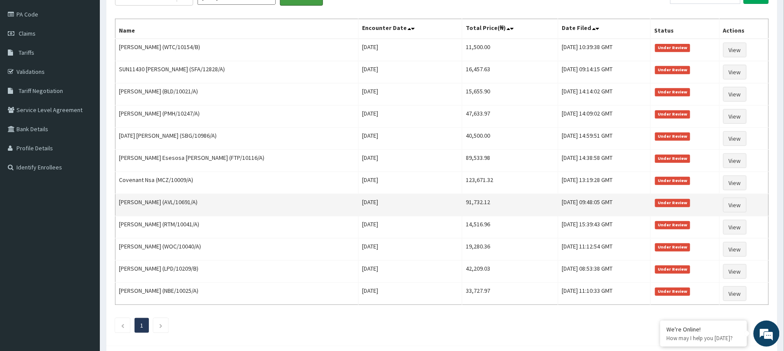
scroll to position [97, 0]
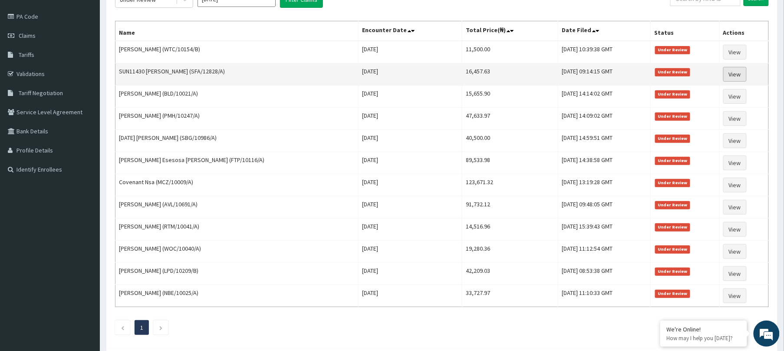
click at [728, 79] on link "View" at bounding box center [734, 74] width 23 height 15
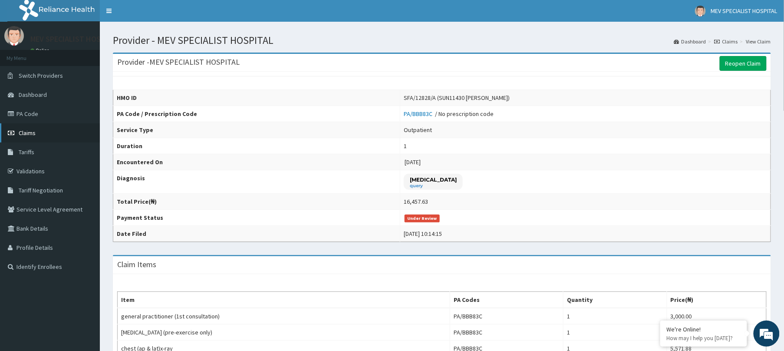
click at [16, 136] on link "Claims" at bounding box center [50, 132] width 100 height 19
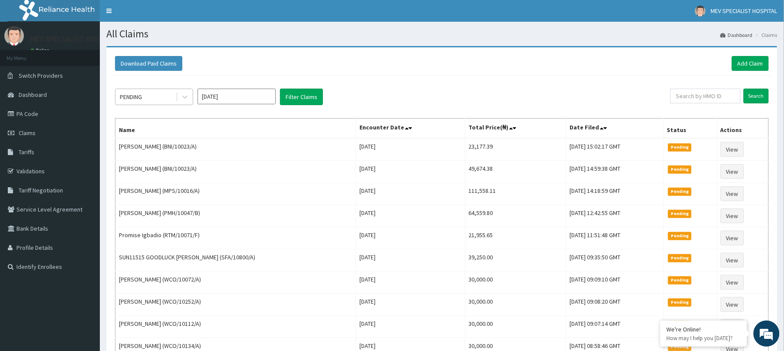
click at [167, 96] on div "PENDING" at bounding box center [146, 97] width 60 height 14
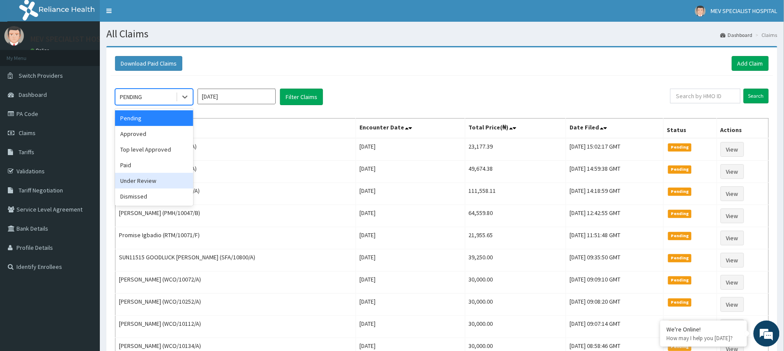
click at [162, 175] on div "Under Review" at bounding box center [154, 181] width 78 height 16
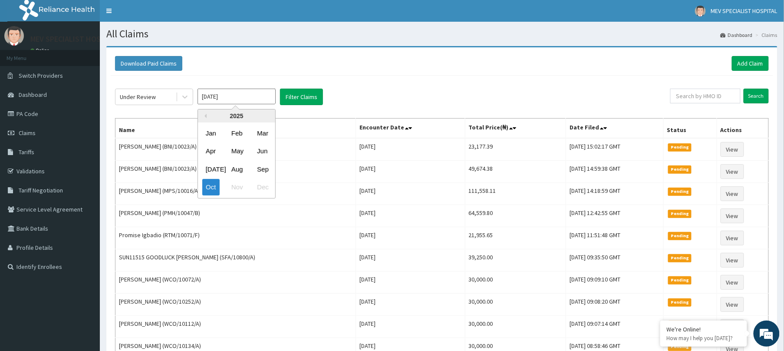
click at [242, 96] on input "[DATE]" at bounding box center [237, 97] width 78 height 16
click at [268, 165] on div "Sep" at bounding box center [262, 169] width 17 height 16
type input "[DATE]"
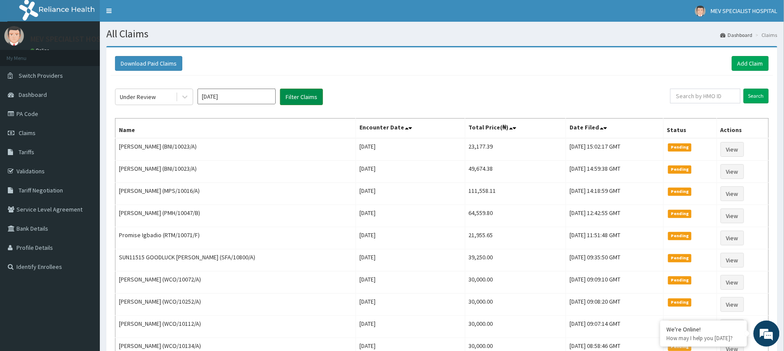
click at [305, 96] on button "Filter Claims" at bounding box center [301, 97] width 43 height 17
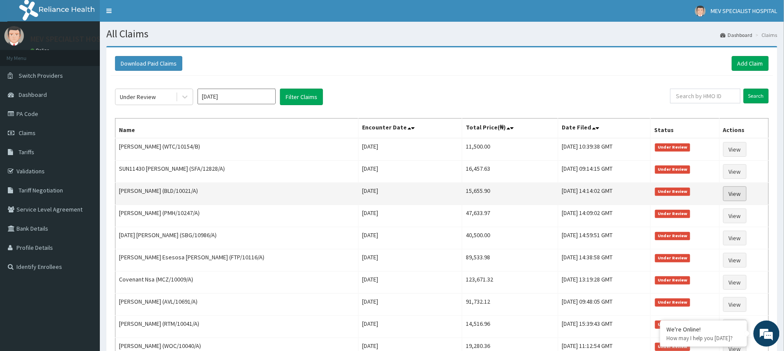
click at [734, 190] on link "View" at bounding box center [734, 193] width 23 height 15
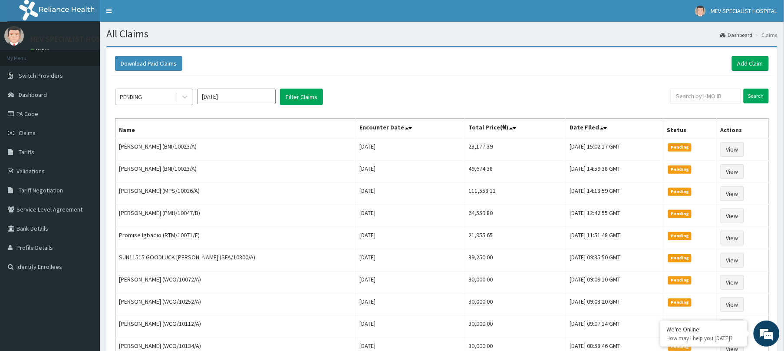
click at [159, 94] on div "PENDING" at bounding box center [146, 97] width 60 height 14
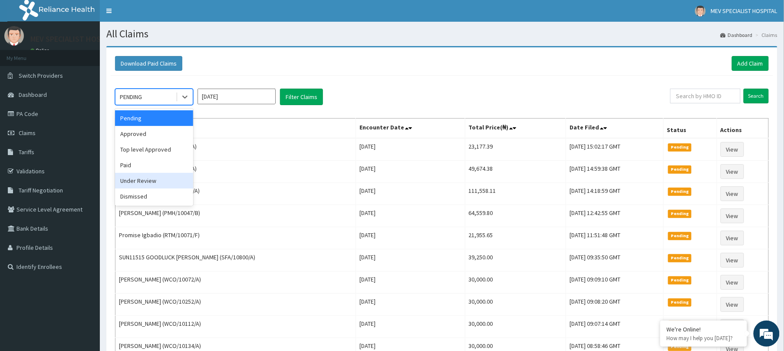
click at [149, 177] on div "Under Review" at bounding box center [154, 181] width 78 height 16
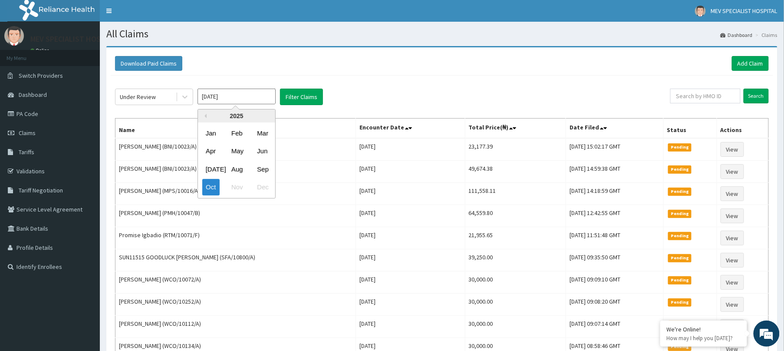
click at [254, 101] on input "Oct 2025" at bounding box center [237, 97] width 78 height 16
click at [259, 172] on div "Sep" at bounding box center [262, 169] width 17 height 16
type input "Sep 2025"
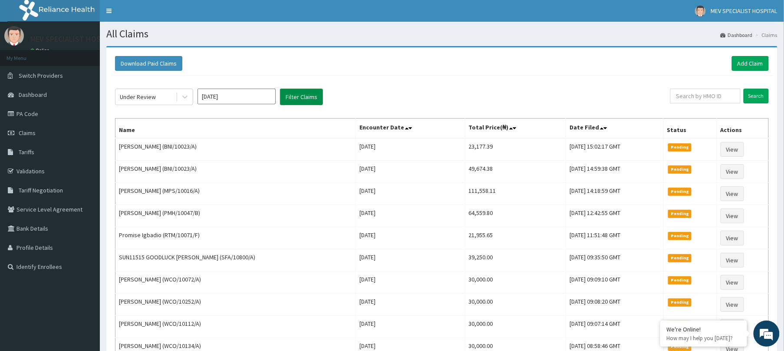
click at [300, 92] on button "Filter Claims" at bounding box center [301, 97] width 43 height 17
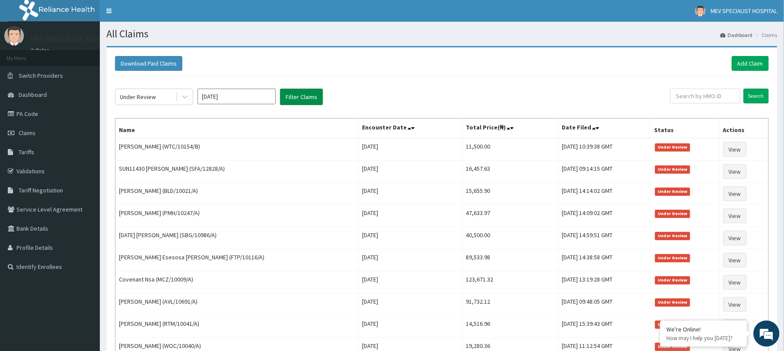
click at [298, 94] on button "Filter Claims" at bounding box center [301, 97] width 43 height 17
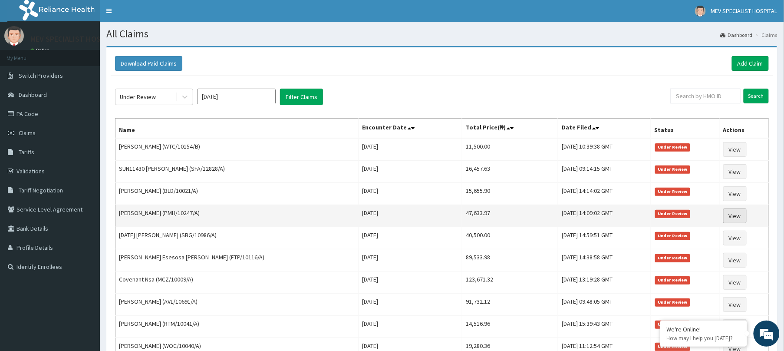
click at [735, 218] on link "View" at bounding box center [734, 215] width 23 height 15
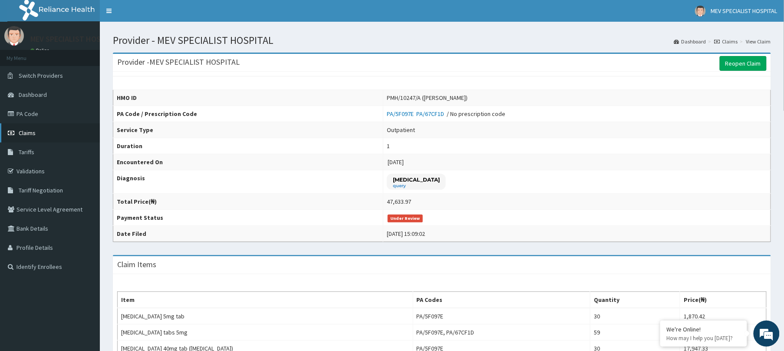
click at [21, 134] on span "Claims" at bounding box center [27, 133] width 17 height 8
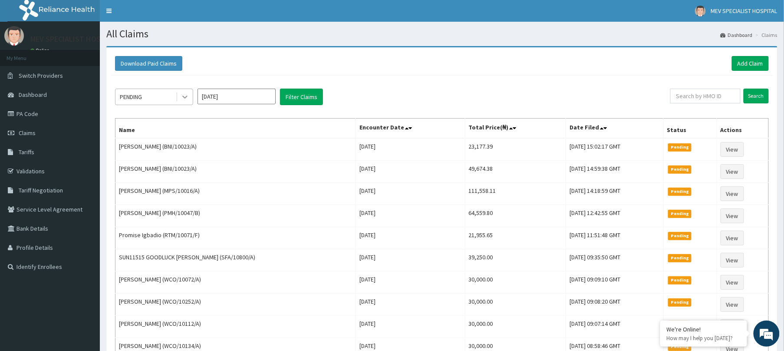
click at [177, 91] on div at bounding box center [185, 97] width 16 height 16
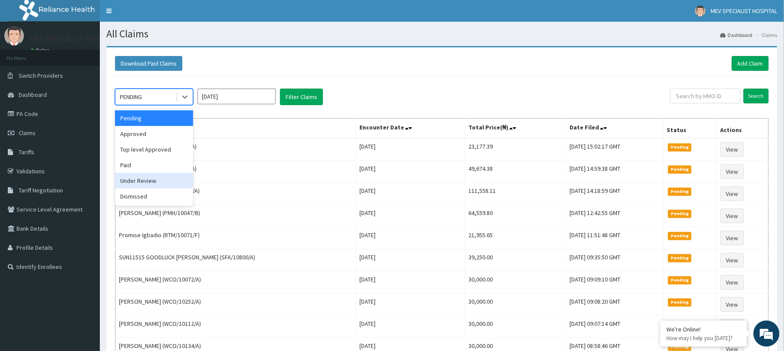
click at [158, 178] on div "Under Review" at bounding box center [154, 181] width 78 height 16
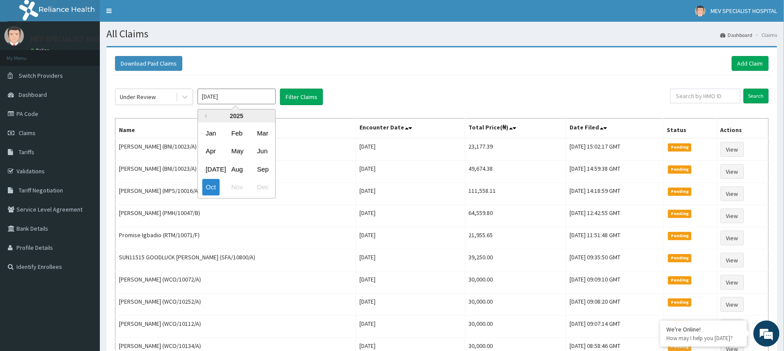
click at [251, 97] on input "[DATE]" at bounding box center [237, 97] width 78 height 16
click at [260, 167] on div "Sep" at bounding box center [262, 169] width 17 height 16
type input "[DATE]"
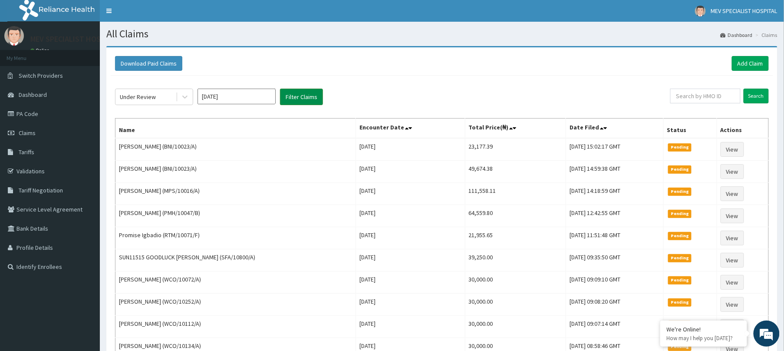
click at [307, 97] on button "Filter Claims" at bounding box center [301, 97] width 43 height 17
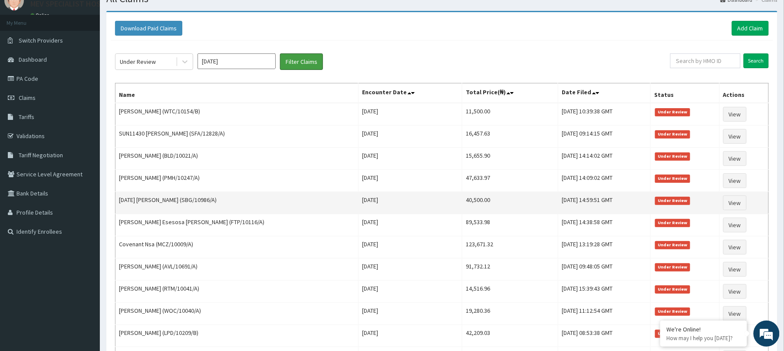
scroll to position [40, 0]
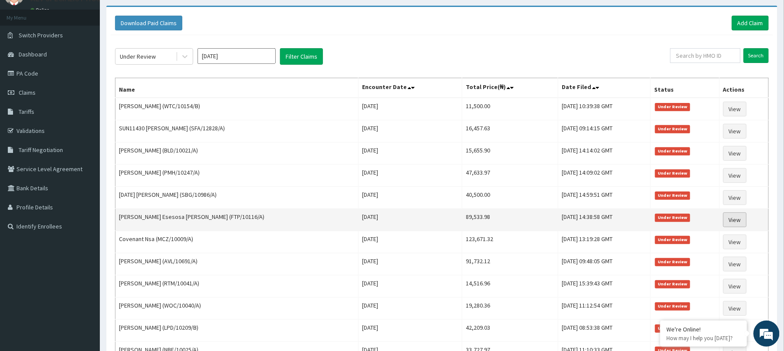
click at [734, 220] on link "View" at bounding box center [734, 219] width 23 height 15
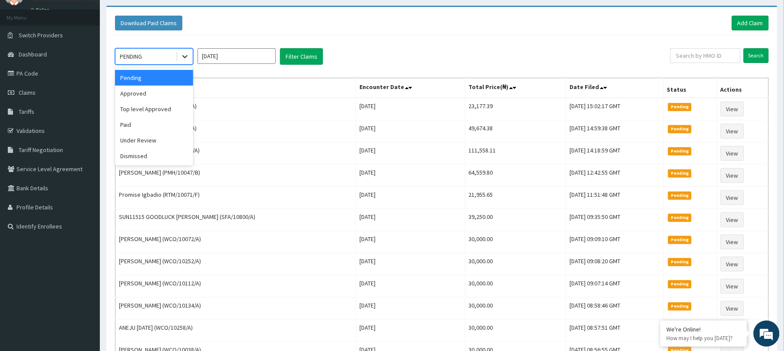
click at [177, 51] on div at bounding box center [185, 57] width 16 height 16
click at [136, 122] on div "Paid" at bounding box center [154, 125] width 78 height 16
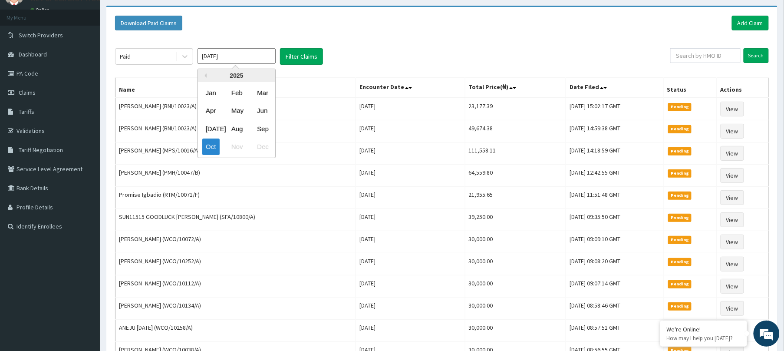
click at [218, 58] on input "[DATE]" at bounding box center [237, 56] width 78 height 16
click at [267, 125] on div "Sep" at bounding box center [262, 129] width 17 height 16
type input "[DATE]"
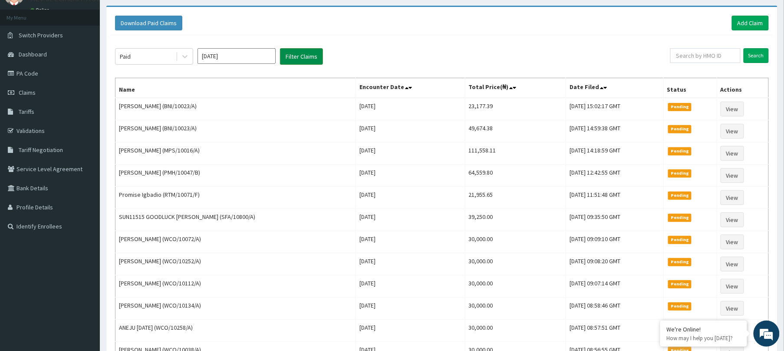
click at [297, 49] on button "Filter Claims" at bounding box center [301, 56] width 43 height 17
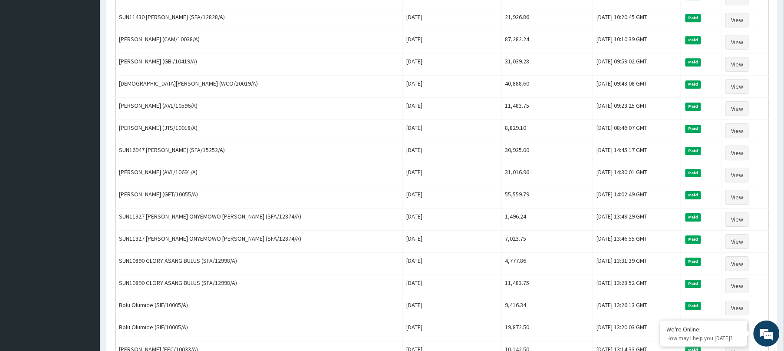
scroll to position [861, 0]
click at [445, 186] on td "[DATE]" at bounding box center [452, 175] width 99 height 22
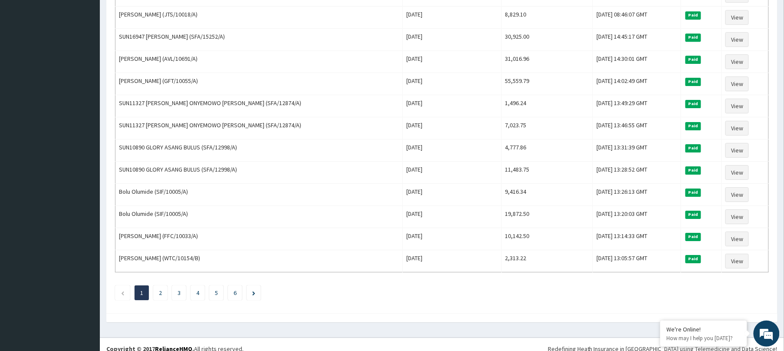
scroll to position [1005, 0]
